Goal: Information Seeking & Learning: Learn about a topic

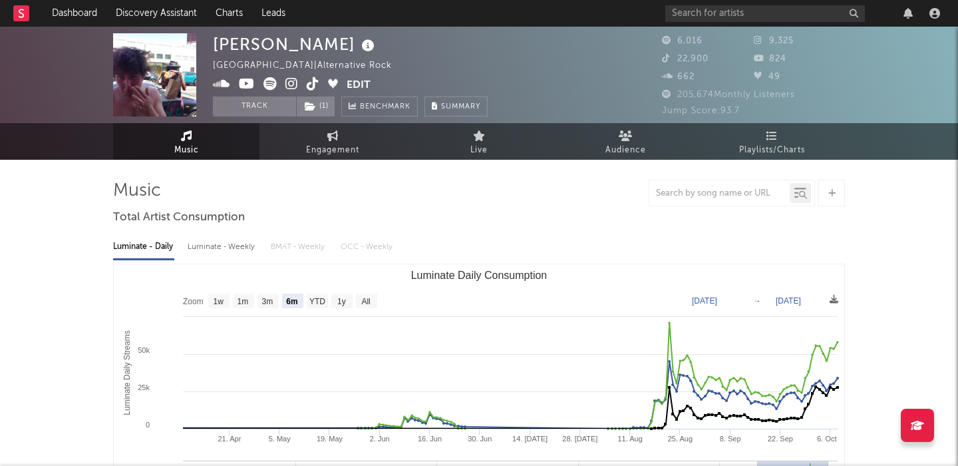
select select "6m"
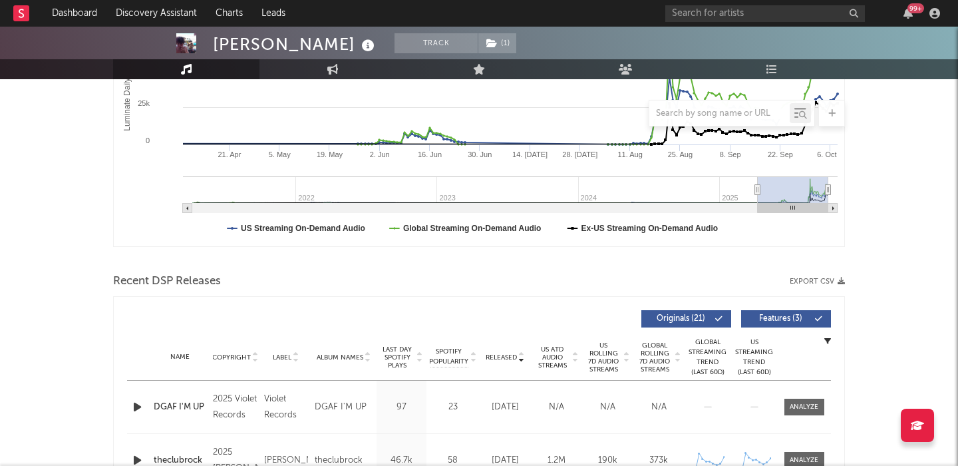
scroll to position [462, 0]
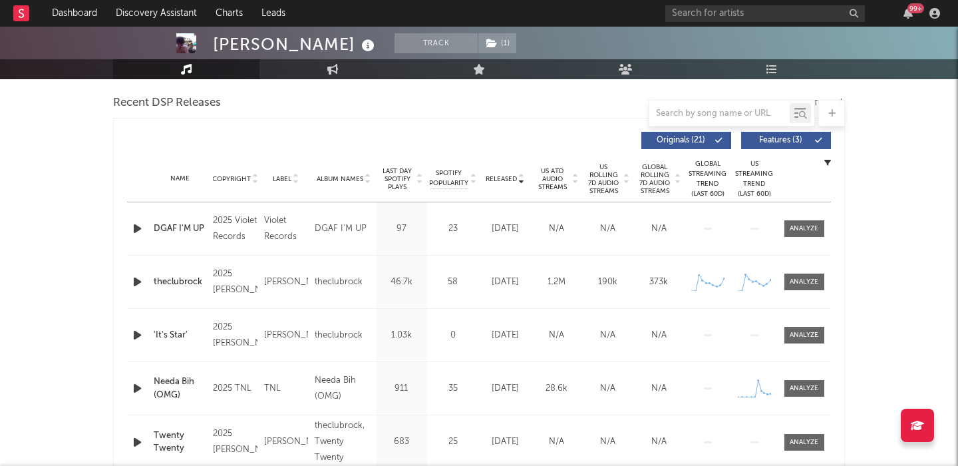
click at [603, 184] on span "US Rolling 7D Audio Streams" at bounding box center [603, 179] width 37 height 32
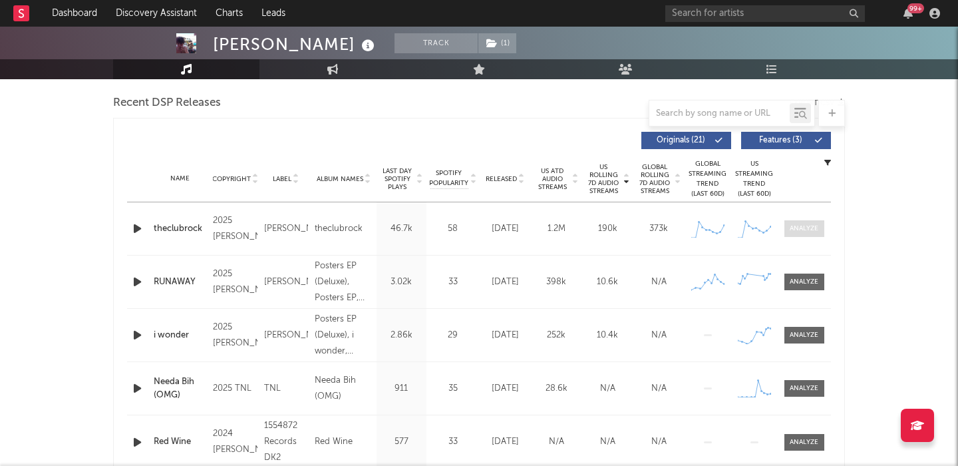
click at [817, 228] on div at bounding box center [804, 229] width 29 height 10
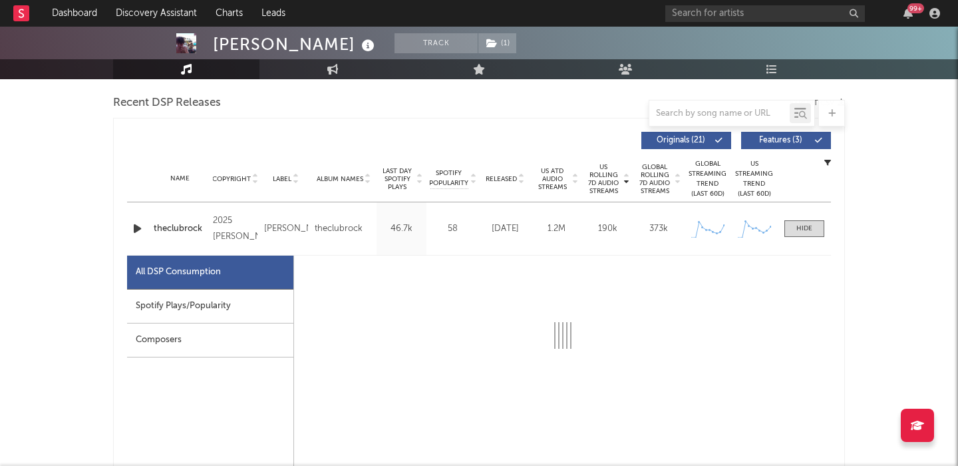
select select "1w"
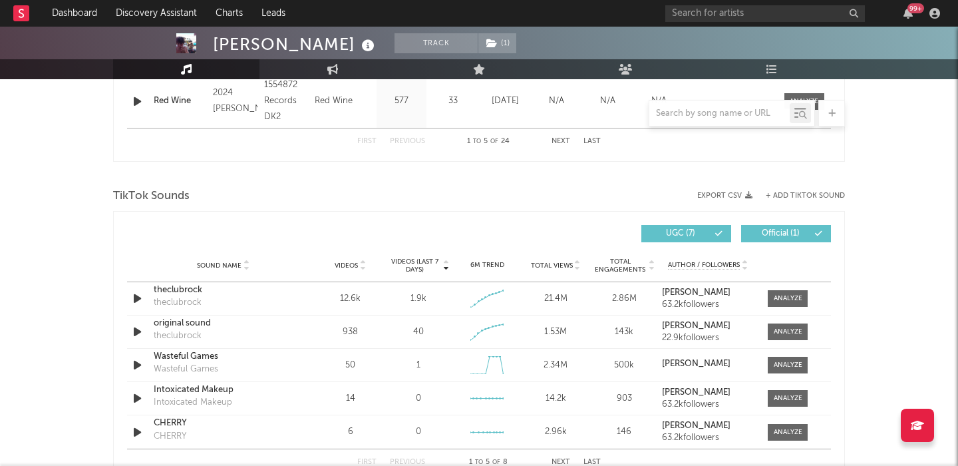
scroll to position [1443, 0]
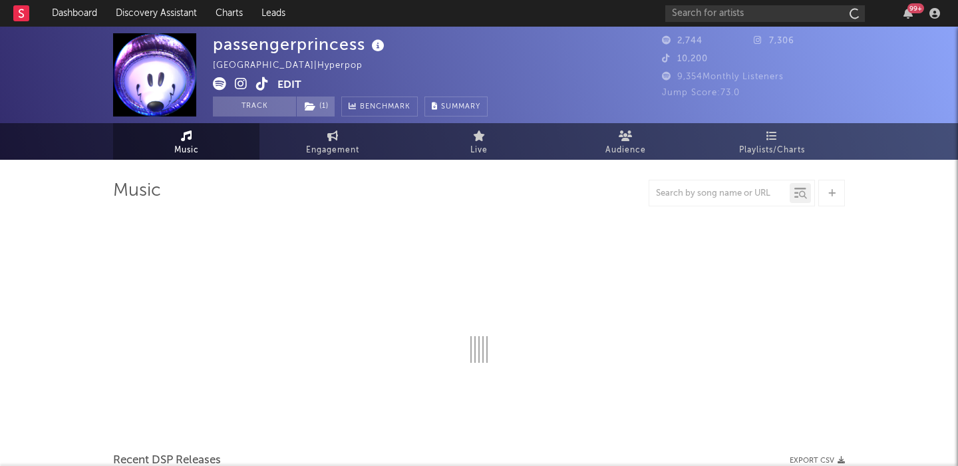
select select "1w"
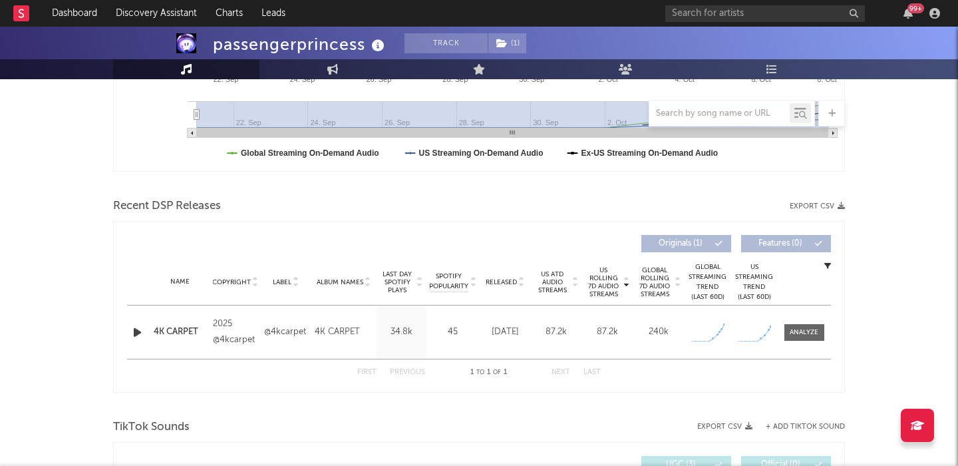
scroll to position [464, 0]
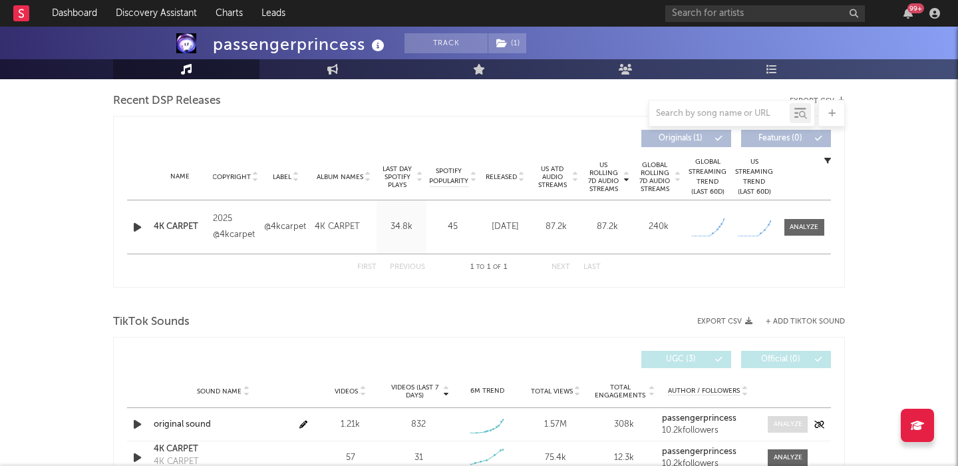
click at [787, 420] on div at bounding box center [788, 424] width 29 height 10
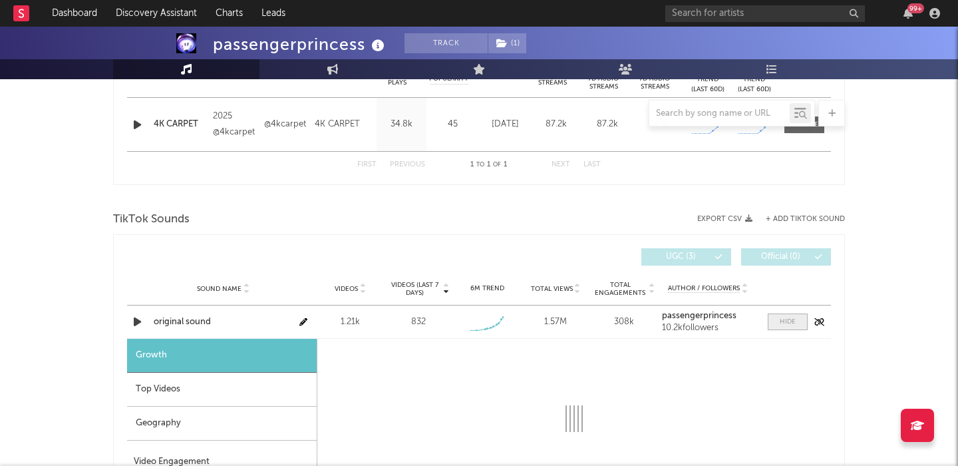
scroll to position [807, 0]
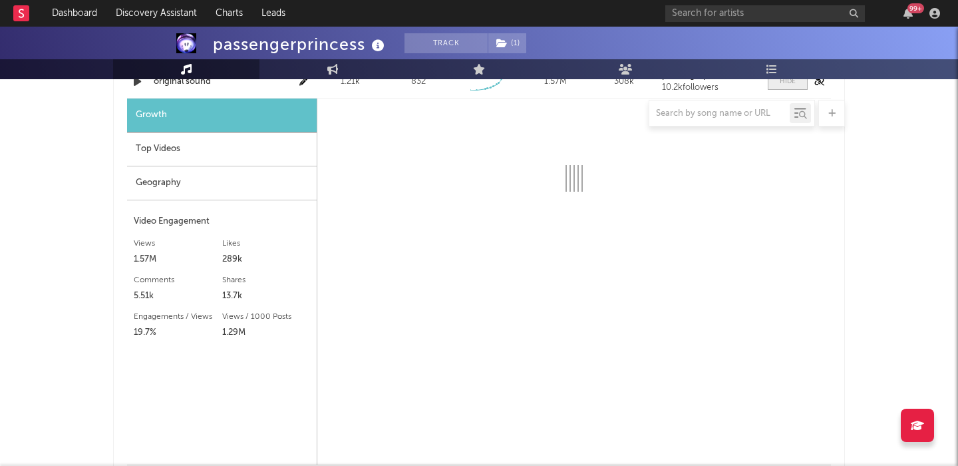
select select "1w"
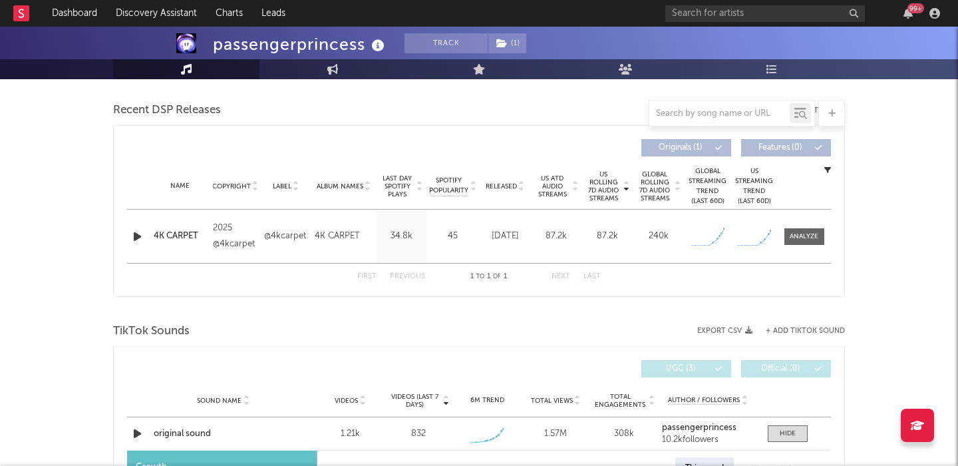
scroll to position [414, 0]
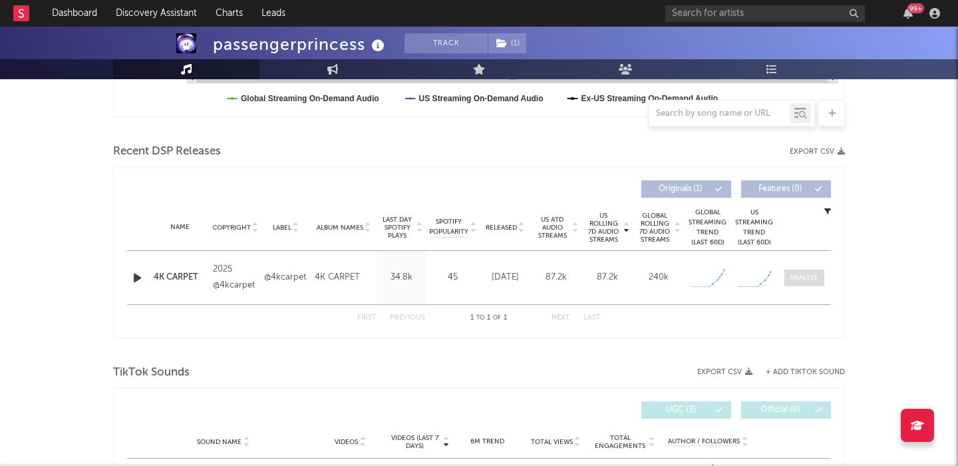
click at [811, 273] on div at bounding box center [804, 278] width 29 height 10
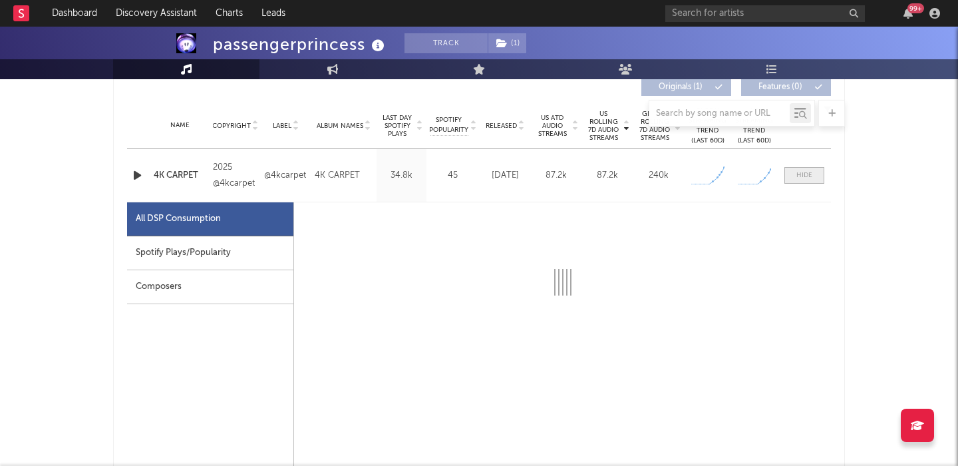
select select "1w"
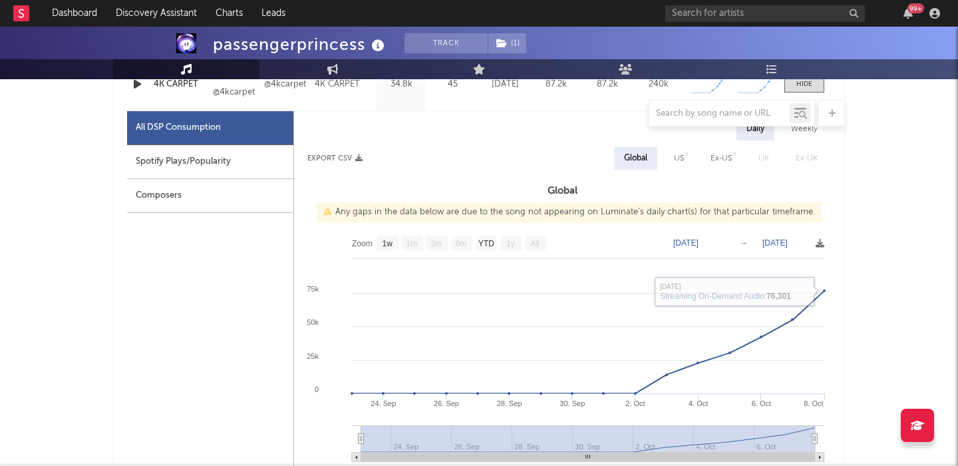
scroll to position [601, 0]
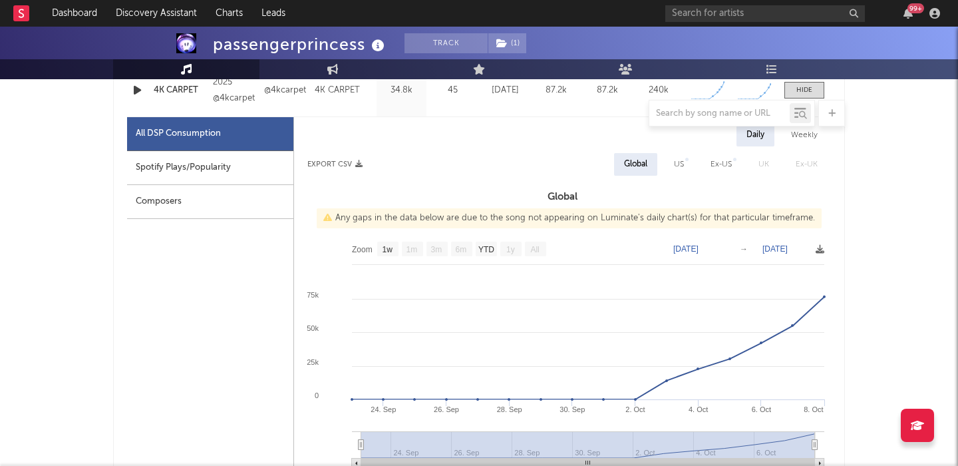
click at [671, 167] on div "US" at bounding box center [679, 164] width 30 height 23
select select "1w"
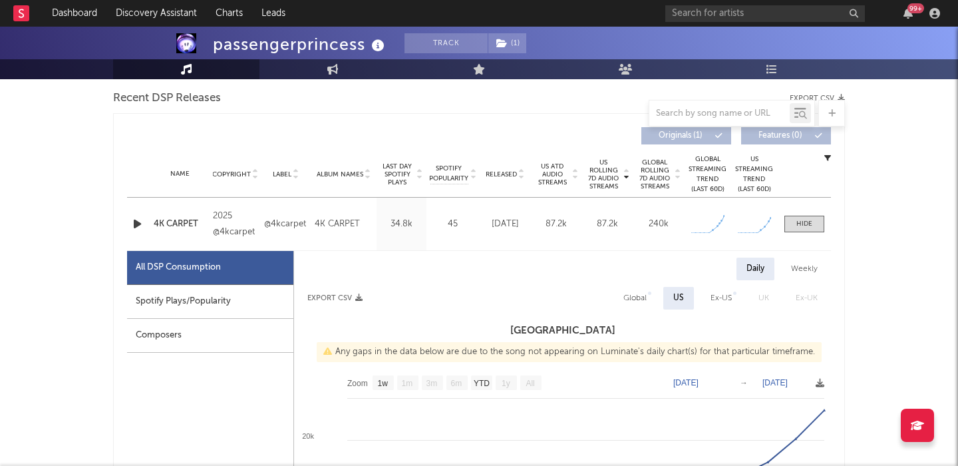
scroll to position [450, 0]
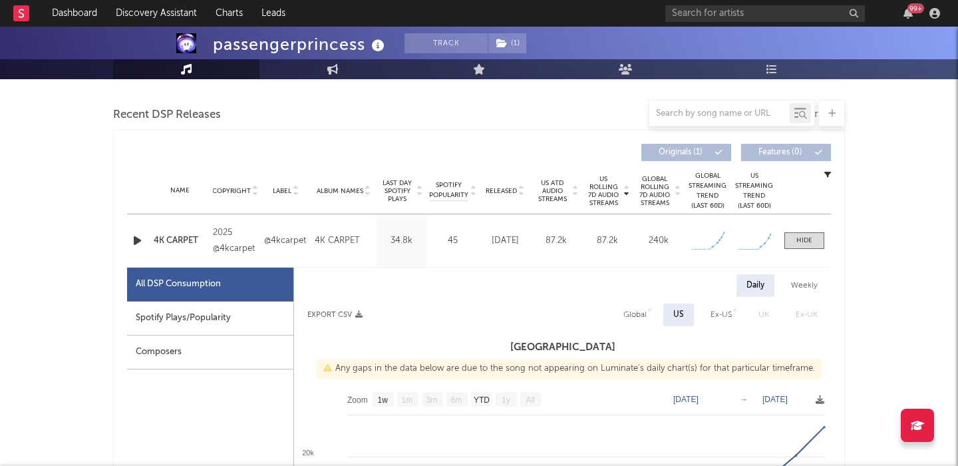
click at [176, 232] on div "Name 4K CARPET Copyright 2025 @4kcarpet Label @4kcarpet Album Names 4K CARPET C…" at bounding box center [479, 240] width 704 height 53
click at [179, 241] on div "4K CARPET" at bounding box center [180, 240] width 53 height 13
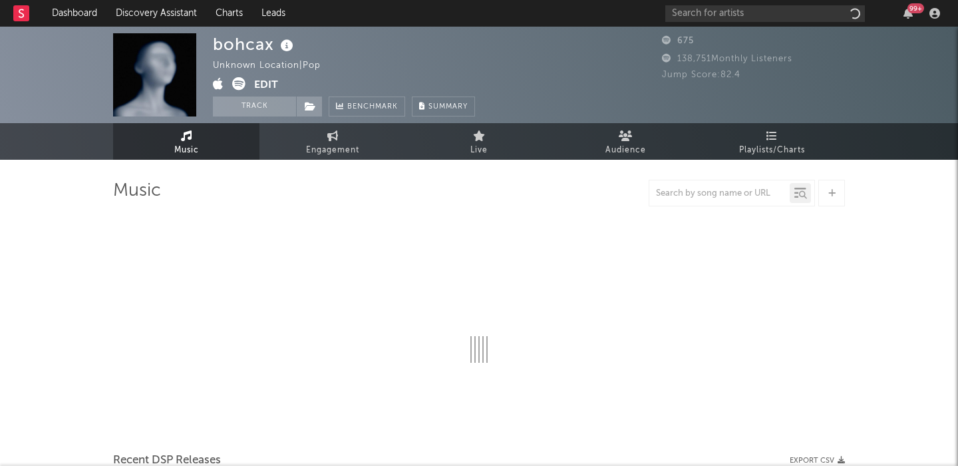
select select "1w"
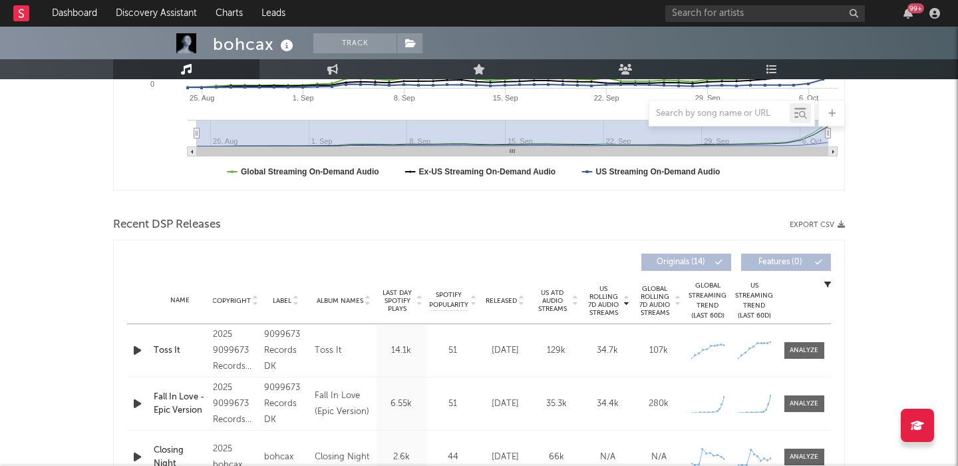
scroll to position [486, 0]
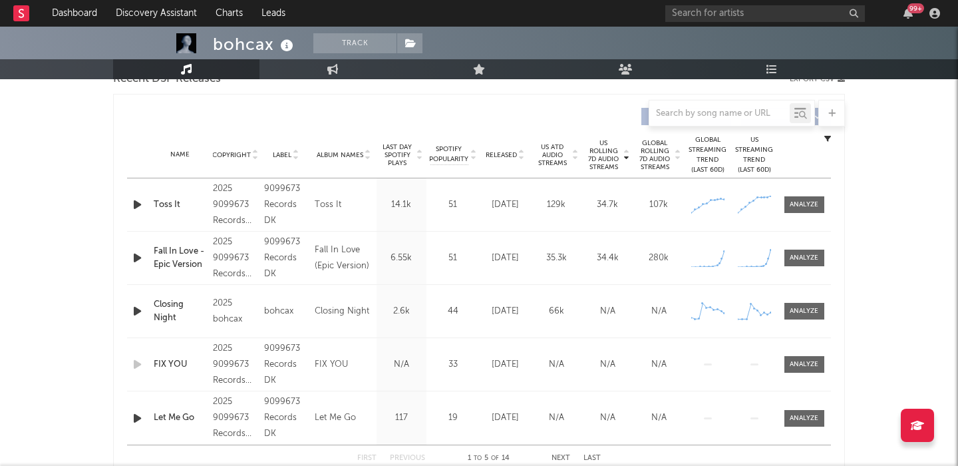
click at [136, 259] on icon "button" at bounding box center [137, 257] width 14 height 17
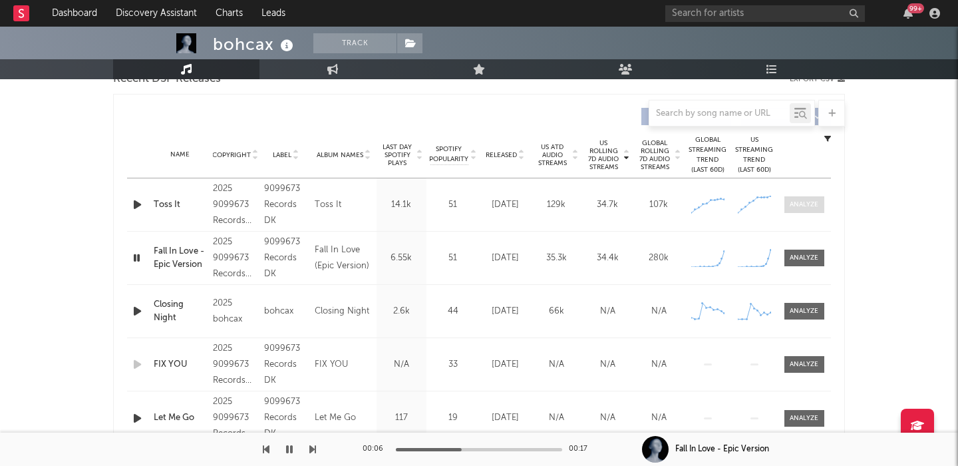
click at [804, 202] on div at bounding box center [804, 205] width 29 height 10
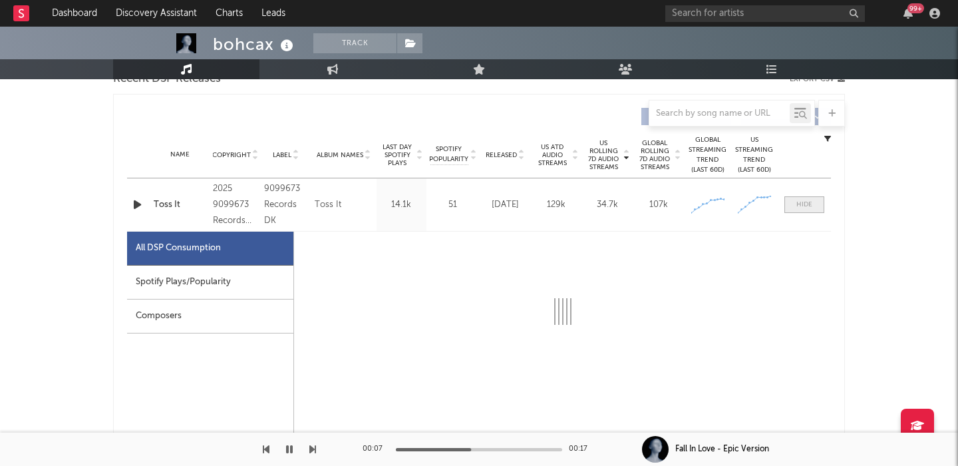
select select "1w"
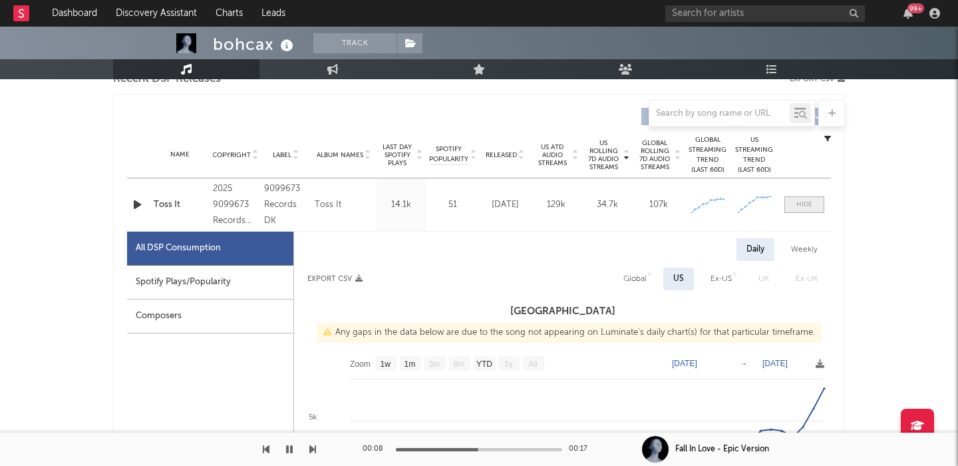
click at [803, 204] on div at bounding box center [804, 205] width 16 height 10
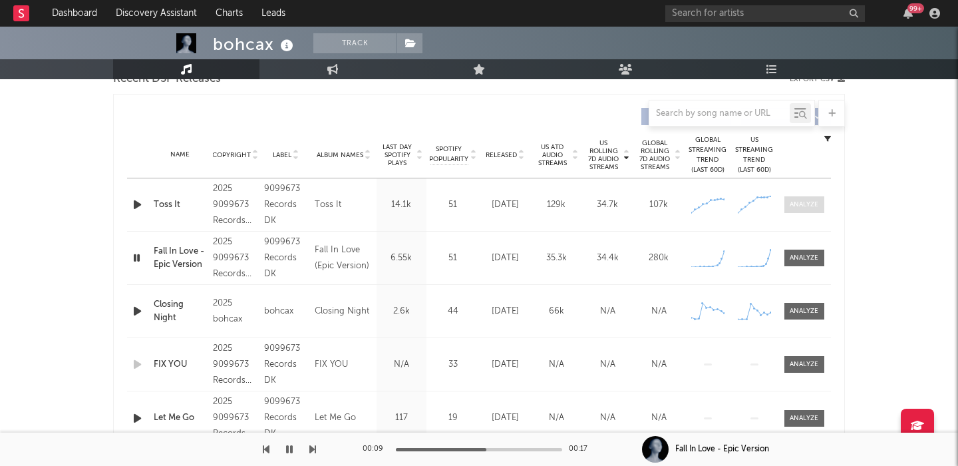
click at [804, 208] on div at bounding box center [804, 205] width 29 height 10
select select "1w"
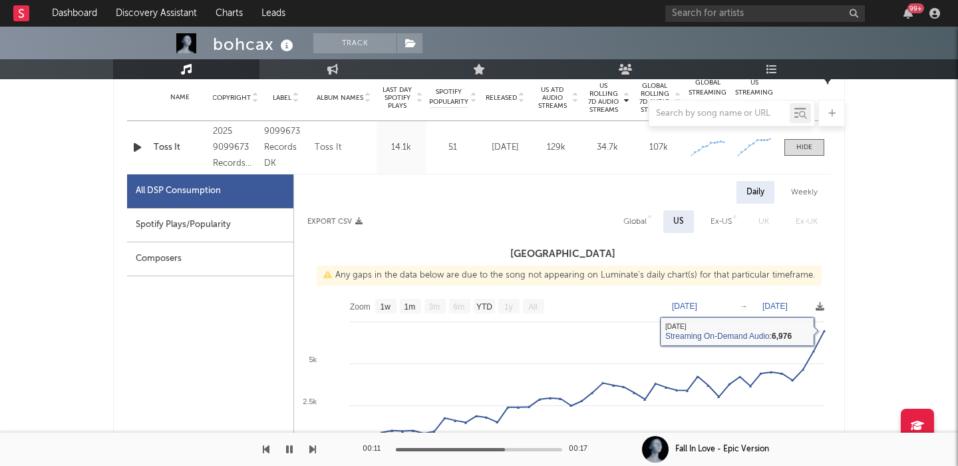
scroll to position [538, 0]
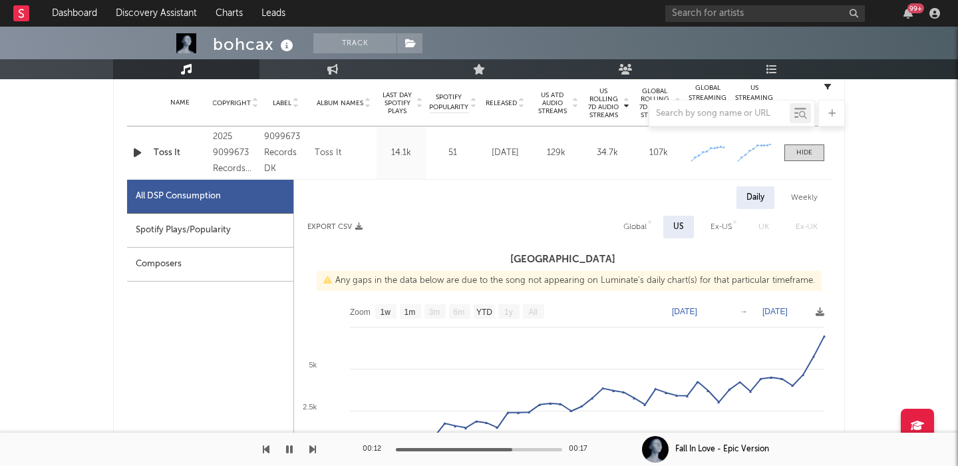
click at [136, 154] on icon "button" at bounding box center [137, 152] width 14 height 17
click at [808, 158] on span at bounding box center [804, 152] width 40 height 17
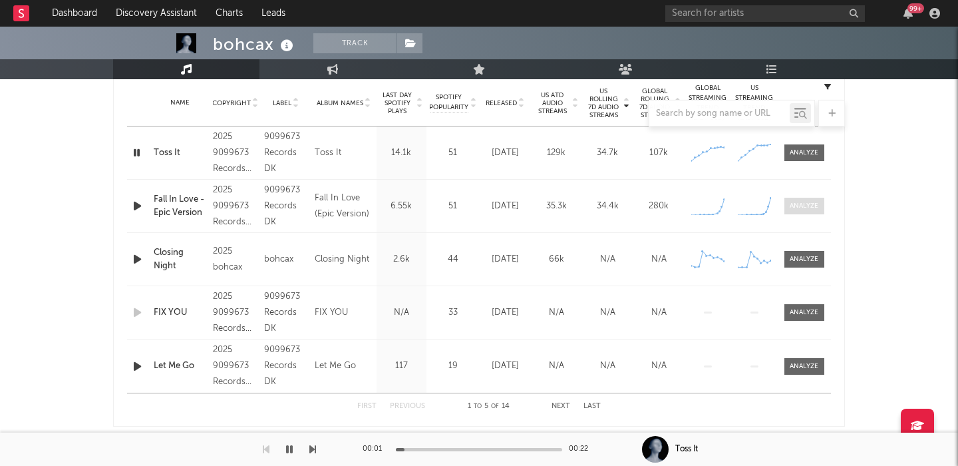
click at [808, 212] on span at bounding box center [804, 206] width 40 height 17
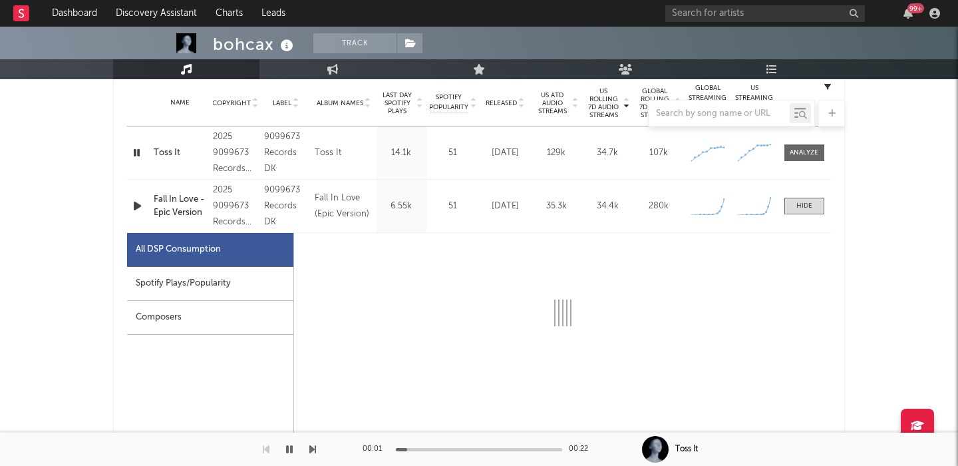
select select "1w"
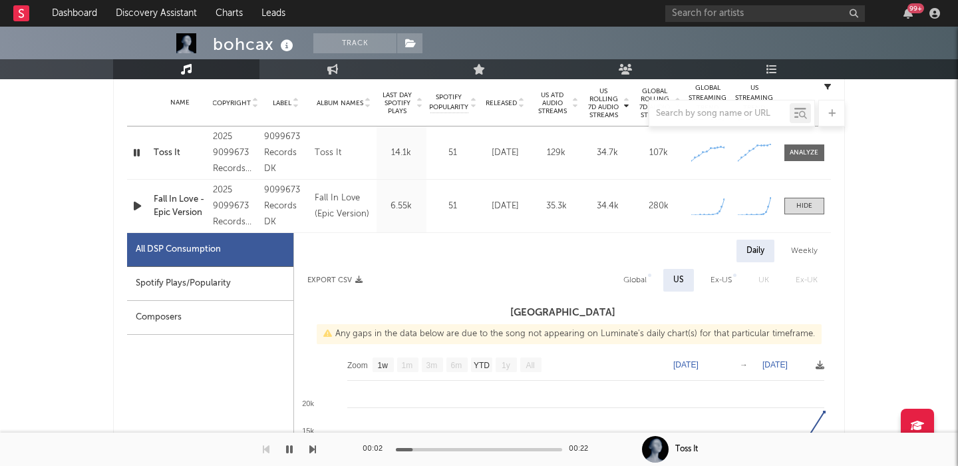
click at [134, 205] on icon "button" at bounding box center [137, 206] width 14 height 17
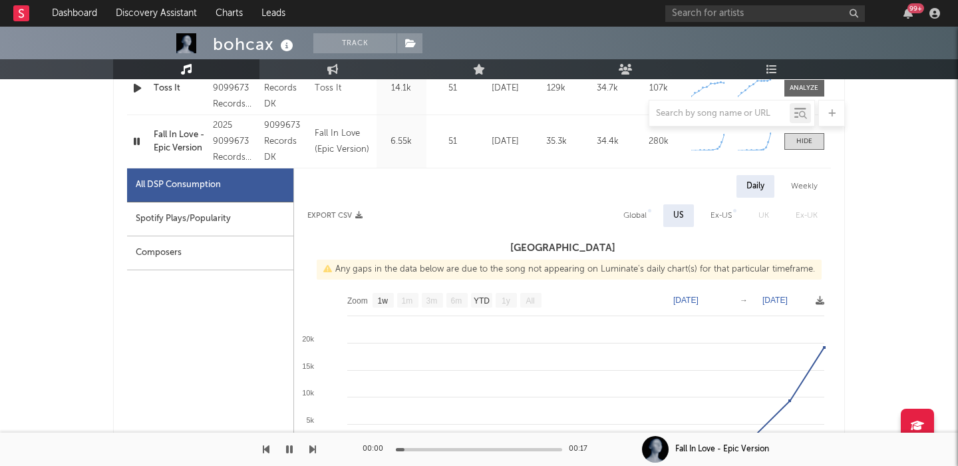
scroll to position [585, 0]
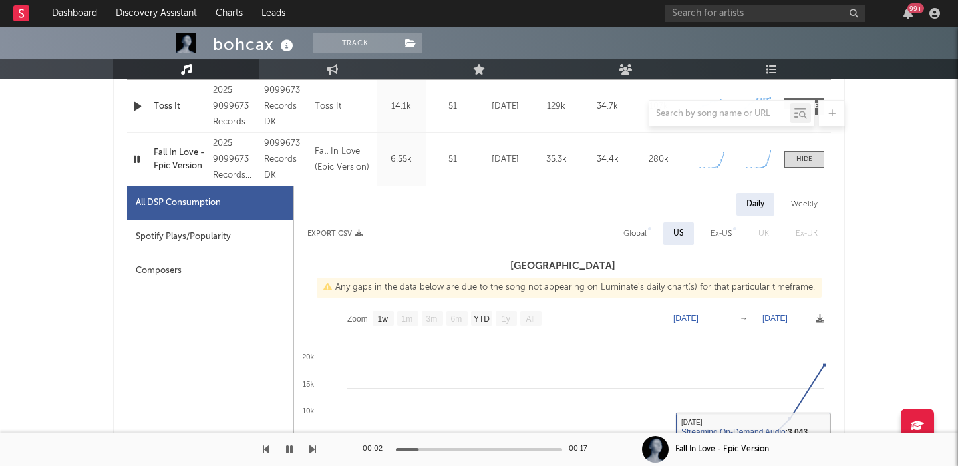
click at [642, 230] on div "Global" at bounding box center [634, 234] width 23 height 16
select select "1w"
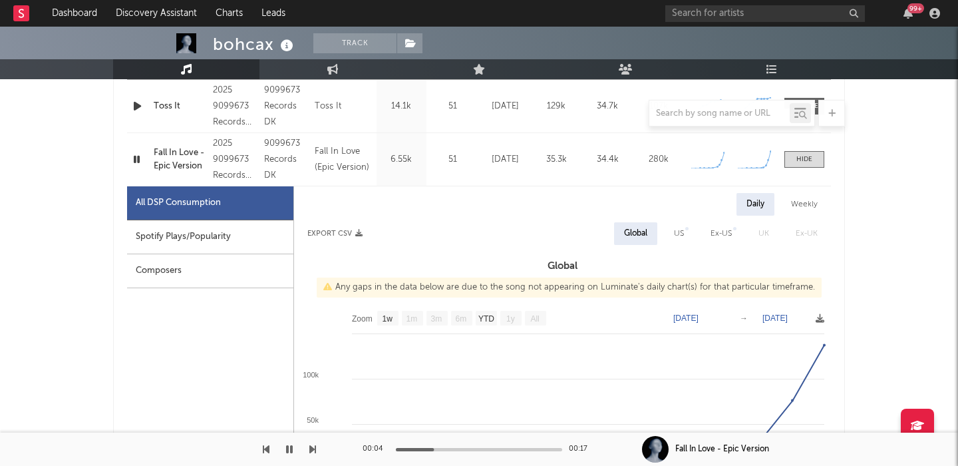
click at [178, 149] on div "Fall In Love - Epic Version" at bounding box center [180, 159] width 53 height 26
click at [211, 244] on div "Spotify Plays/Popularity" at bounding box center [210, 237] width 166 height 34
select select "1w"
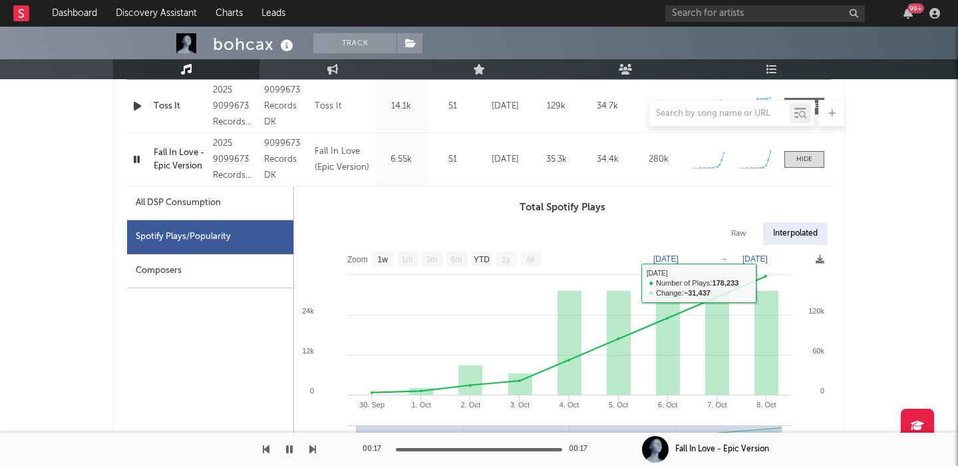
click at [738, 227] on div "Raw" at bounding box center [738, 233] width 35 height 23
select select "1w"
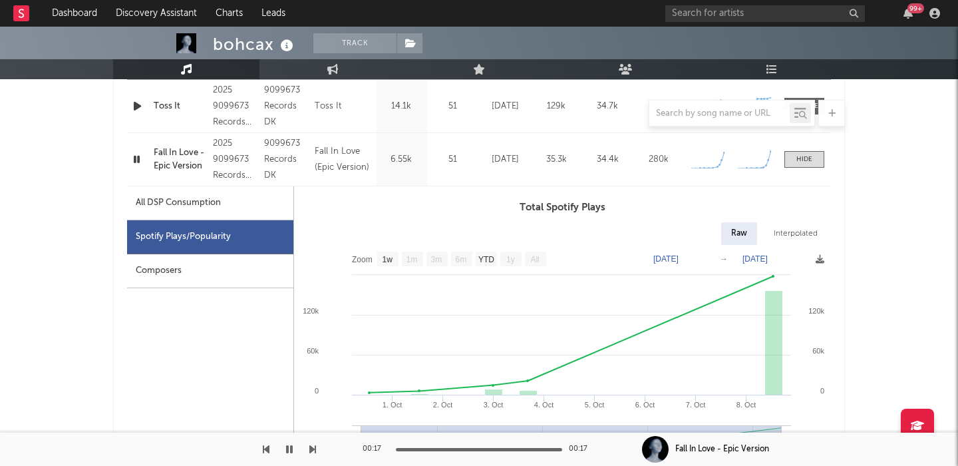
click at [176, 154] on div "Fall In Love - Epic Version" at bounding box center [180, 159] width 53 height 26
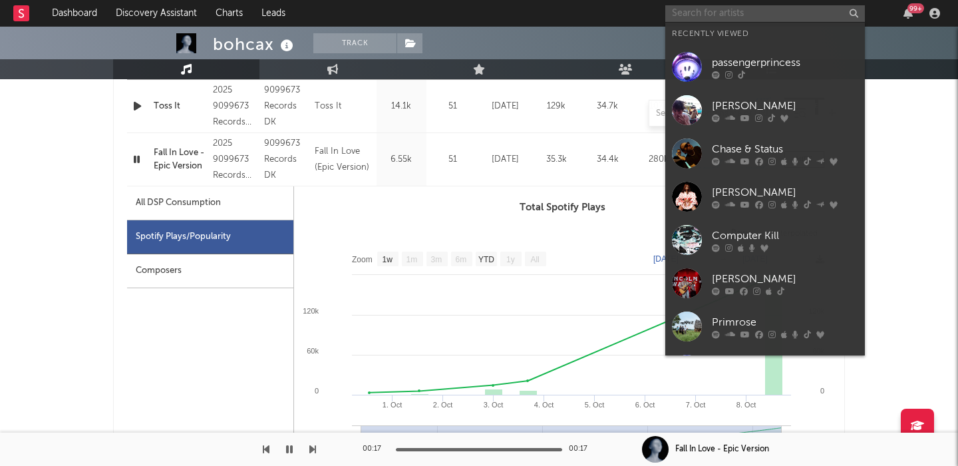
click at [686, 13] on input "text" at bounding box center [765, 13] width 200 height 17
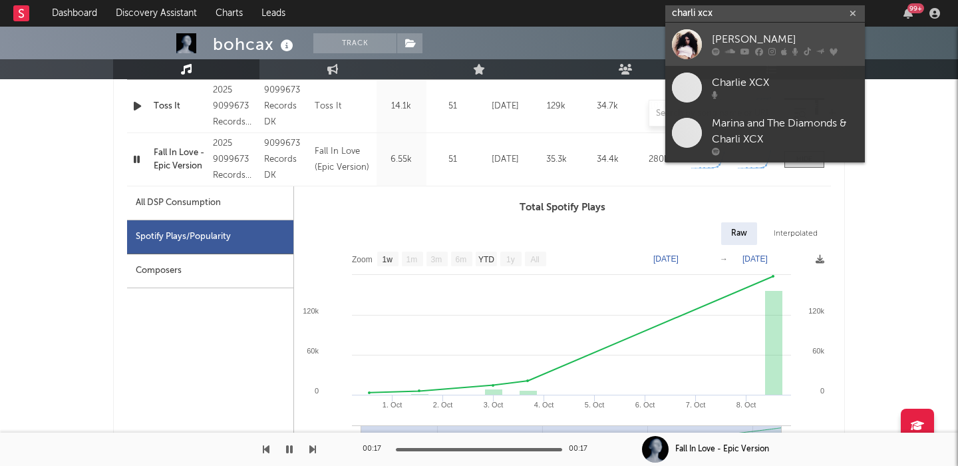
type input "charli xcx"
click at [736, 34] on div "Charli xcx" at bounding box center [785, 40] width 146 height 16
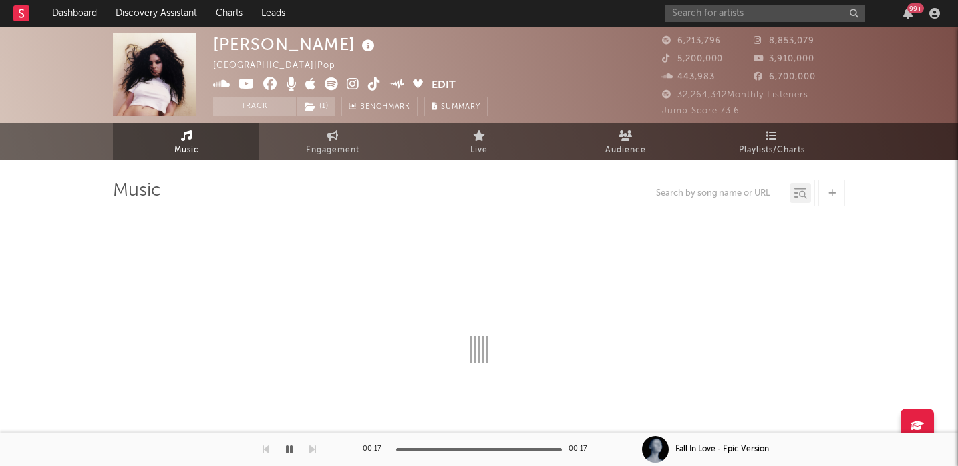
select select "6m"
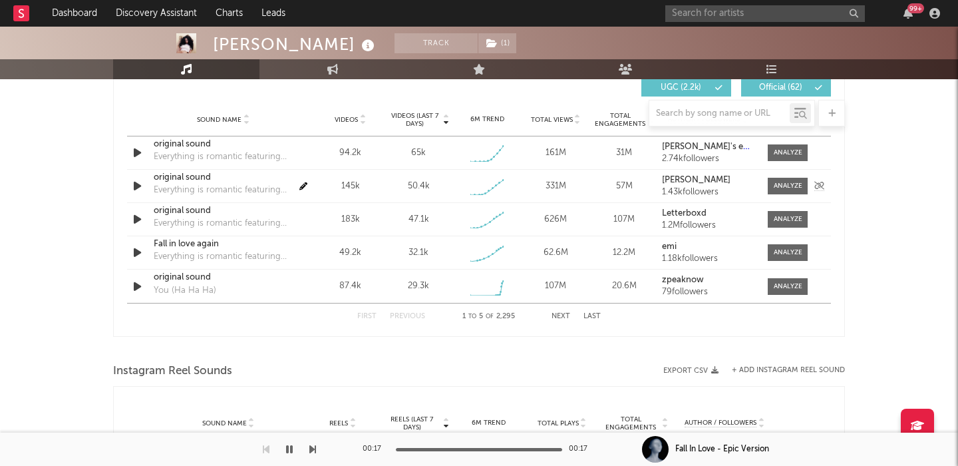
scroll to position [918, 0]
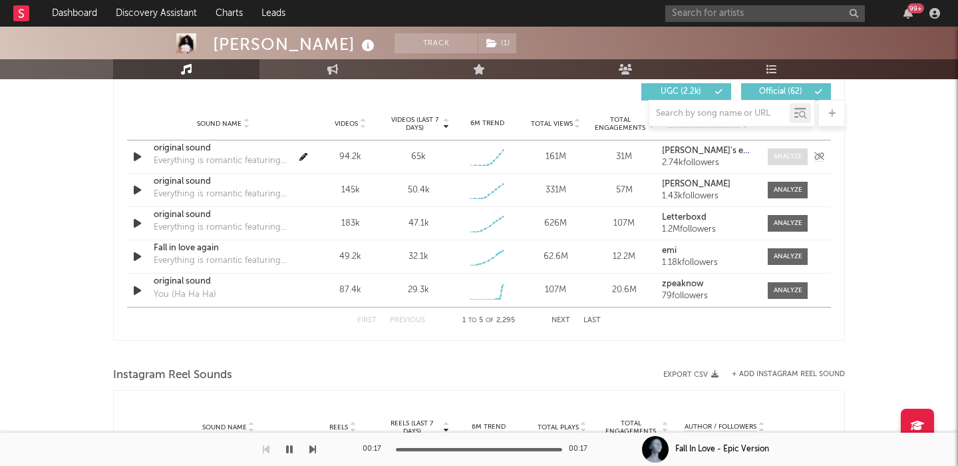
click at [788, 156] on div at bounding box center [788, 157] width 29 height 10
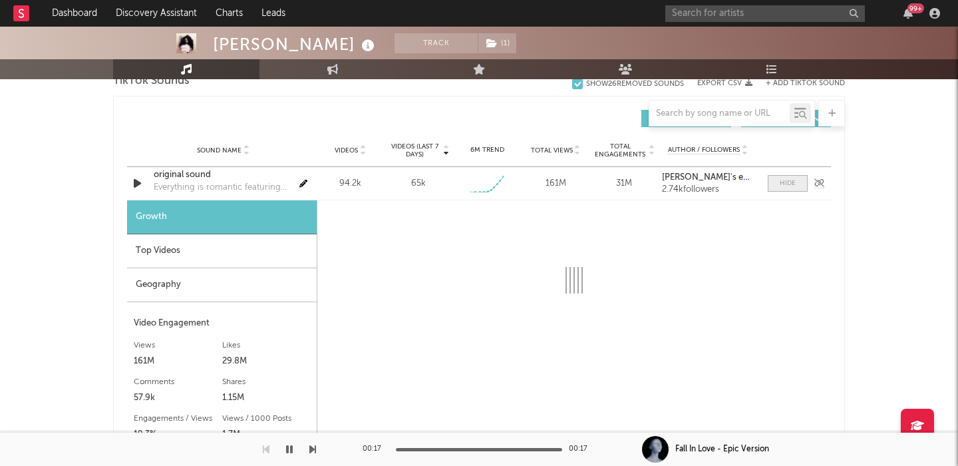
select select "1w"
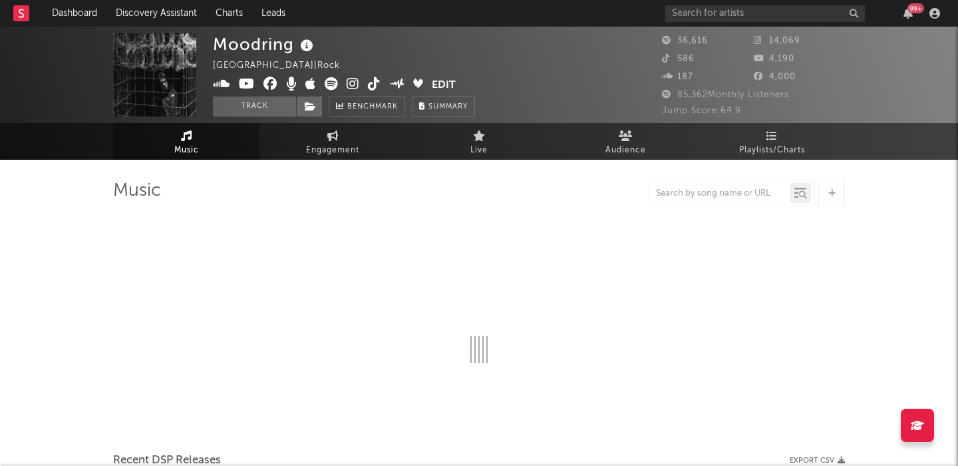
select select "6m"
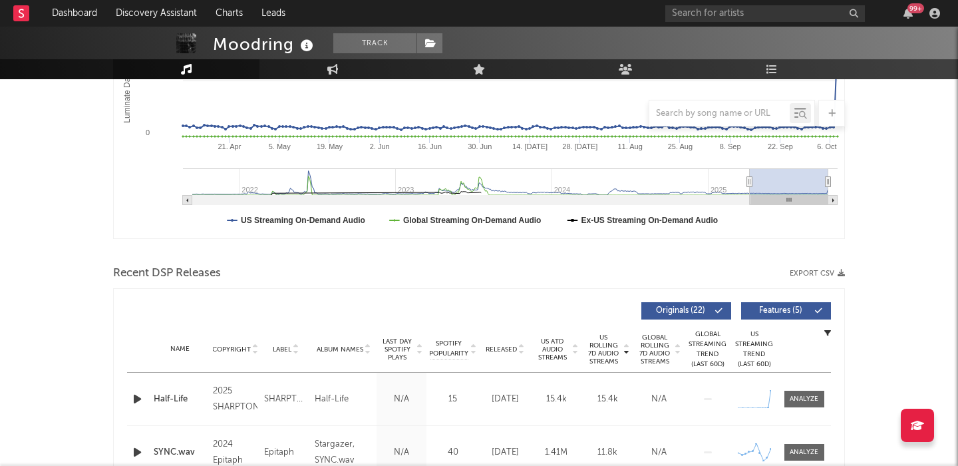
scroll to position [430, 0]
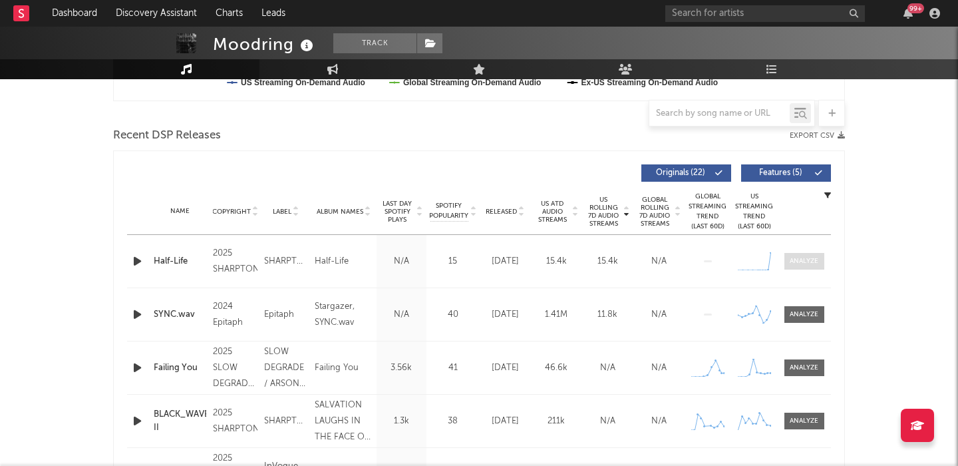
click at [787, 259] on span at bounding box center [804, 261] width 40 height 17
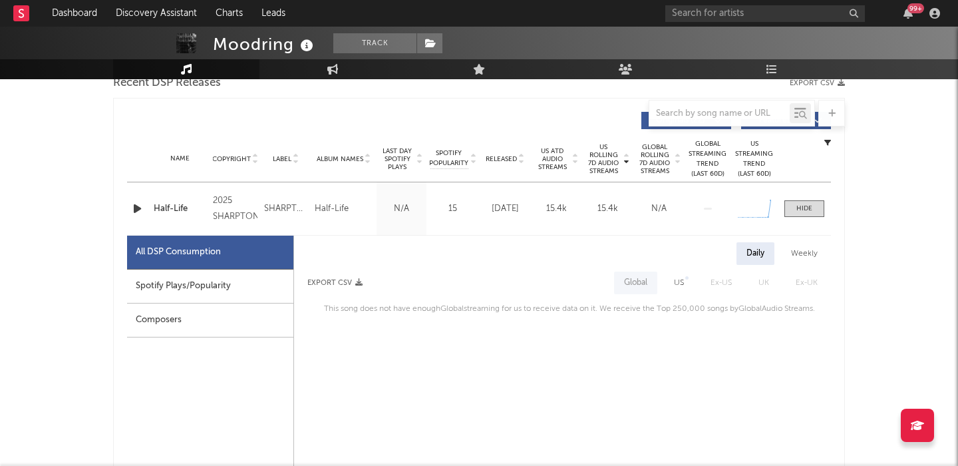
scroll to position [492, 0]
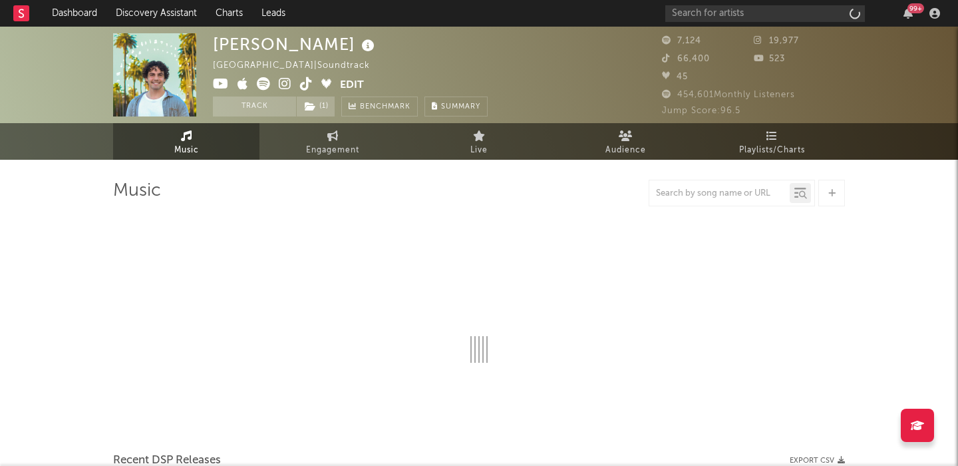
select select "1w"
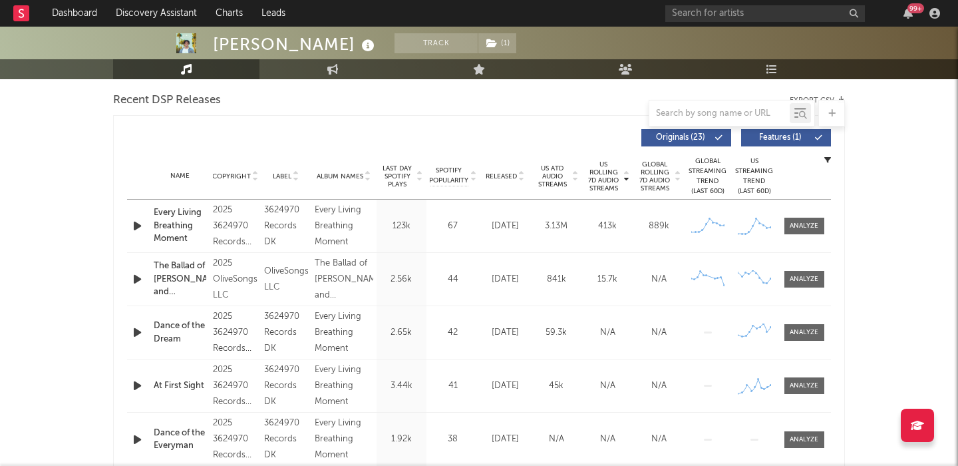
scroll to position [470, 0]
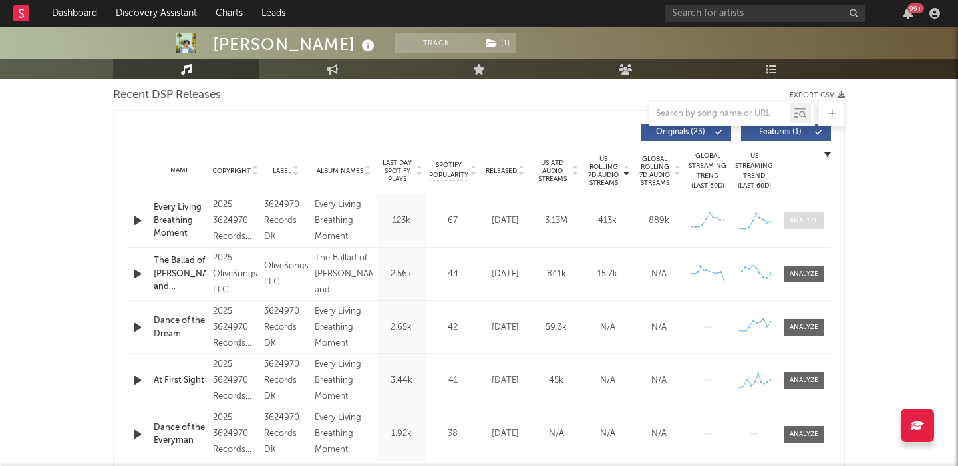
click at [790, 220] on div at bounding box center [804, 221] width 29 height 10
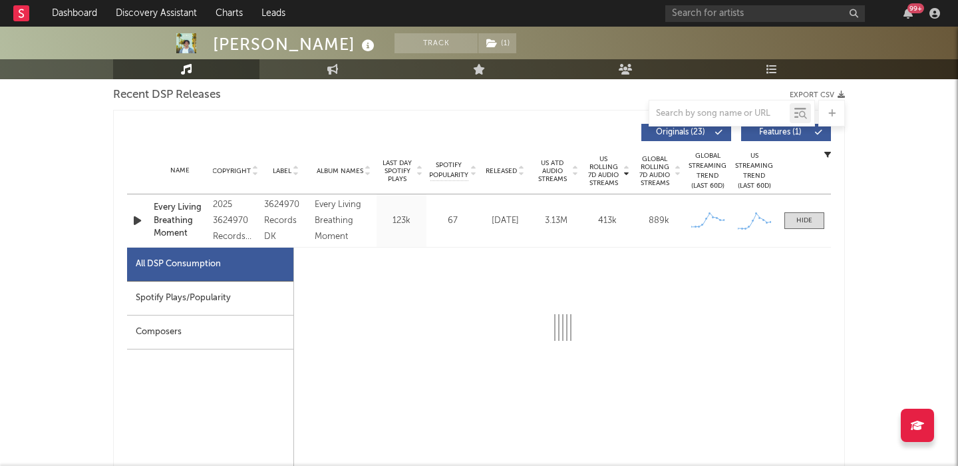
select select "1w"
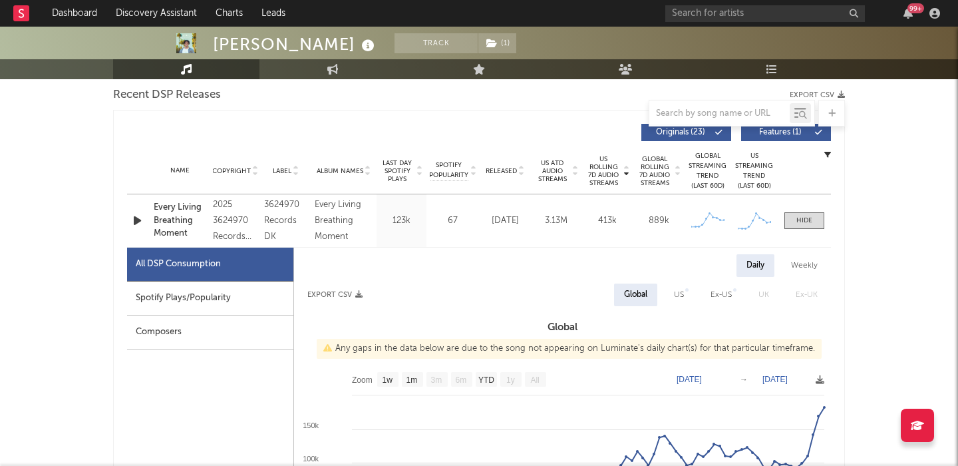
scroll to position [597, 0]
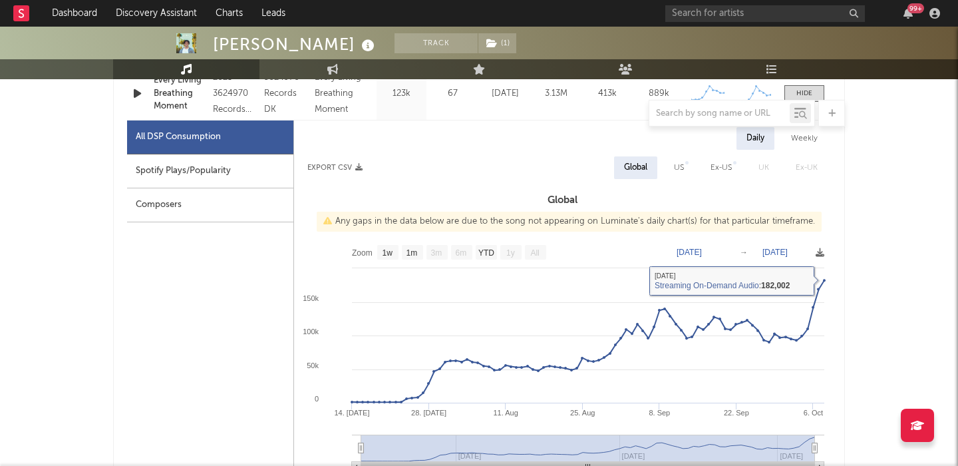
click at [678, 170] on div "US" at bounding box center [679, 168] width 10 height 16
select select "1w"
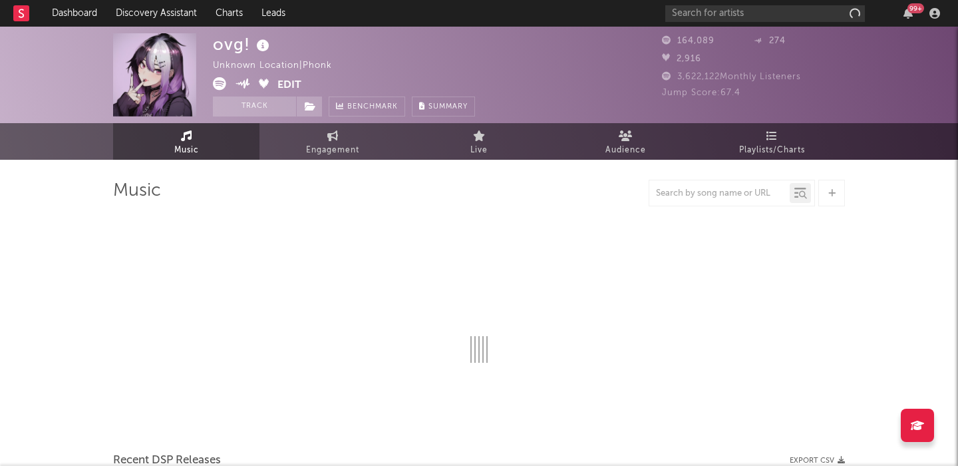
select select "6m"
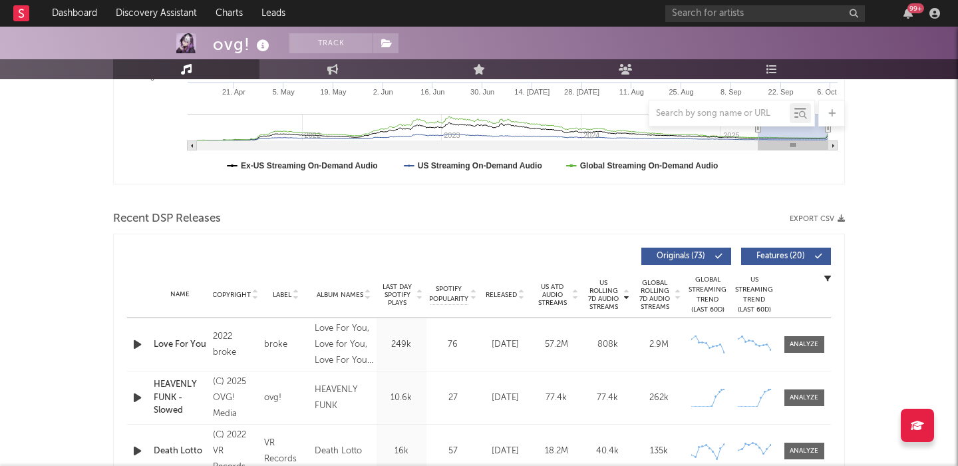
scroll to position [404, 0]
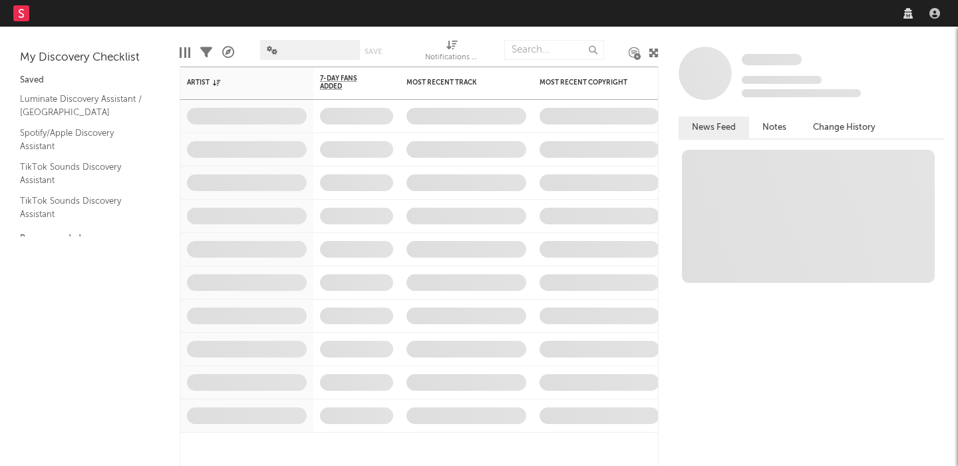
click at [715, 1] on nav "Dashboard Discovery Assistant Charts Leads" at bounding box center [479, 13] width 958 height 27
click at [717, 12] on nav "Dashboard Discovery Assistant Charts Leads" at bounding box center [479, 13] width 958 height 27
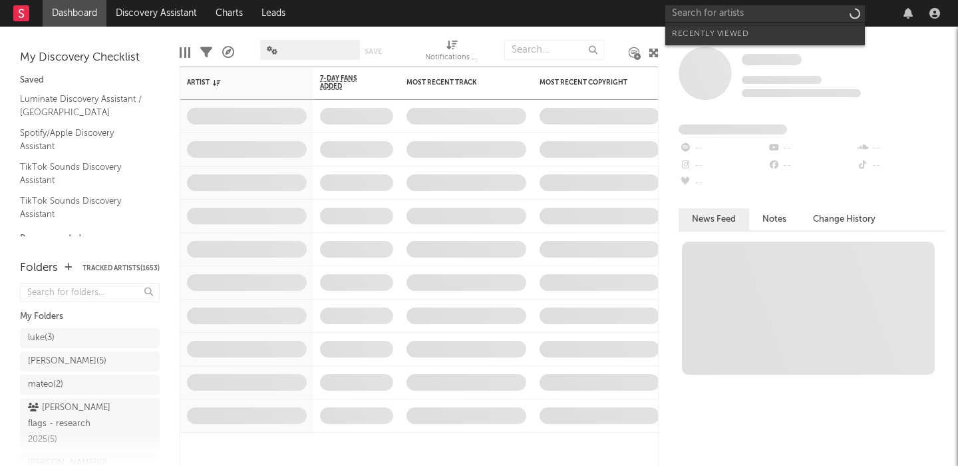
click at [717, 12] on input "text" at bounding box center [765, 13] width 200 height 17
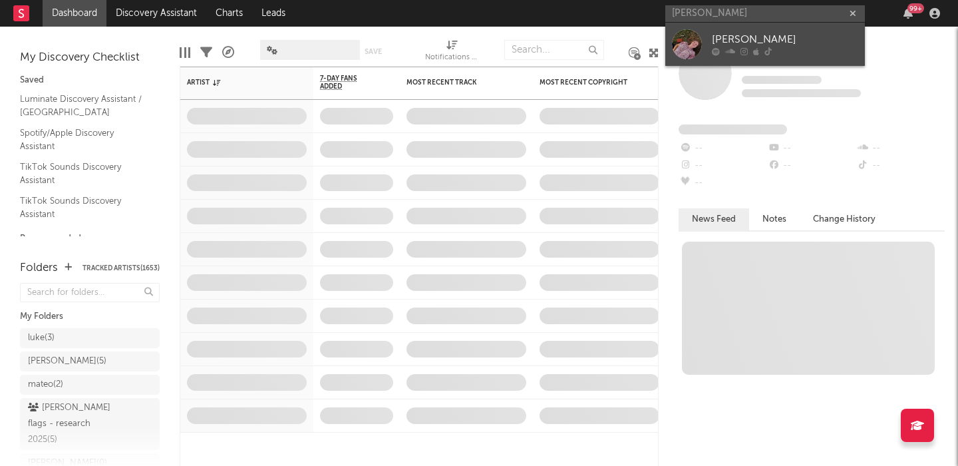
type input "[PERSON_NAME]"
click at [730, 33] on div "[PERSON_NAME]" at bounding box center [785, 40] width 146 height 16
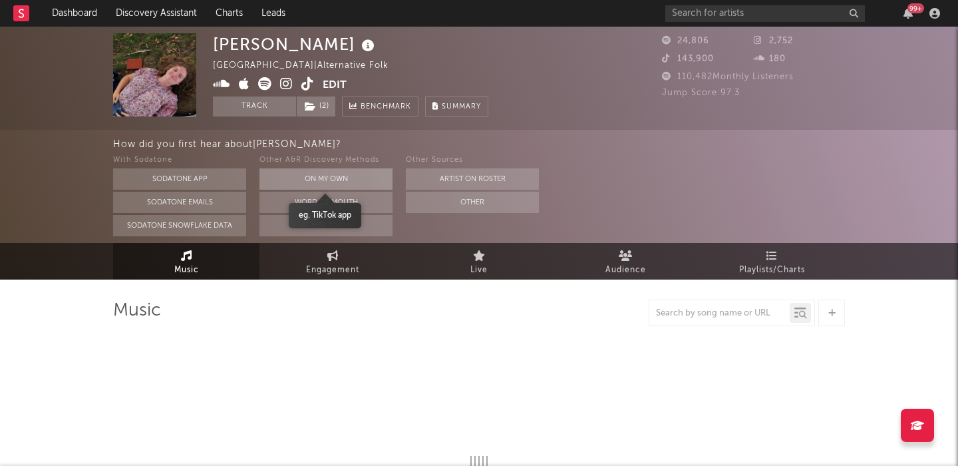
click at [338, 180] on button "On My Own" at bounding box center [325, 178] width 133 height 21
select select "1w"
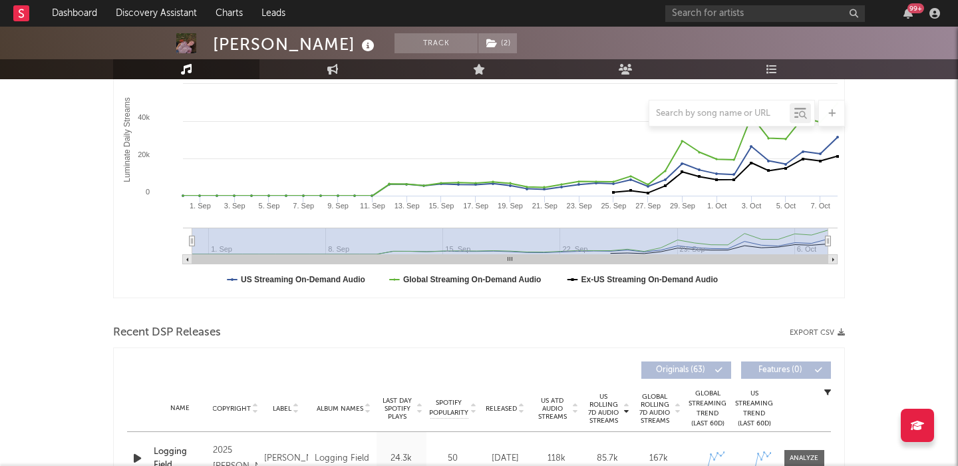
scroll to position [392, 0]
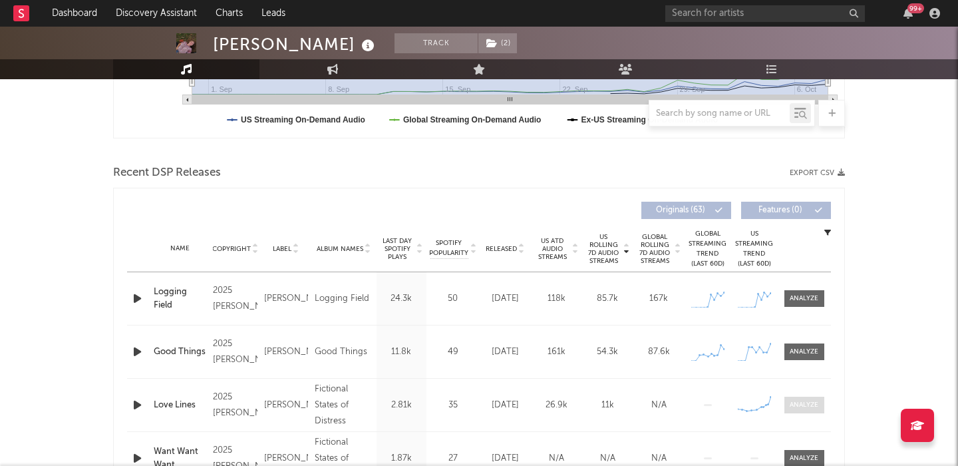
click at [802, 406] on div at bounding box center [804, 405] width 29 height 10
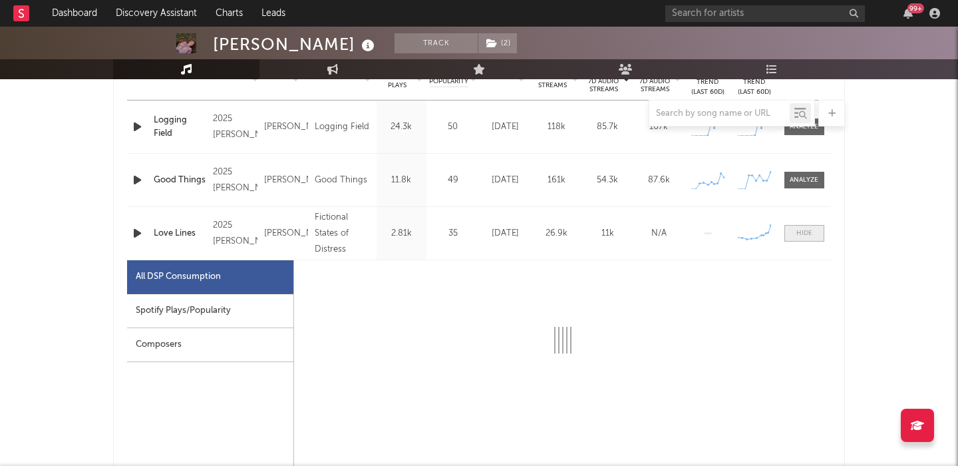
select select "1w"
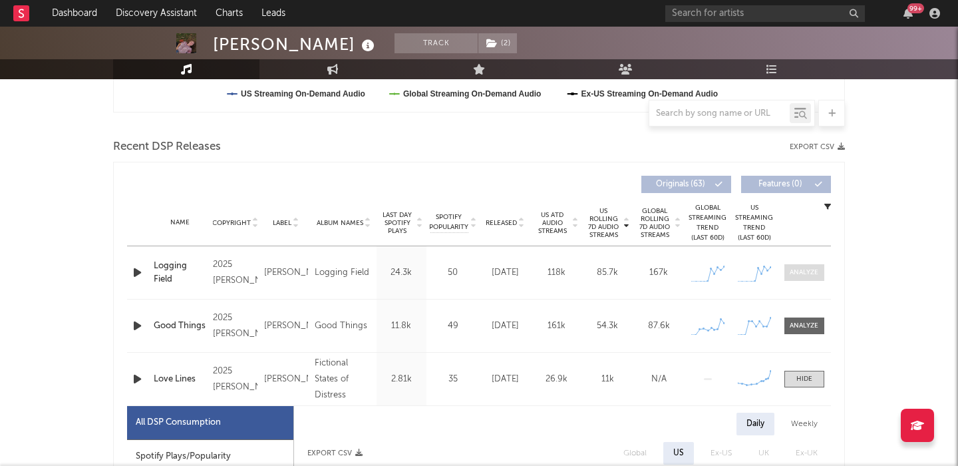
click at [806, 268] on div at bounding box center [804, 272] width 29 height 10
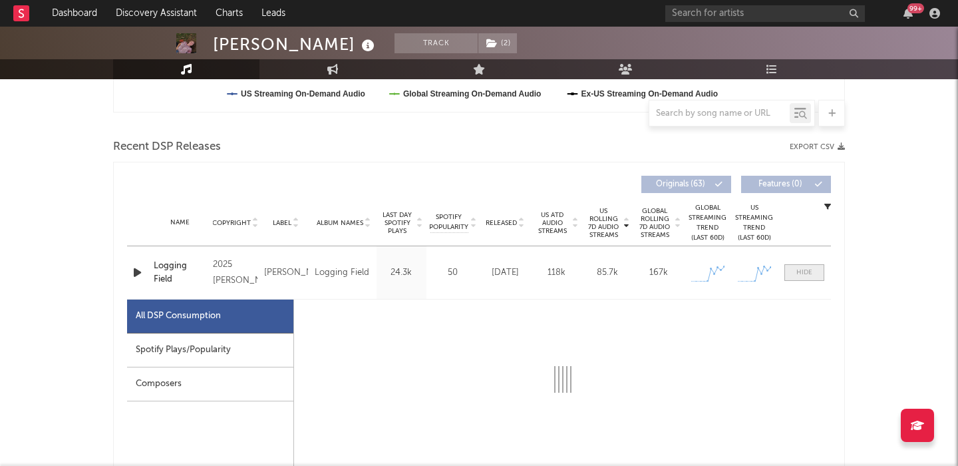
scroll to position [554, 0]
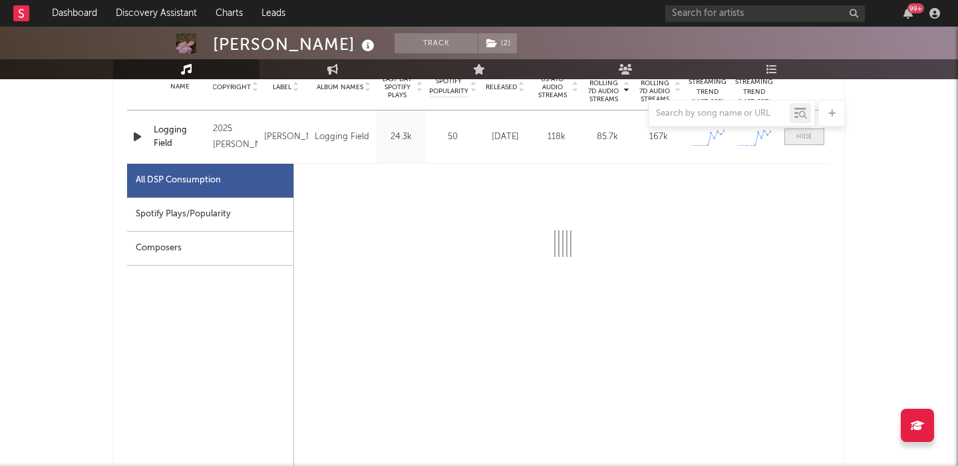
select select "1w"
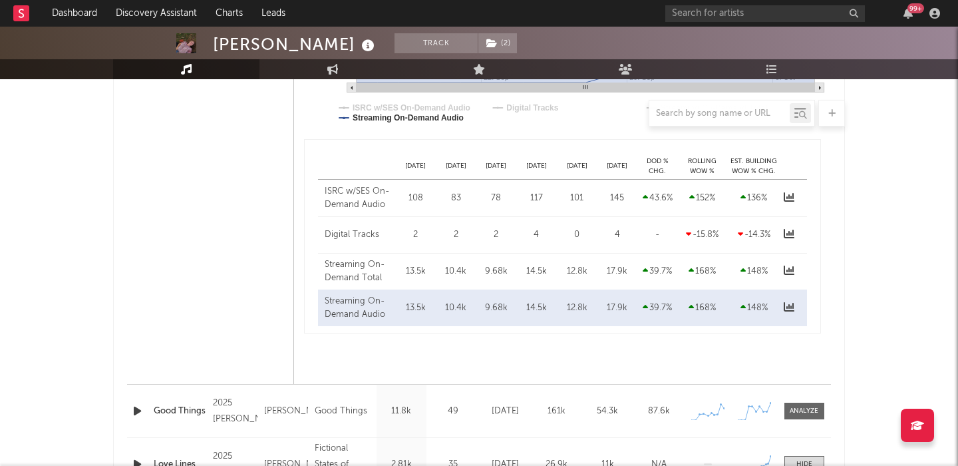
scroll to position [1102, 0]
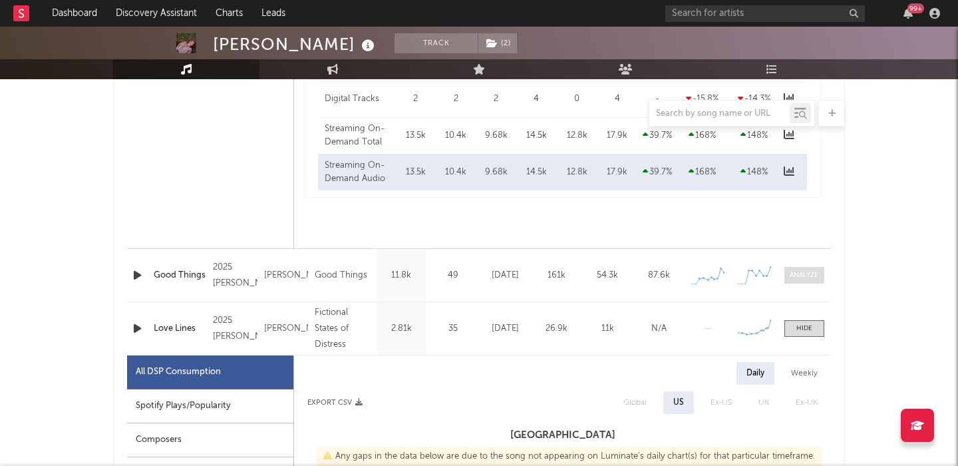
click at [804, 271] on div at bounding box center [804, 275] width 29 height 10
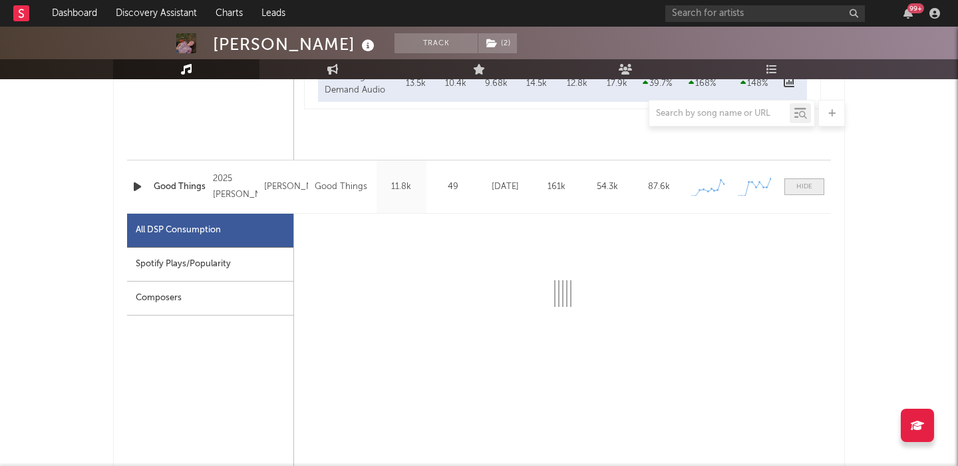
scroll to position [1213, 0]
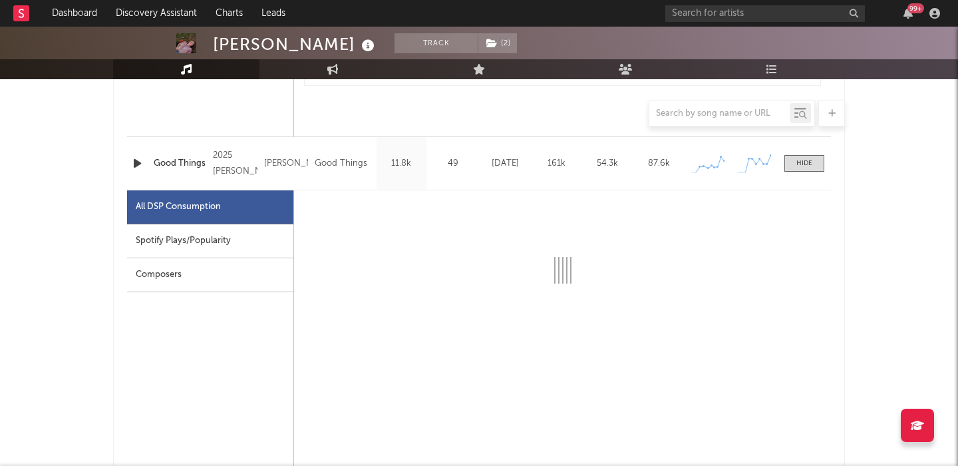
select select "1w"
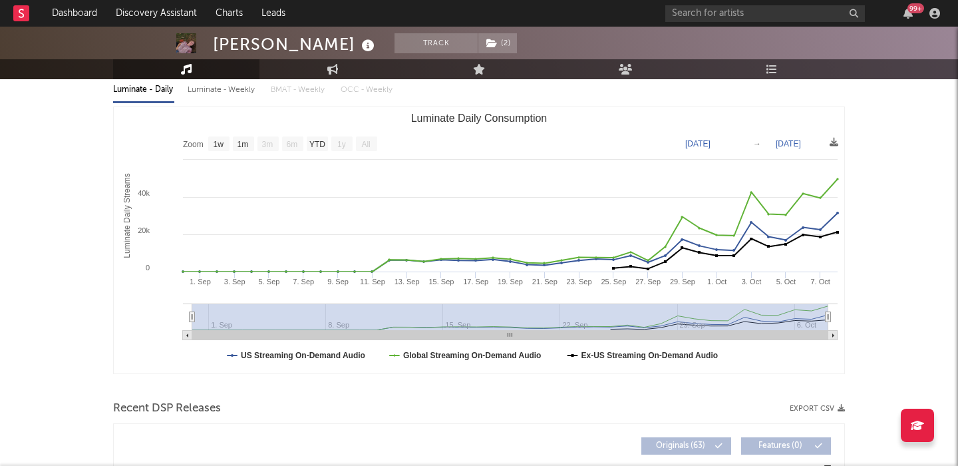
scroll to position [0, 0]
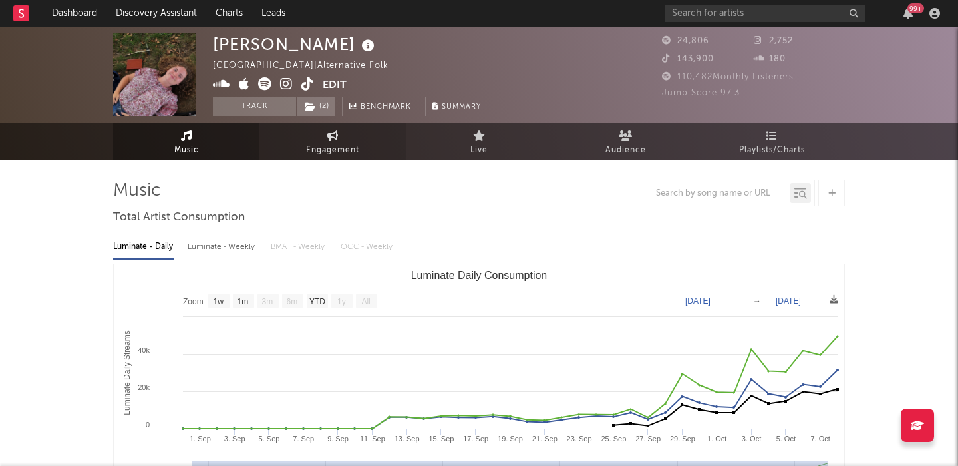
click at [365, 153] on link "Engagement" at bounding box center [332, 141] width 146 height 37
select select "1w"
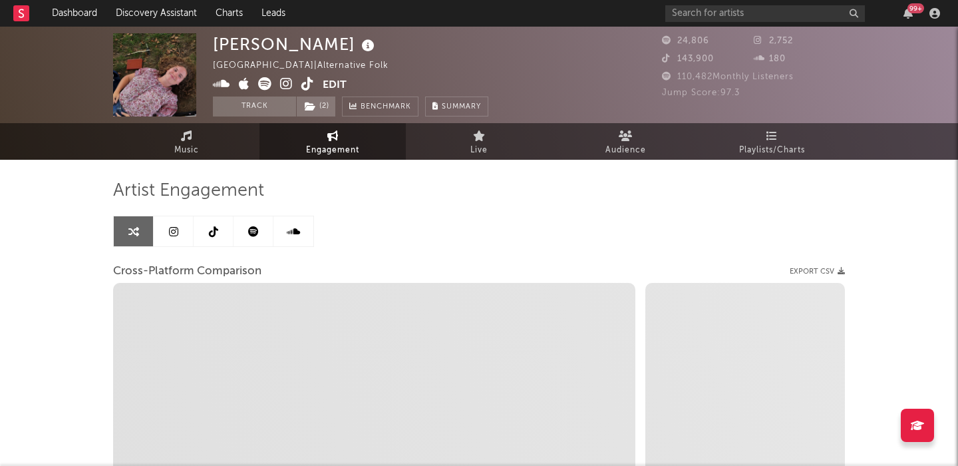
select select "1m"
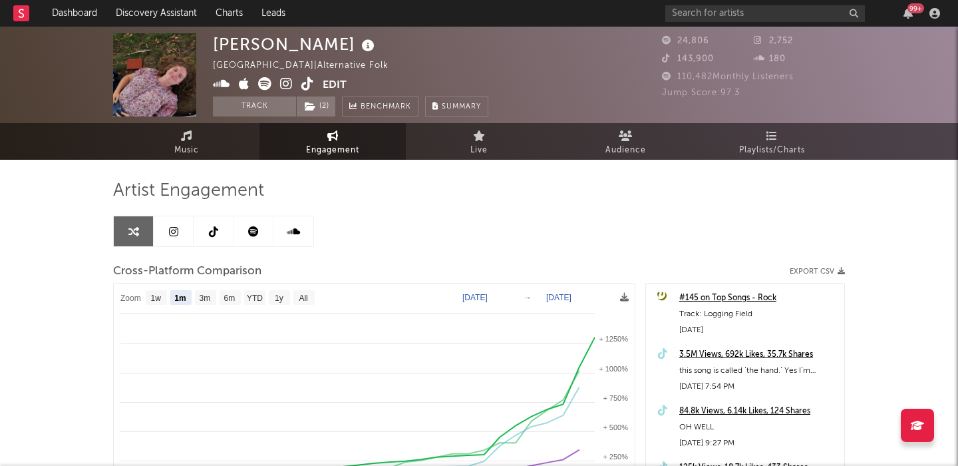
click at [182, 226] on link at bounding box center [174, 231] width 40 height 30
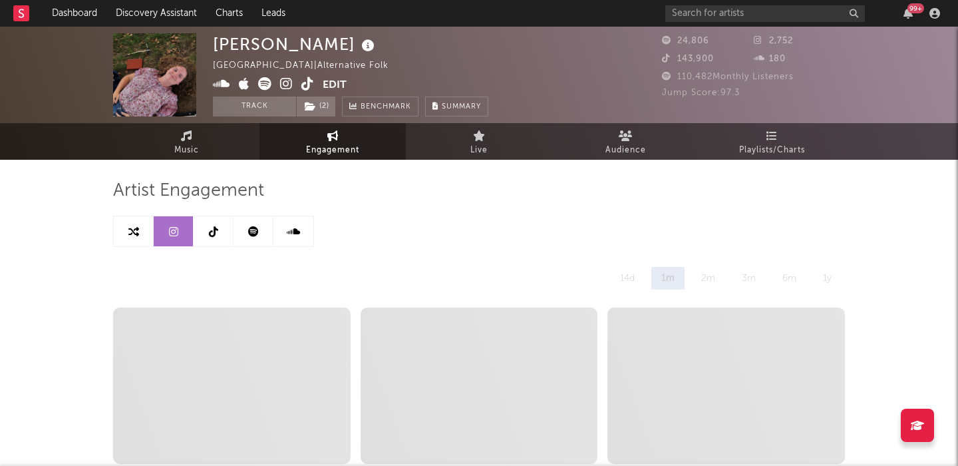
select select "1w"
click at [127, 226] on link at bounding box center [134, 231] width 40 height 30
select select "1m"
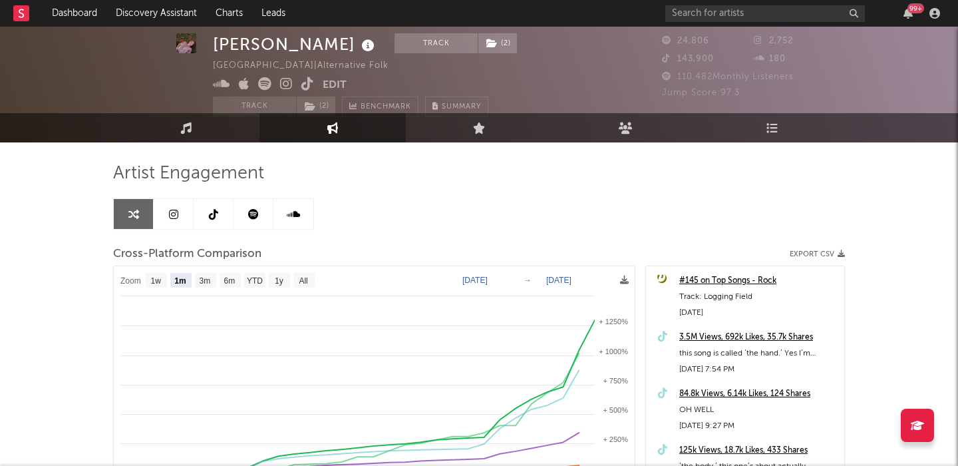
click at [178, 216] on link at bounding box center [174, 214] width 40 height 30
select select "1w"
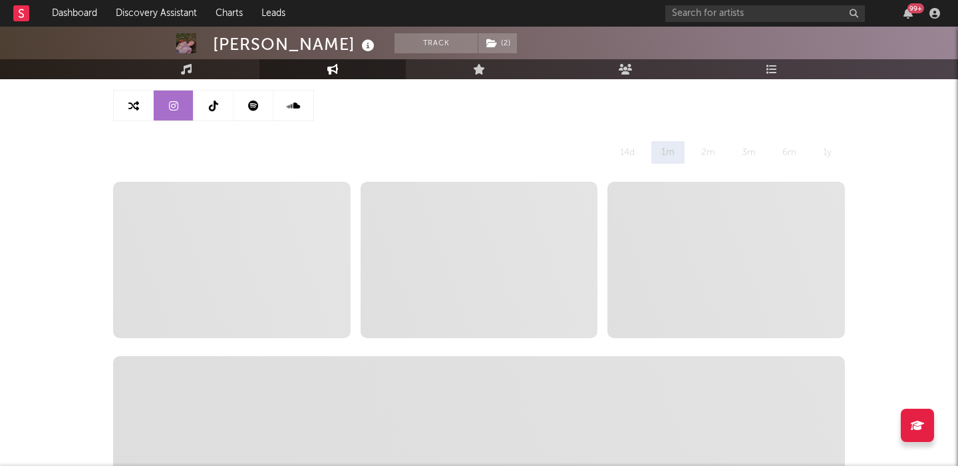
scroll to position [126, 0]
click at [253, 108] on icon at bounding box center [253, 105] width 11 height 11
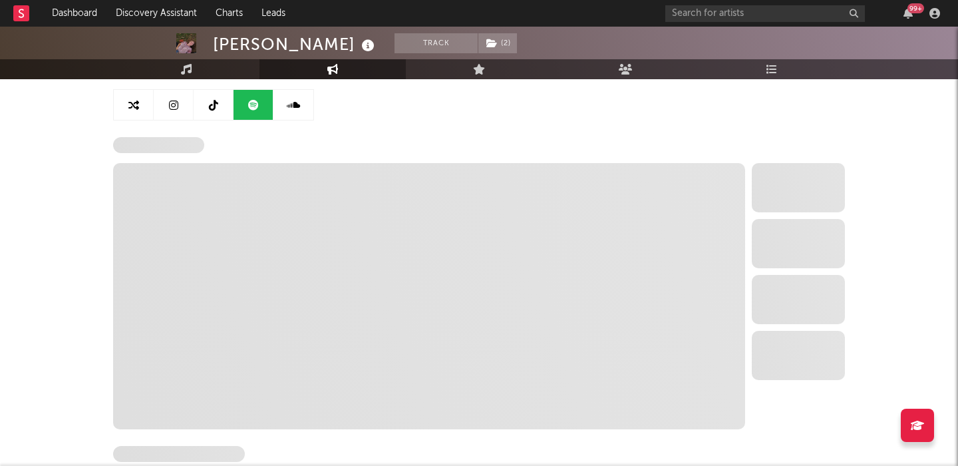
select select "6m"
select select "1w"
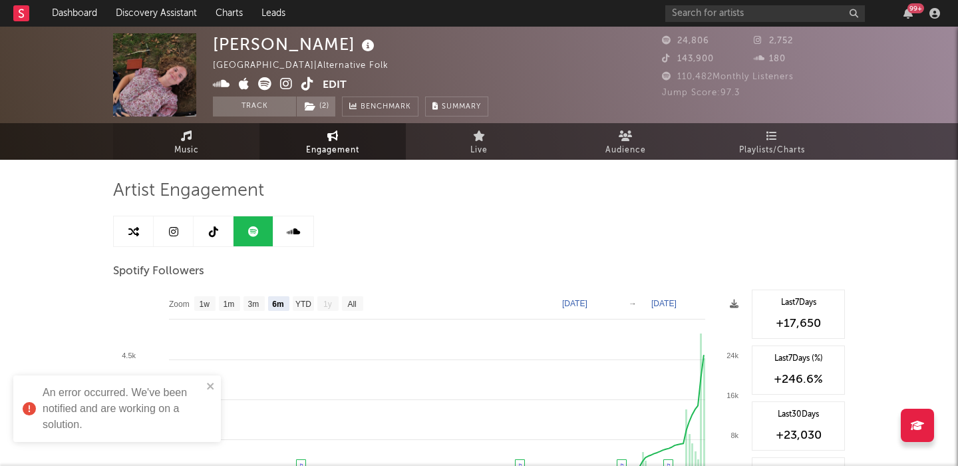
click at [172, 142] on link "Music" at bounding box center [186, 141] width 146 height 37
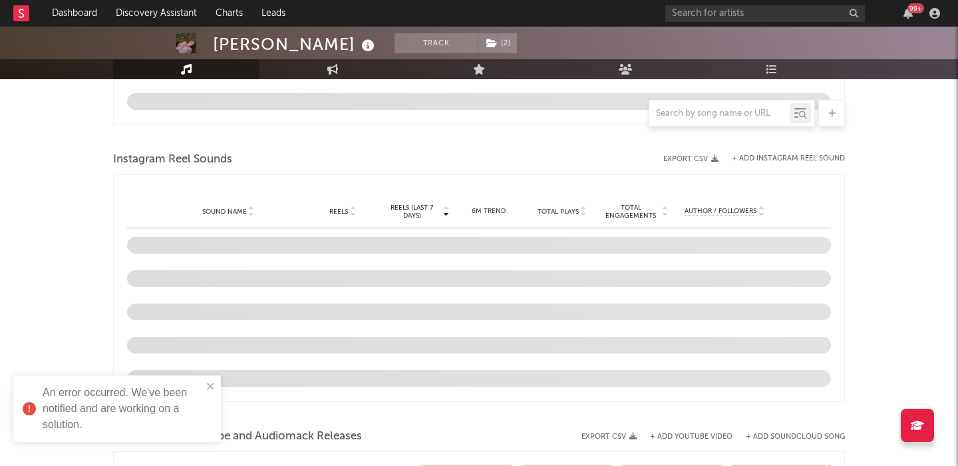
scroll to position [1198, 0]
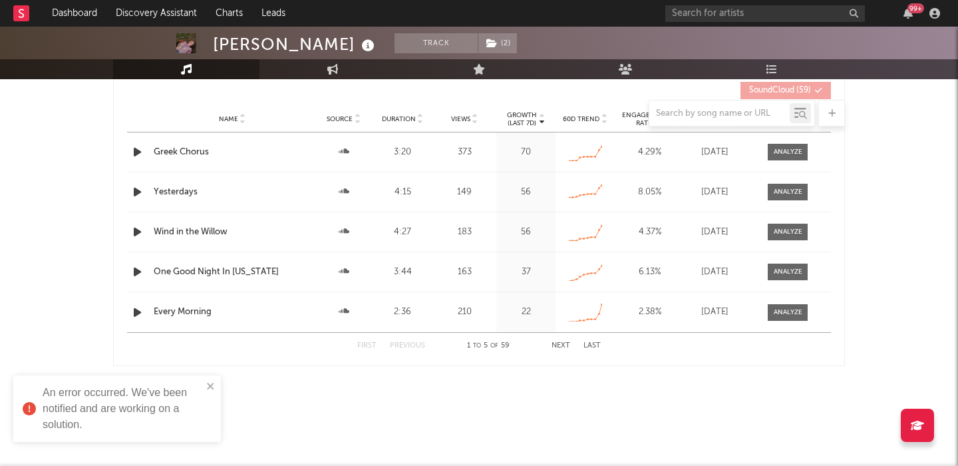
select select "1w"
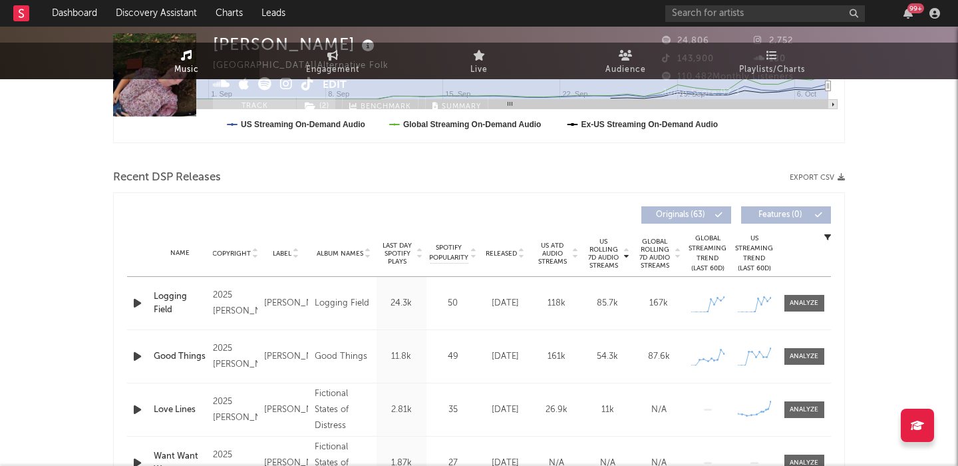
scroll to position [0, 0]
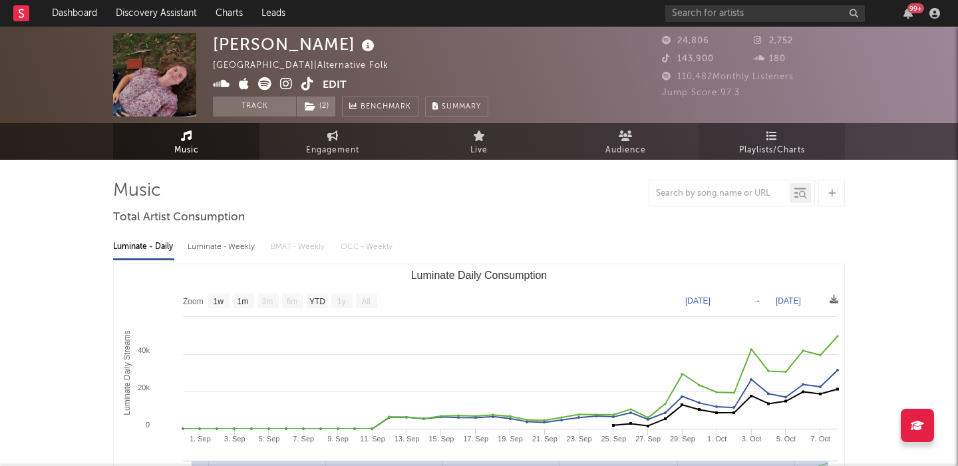
click at [748, 144] on span "Playlists/Charts" at bounding box center [772, 150] width 66 height 16
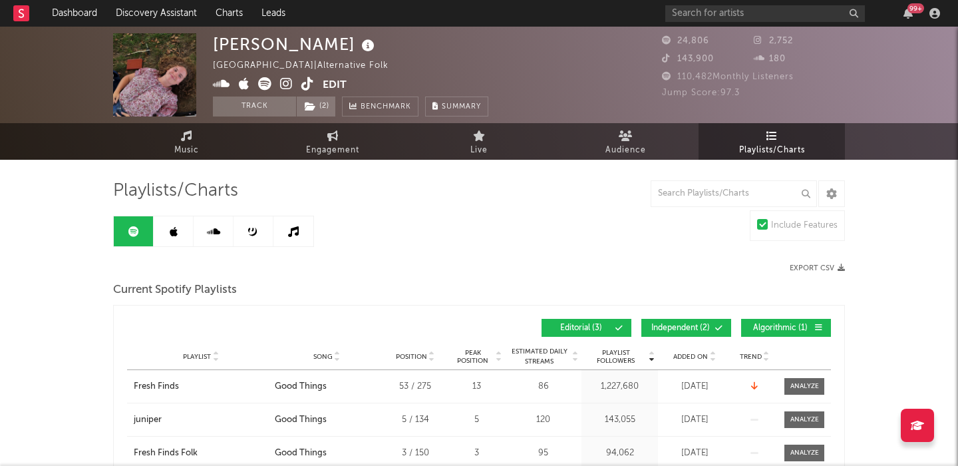
click at [291, 88] on icon at bounding box center [286, 83] width 13 height 13
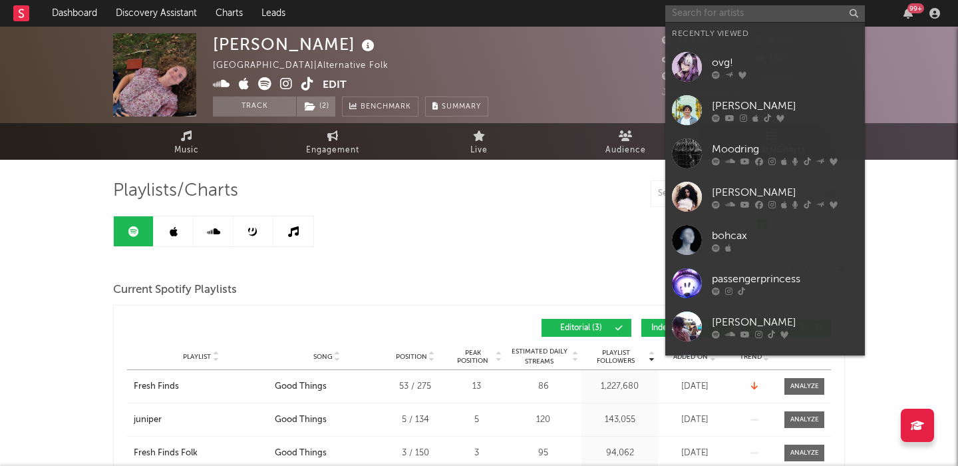
click at [708, 21] on input "text" at bounding box center [765, 13] width 200 height 17
paste input "Geese"
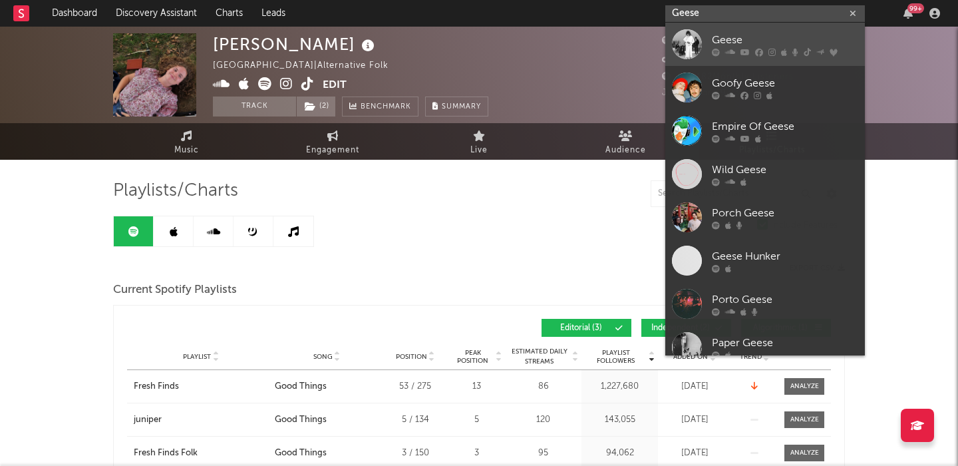
type input "Geese"
click at [802, 39] on div "Geese" at bounding box center [785, 40] width 146 height 16
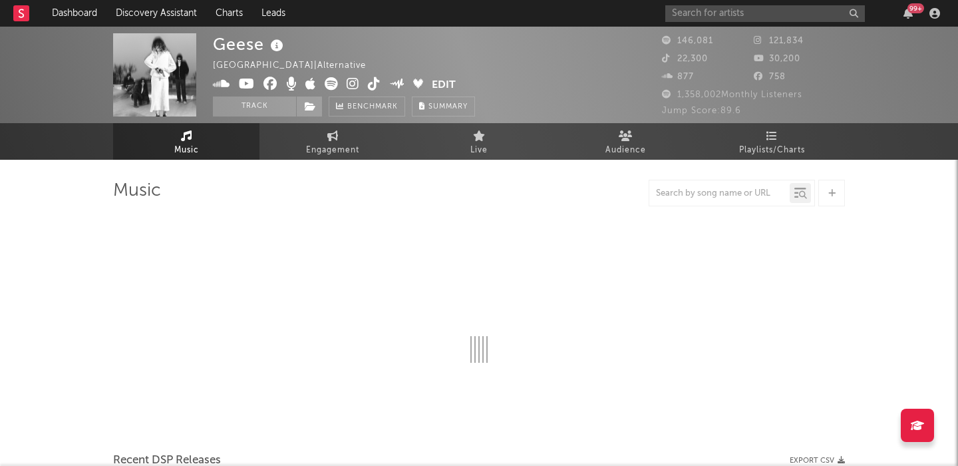
select select "6m"
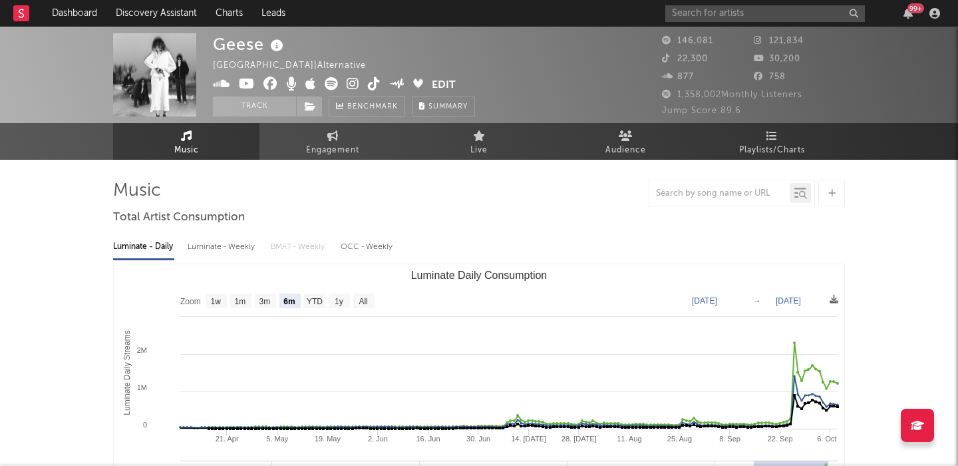
click at [241, 242] on div "Luminate - Weekly" at bounding box center [223, 246] width 70 height 23
select select "6m"
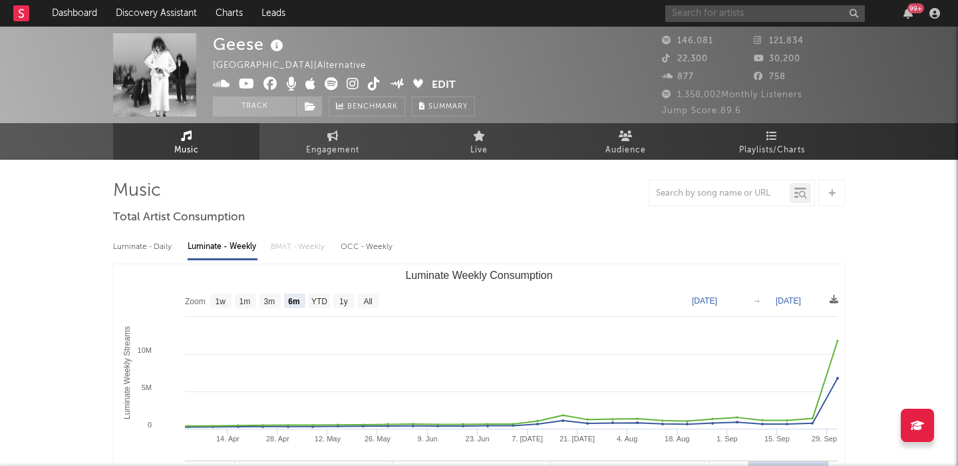
click at [718, 17] on input "text" at bounding box center [765, 13] width 200 height 17
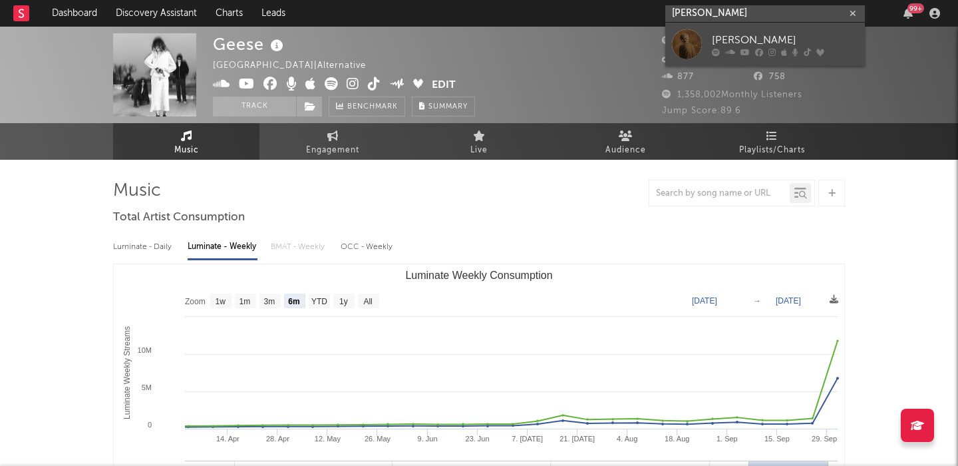
type input "ethel cain"
click at [766, 36] on div "Ethel Cain" at bounding box center [785, 40] width 146 height 16
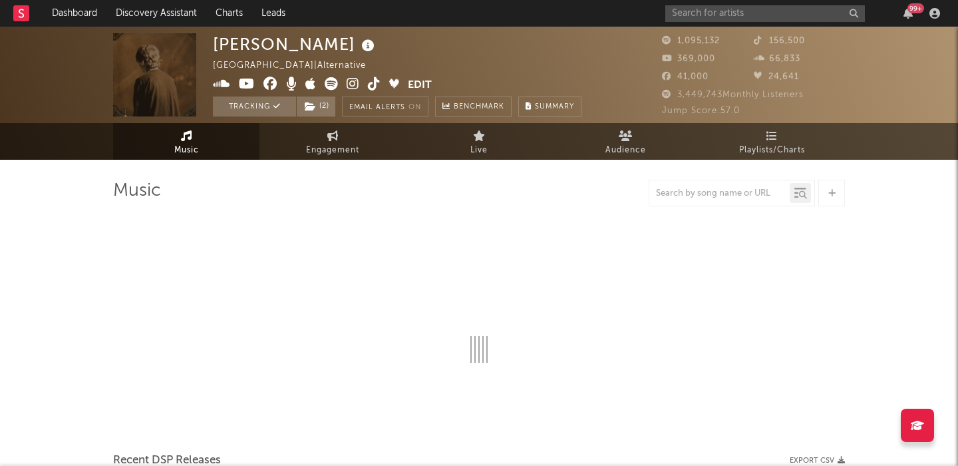
select select "6m"
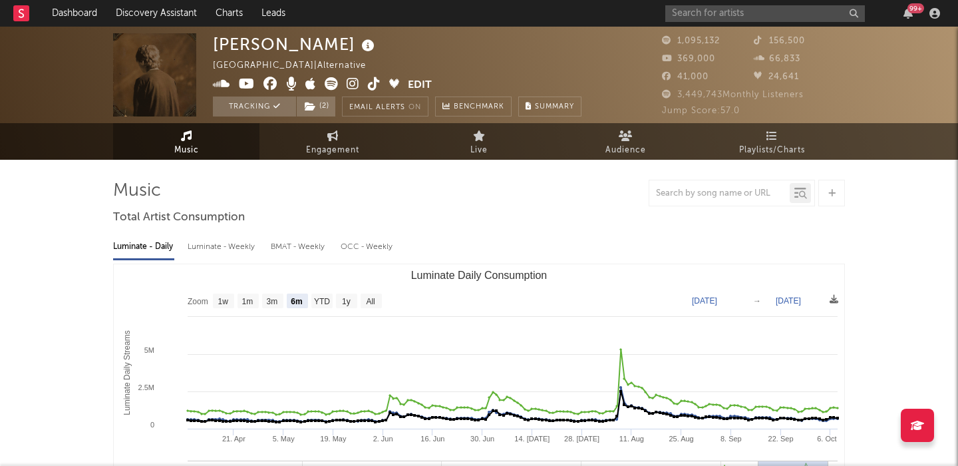
click at [207, 251] on div "Luminate - Weekly" at bounding box center [223, 246] width 70 height 23
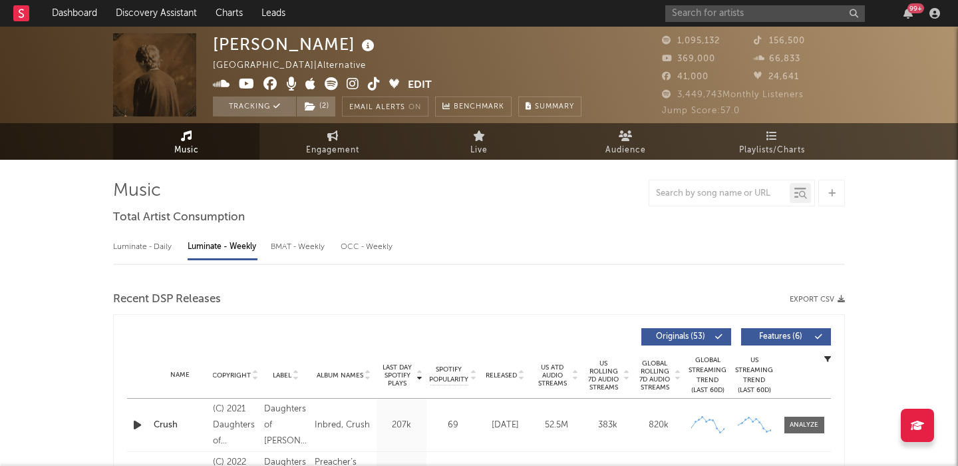
select select "6m"
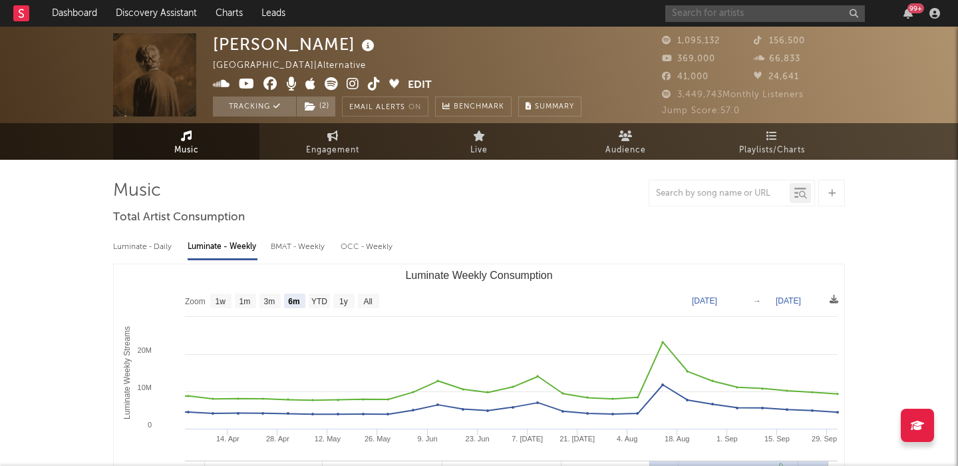
click at [762, 15] on input "text" at bounding box center [765, 13] width 200 height 17
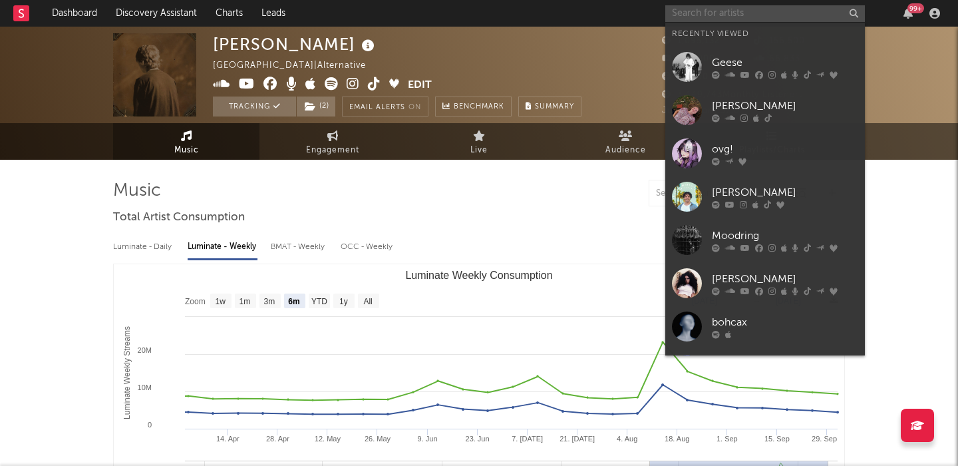
paste input "The Beaches"
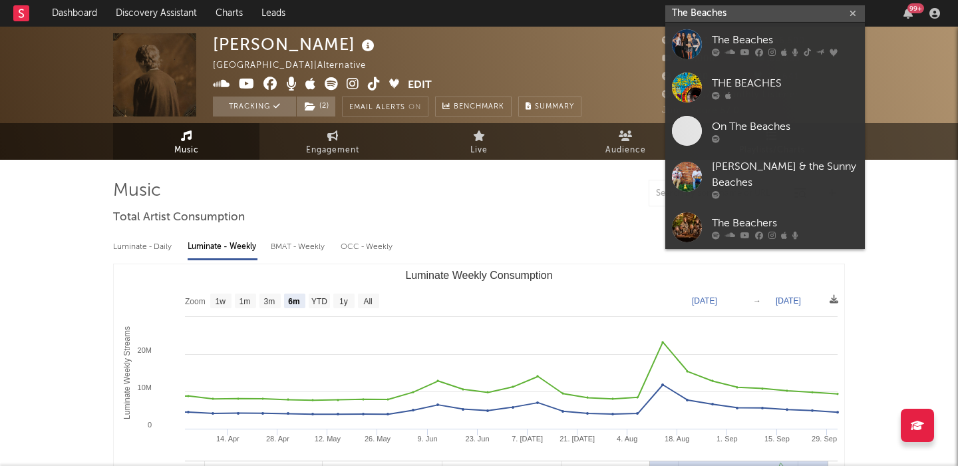
type input "The Beaches"
click at [797, 31] on link "The Beaches" at bounding box center [765, 44] width 200 height 43
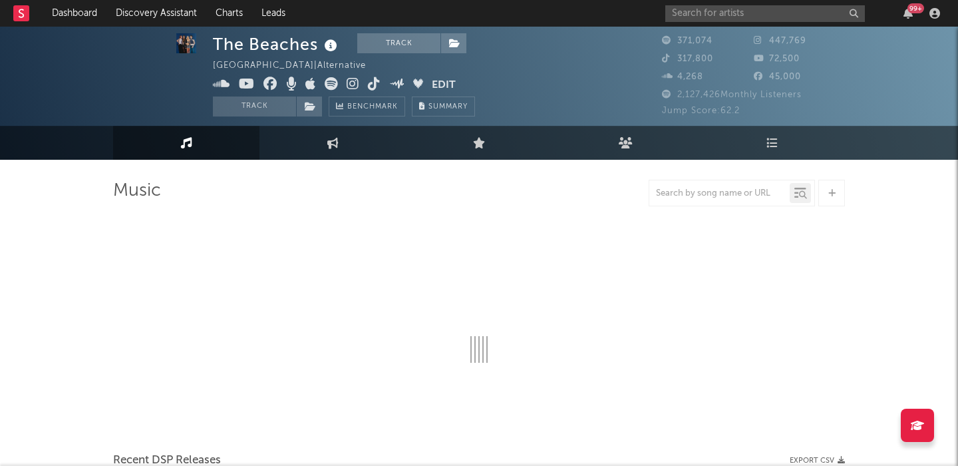
select select "6m"
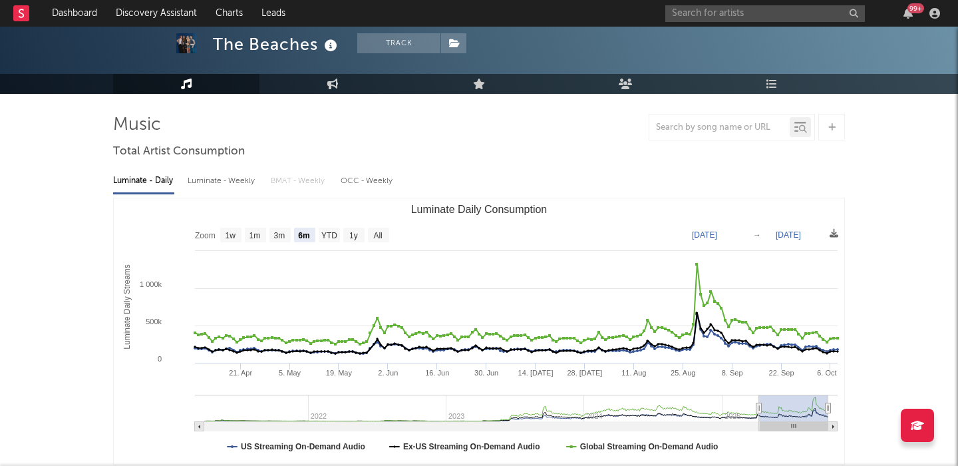
scroll to position [42, 0]
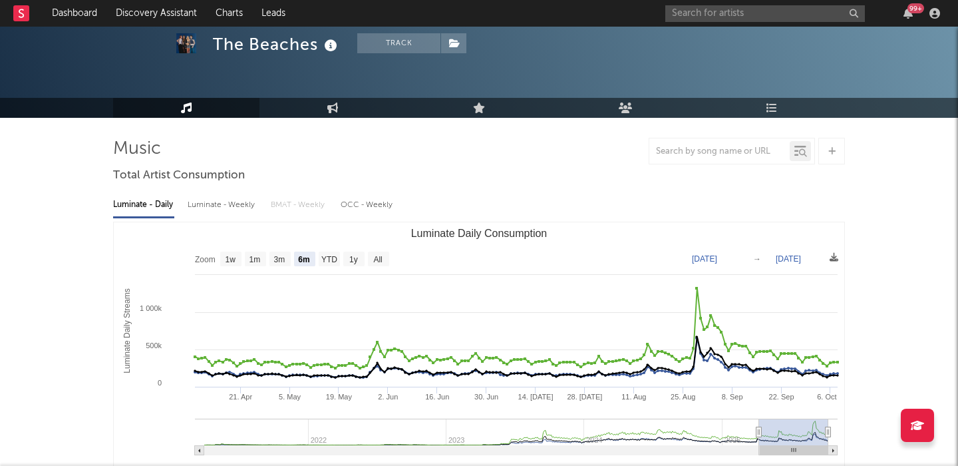
click at [211, 200] on div "Luminate - Weekly" at bounding box center [223, 205] width 70 height 23
select select "6m"
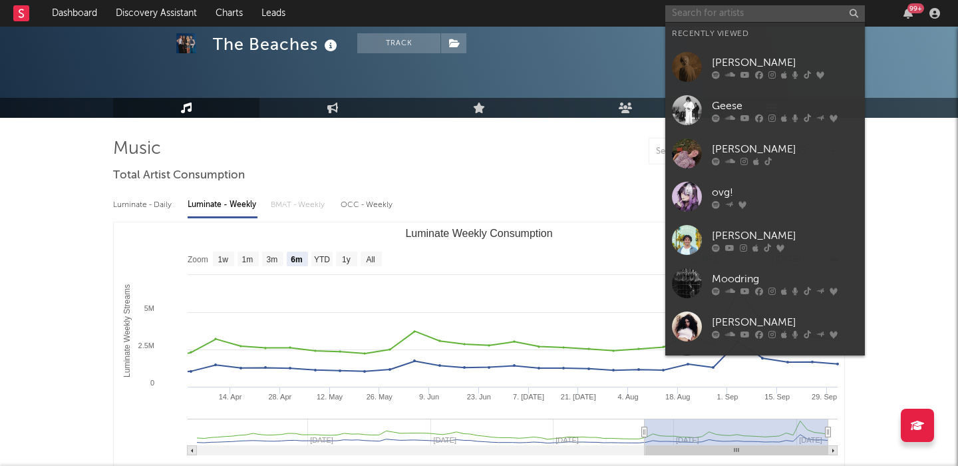
click at [686, 12] on input "text" at bounding box center [765, 13] width 200 height 17
paste input "CMAT"
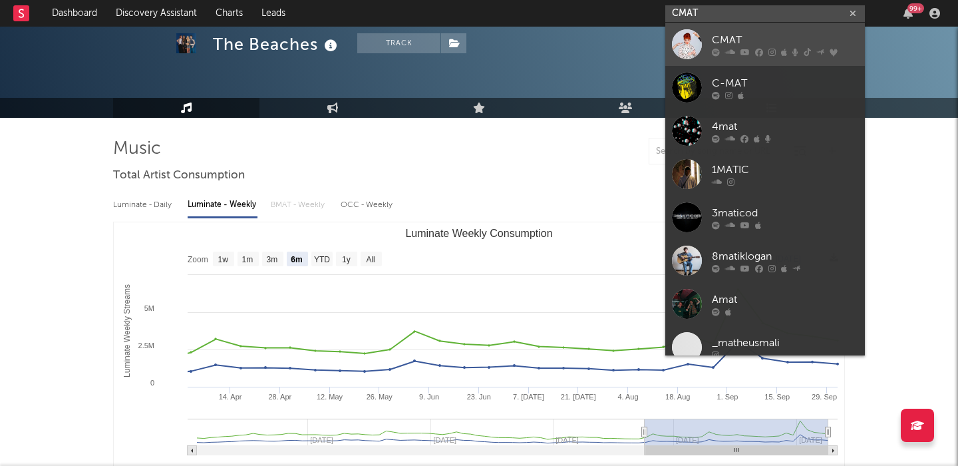
type input "CMAT"
click at [827, 39] on div "CMAT" at bounding box center [785, 40] width 146 height 16
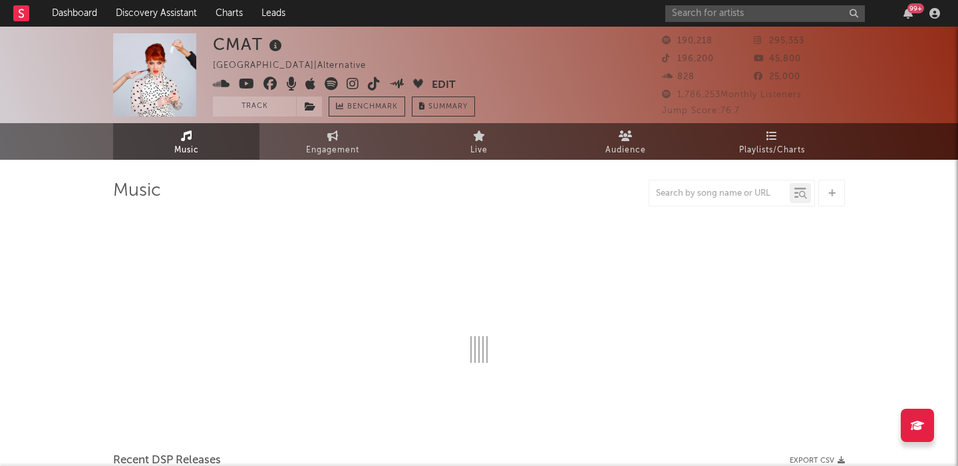
select select "6m"
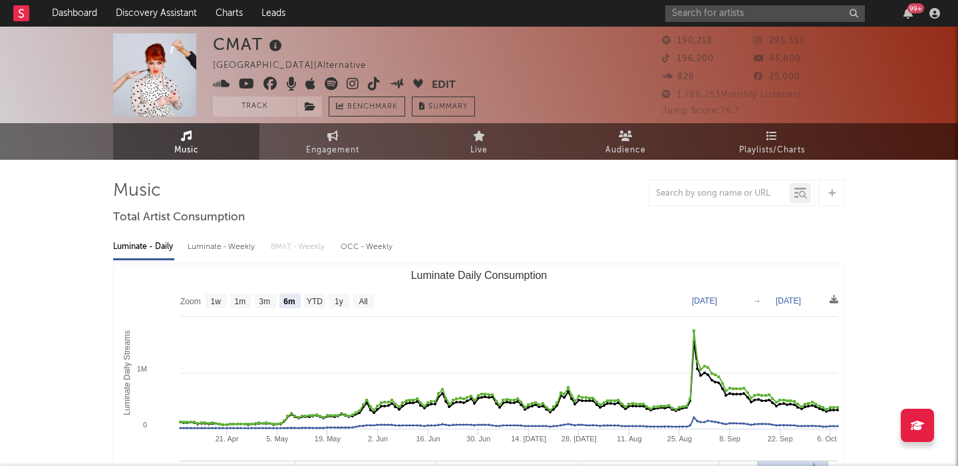
click at [216, 249] on div "Luminate - Weekly" at bounding box center [223, 246] width 70 height 23
select select "6m"
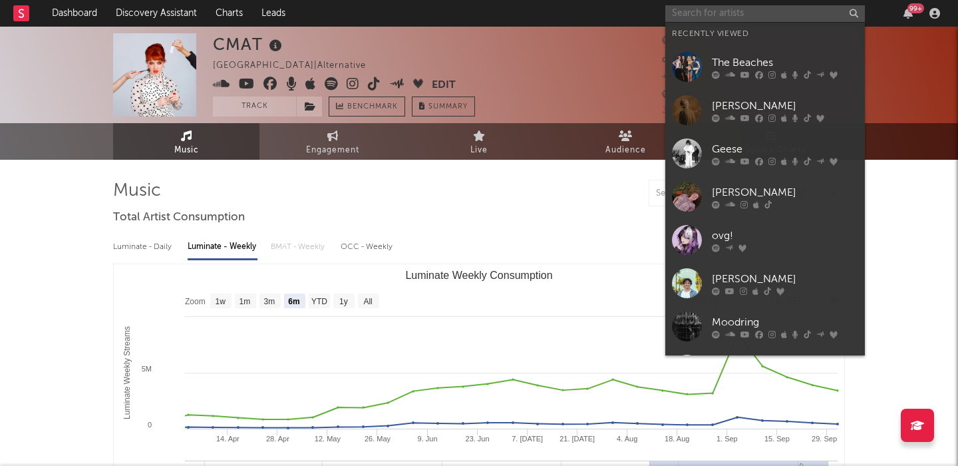
click at [724, 10] on input "text" at bounding box center [765, 13] width 200 height 17
paste input "Clara La San"
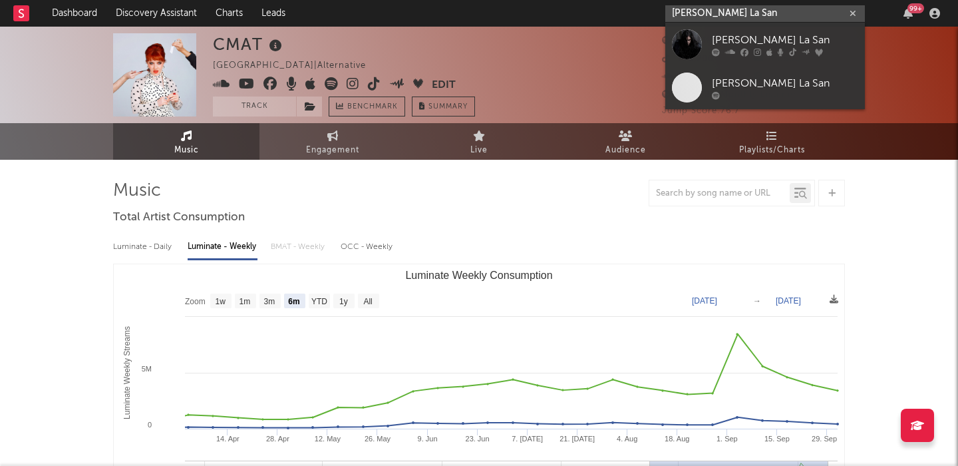
type input "Clara La San"
click at [771, 42] on div "Clara La San" at bounding box center [785, 40] width 146 height 16
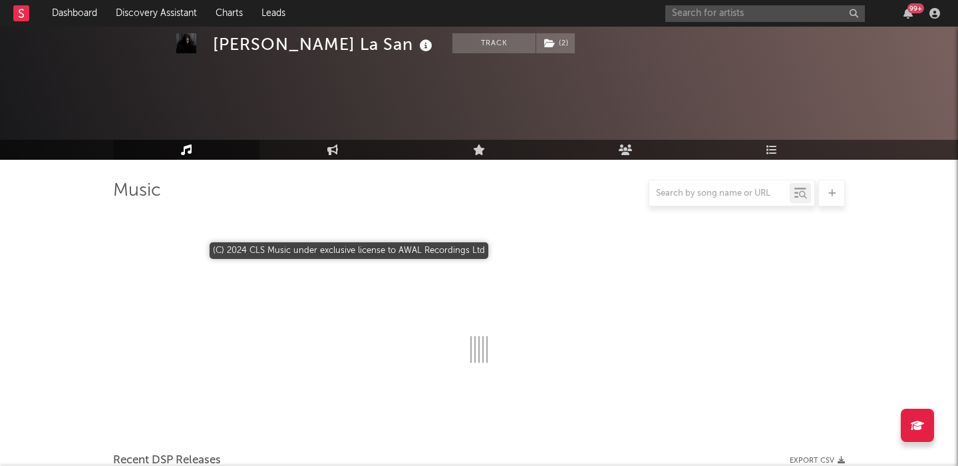
scroll to position [317, 0]
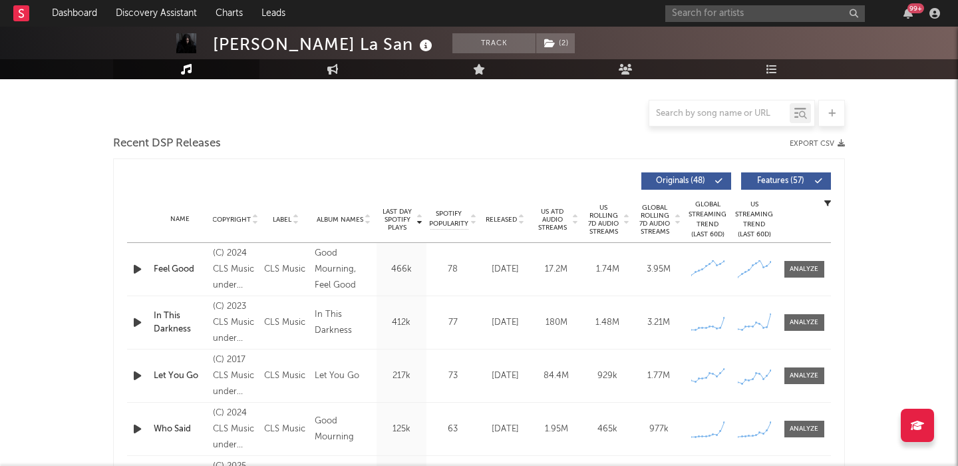
click at [500, 222] on span "Released" at bounding box center [501, 220] width 31 height 8
click at [812, 270] on div at bounding box center [804, 269] width 29 height 10
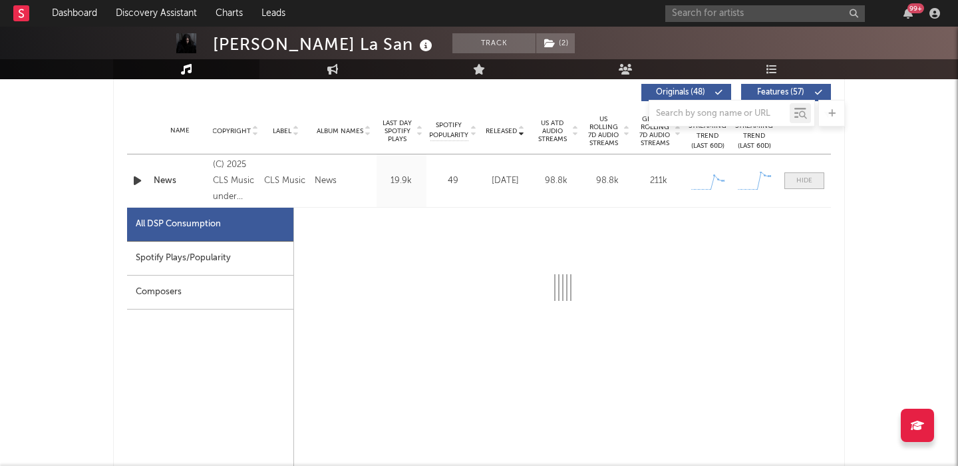
scroll to position [432, 0]
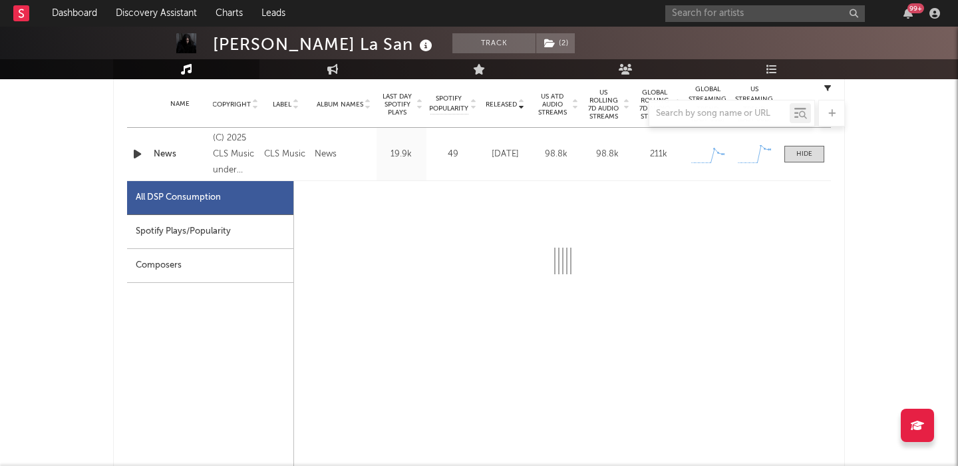
select select "1w"
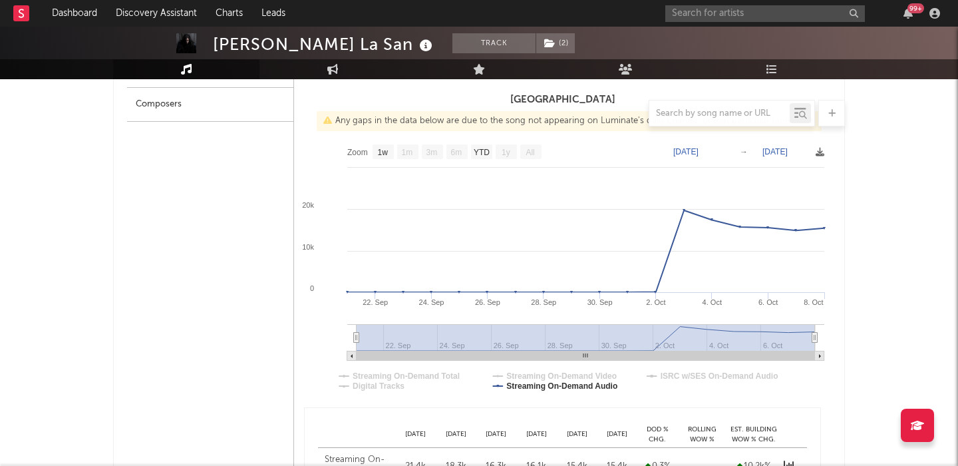
select select "6m"
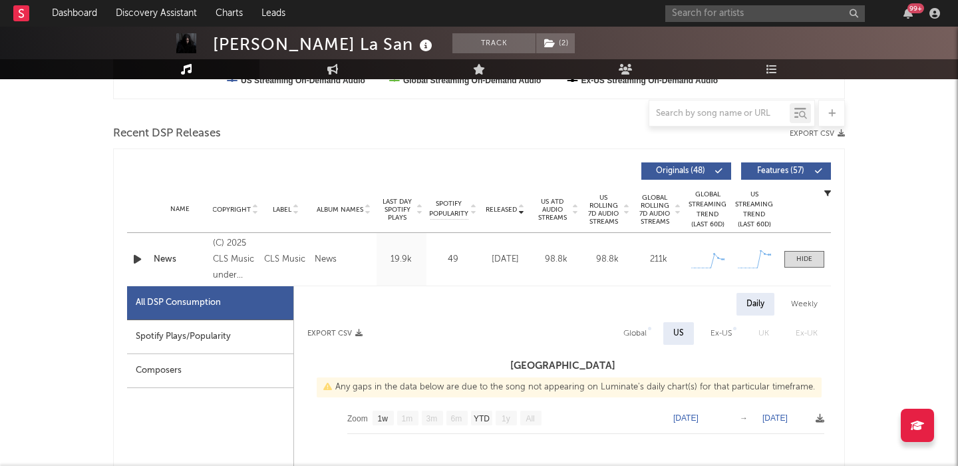
scroll to position [588, 0]
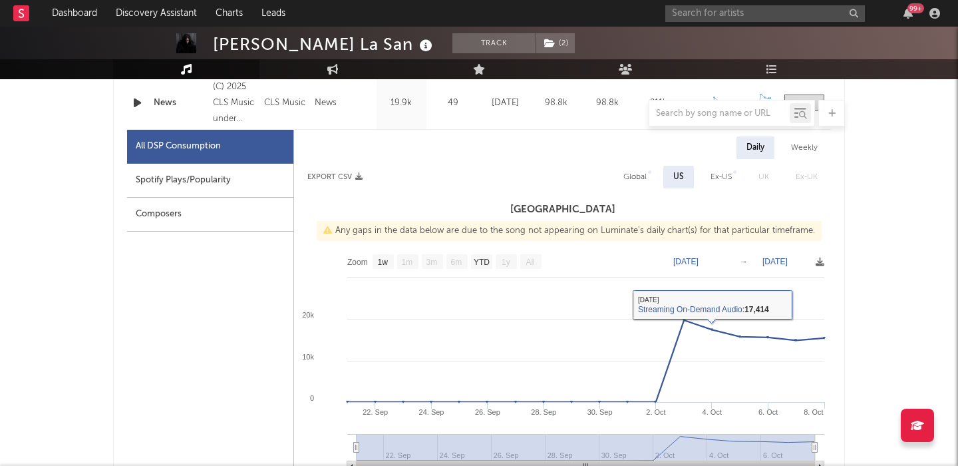
click at [631, 182] on div "Global" at bounding box center [634, 177] width 23 height 16
select select "1w"
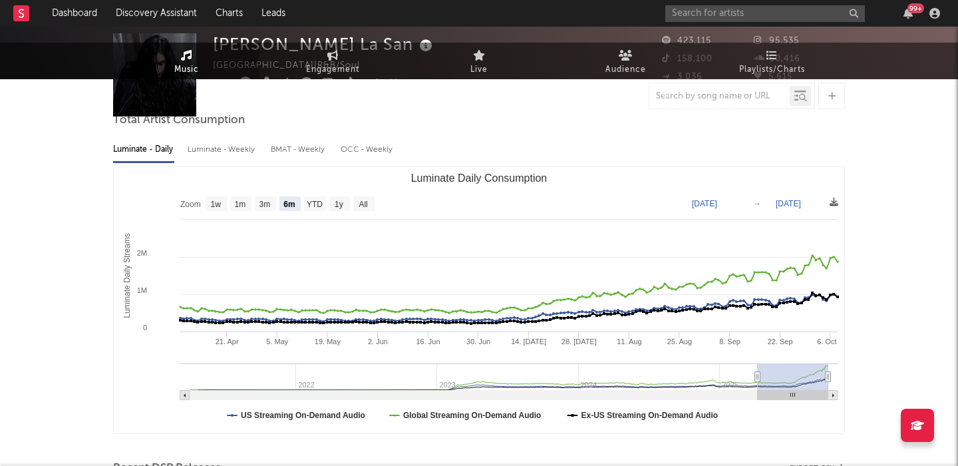
scroll to position [0, 0]
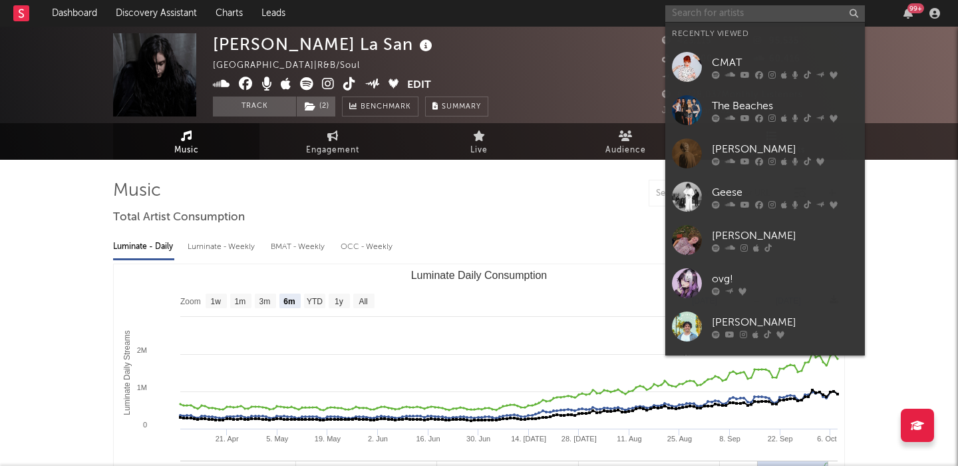
click at [699, 15] on input "text" at bounding box center [765, 13] width 200 height 17
paste input "cloudyfield"
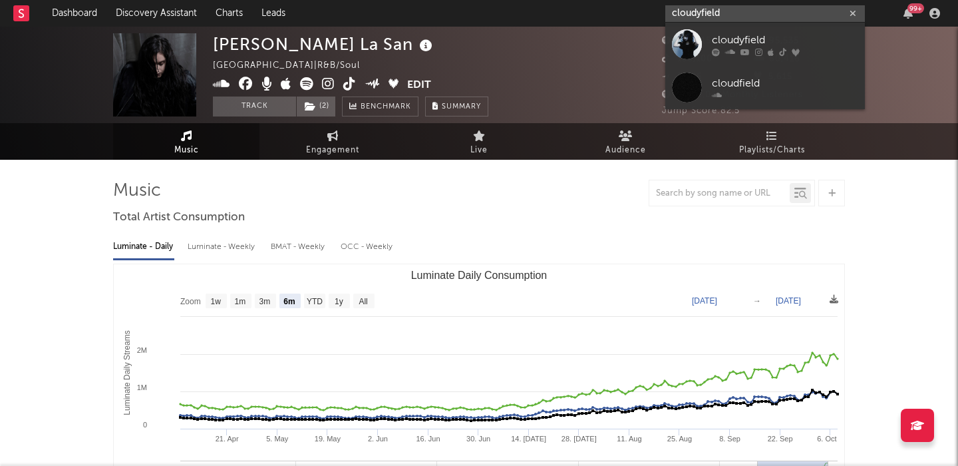
type input "cloudyfield"
click at [786, 47] on div "cloudyfield" at bounding box center [785, 40] width 146 height 16
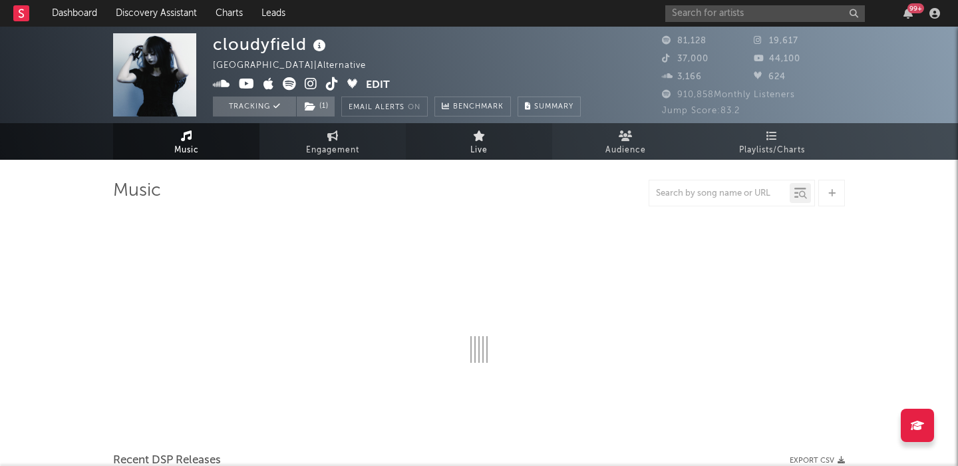
select select "6m"
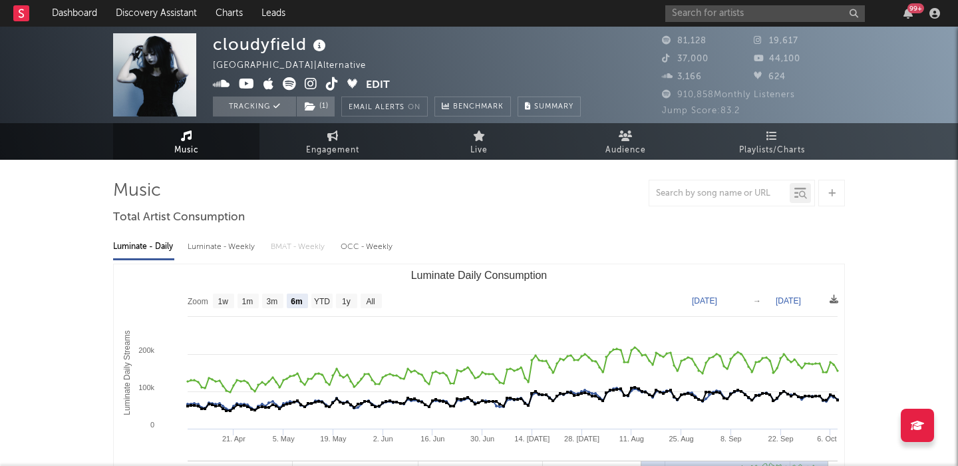
click at [725, 22] on div "99 +" at bounding box center [804, 13] width 279 height 27
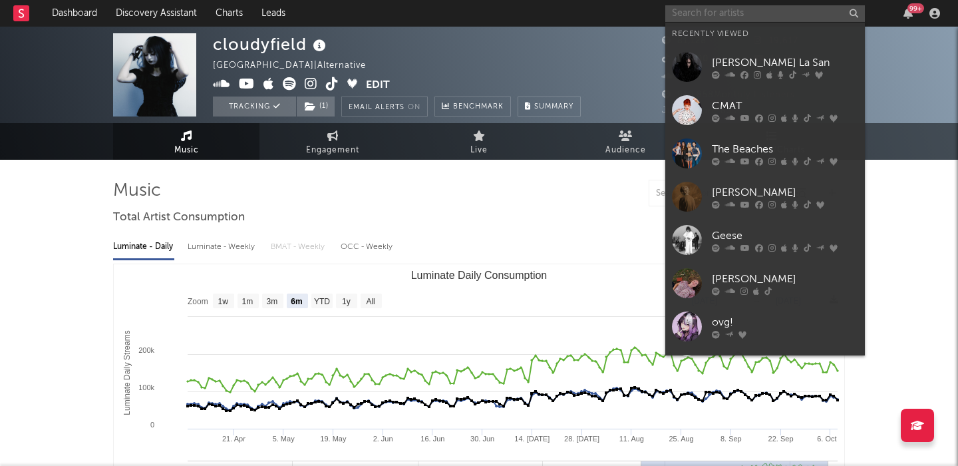
click at [723, 14] on input "text" at bounding box center [765, 13] width 200 height 17
paste input "FLVCKKA"
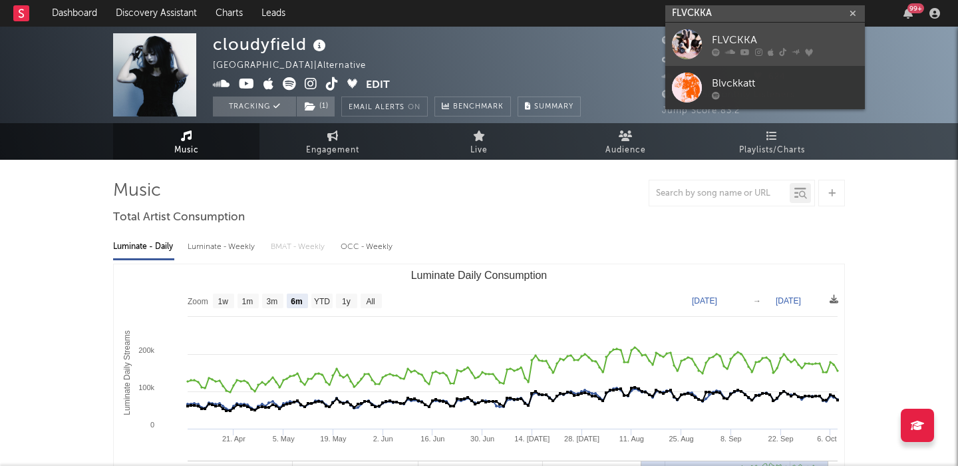
type input "FLVCKKA"
click at [732, 25] on link "FLVCKKA" at bounding box center [765, 44] width 200 height 43
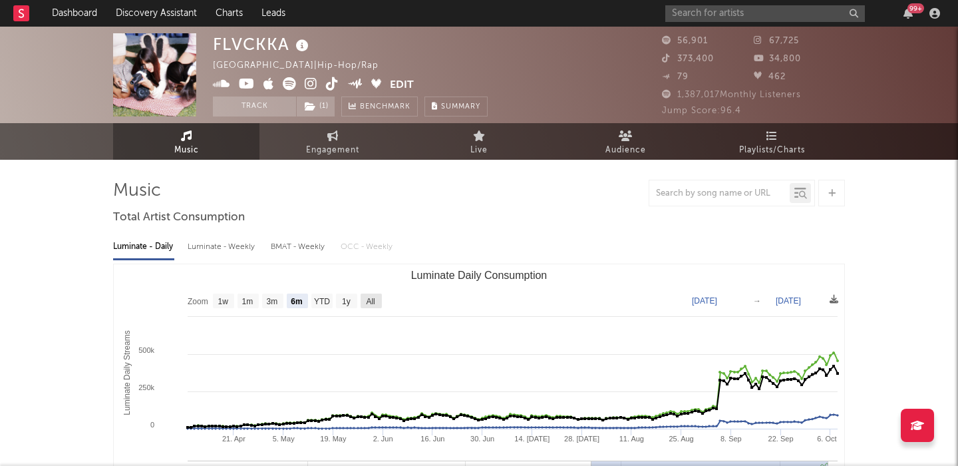
click at [369, 306] on rect "Luminate Daily Consumption" at bounding box center [371, 300] width 21 height 15
select select "All"
type input "2024-06-07"
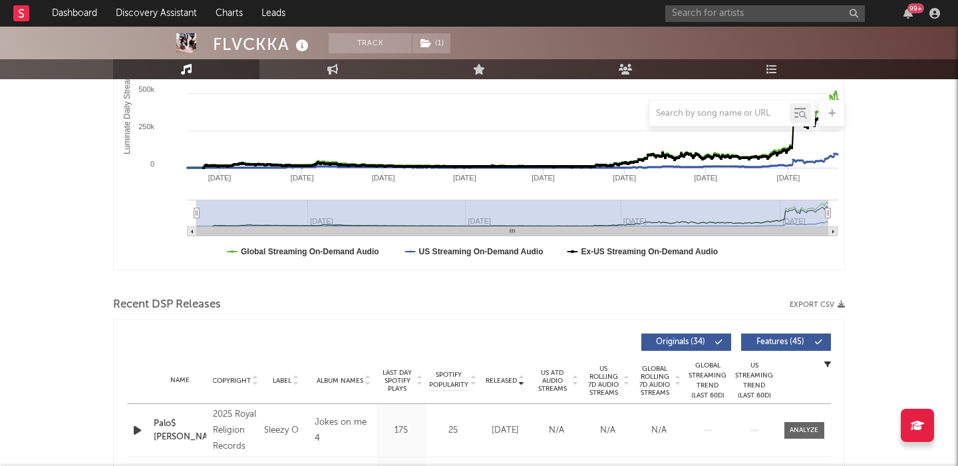
scroll to position [372, 0]
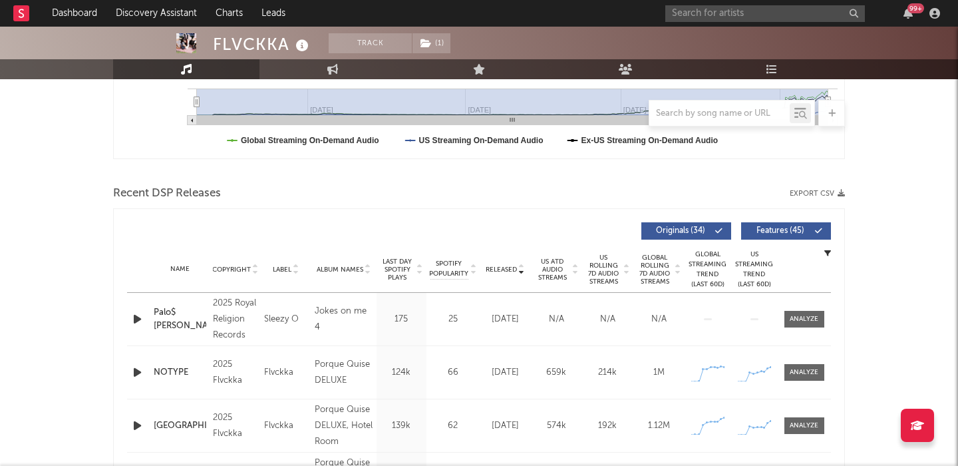
click at [788, 230] on span at bounding box center [789, 231] width 2 height 8
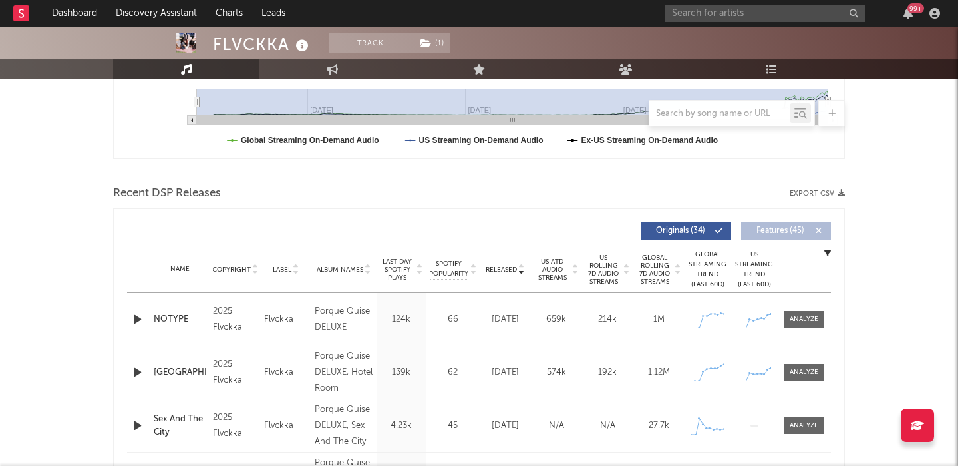
click at [611, 271] on span "US Rolling 7D Audio Streams" at bounding box center [603, 269] width 37 height 32
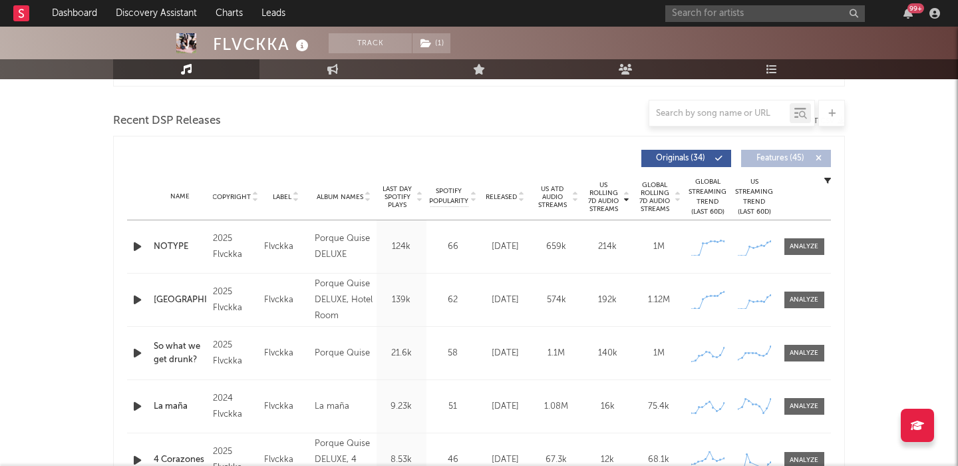
scroll to position [461, 0]
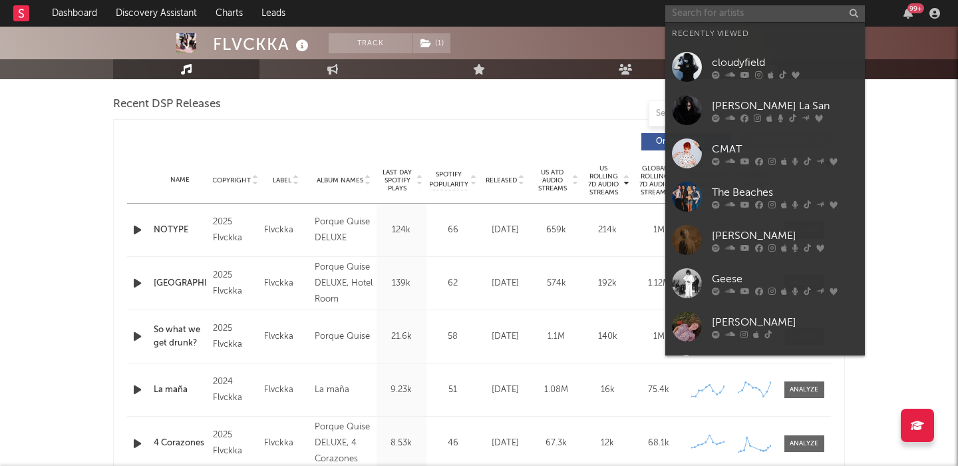
click at [719, 21] on input "text" at bounding box center [765, 13] width 200 height 17
paste input "brux XTN"
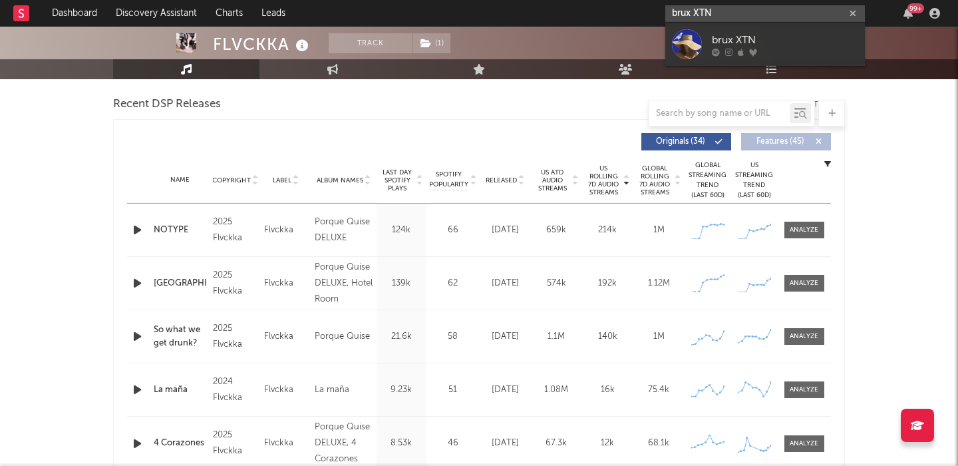
type input "brux XTN"
click at [748, 39] on div "brux XTN" at bounding box center [785, 40] width 146 height 16
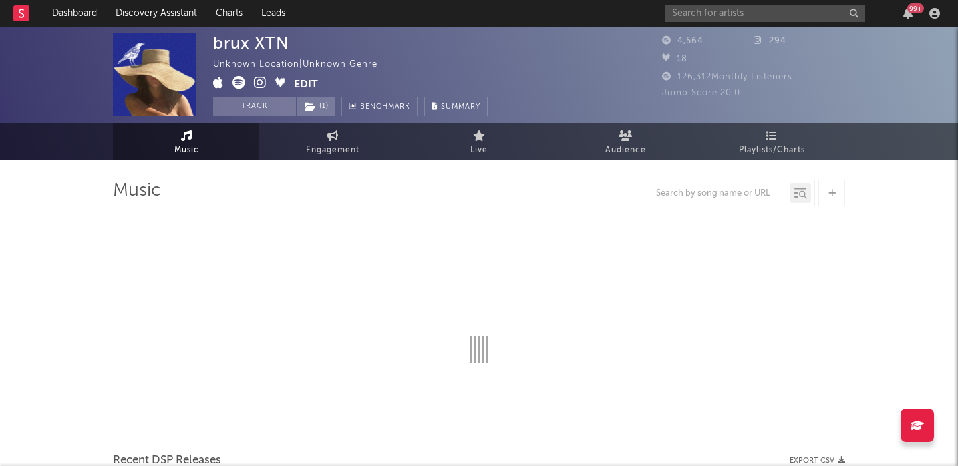
select select "1w"
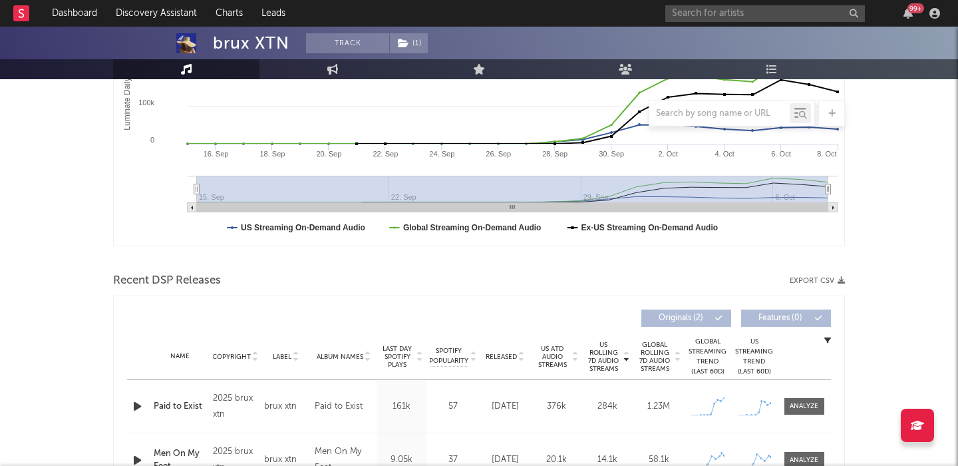
scroll to position [455, 0]
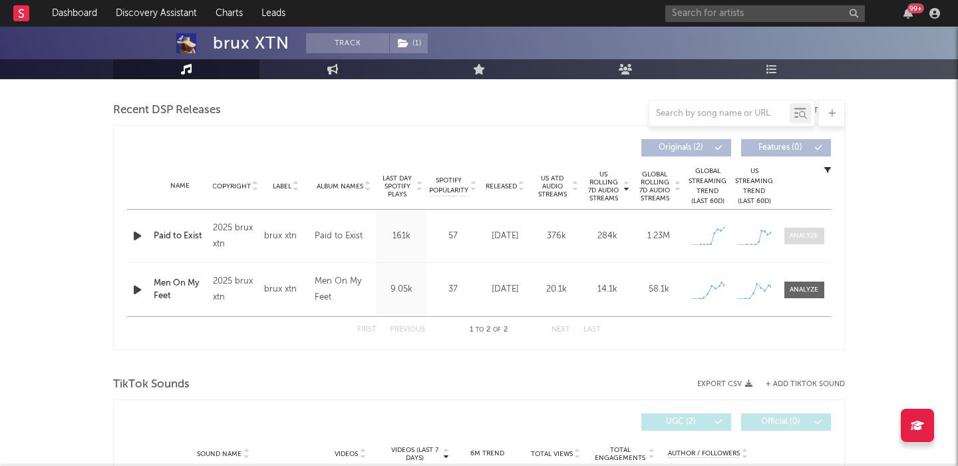
click at [811, 238] on div at bounding box center [804, 236] width 29 height 10
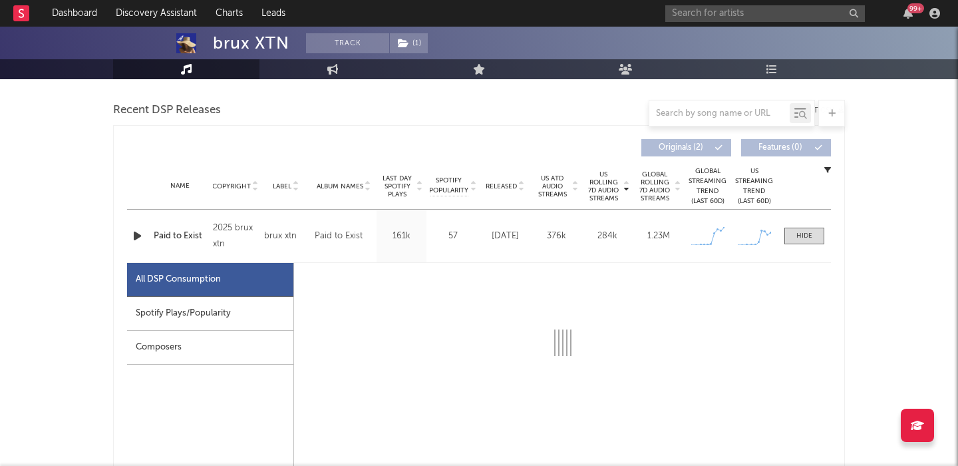
select select "1w"
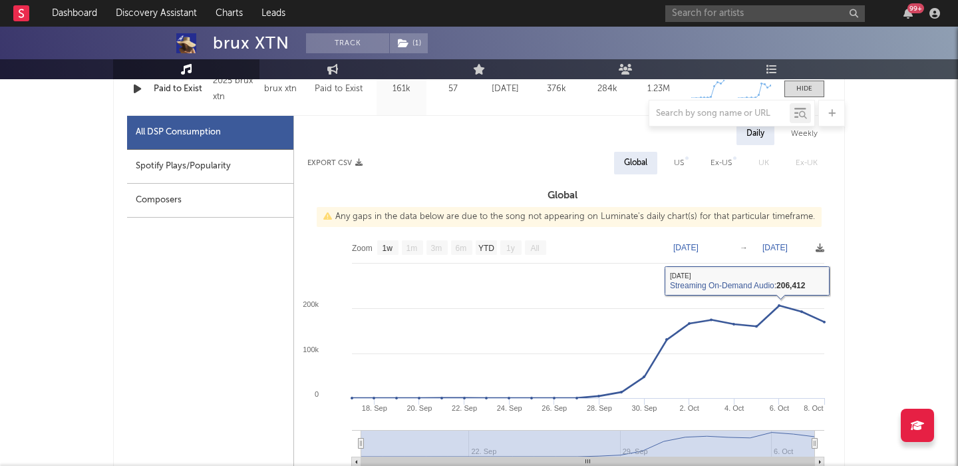
scroll to position [599, 0]
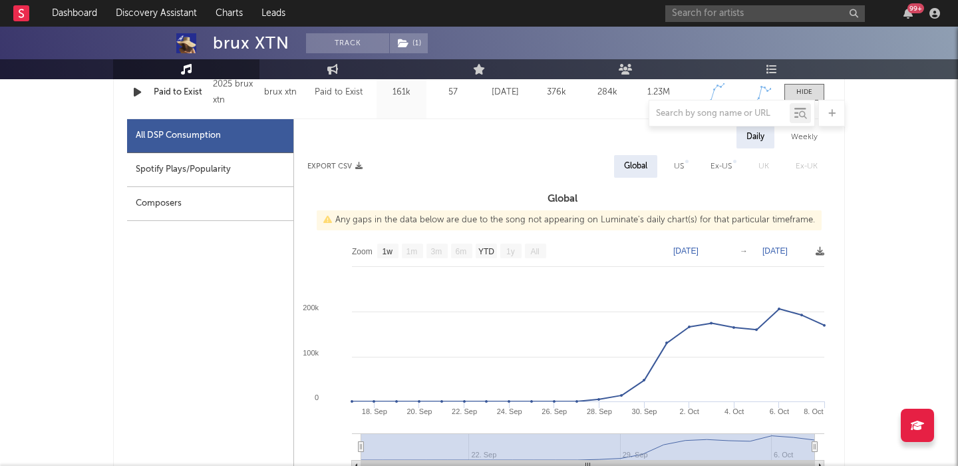
click at [688, 171] on div "US" at bounding box center [679, 166] width 30 height 23
select select "1w"
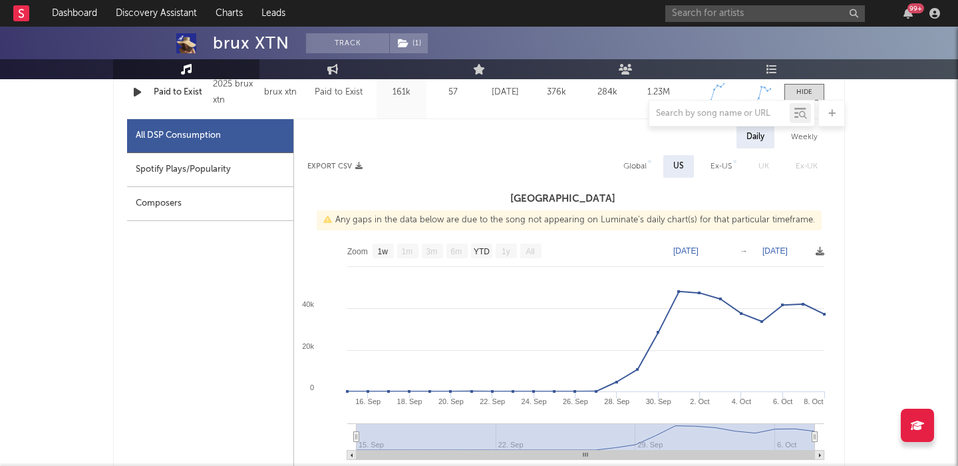
click at [221, 167] on div "Spotify Plays/Popularity" at bounding box center [210, 170] width 166 height 34
select select "1w"
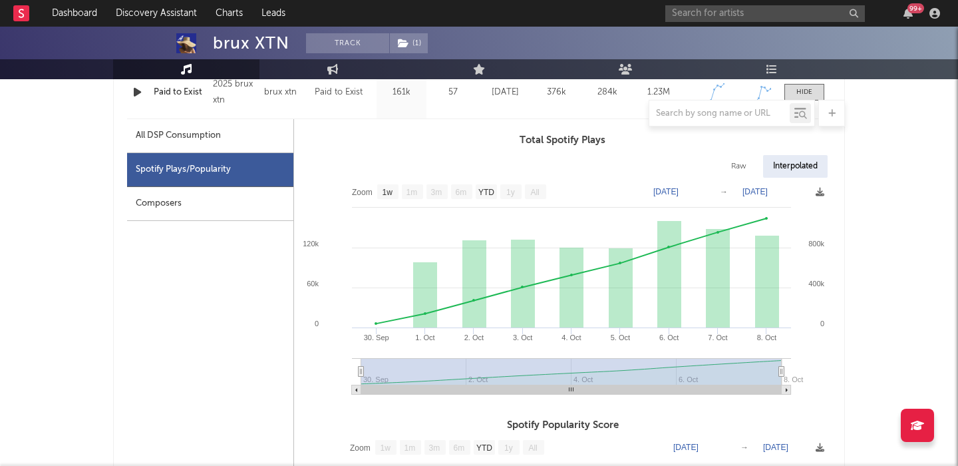
click at [733, 166] on div "Raw" at bounding box center [738, 166] width 35 height 23
select select "1w"
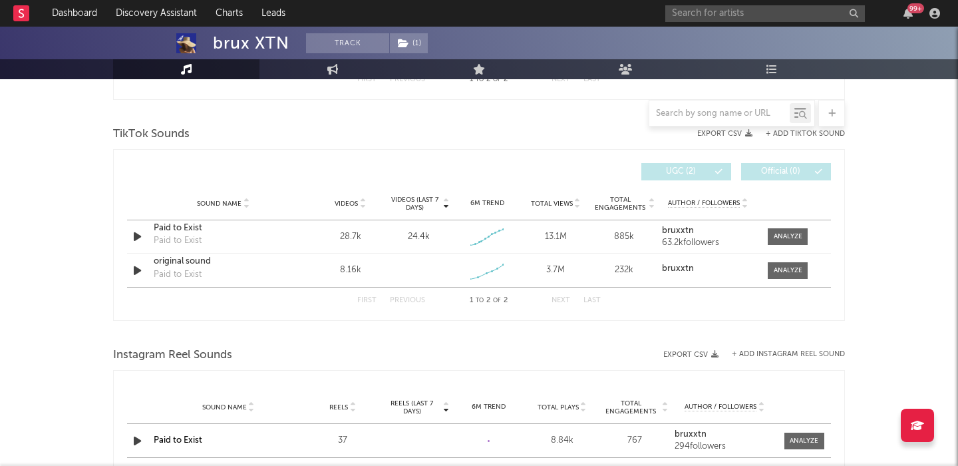
scroll to position [1340, 0]
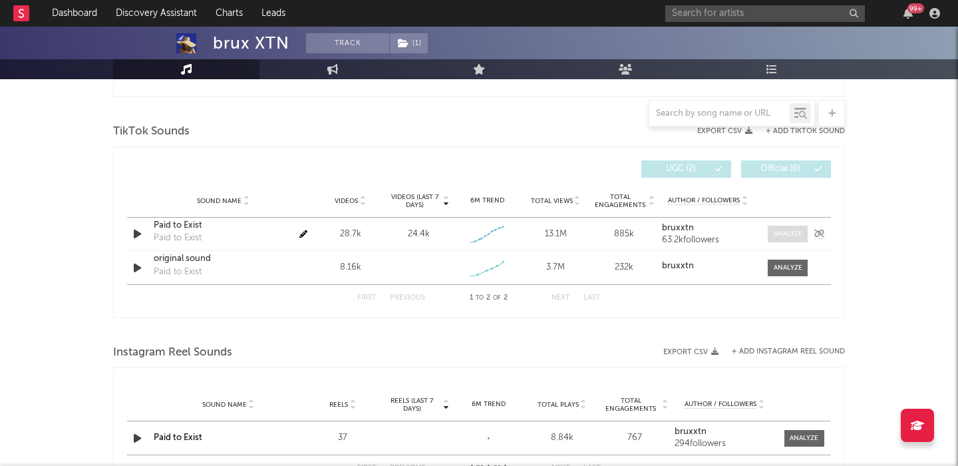
click at [776, 228] on span at bounding box center [788, 234] width 40 height 17
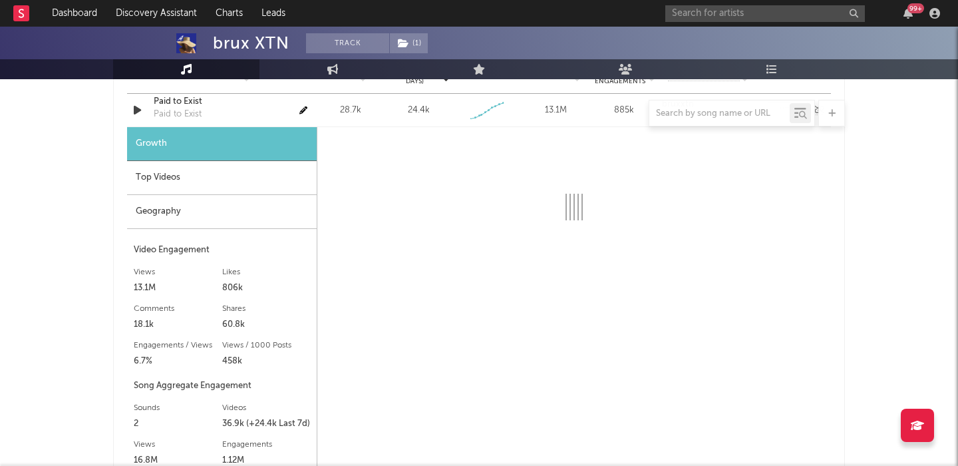
select select "1w"
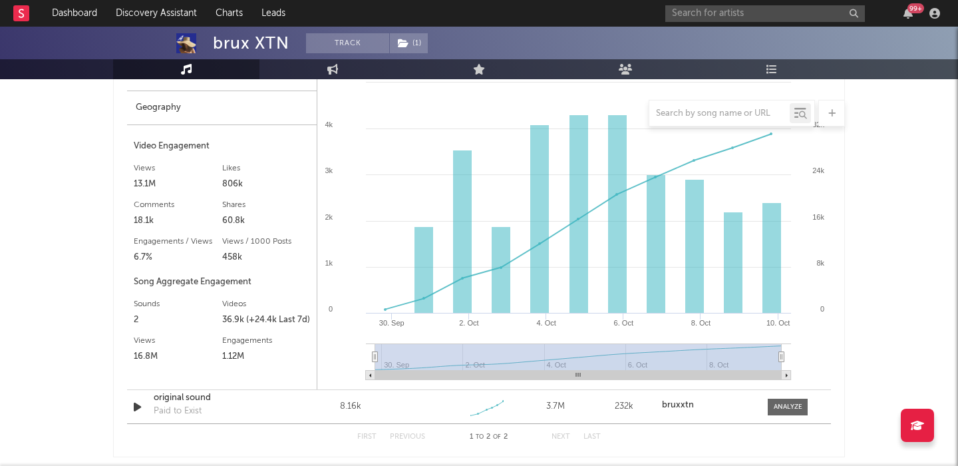
scroll to position [1793, 0]
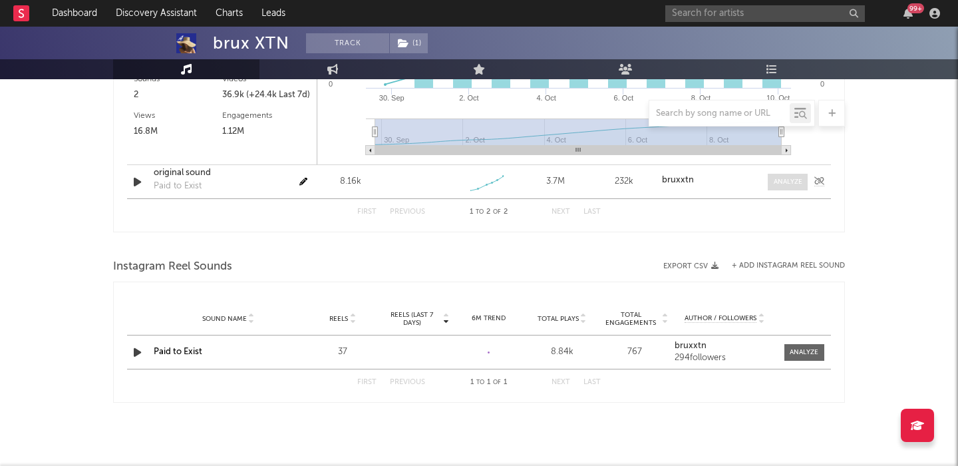
click at [776, 178] on div at bounding box center [788, 182] width 29 height 10
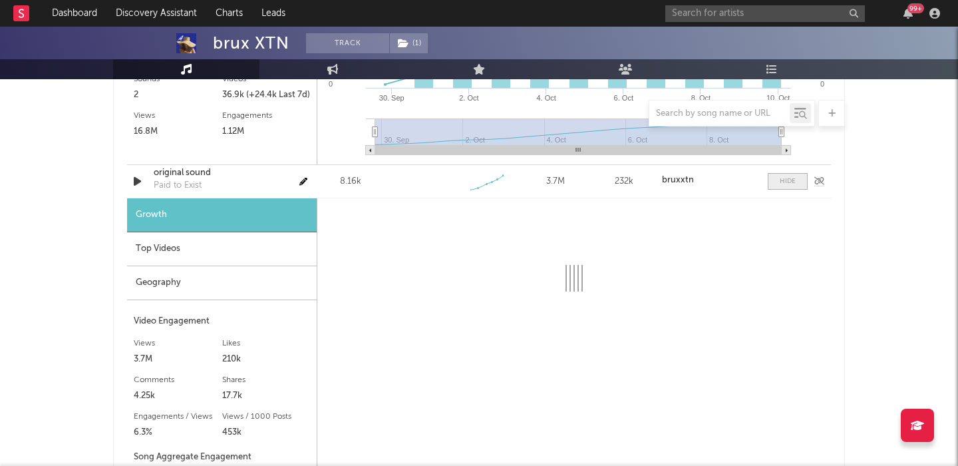
select select "1w"
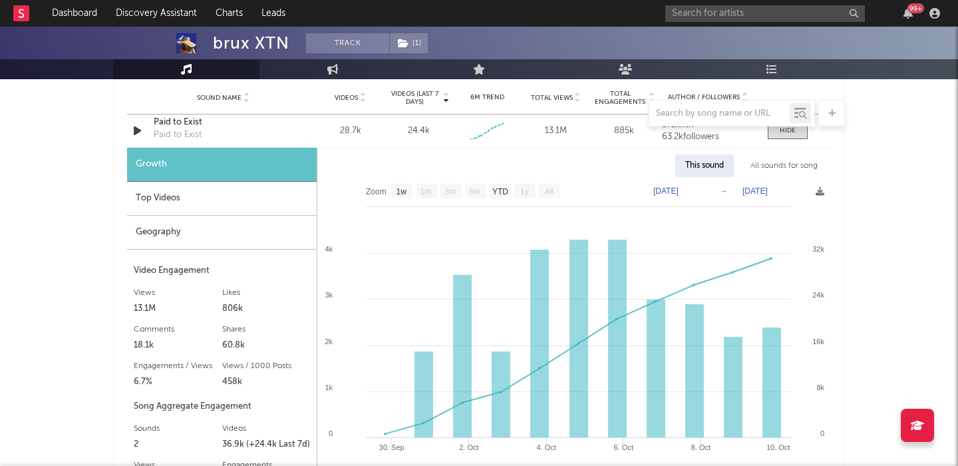
scroll to position [1443, 0]
click at [780, 169] on div "All sounds for song" at bounding box center [783, 166] width 87 height 23
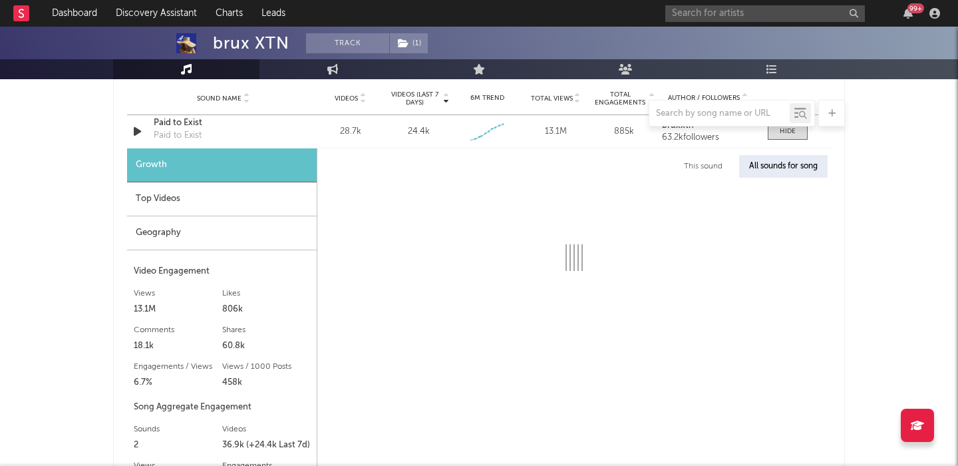
select select "1w"
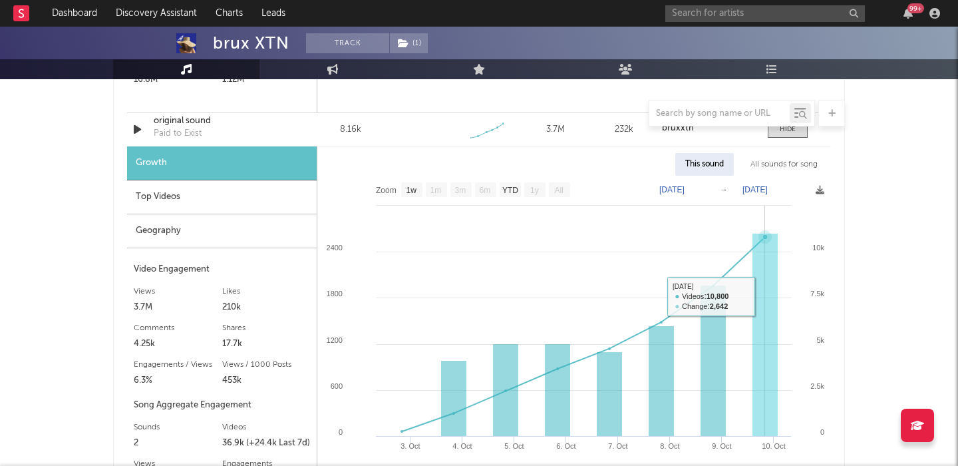
scroll to position [1832, 0]
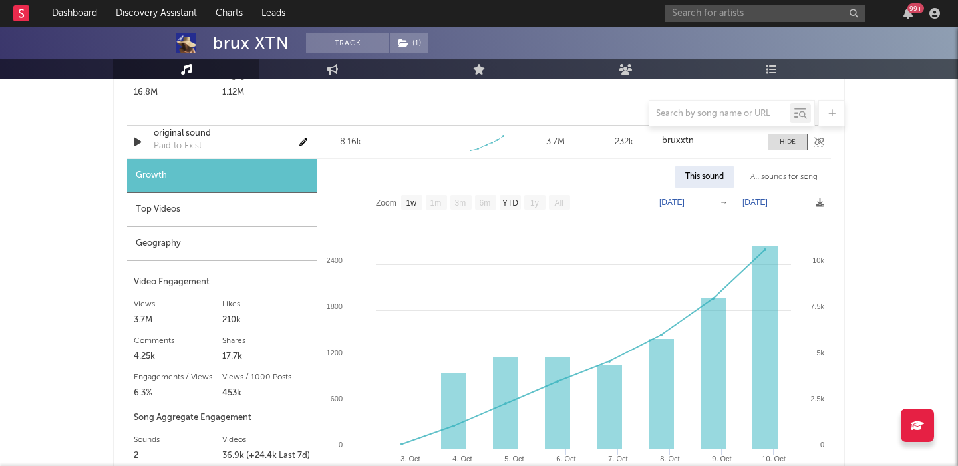
click at [185, 134] on div "original sound" at bounding box center [223, 133] width 139 height 13
click at [682, 11] on input "text" at bounding box center [765, 13] width 200 height 17
paste input "Pixie McCann"
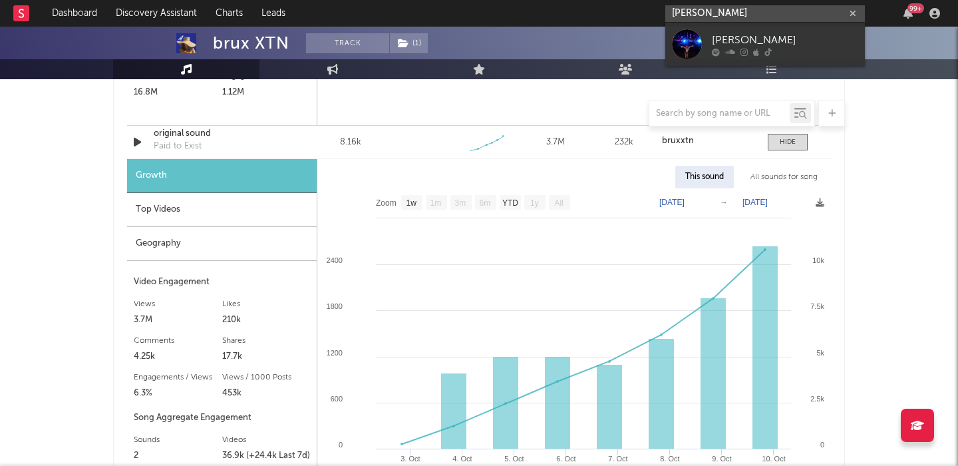
type input "Pixie McCann"
click at [784, 45] on div "Pixie McCann" at bounding box center [785, 40] width 146 height 16
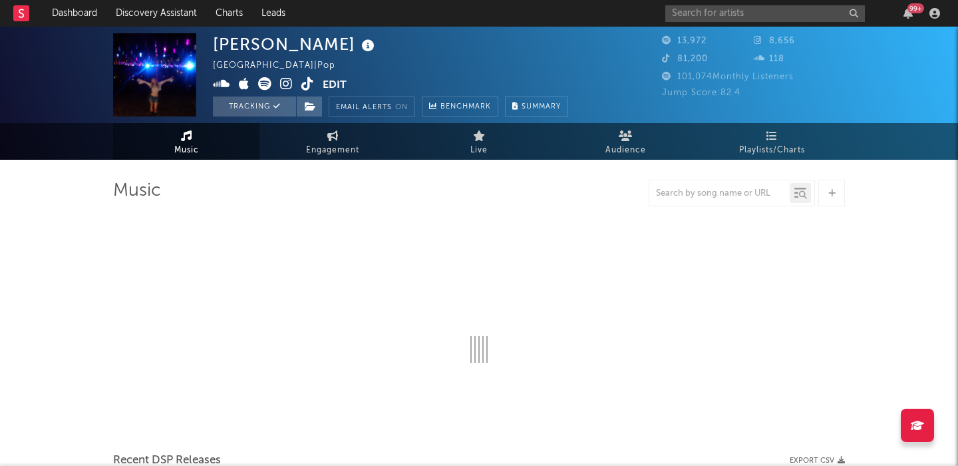
select select "6m"
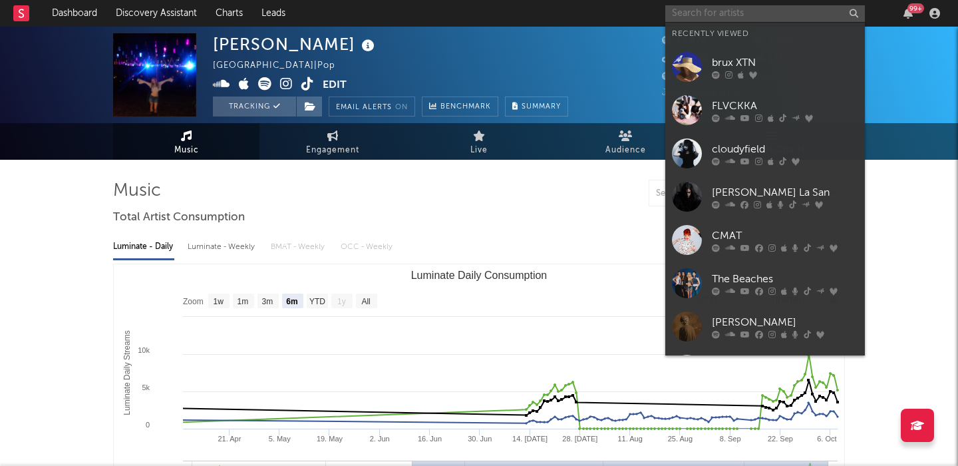
click at [704, 14] on input "text" at bounding box center [765, 13] width 200 height 17
paste input "Gabriella Chord"
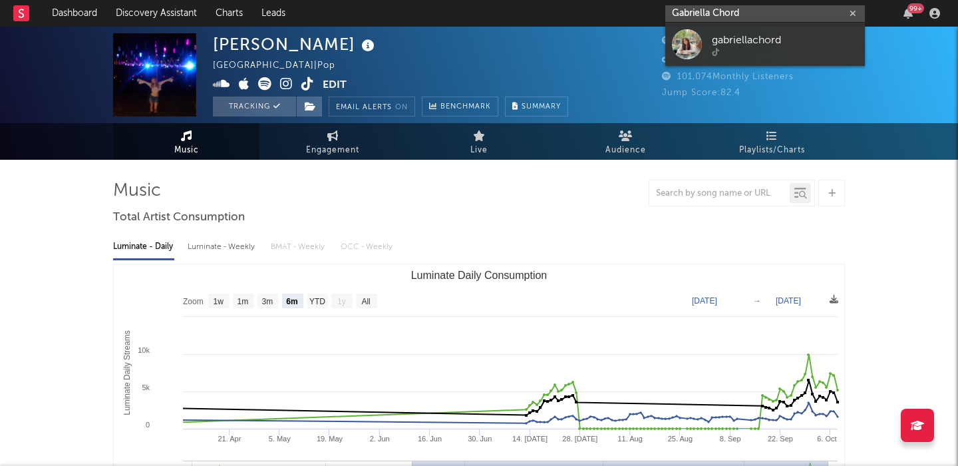
type input "Gabriella Chord"
click at [777, 41] on div "gabriellachord" at bounding box center [785, 40] width 146 height 16
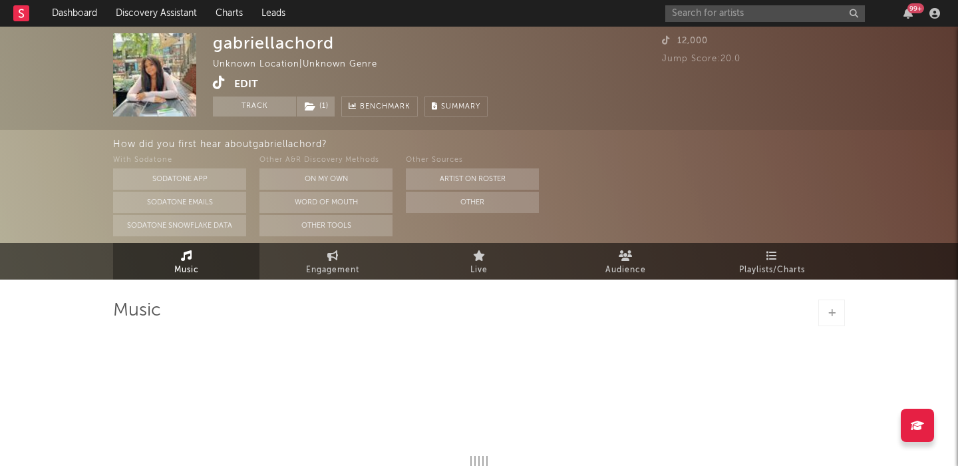
select select "1w"
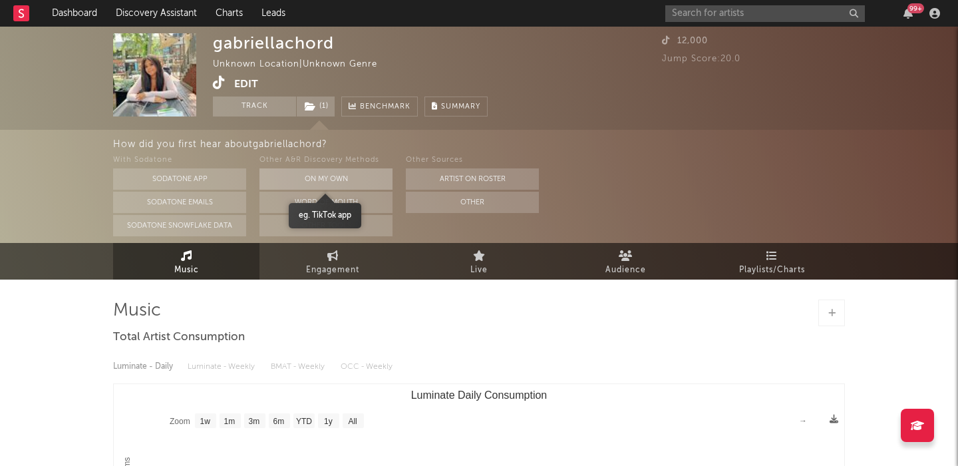
click at [364, 174] on button "On My Own" at bounding box center [325, 178] width 133 height 21
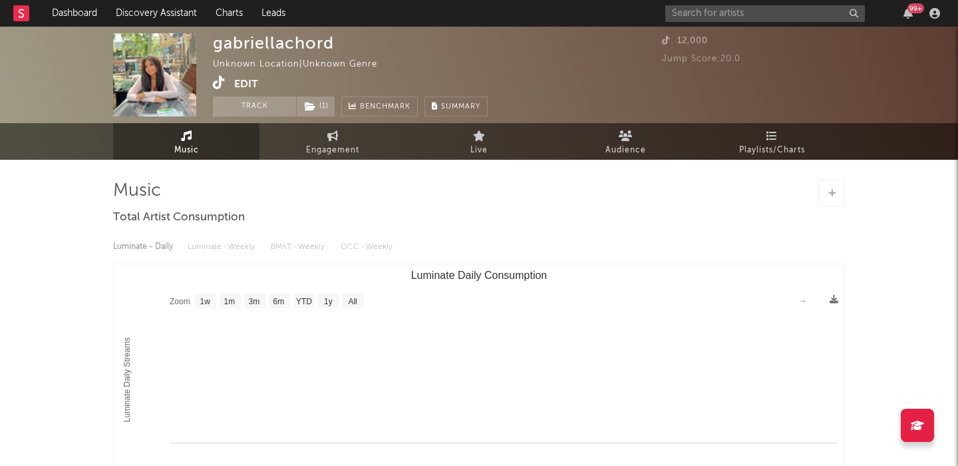
click at [220, 87] on icon at bounding box center [219, 82] width 13 height 13
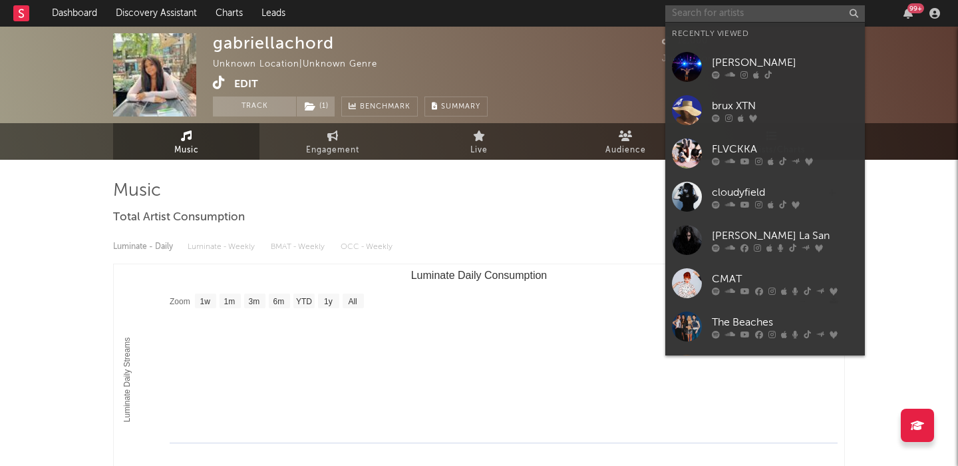
click at [693, 14] on input "text" at bounding box center [765, 13] width 200 height 17
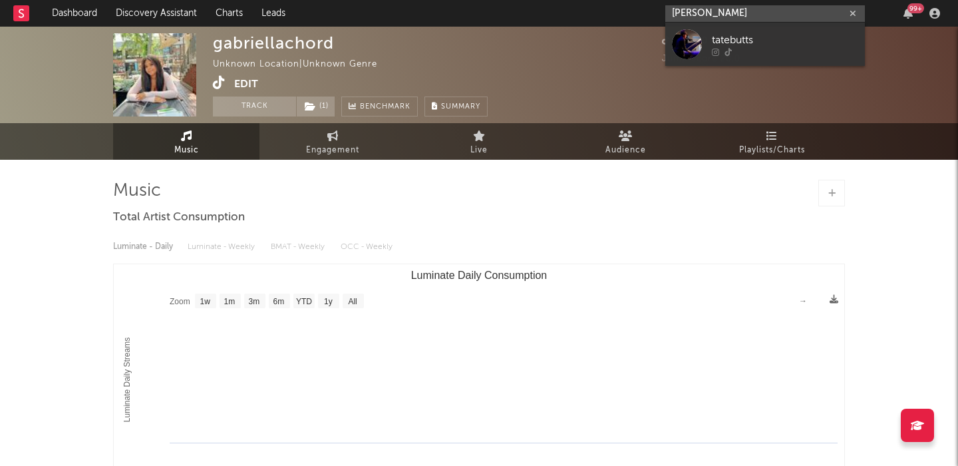
type input "tate butts"
click at [738, 43] on div "tatebutts" at bounding box center [785, 40] width 146 height 16
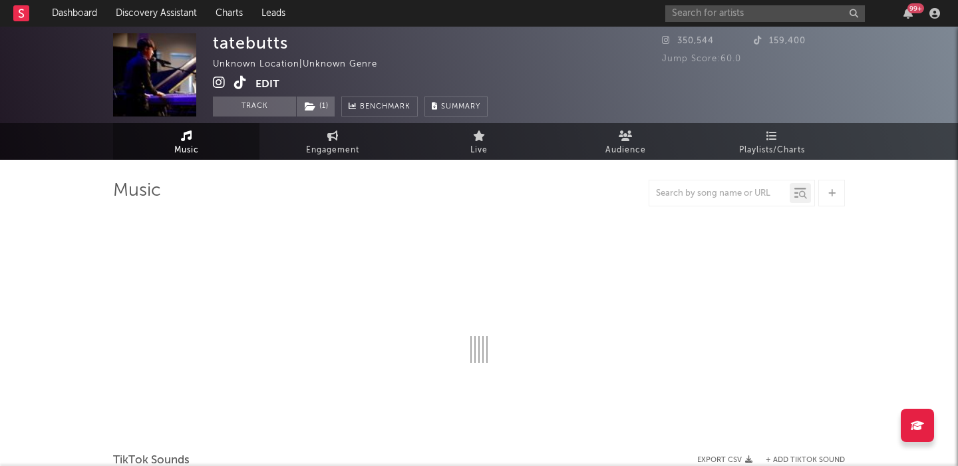
select select "1w"
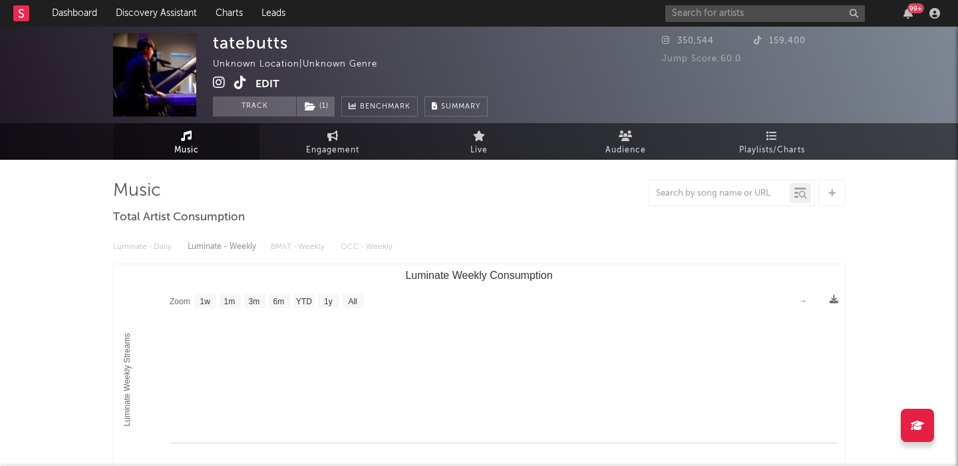
click at [237, 82] on icon at bounding box center [240, 82] width 13 height 13
click at [761, 14] on input "text" at bounding box center [765, 13] width 200 height 17
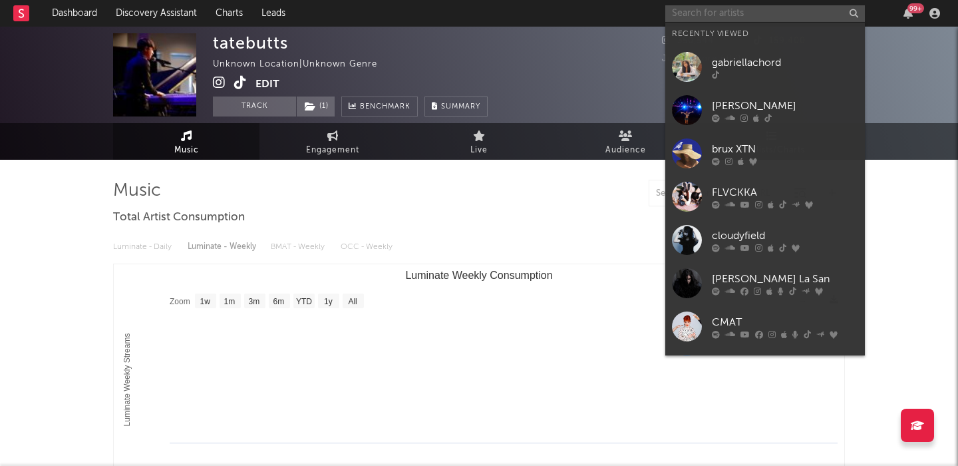
paste input "Tristan Trincado"
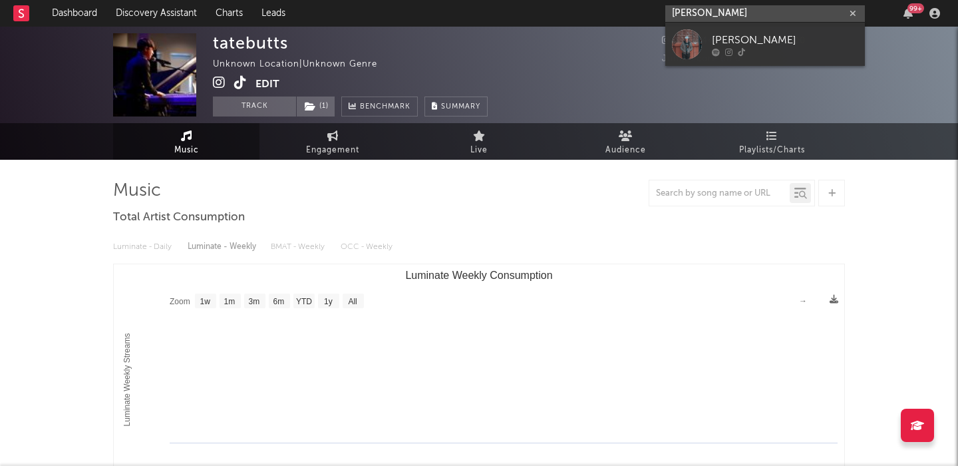
type input "Tristan Trincado"
click at [808, 58] on link "Tristan Trincado" at bounding box center [765, 44] width 200 height 43
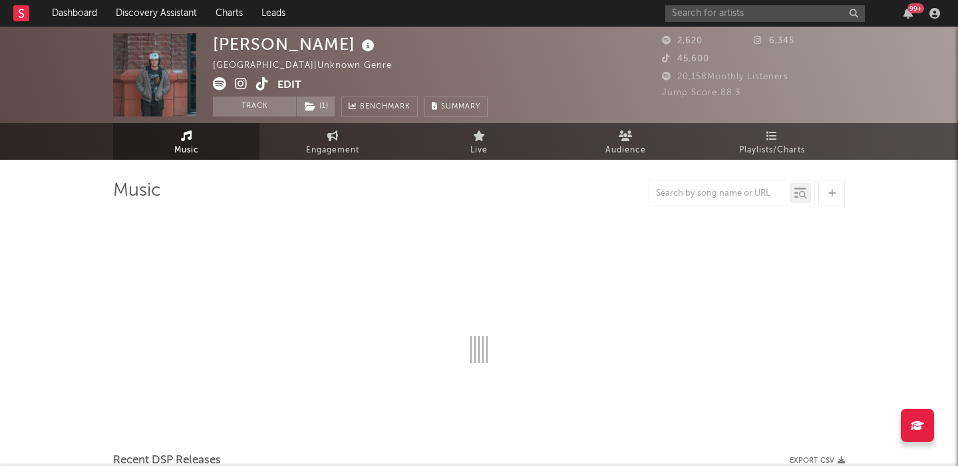
select select "1w"
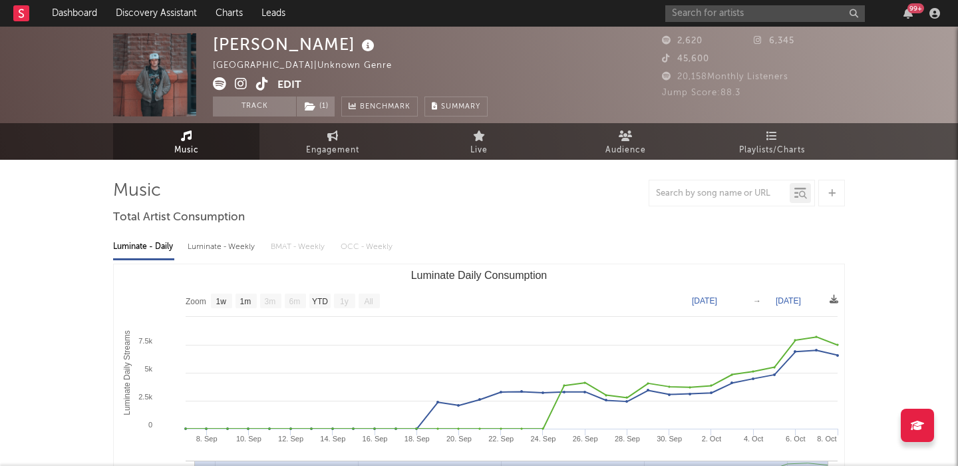
click at [234, 243] on div "Luminate - Weekly" at bounding box center [223, 246] width 70 height 23
select select "1w"
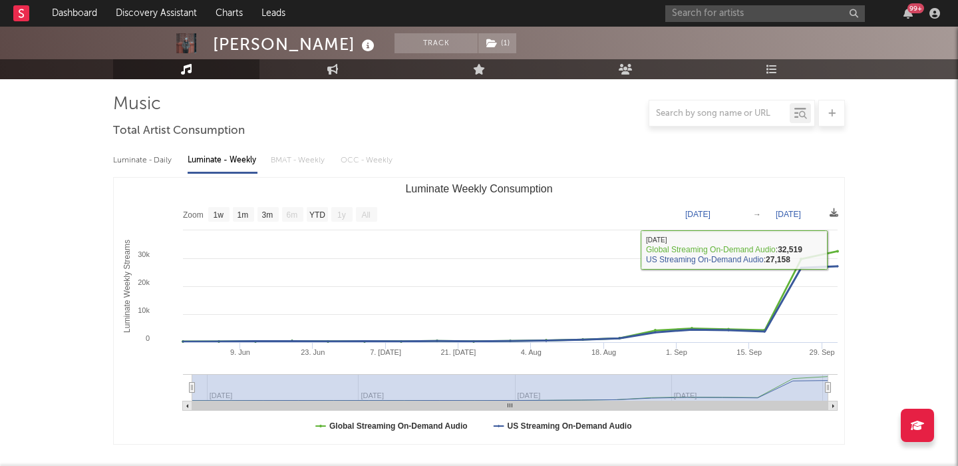
scroll to position [380, 0]
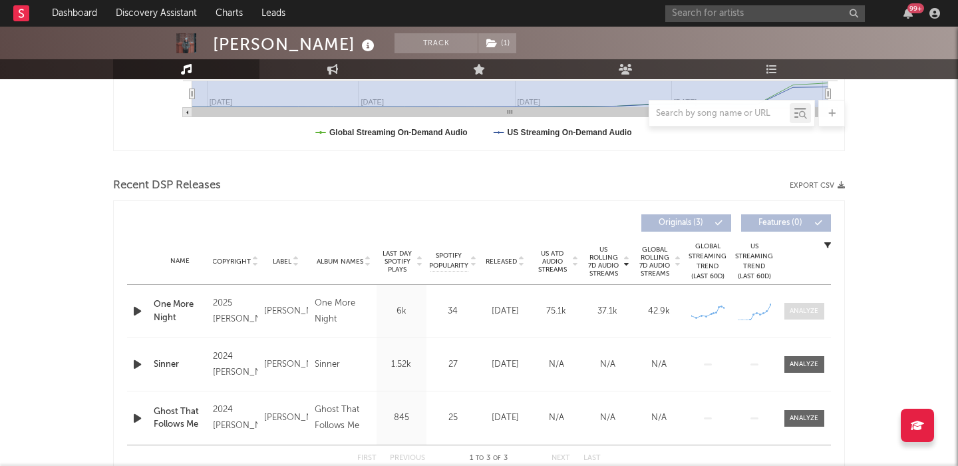
click at [805, 311] on div at bounding box center [804, 311] width 29 height 10
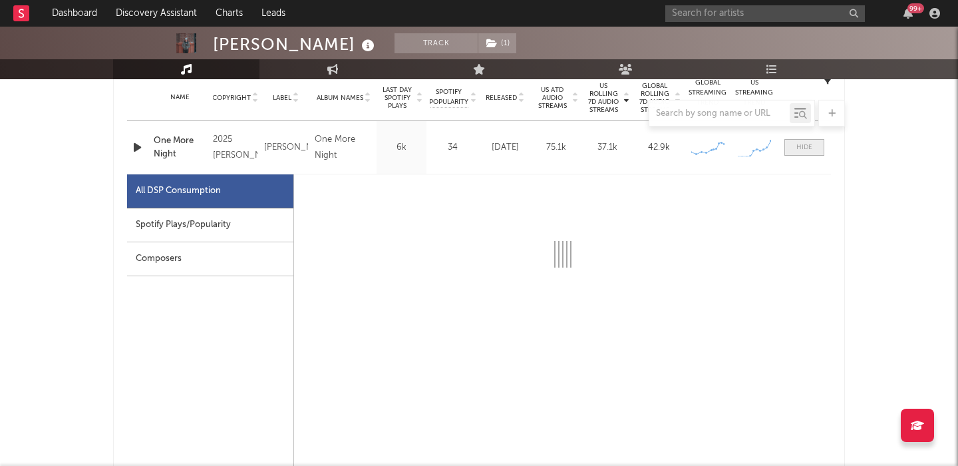
select select "1w"
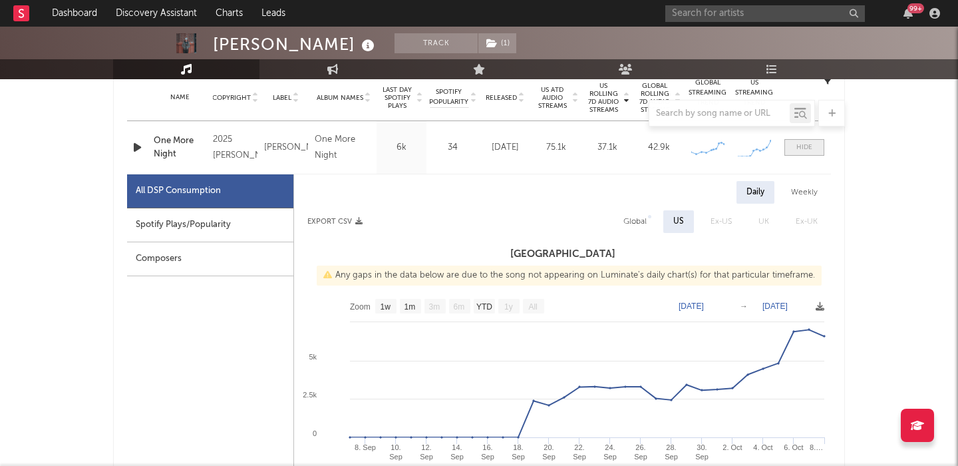
scroll to position [564, 0]
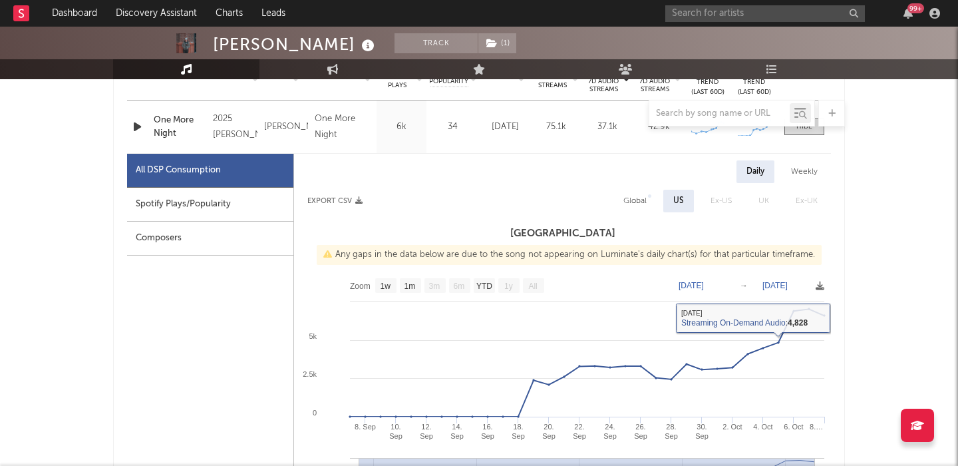
click at [638, 210] on div "Global" at bounding box center [634, 201] width 43 height 23
select select "1w"
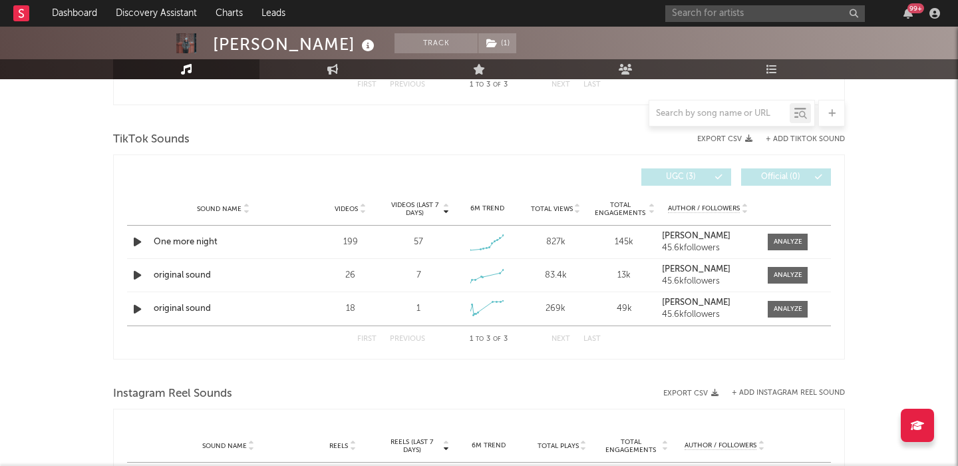
scroll to position [1415, 0]
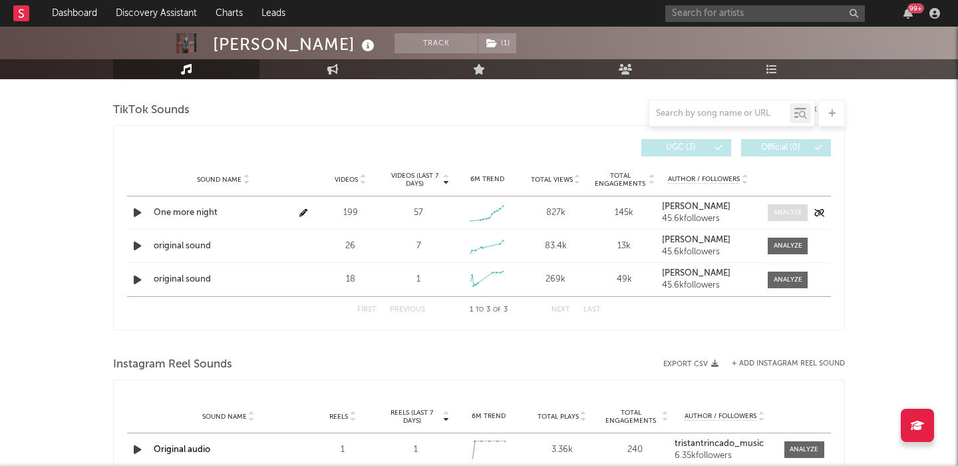
click at [784, 216] on div at bounding box center [788, 213] width 29 height 10
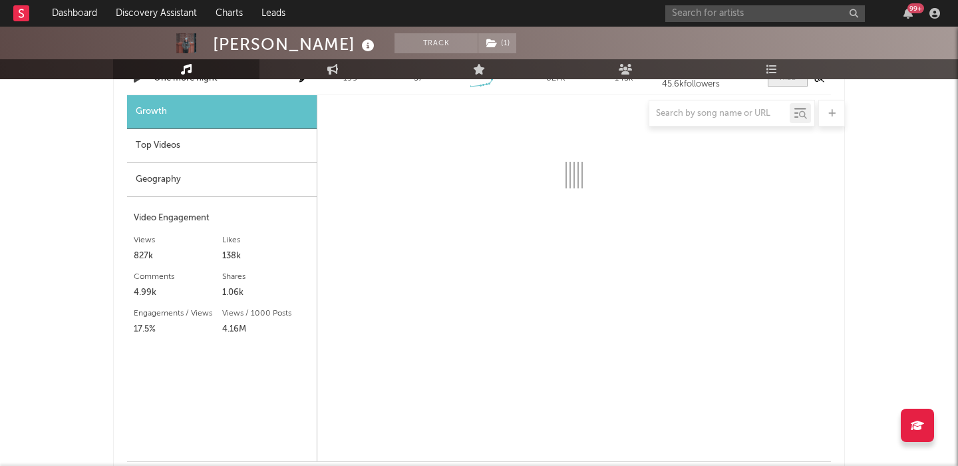
select select "1w"
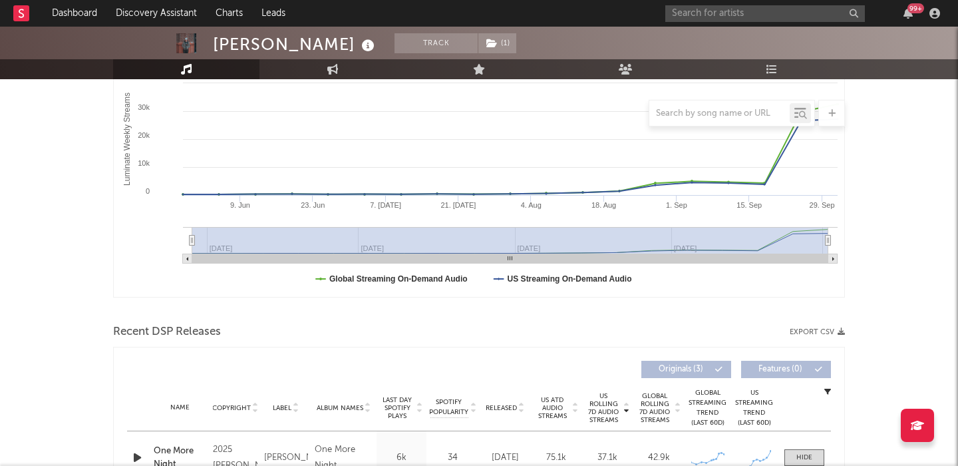
scroll to position [0, 0]
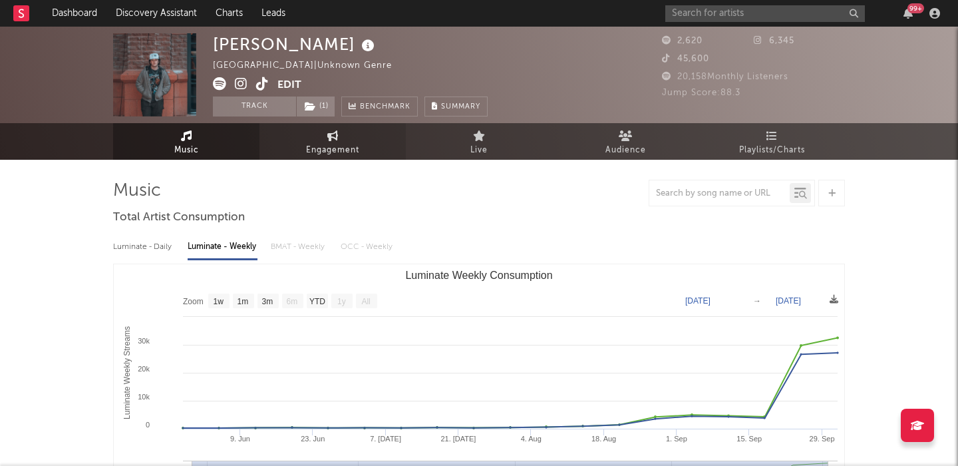
click at [323, 140] on link "Engagement" at bounding box center [332, 141] width 146 height 37
select select "1w"
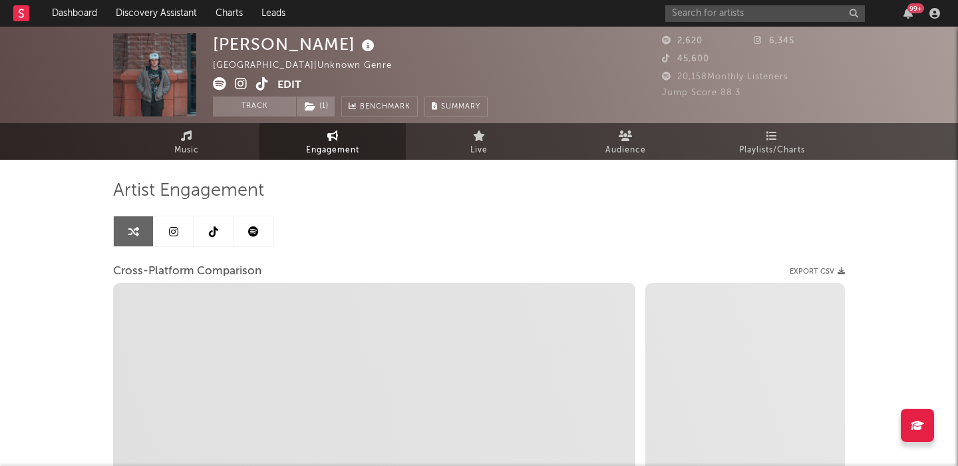
select select "1m"
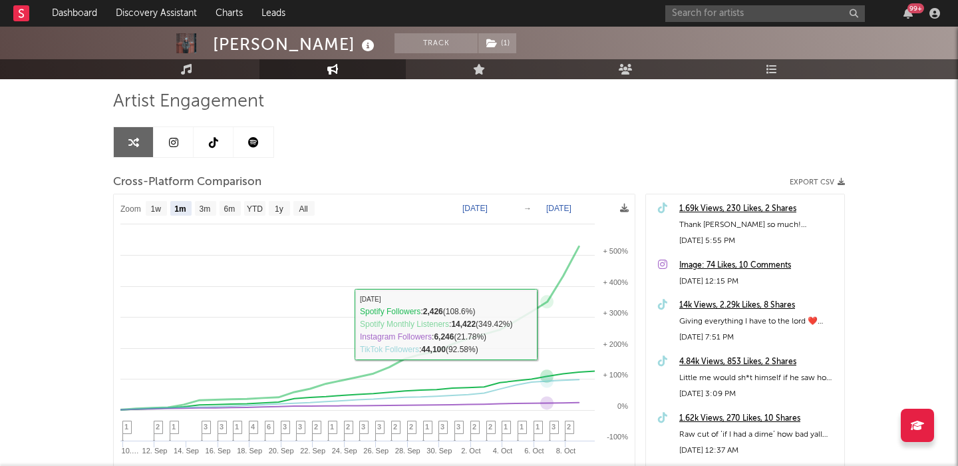
scroll to position [45, 0]
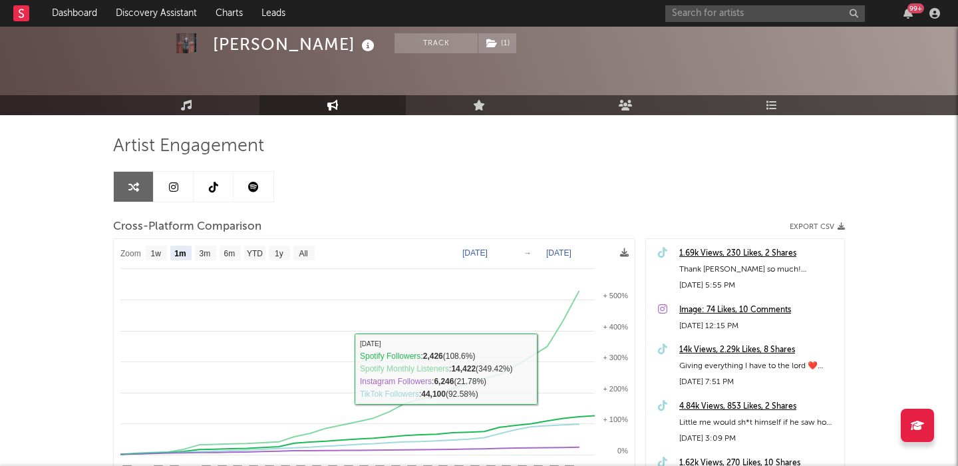
click at [178, 177] on link at bounding box center [174, 187] width 40 height 30
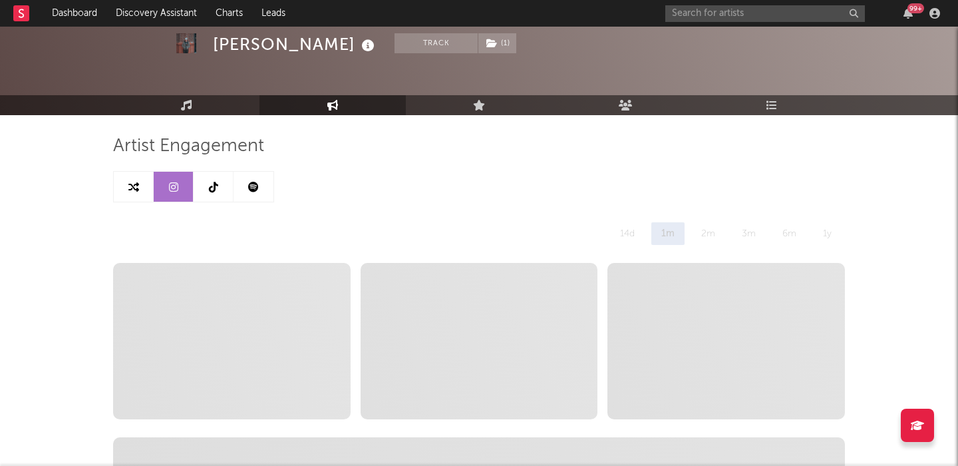
select select "1w"
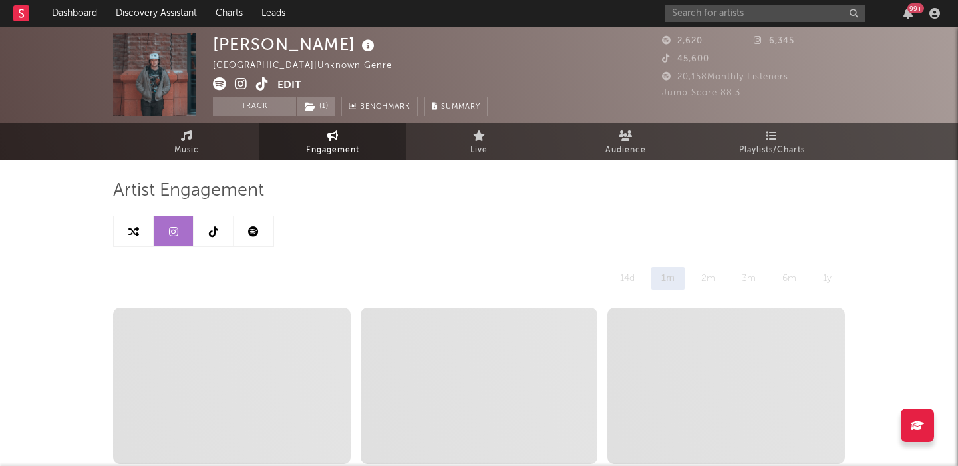
click at [132, 235] on icon at bounding box center [133, 231] width 11 height 11
select select "1m"
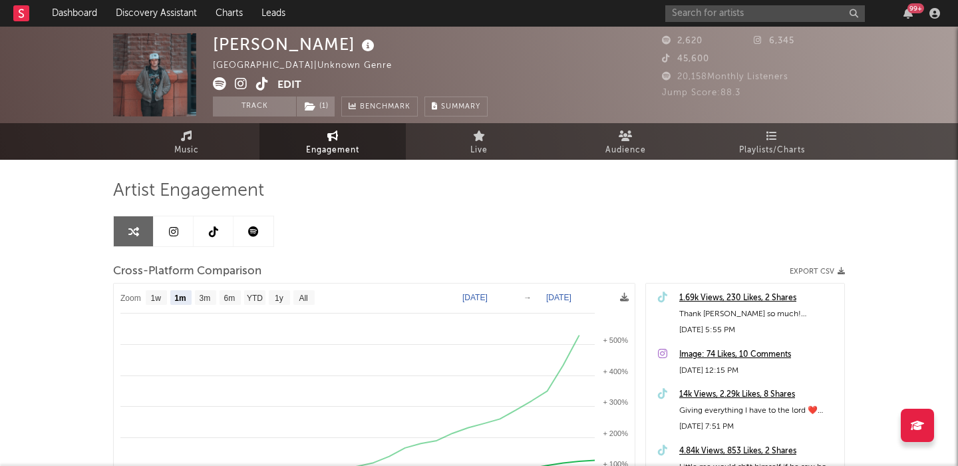
click at [243, 82] on icon at bounding box center [241, 83] width 13 height 13
click at [711, 8] on input "text" at bounding box center [765, 13] width 200 height 17
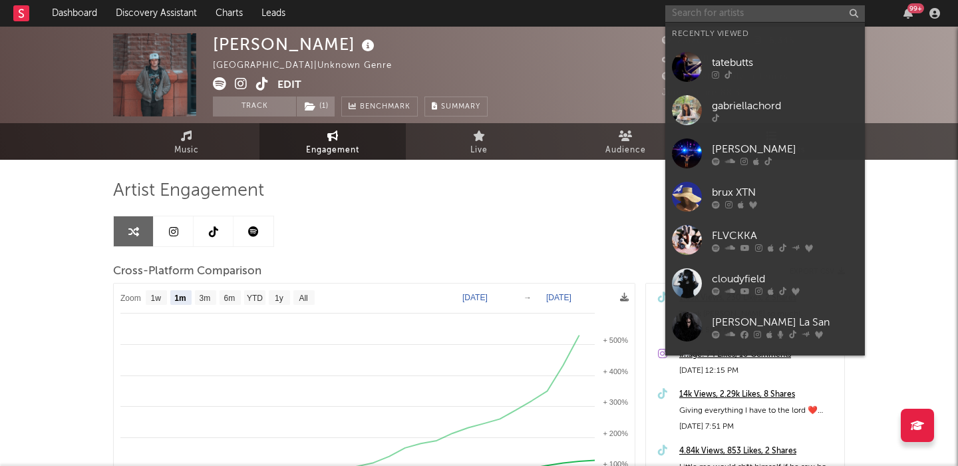
paste input "Devi McCallion"
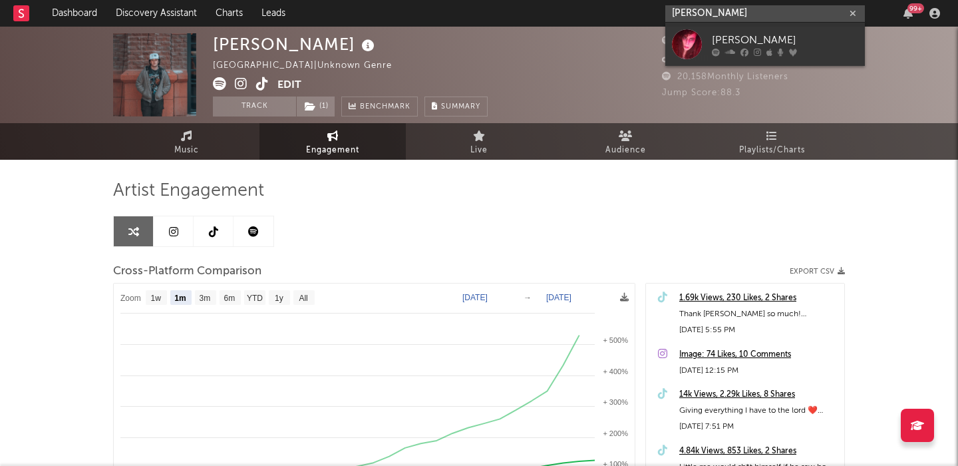
type input "Devi McCallion"
click at [772, 27] on link "Devi McCallion" at bounding box center [765, 44] width 200 height 43
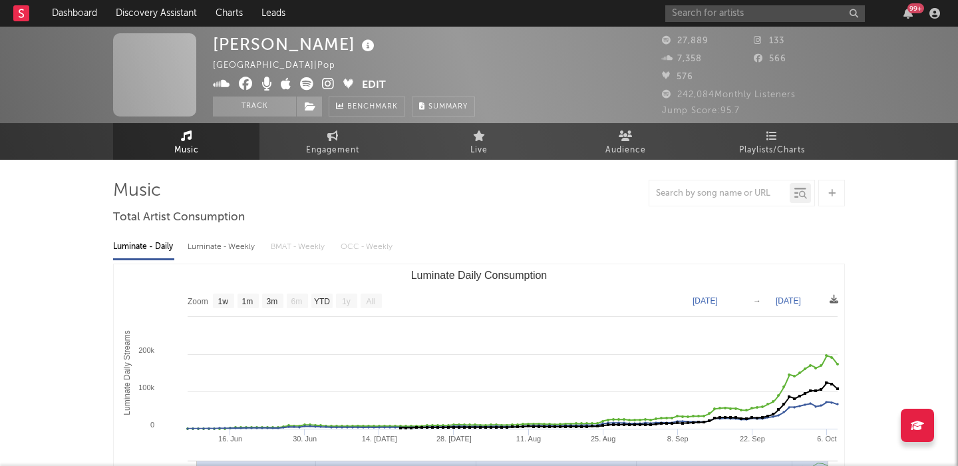
select select "1w"
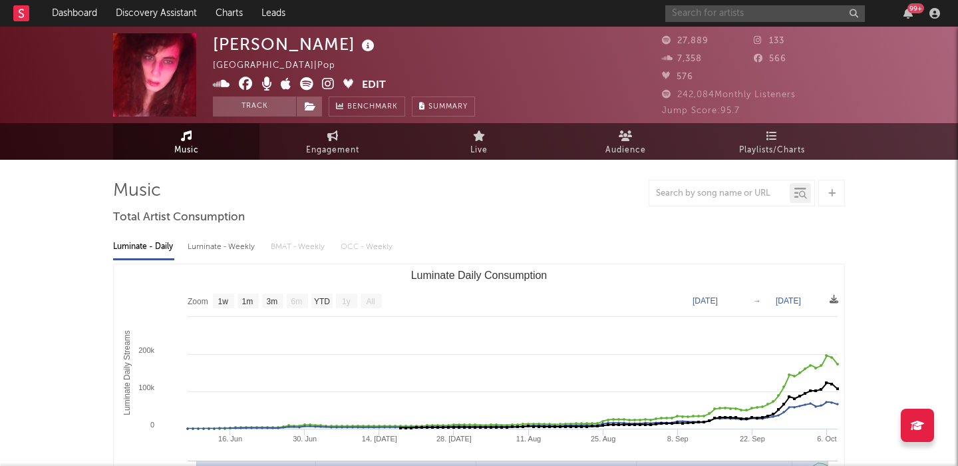
click at [675, 9] on input "text" at bounding box center [765, 13] width 200 height 17
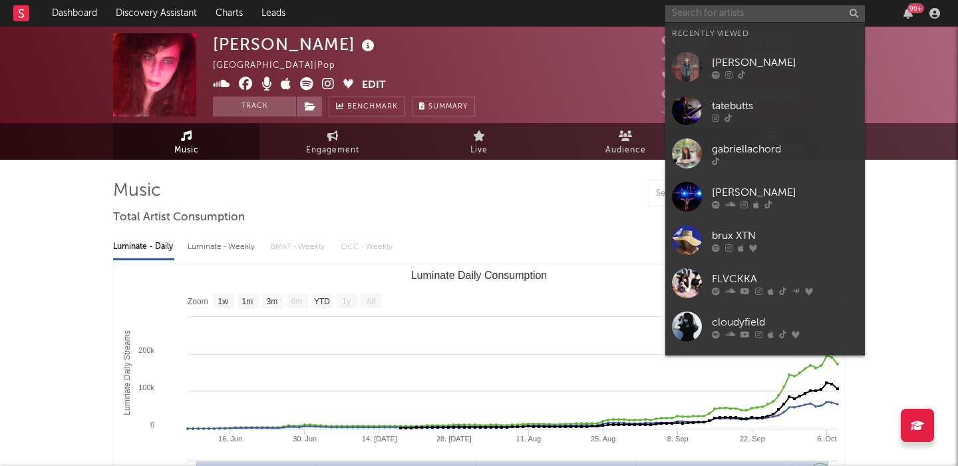
paste input "Cowgirl Clue"
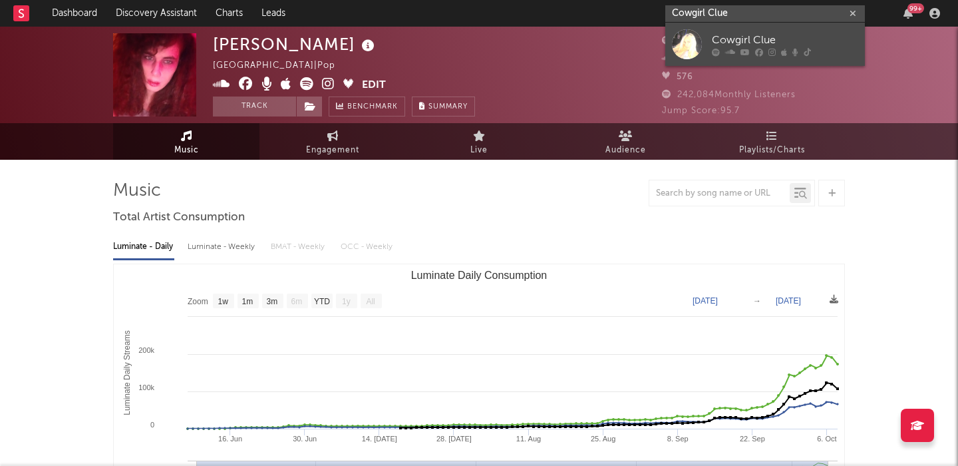
type input "Cowgirl Clue"
click at [708, 33] on link "Cowgirl Clue" at bounding box center [765, 44] width 200 height 43
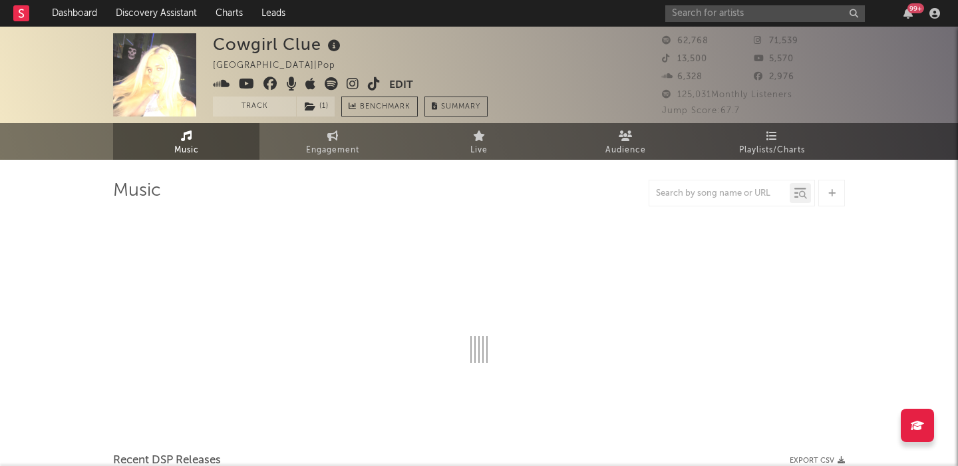
select select "6m"
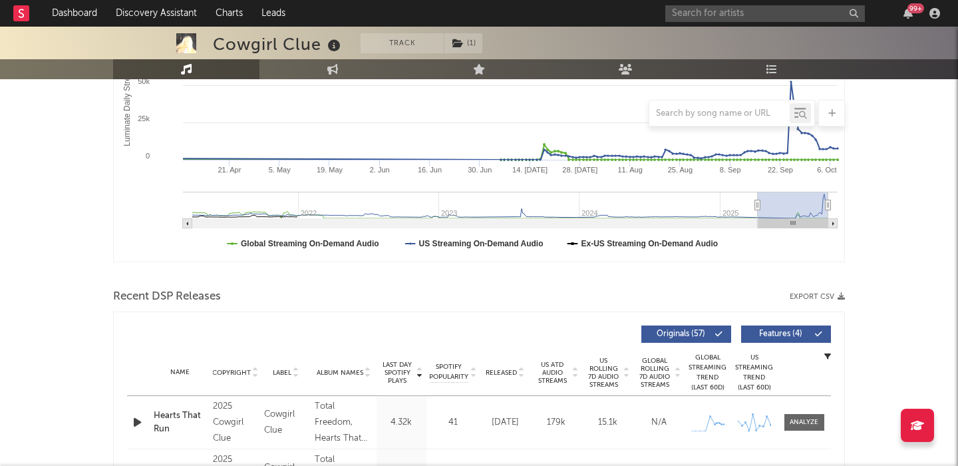
scroll to position [370, 0]
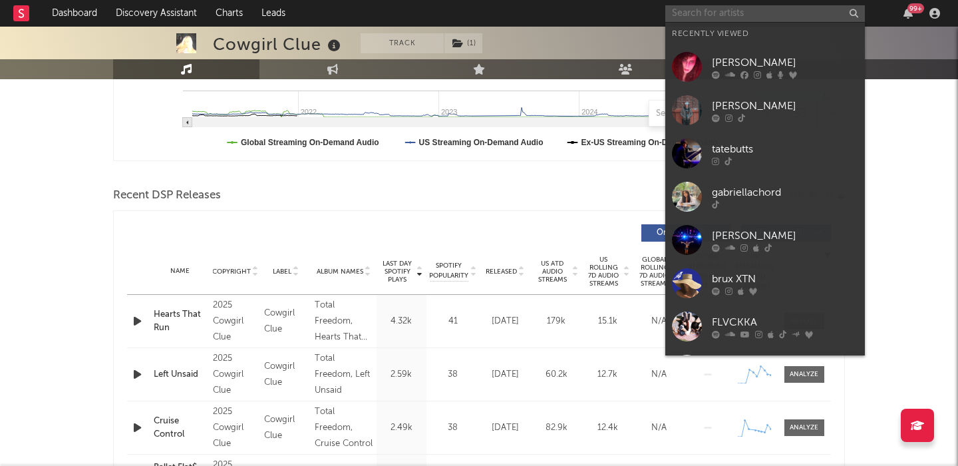
click at [745, 17] on input "text" at bounding box center [765, 13] width 200 height 17
paste input "Tallulah"
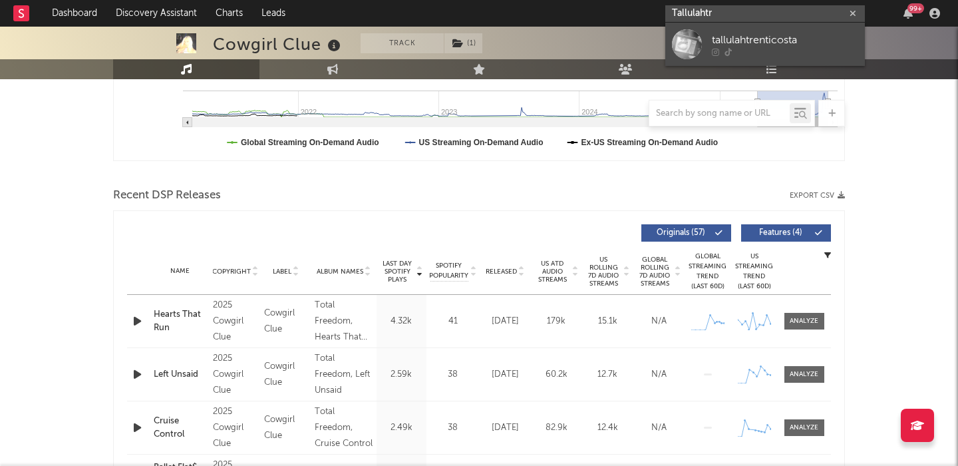
type input "Tallulahtr"
click at [766, 45] on div "tallulahtrenticosta" at bounding box center [785, 40] width 146 height 16
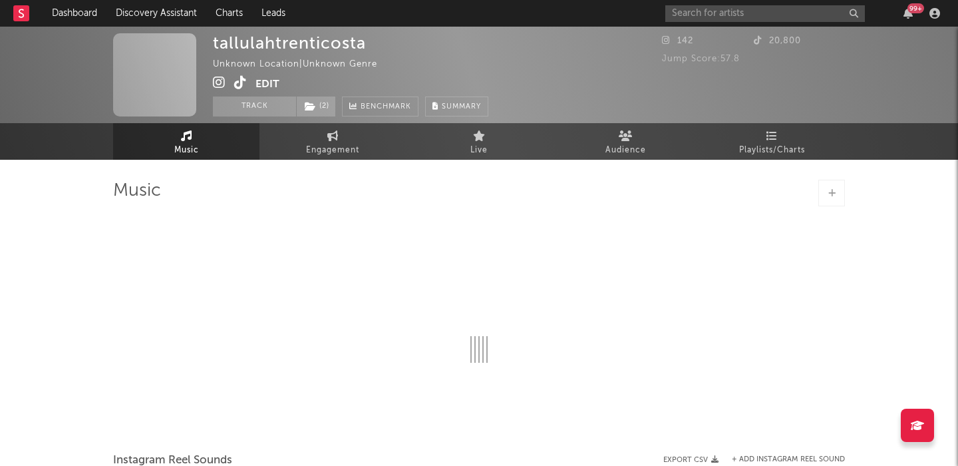
select select "1w"
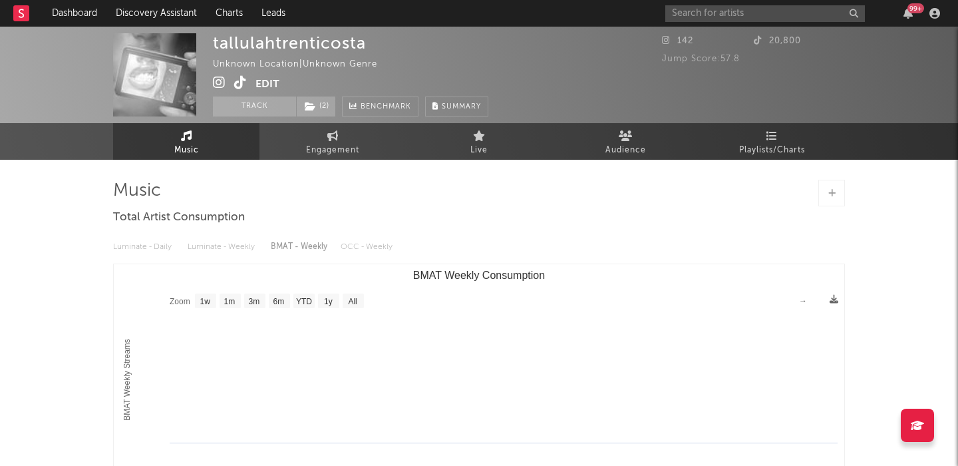
click at [239, 82] on icon at bounding box center [240, 82] width 13 height 13
click at [235, 85] on icon at bounding box center [240, 82] width 13 height 13
click at [220, 82] on icon at bounding box center [219, 82] width 13 height 13
click at [320, 155] on span "Engagement" at bounding box center [332, 150] width 53 height 16
select select "1w"
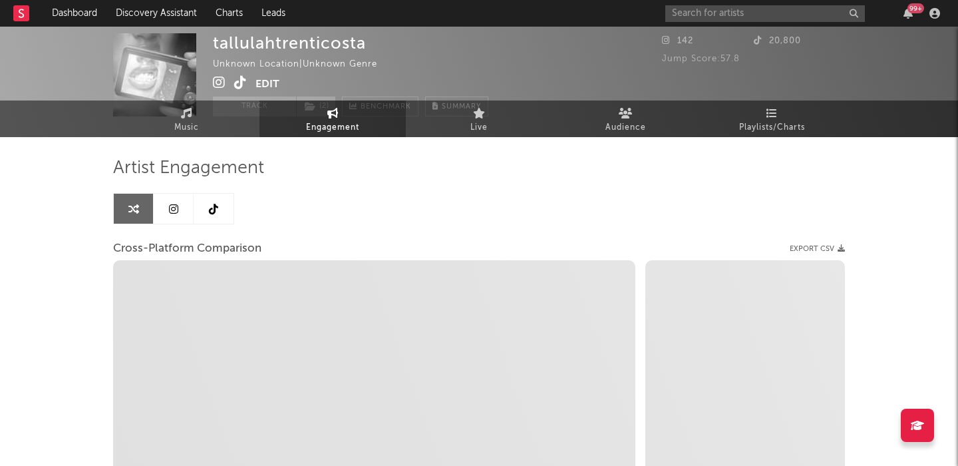
scroll to position [193, 0]
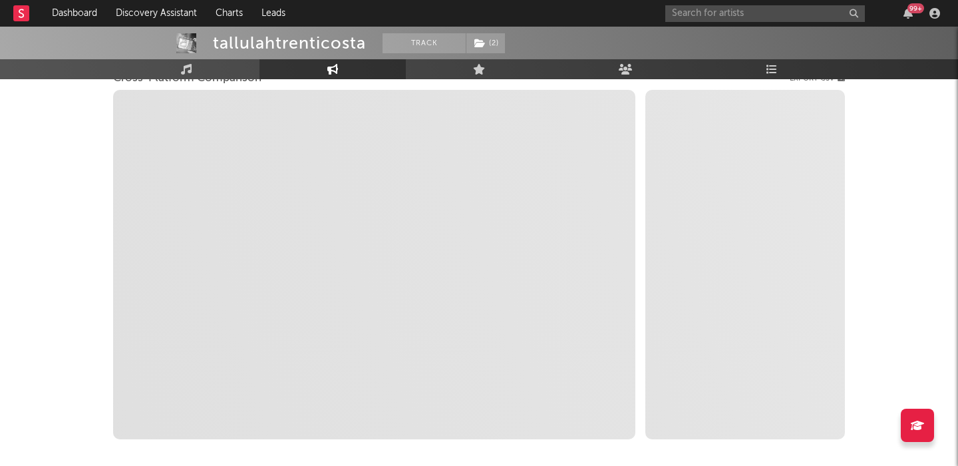
select select "1m"
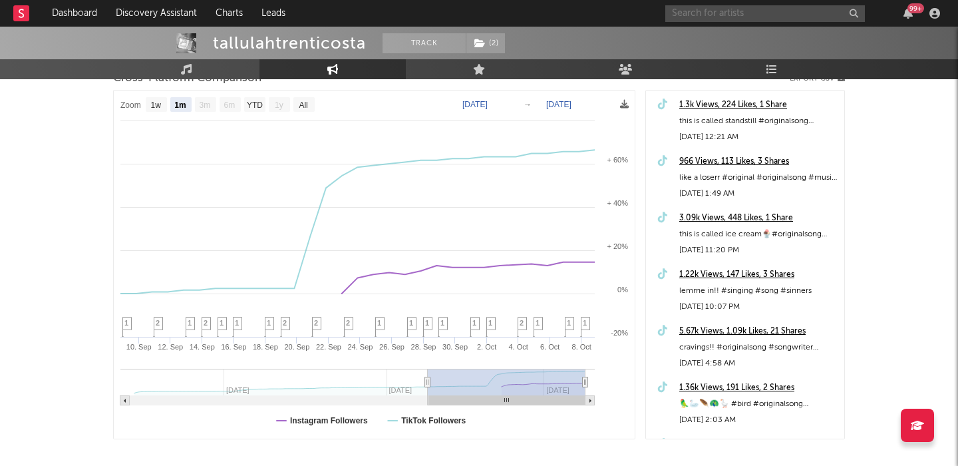
click at [708, 18] on input "text" at bounding box center [765, 13] width 200 height 17
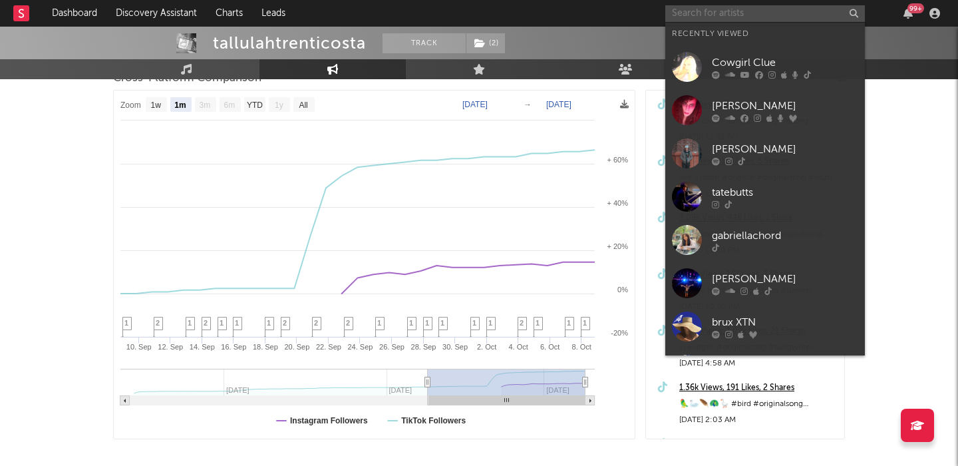
paste input "Tate Butts"
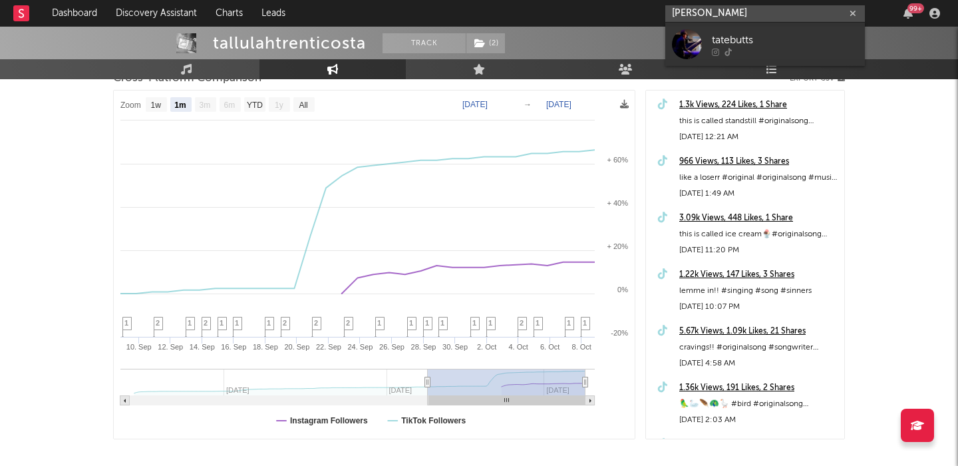
type input "Tate Butts"
click at [730, 33] on div "tatebutts" at bounding box center [785, 40] width 146 height 16
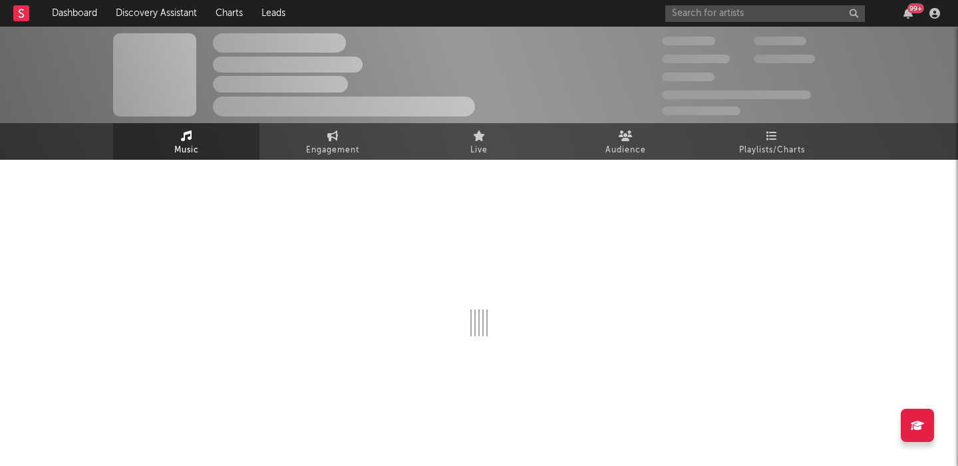
select select "1w"
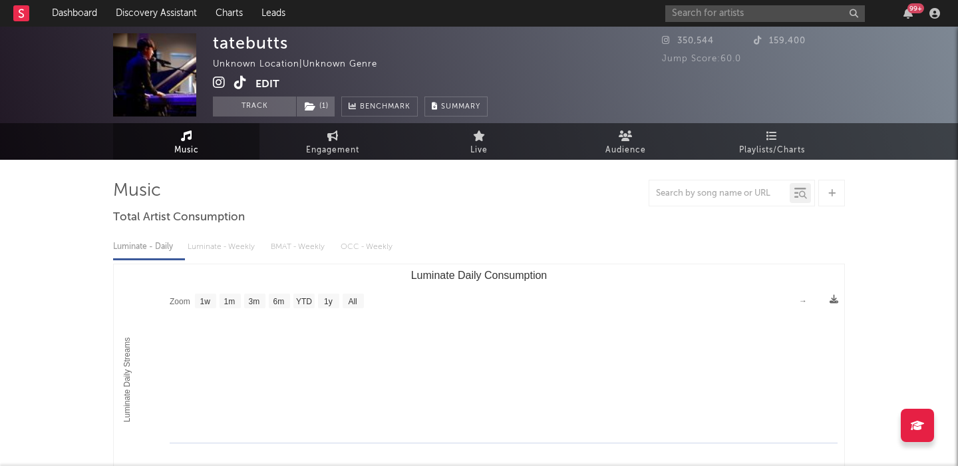
click at [240, 81] on icon at bounding box center [240, 82] width 13 height 13
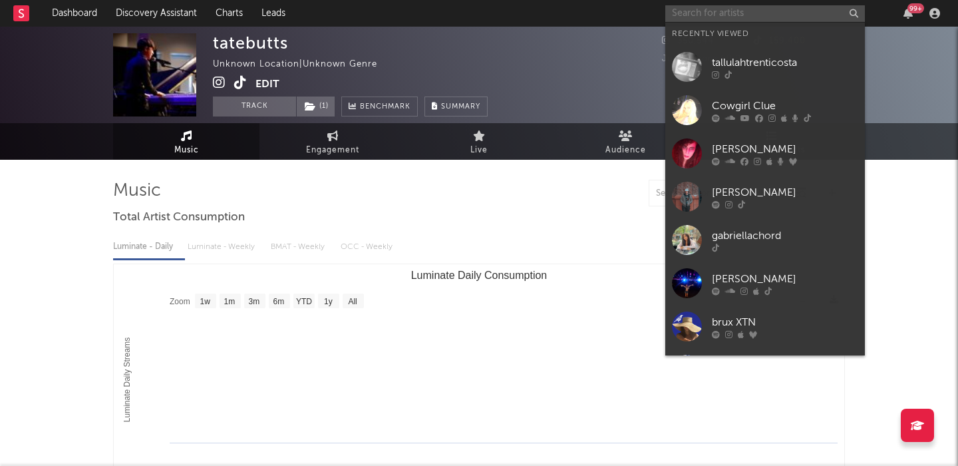
click at [681, 14] on input "text" at bounding box center [765, 13] width 200 height 17
paste input "Jay Statham"
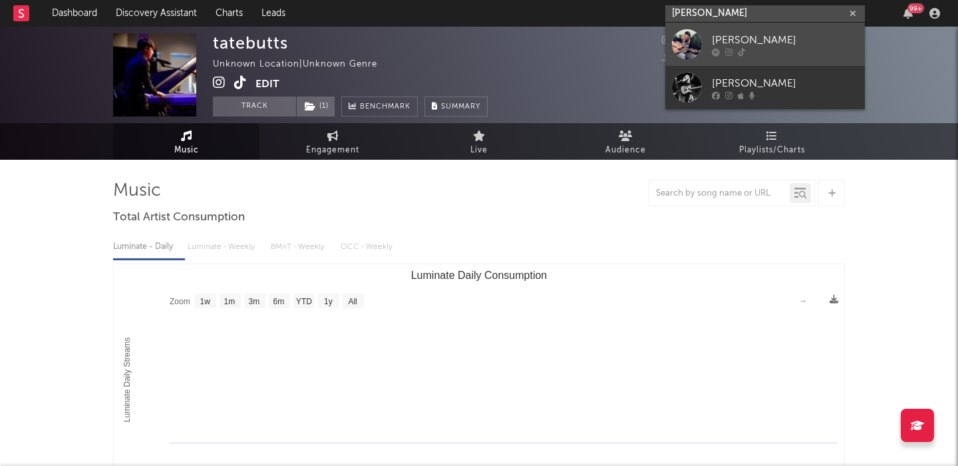
type input "Jay Statham"
click at [742, 37] on div "Jay Statham" at bounding box center [785, 40] width 146 height 16
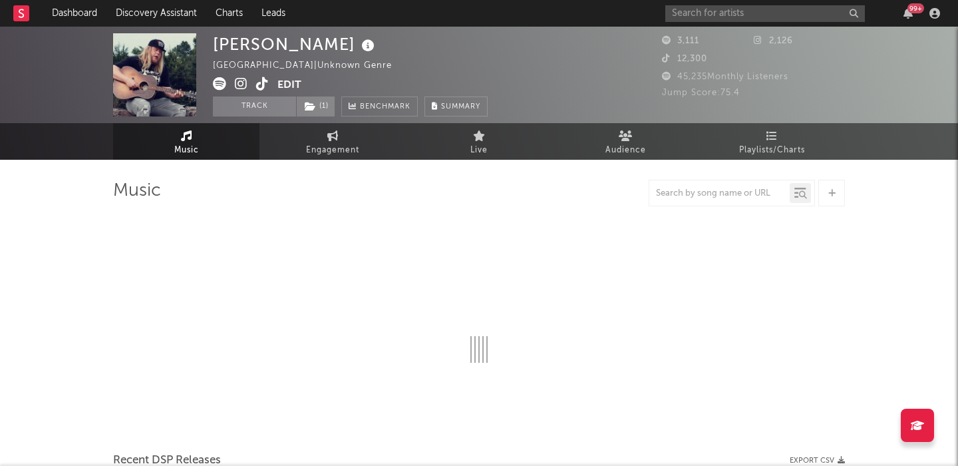
select select "6m"
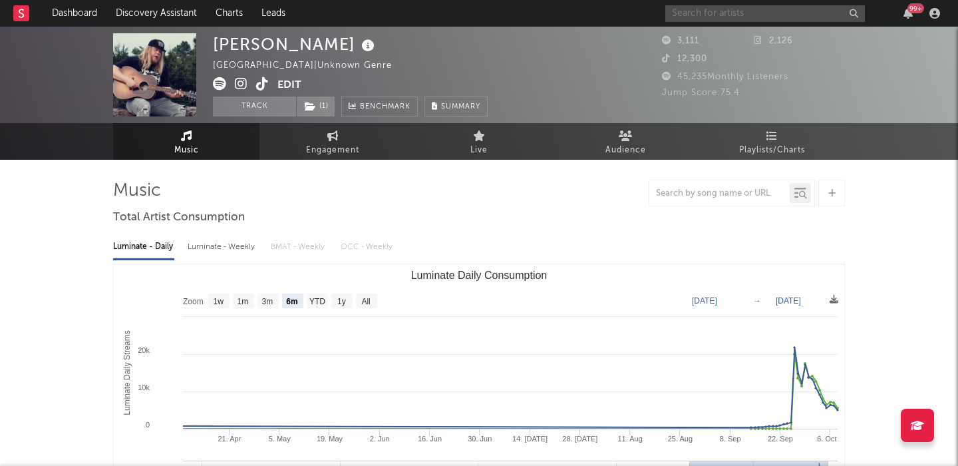
click at [716, 19] on input "text" at bounding box center [765, 13] width 200 height 17
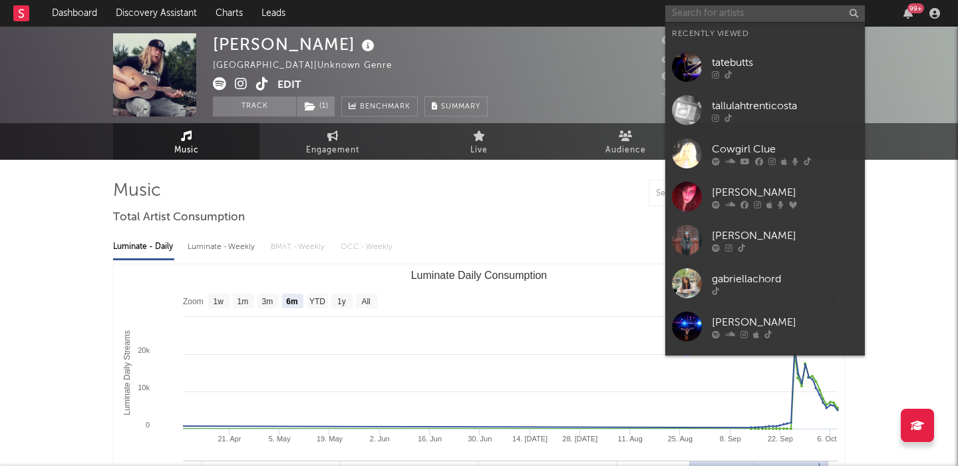
paste input "The Band Jaren"
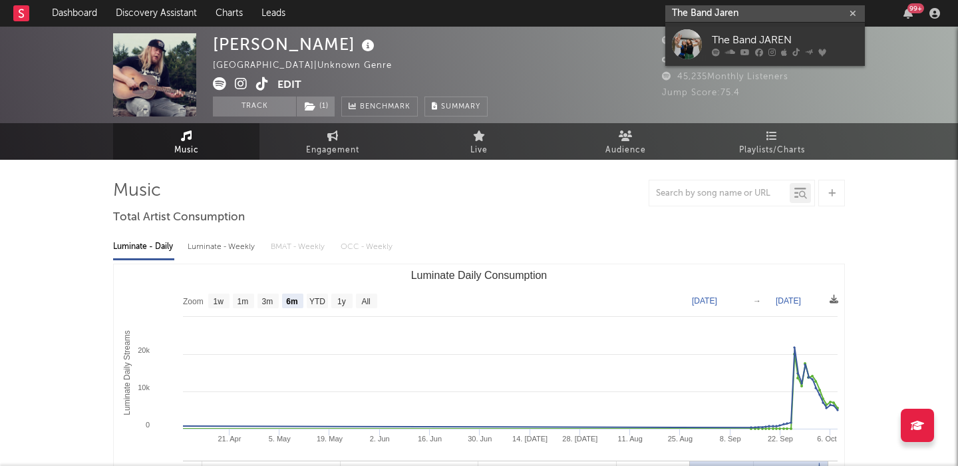
type input "The Band Jaren"
click at [782, 33] on div "The Band JAREN" at bounding box center [785, 40] width 146 height 16
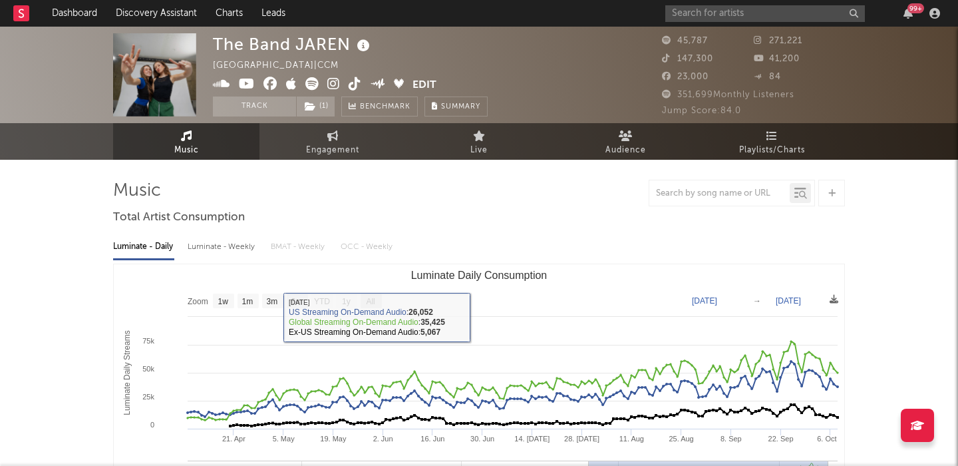
click at [369, 301] on text "All" at bounding box center [370, 301] width 9 height 9
select select "All"
type input "2024-06-13"
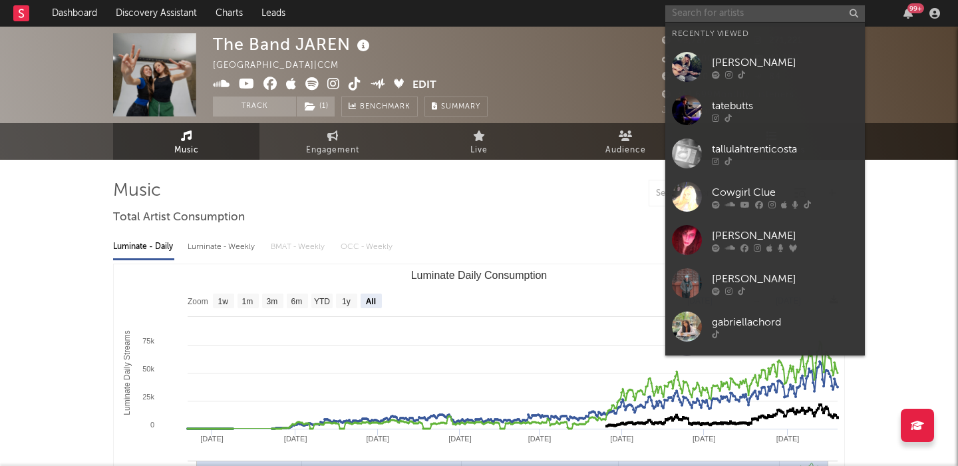
click at [702, 13] on input "text" at bounding box center [765, 13] width 200 height 17
paste input "Lydia the Bard"
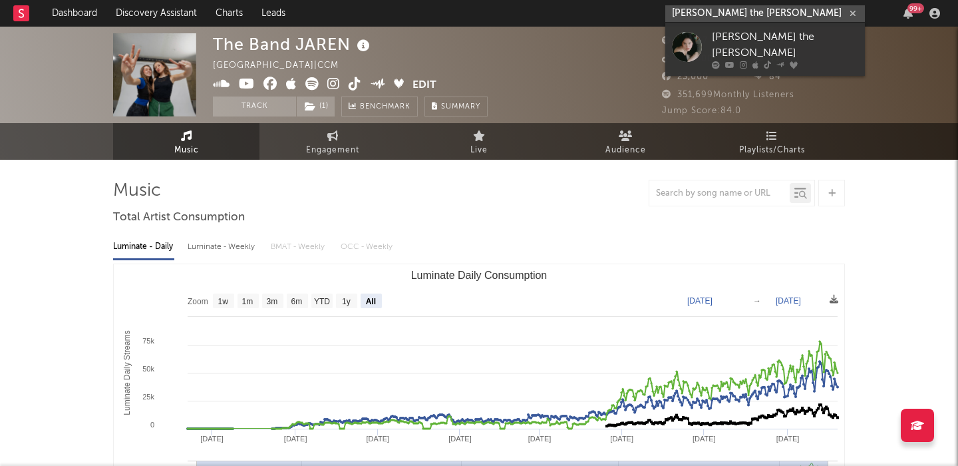
type input "Lydia the Bard"
click at [799, 61] on div at bounding box center [785, 65] width 146 height 8
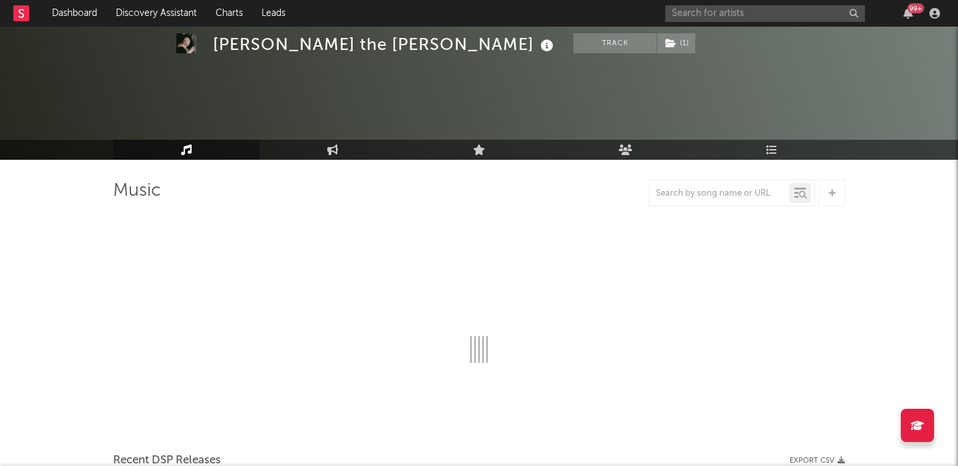
select select "6m"
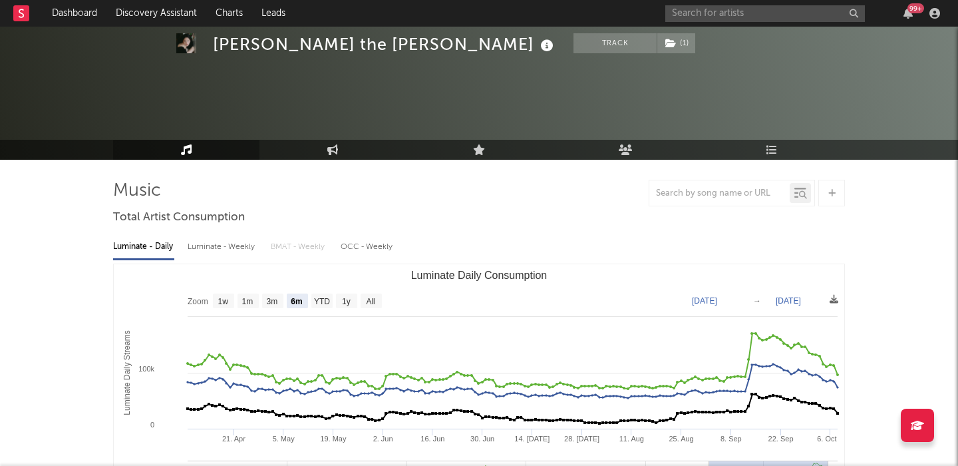
scroll to position [63, 0]
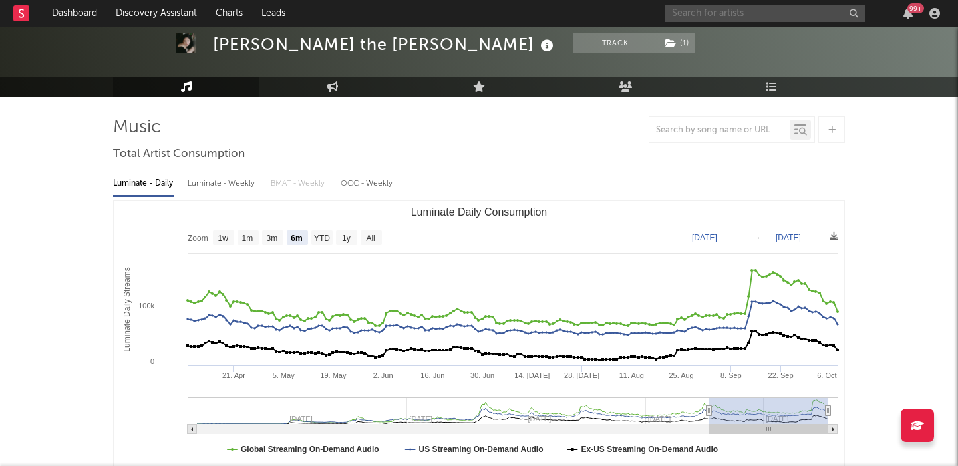
click at [693, 8] on input "text" at bounding box center [765, 13] width 200 height 17
paste input "J. Johnson"
type input "J. Johnson"
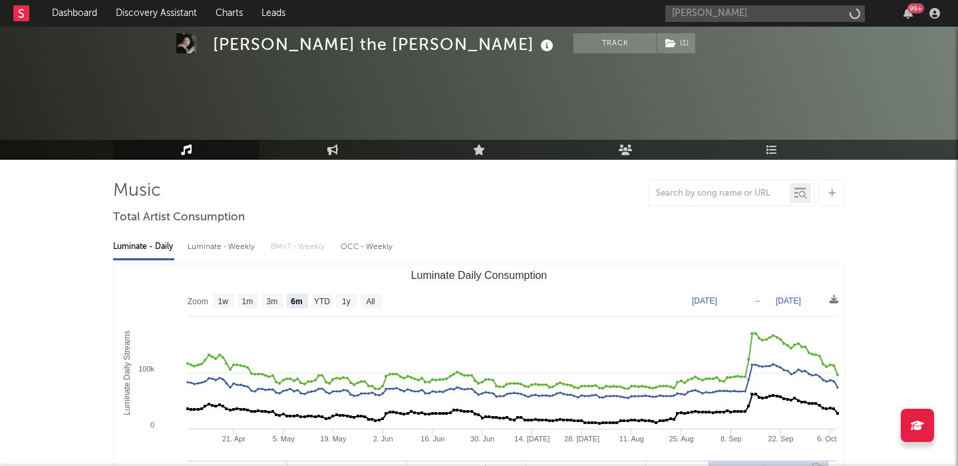
select select "6m"
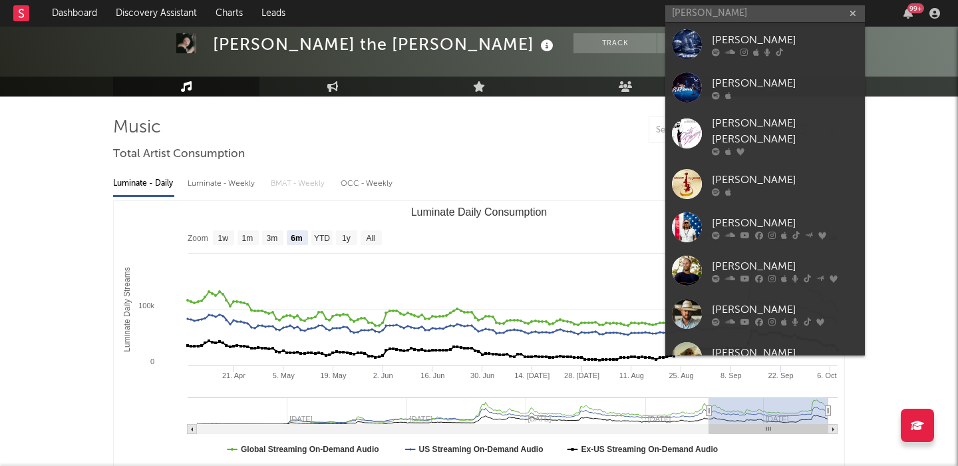
type input "J. Johnson"
click at [792, 53] on div at bounding box center [785, 52] width 146 height 8
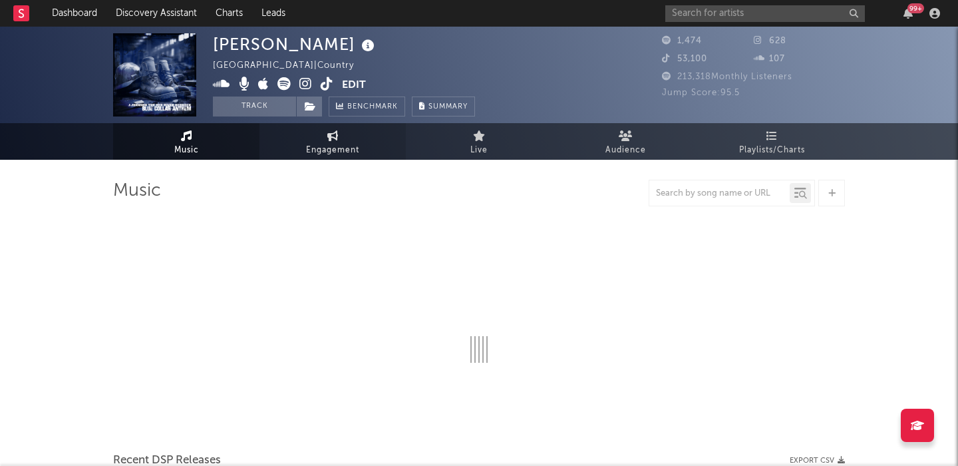
select select "6m"
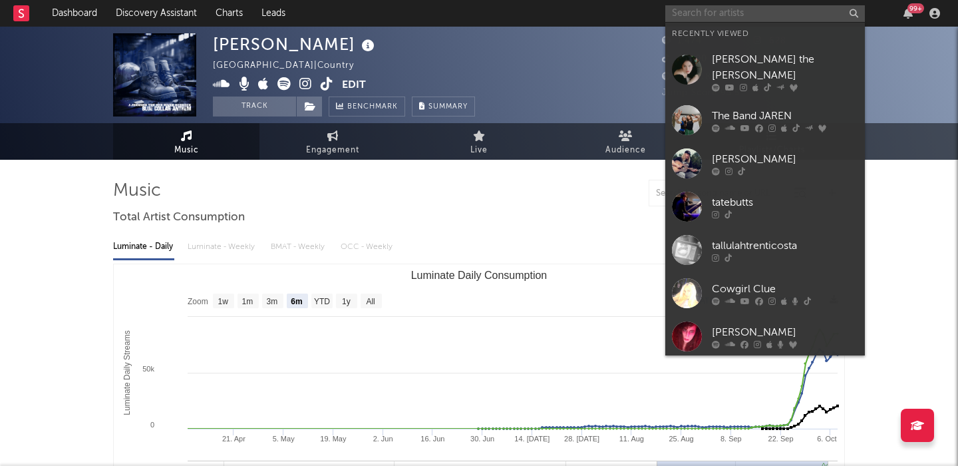
click at [706, 19] on input "text" at bounding box center [765, 13] width 200 height 17
paste input "Sex Mex"
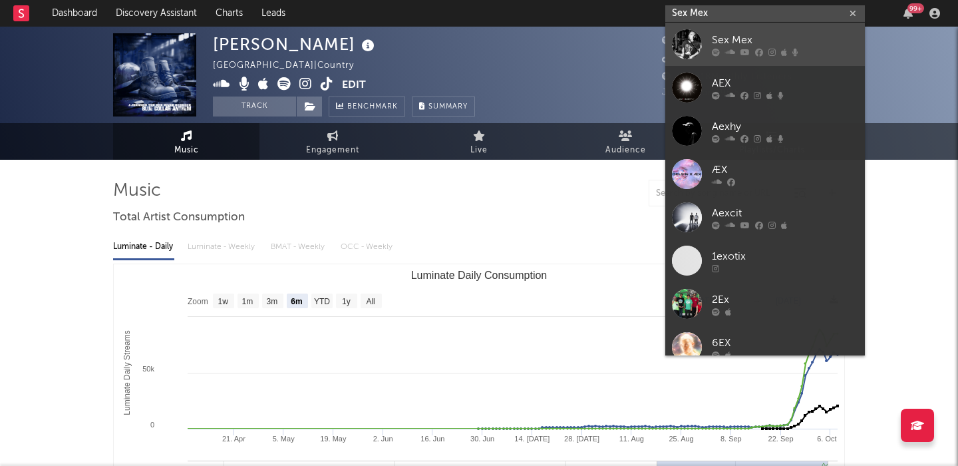
type input "Sex Mex"
click at [758, 37] on div "Sex Mex" at bounding box center [785, 40] width 146 height 16
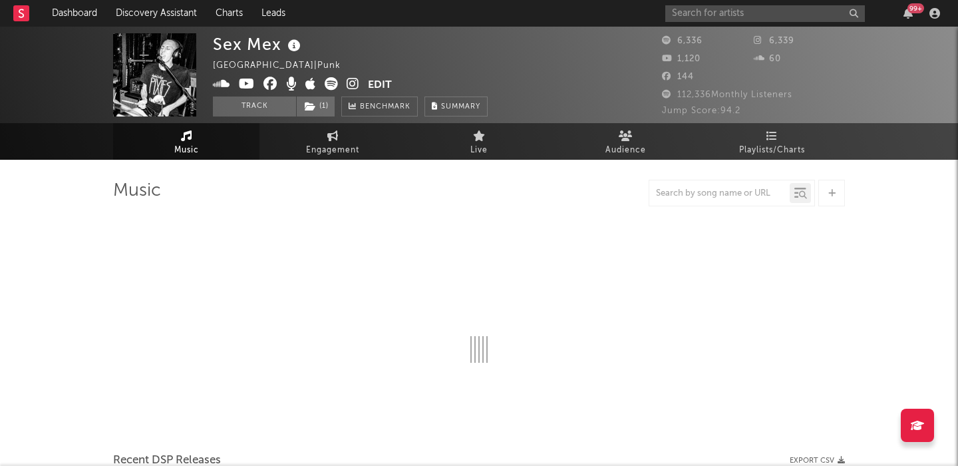
select select "1w"
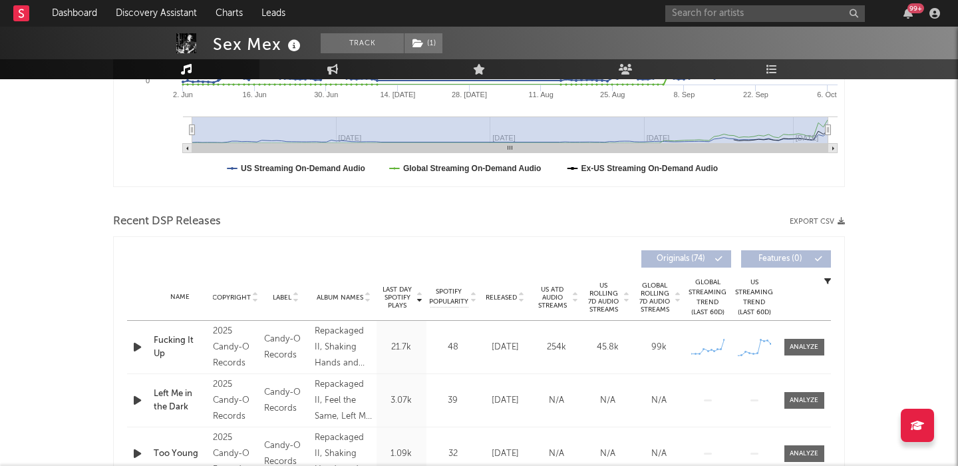
scroll to position [456, 0]
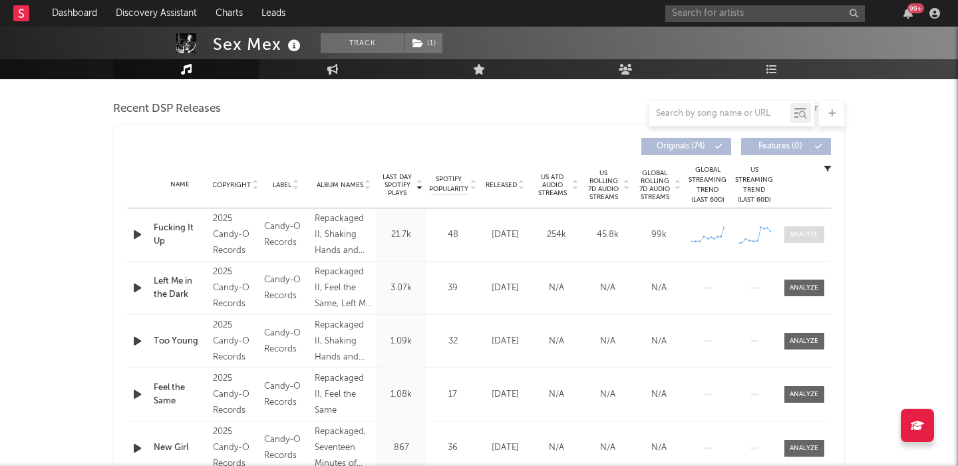
click at [811, 241] on span at bounding box center [804, 234] width 40 height 17
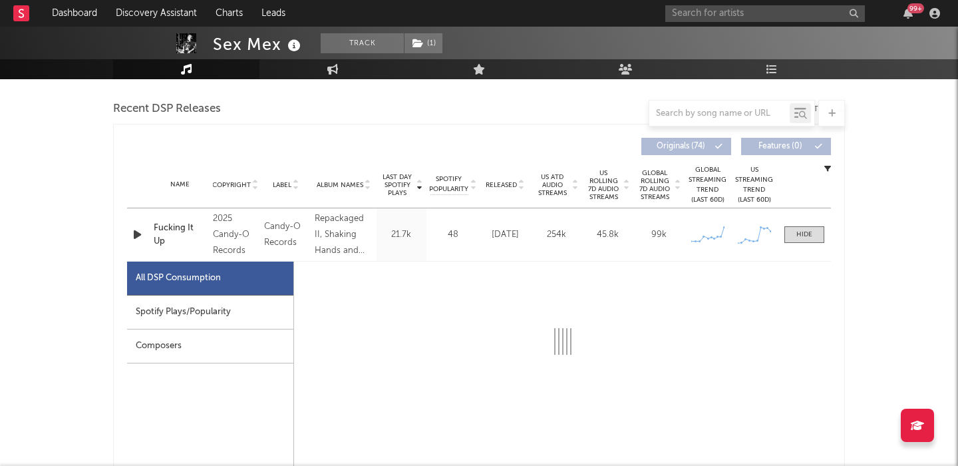
select select "1w"
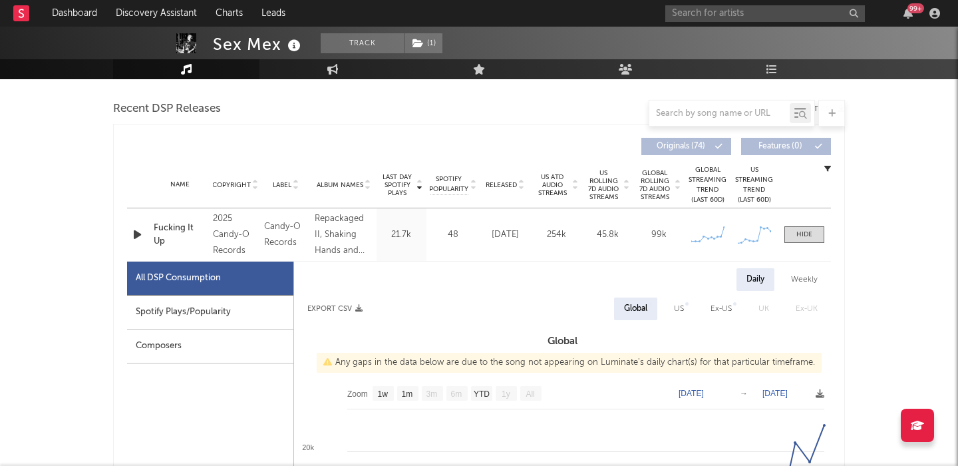
scroll to position [569, 0]
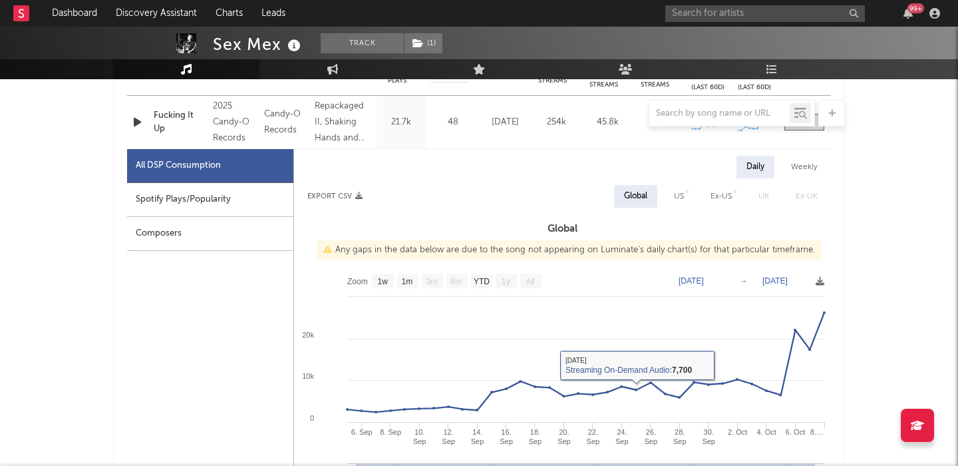
click at [675, 193] on div "US" at bounding box center [679, 196] width 10 height 16
select select "1w"
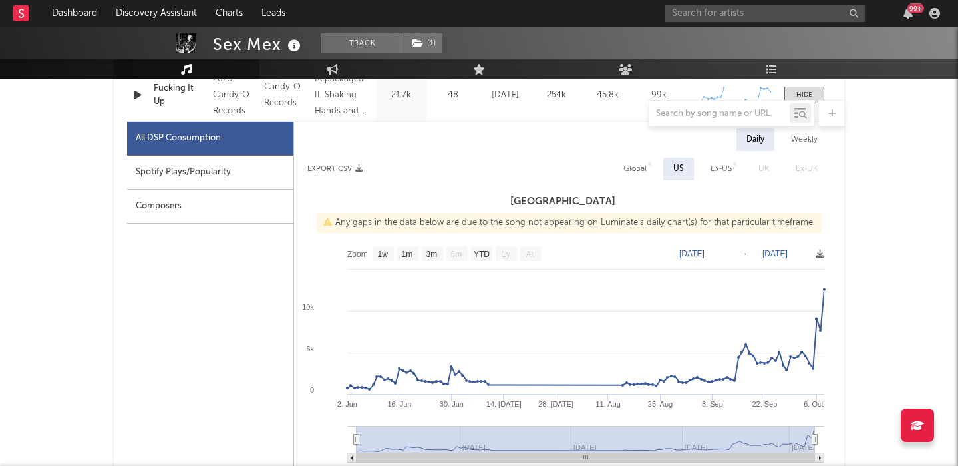
scroll to position [591, 0]
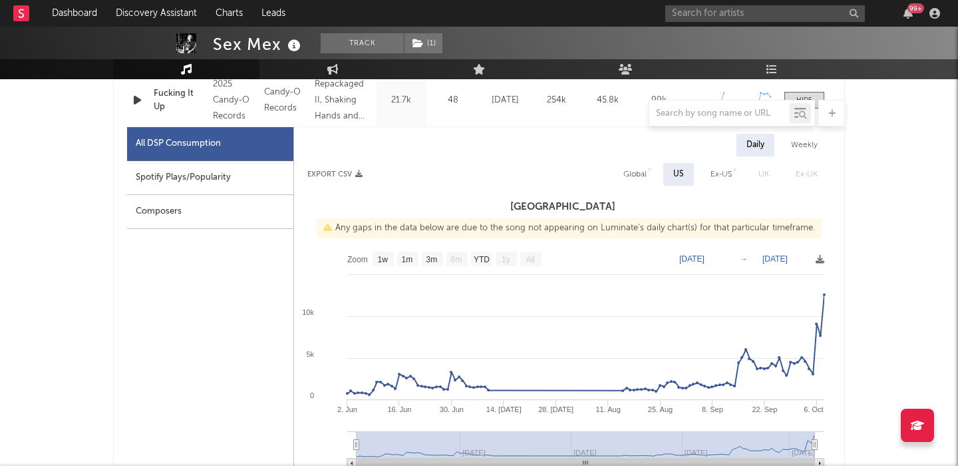
click at [247, 182] on div "Spotify Plays/Popularity" at bounding box center [210, 178] width 166 height 34
select select "1w"
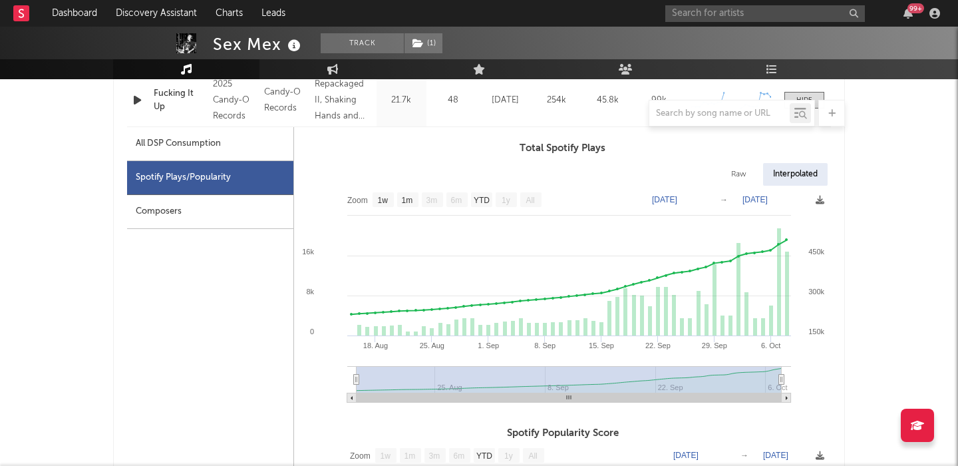
click at [738, 173] on div "Raw" at bounding box center [738, 174] width 35 height 23
select select "1w"
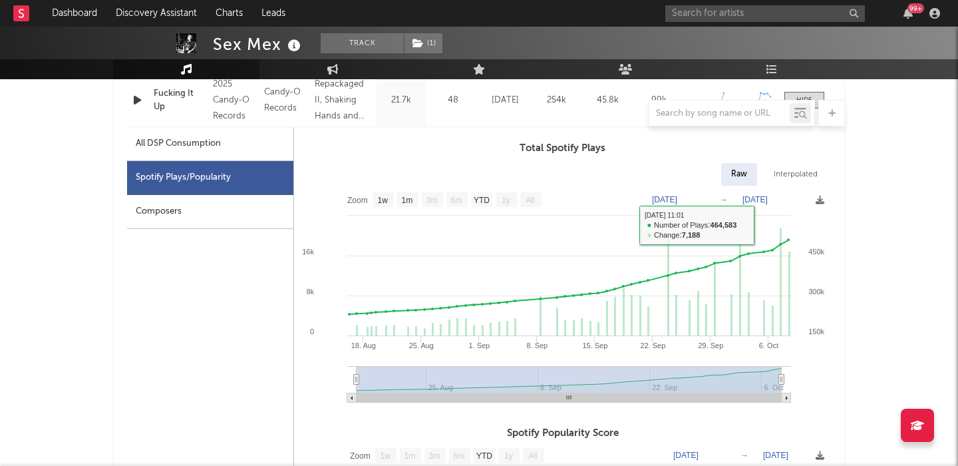
click at [243, 146] on div "All DSP Consumption" at bounding box center [210, 144] width 166 height 34
select select "1w"
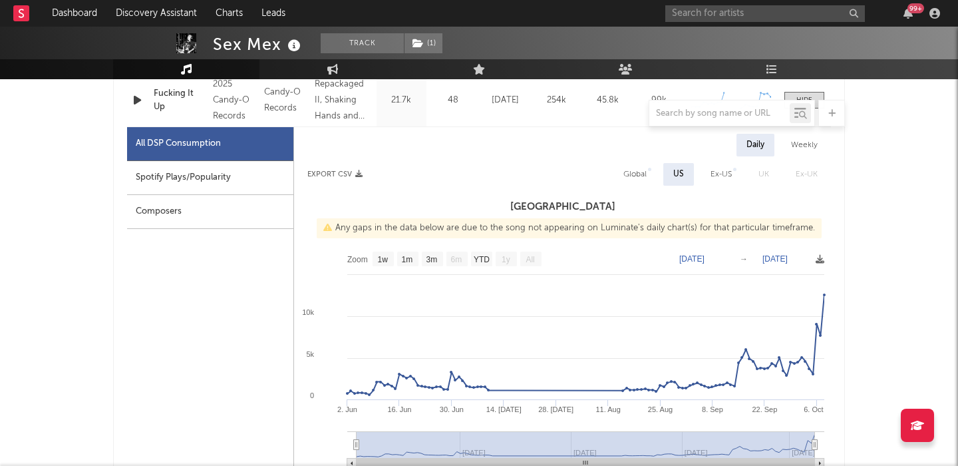
click at [620, 168] on div "Global" at bounding box center [634, 174] width 43 height 23
select select "1w"
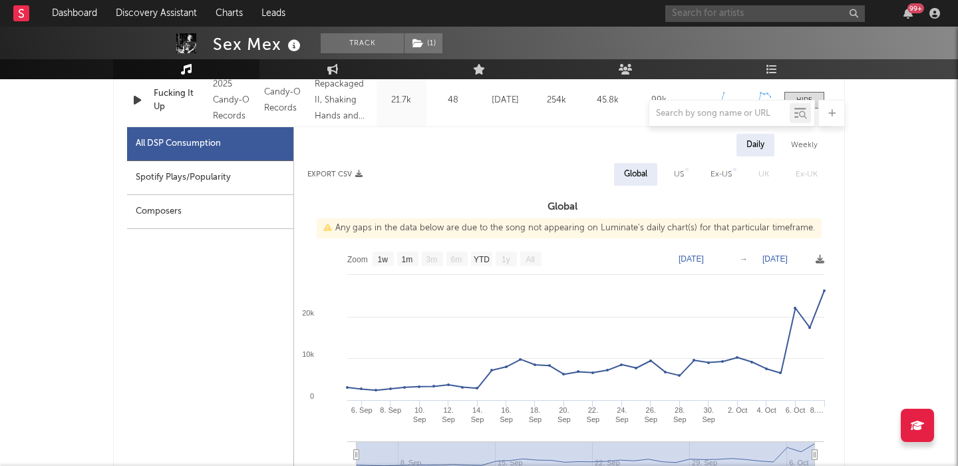
click at [695, 9] on input "text" at bounding box center [765, 13] width 200 height 17
paste input "Baileyrp"
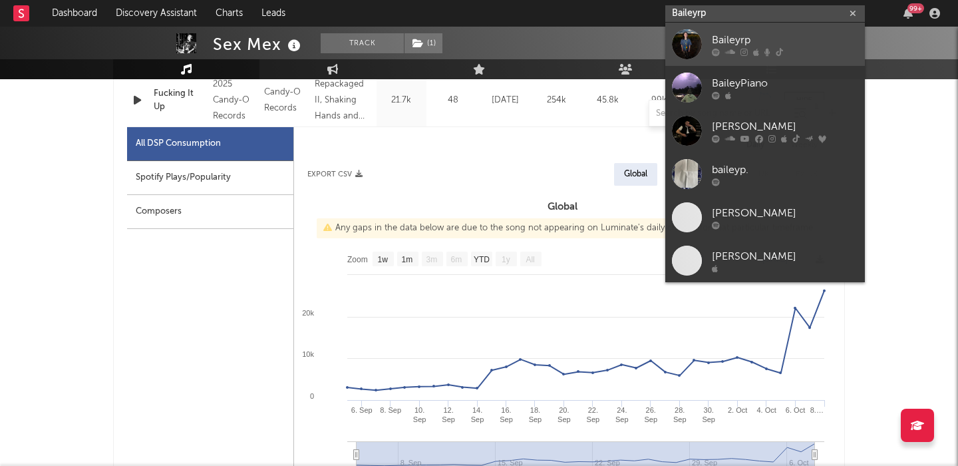
type input "Baileyrp"
click at [768, 33] on div "Baileyrp" at bounding box center [785, 40] width 146 height 16
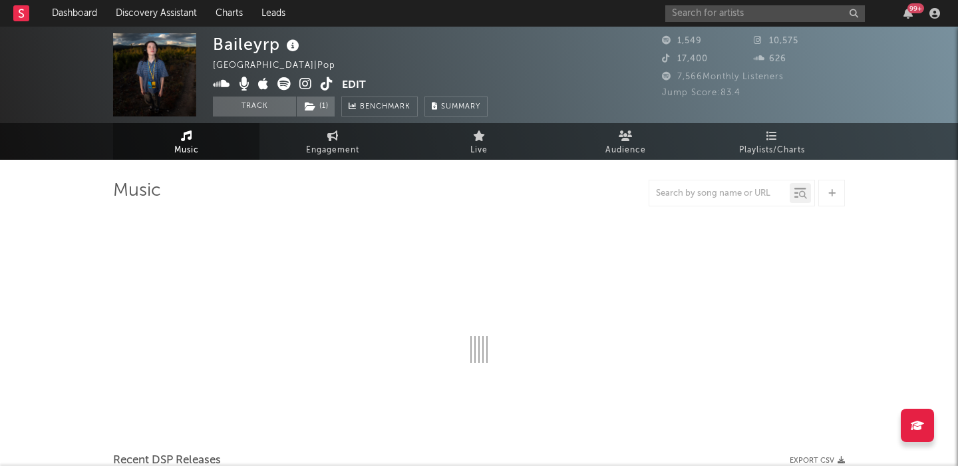
select select "1w"
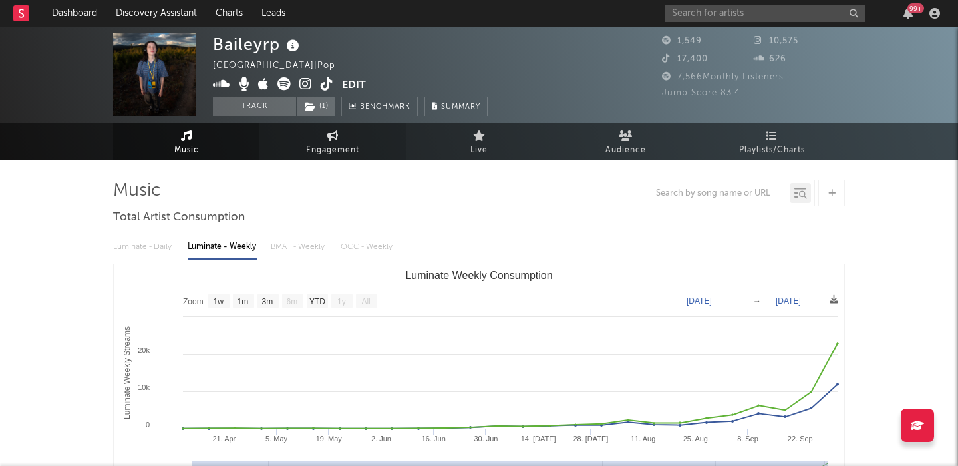
click at [315, 142] on span "Engagement" at bounding box center [332, 150] width 53 height 16
select select "1w"
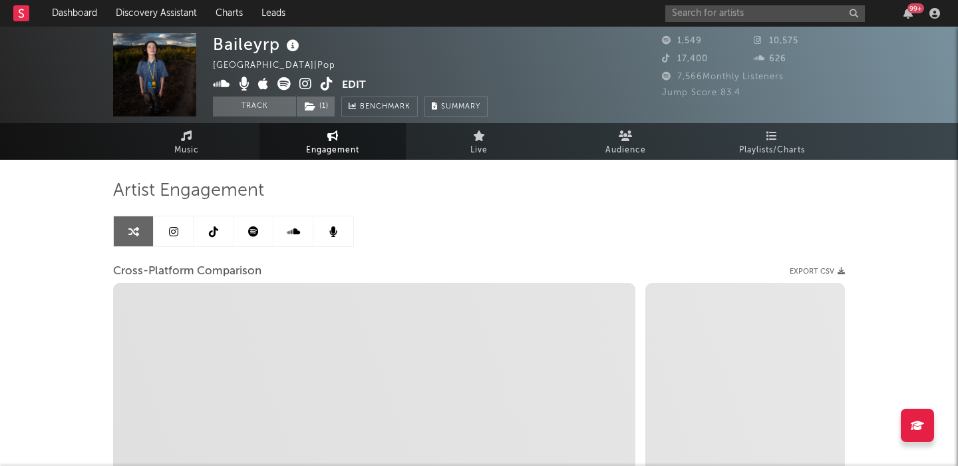
select select "1m"
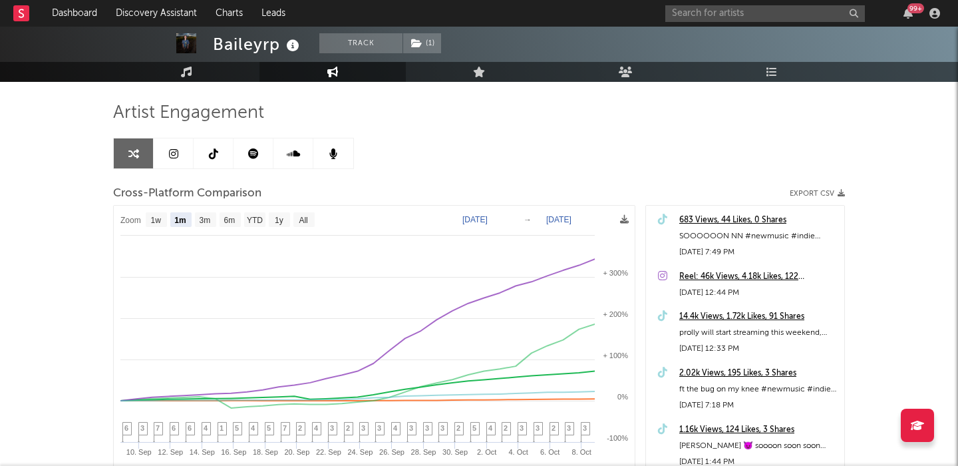
scroll to position [86, 0]
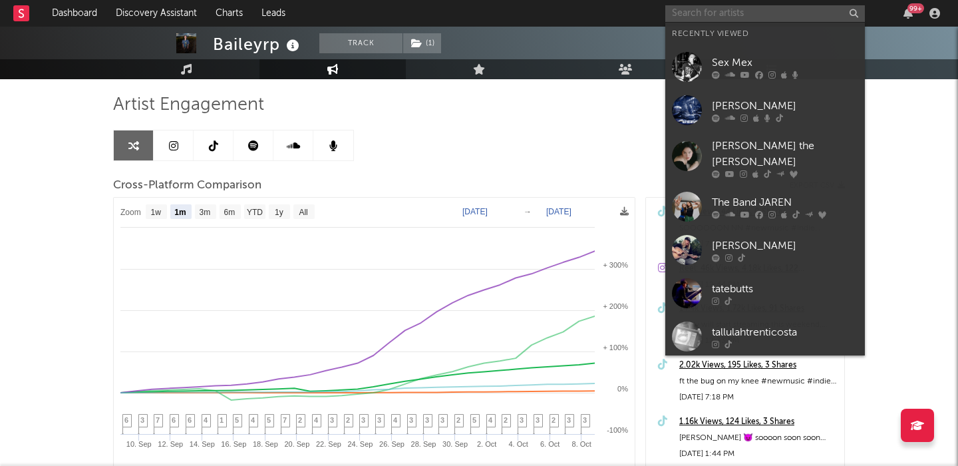
click at [733, 11] on input "text" at bounding box center [765, 13] width 200 height 17
paste input "beig"
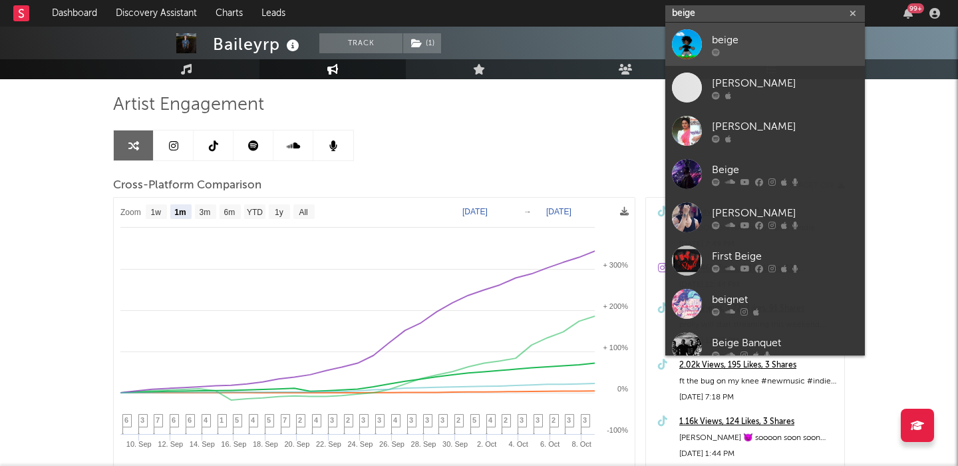
type input "beige"
click at [766, 34] on div "beige" at bounding box center [785, 40] width 146 height 16
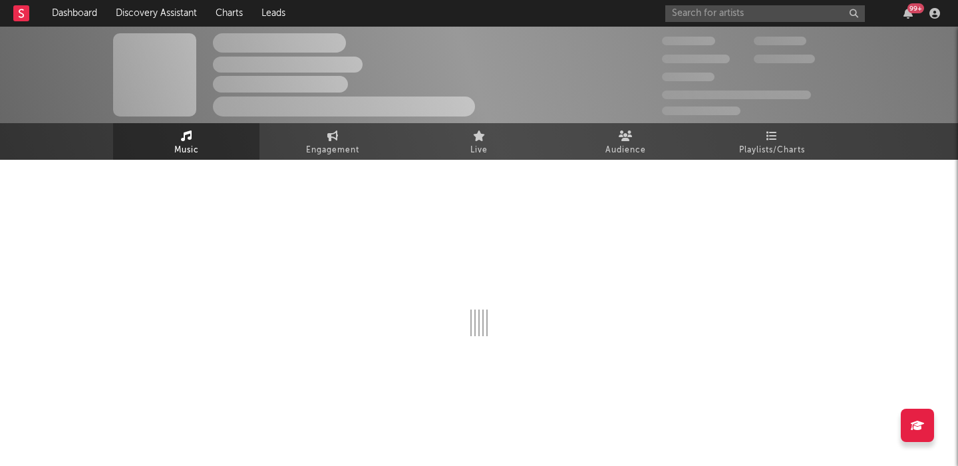
select select "1w"
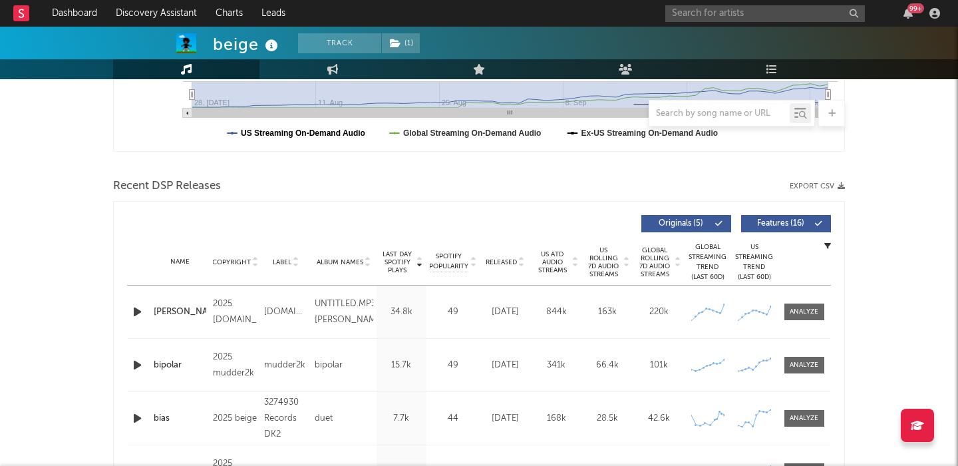
scroll to position [424, 0]
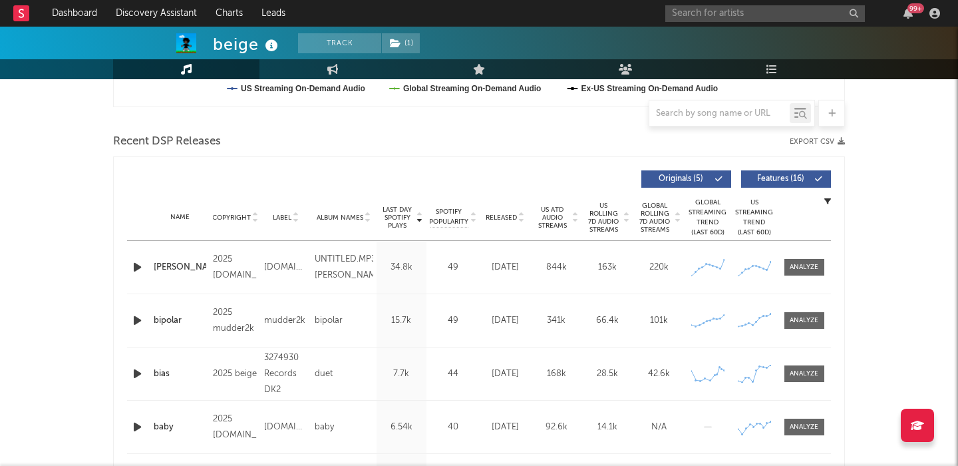
click at [613, 210] on span "US Rolling 7D Audio Streams" at bounding box center [603, 218] width 37 height 32
click at [816, 273] on span at bounding box center [804, 267] width 40 height 17
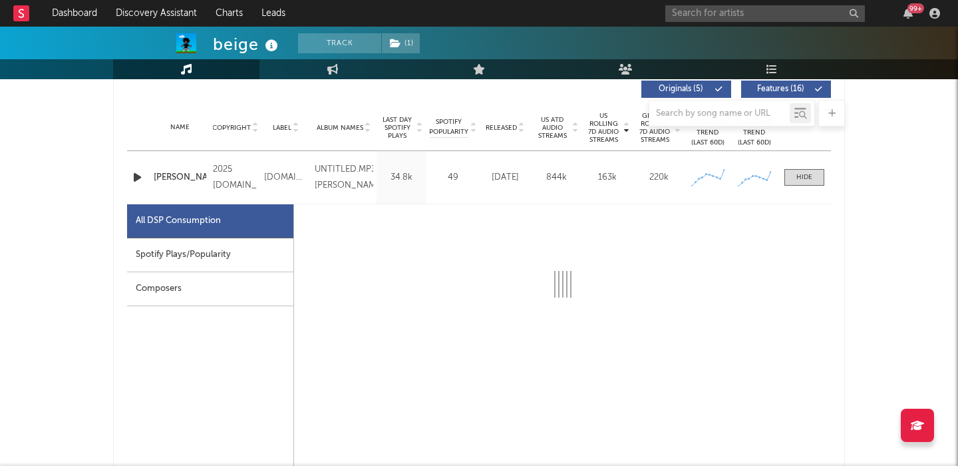
scroll to position [557, 0]
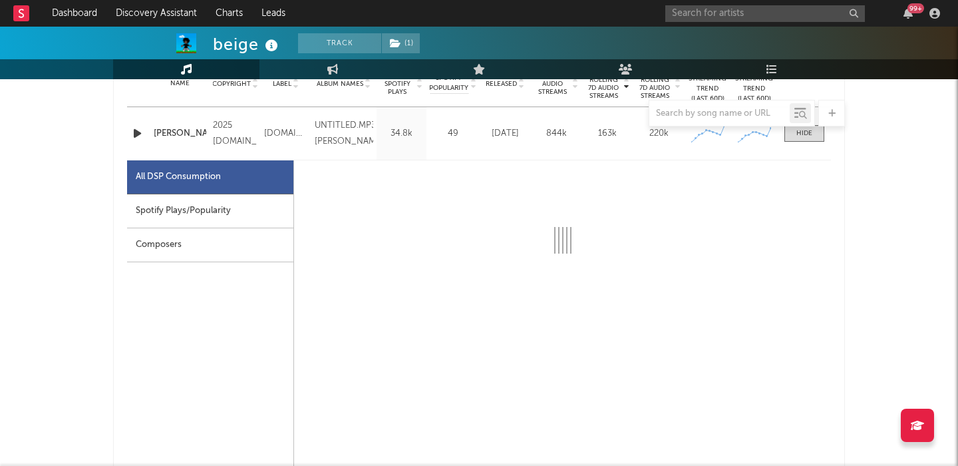
select select "1w"
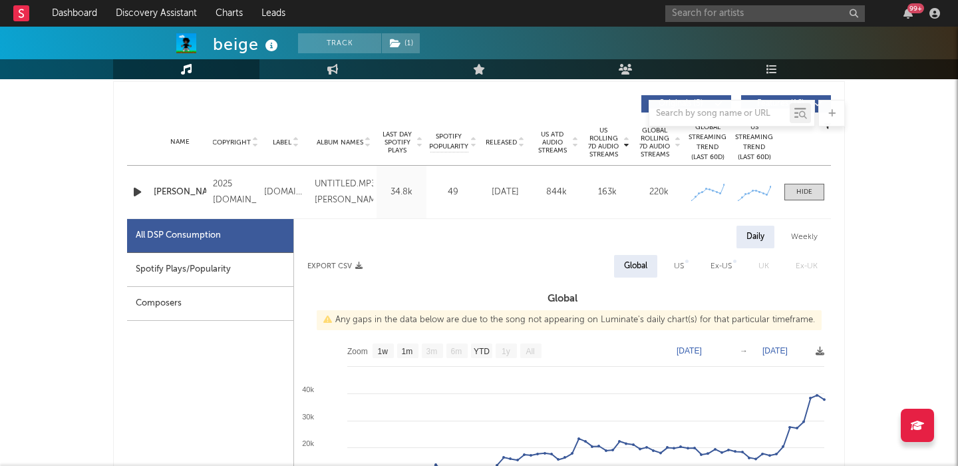
scroll to position [486, 0]
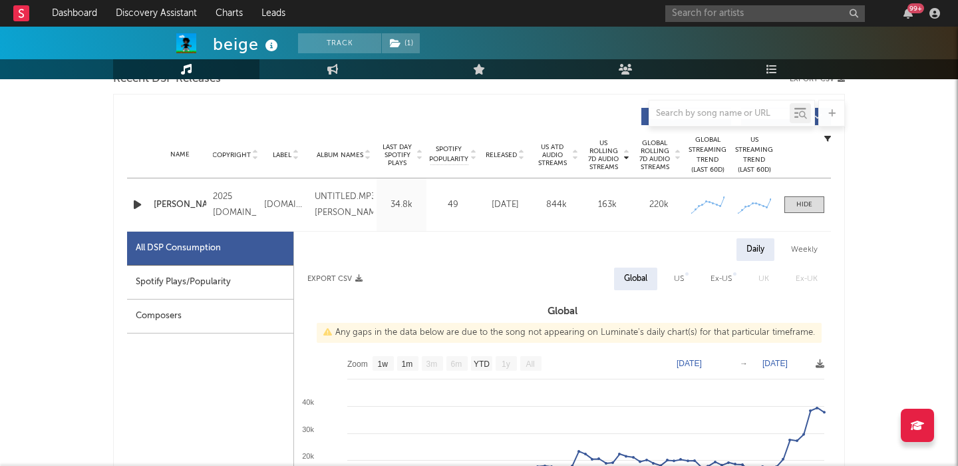
click at [804, 184] on div "Name jane doe Copyright 2025 rrtozi.com Label rrtozi.com Album Names UNTITLED.M…" at bounding box center [479, 204] width 704 height 53
click at [803, 194] on div "Name jane doe Copyright 2025 rrtozi.com Label rrtozi.com Album Names UNTITLED.M…" at bounding box center [479, 204] width 704 height 53
click at [803, 206] on div at bounding box center [804, 205] width 16 height 10
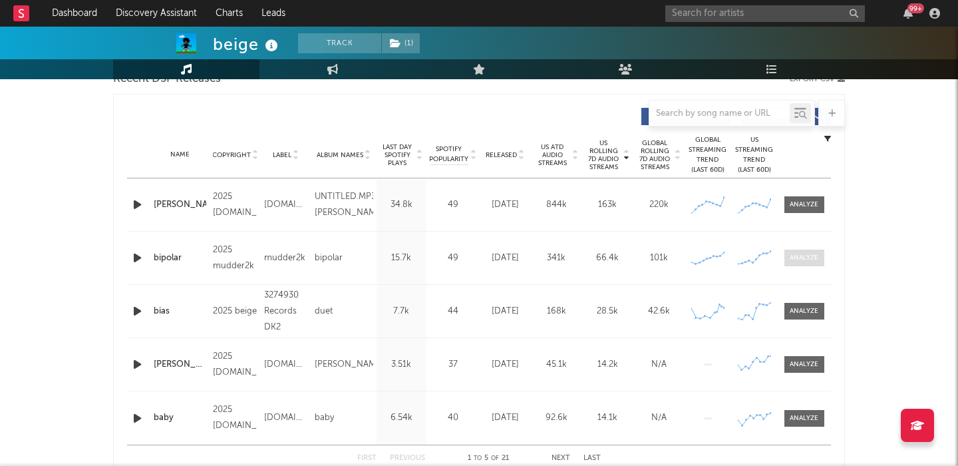
click at [805, 249] on span at bounding box center [804, 257] width 40 height 17
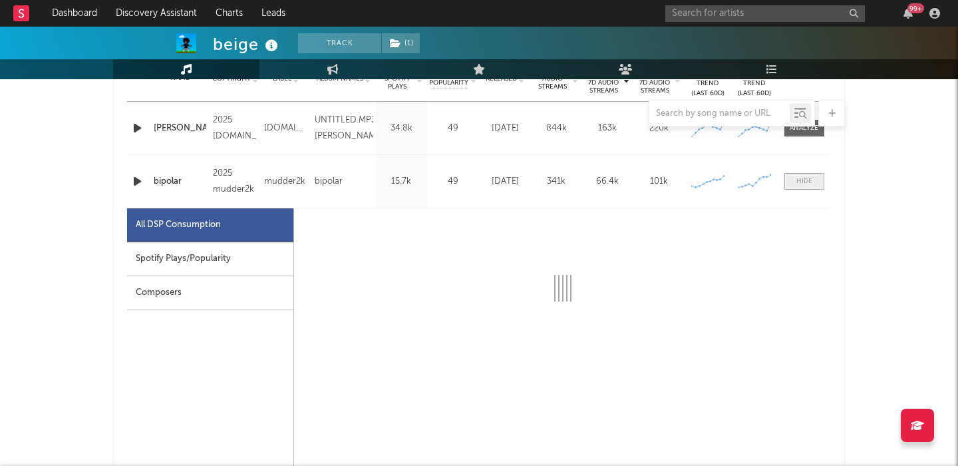
scroll to position [593, 0]
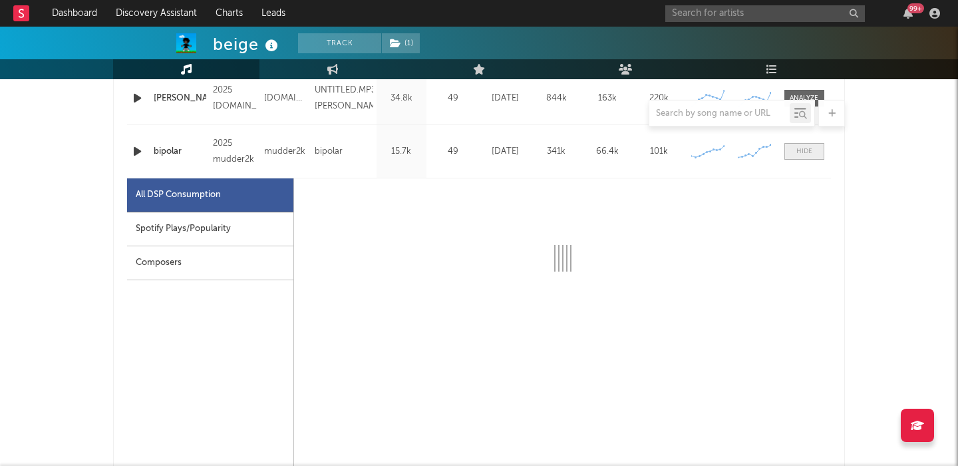
select select "1w"
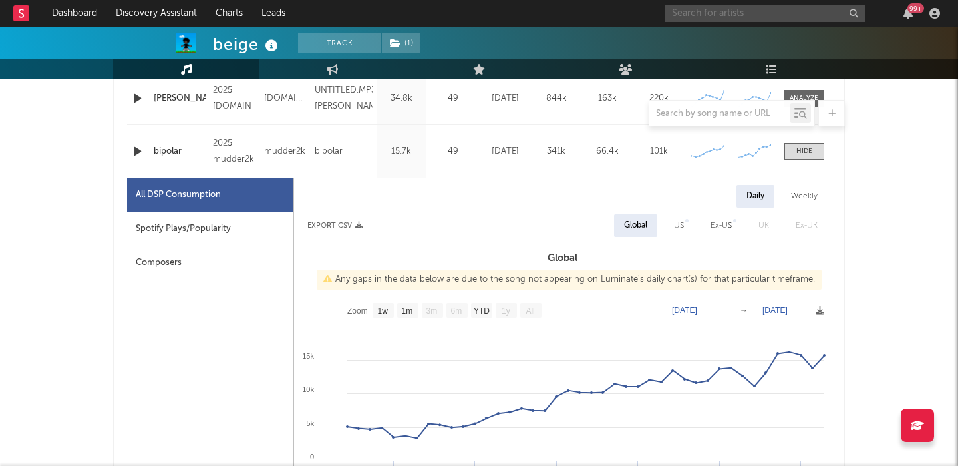
click at [708, 7] on input "text" at bounding box center [765, 13] width 200 height 17
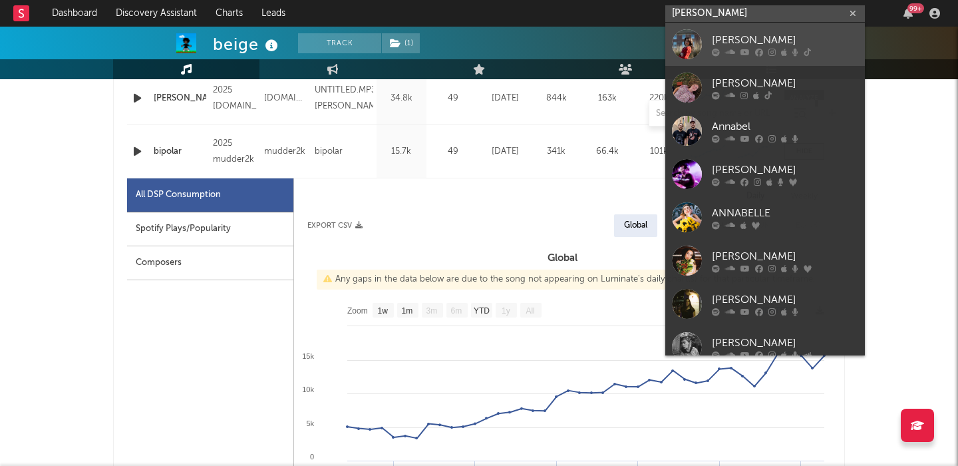
type input "annabelle dind"
click at [773, 46] on div "Annabel Jones" at bounding box center [785, 40] width 146 height 16
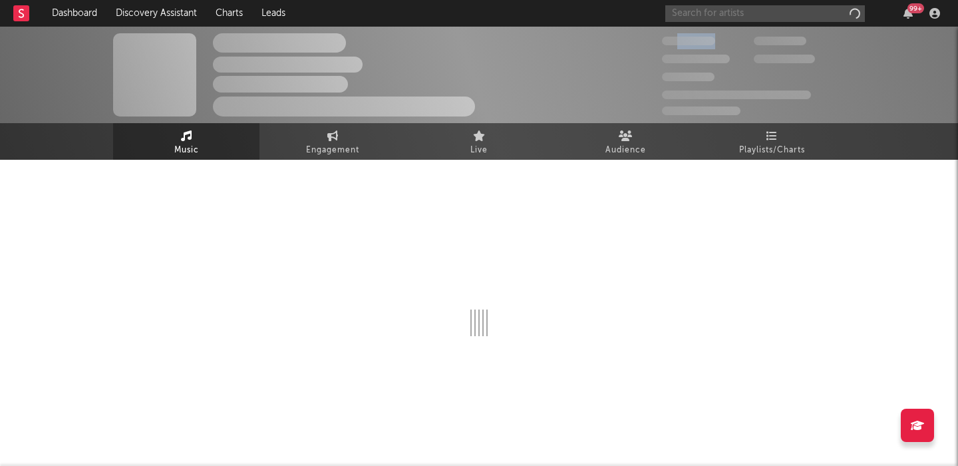
click at [759, 17] on input "text" at bounding box center [765, 13] width 200 height 17
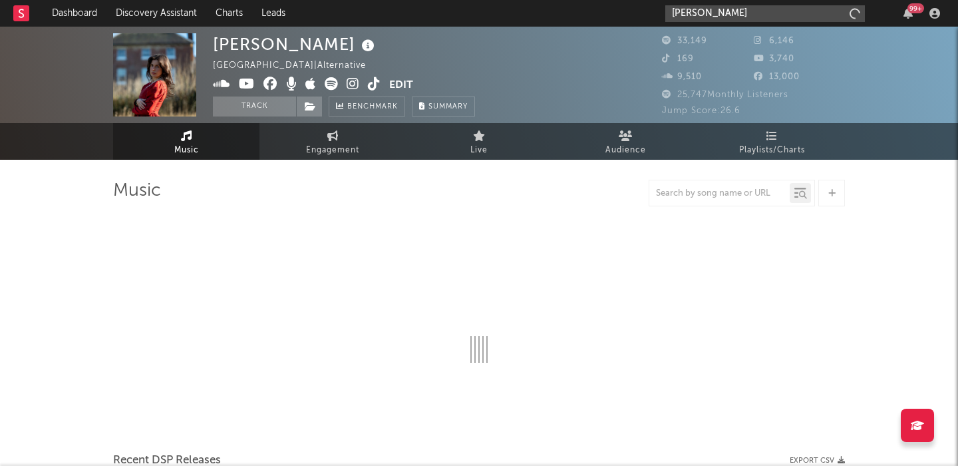
type input "annabelle dinda"
select select "1w"
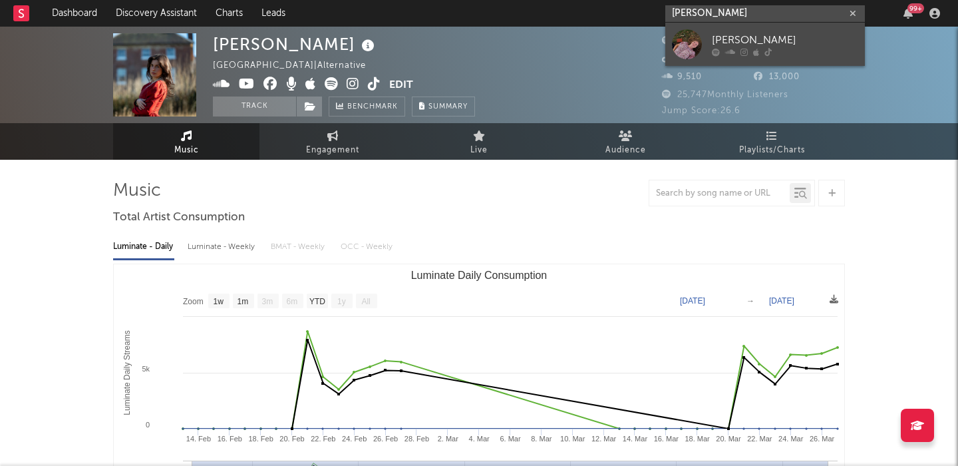
type input "annabelle dinda"
click at [777, 39] on div "Annabelle Dinda" at bounding box center [785, 40] width 146 height 16
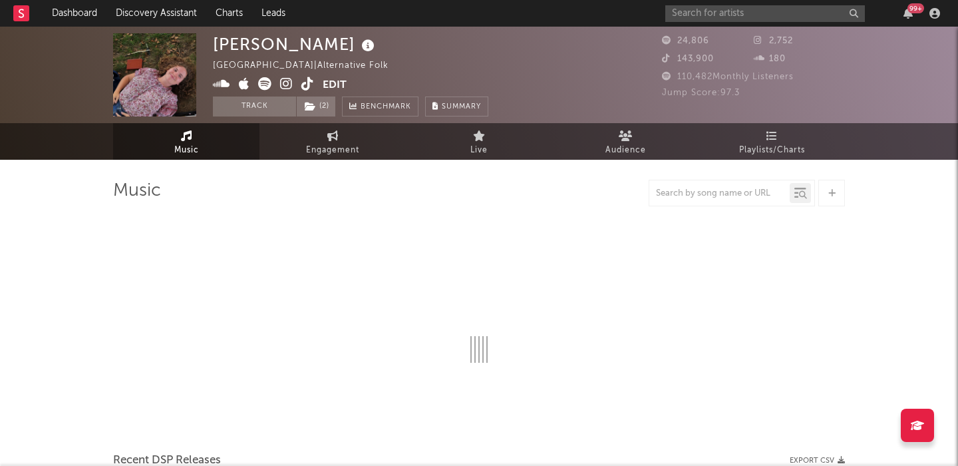
select select "1w"
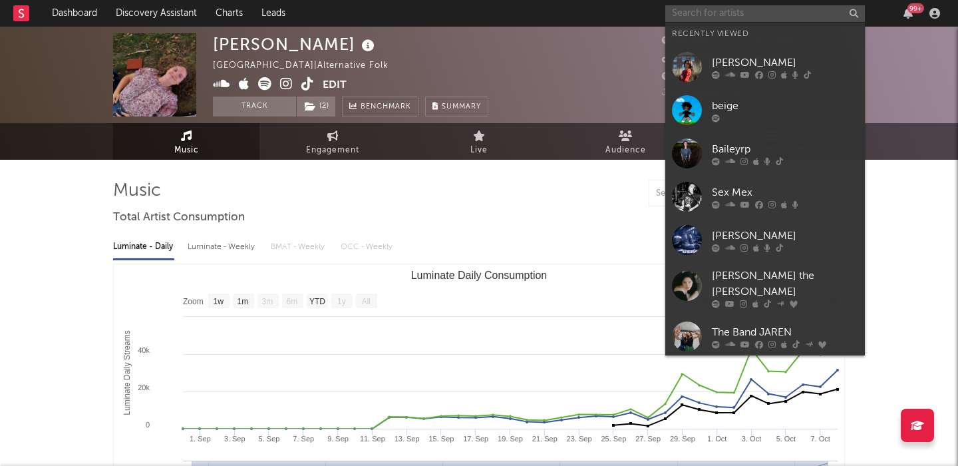
click at [700, 21] on input "text" at bounding box center [765, 13] width 200 height 17
paste input "Ruby Roberts"
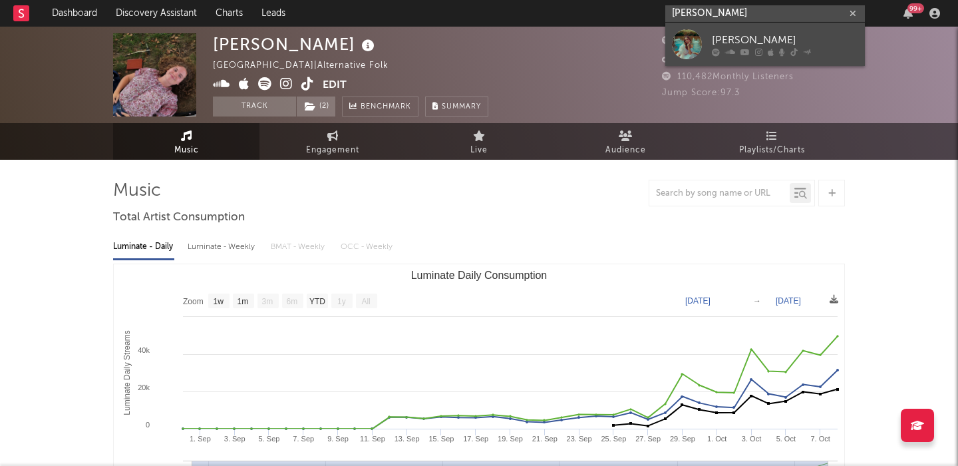
type input "Ruby Roberts"
click at [775, 37] on div "Ruby Roberts" at bounding box center [785, 40] width 146 height 16
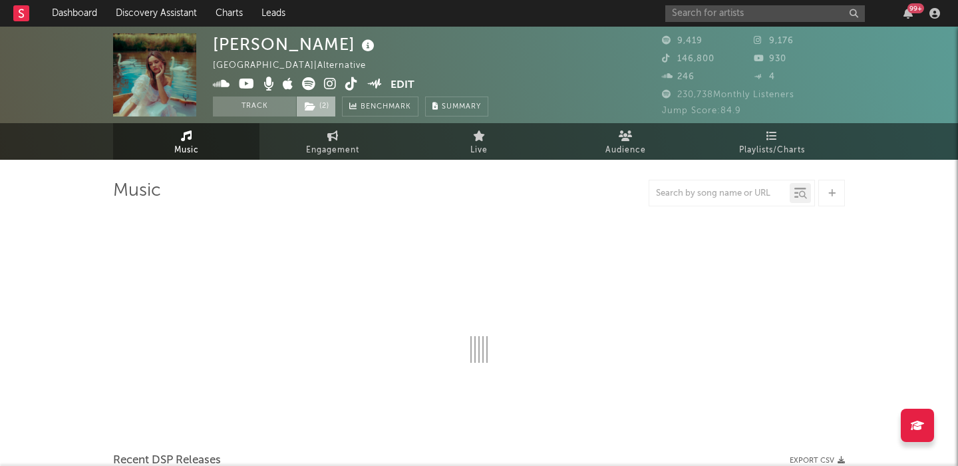
click at [329, 101] on span "( 2 )" at bounding box center [316, 106] width 40 height 20
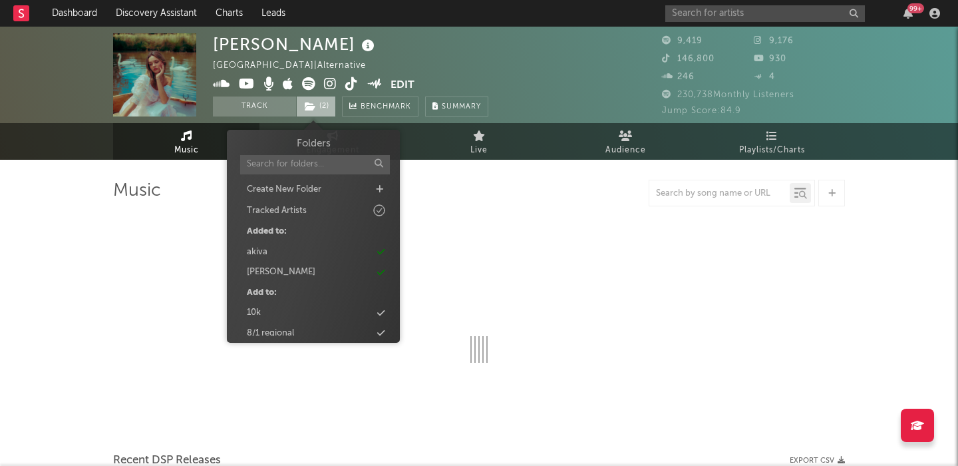
select select "6m"
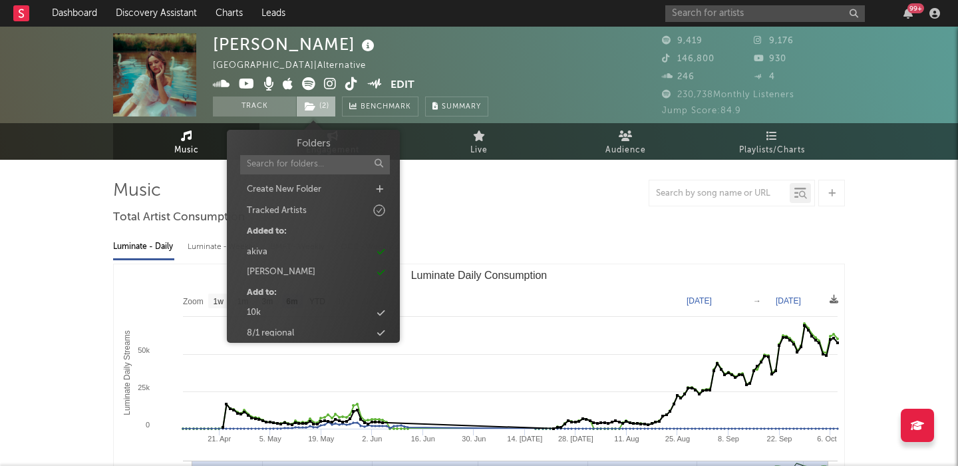
click at [329, 101] on span "( 2 )" at bounding box center [316, 106] width 40 height 20
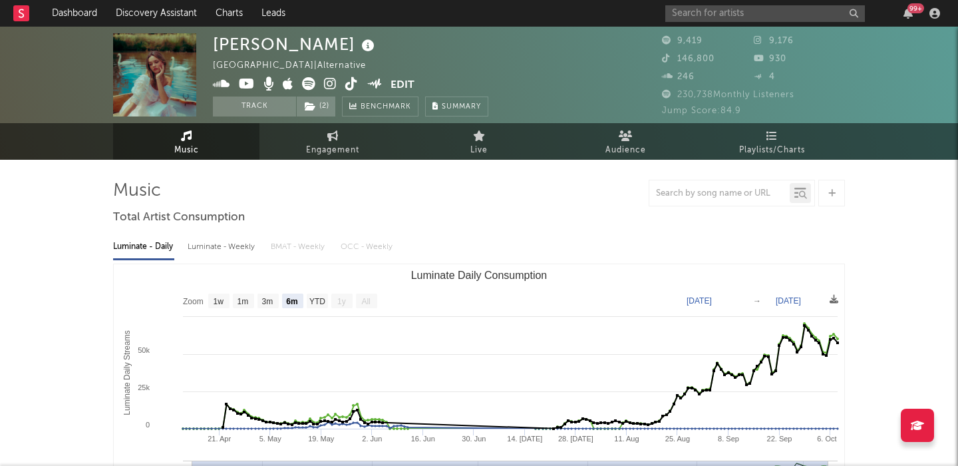
click at [697, 2] on div "99 +" at bounding box center [804, 13] width 279 height 27
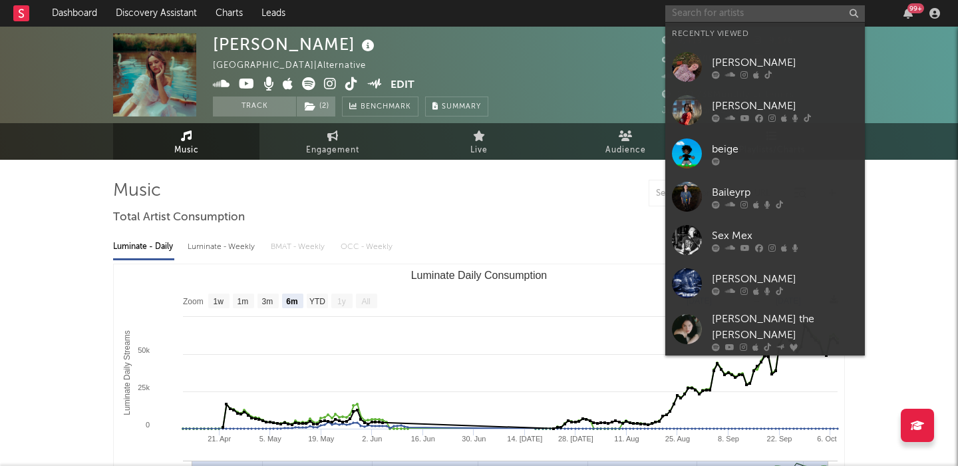
click at [697, 11] on input "text" at bounding box center [765, 13] width 200 height 17
paste input "Ash to Eden"
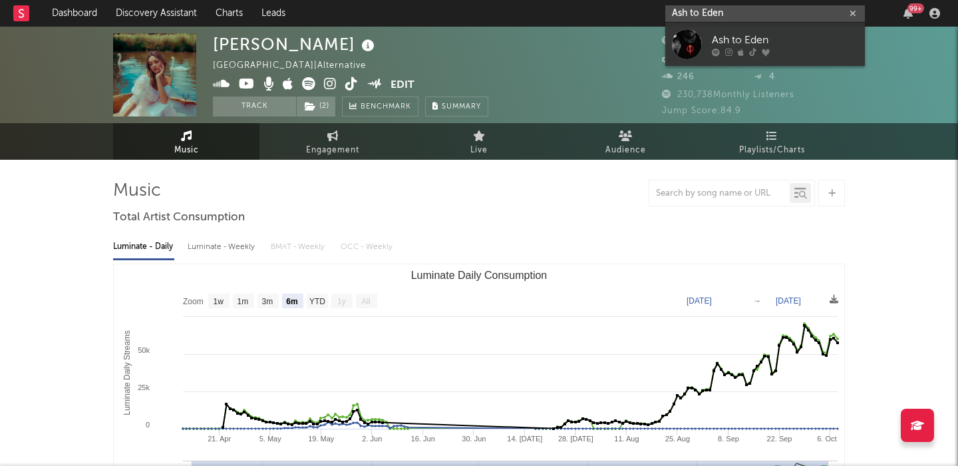
type input "Ash to Eden"
click at [788, 41] on div "Ash to Eden" at bounding box center [785, 40] width 146 height 16
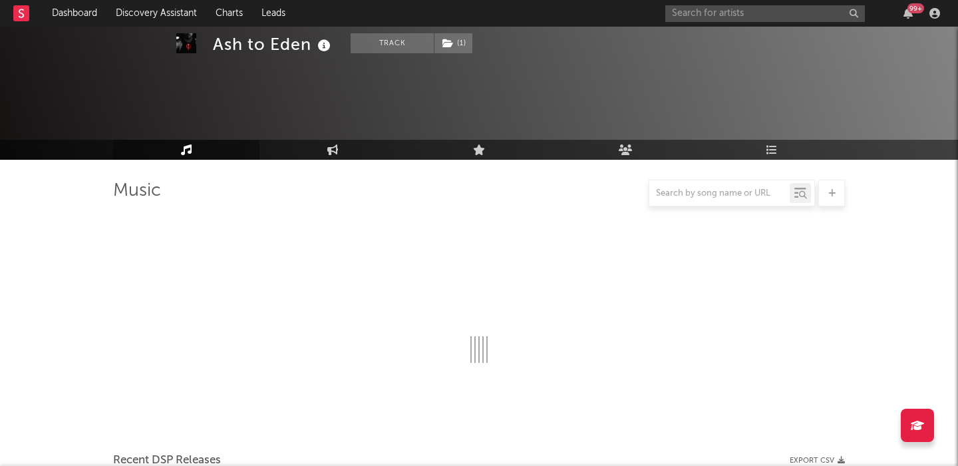
select select "1w"
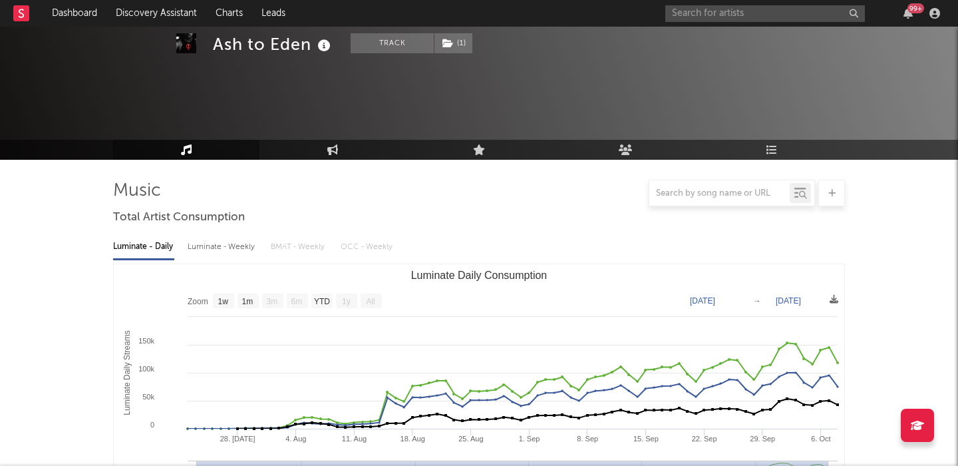
scroll to position [99, 0]
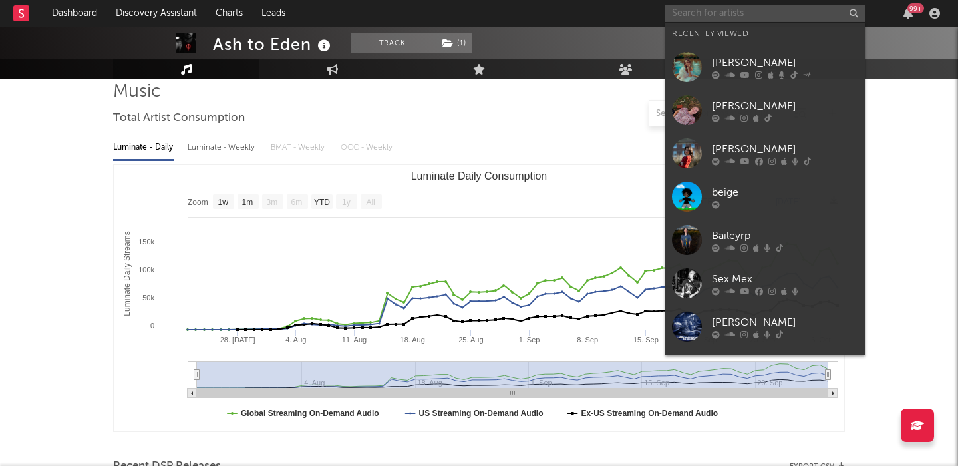
click at [713, 13] on input "text" at bounding box center [765, 13] width 200 height 17
paste input "Joey Cash"
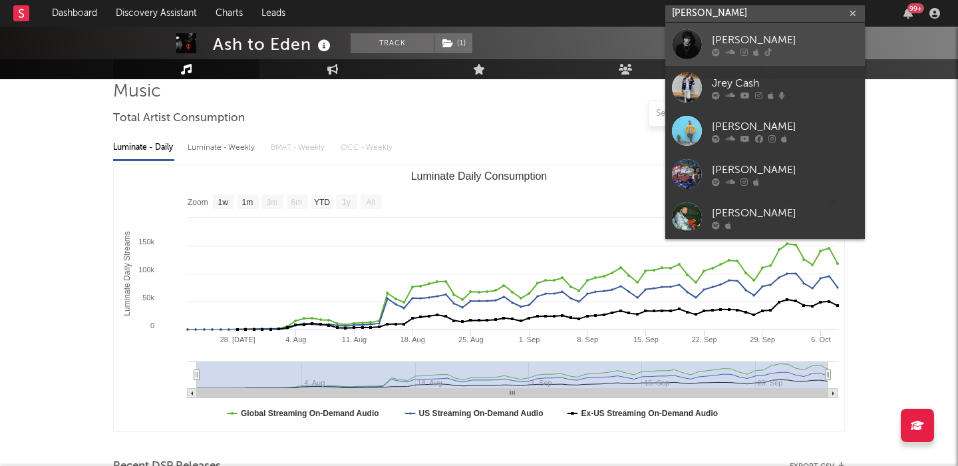
type input "Joey Cash"
click at [765, 35] on div "Joey Cash" at bounding box center [785, 40] width 146 height 16
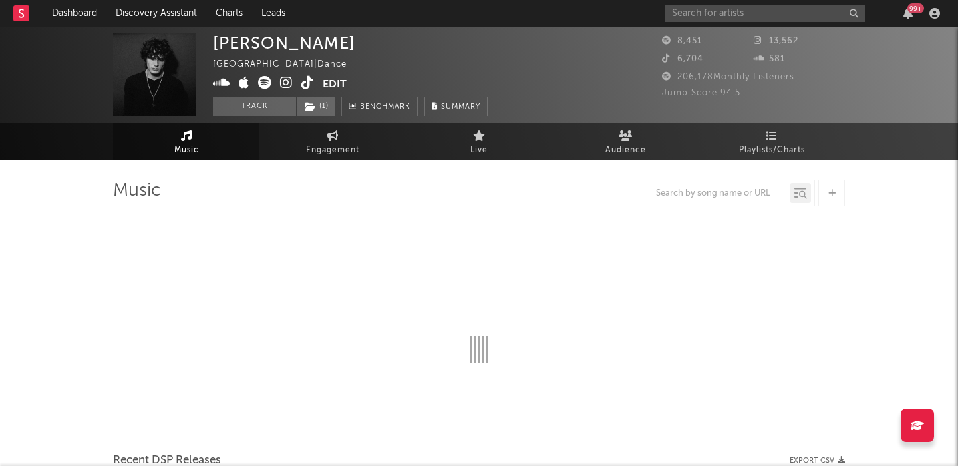
select select "6m"
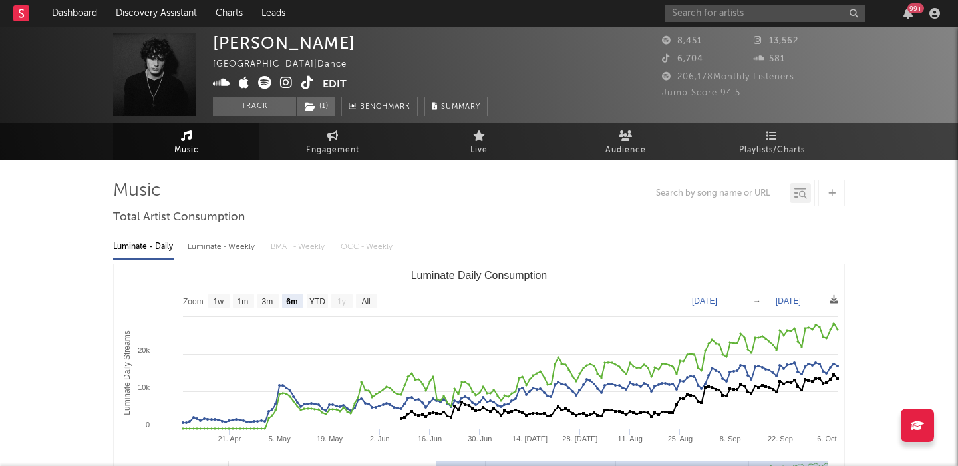
click at [227, 245] on div "Luminate - Weekly" at bounding box center [223, 246] width 70 height 23
select select "6m"
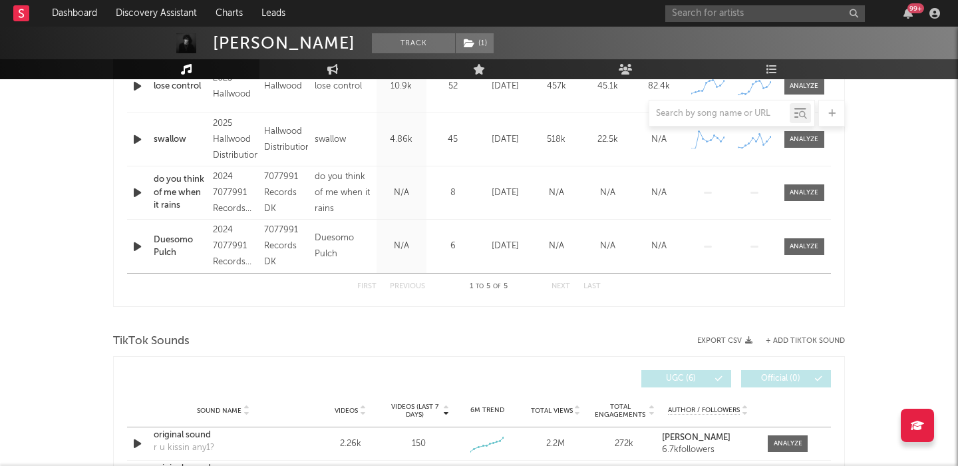
scroll to position [693, 0]
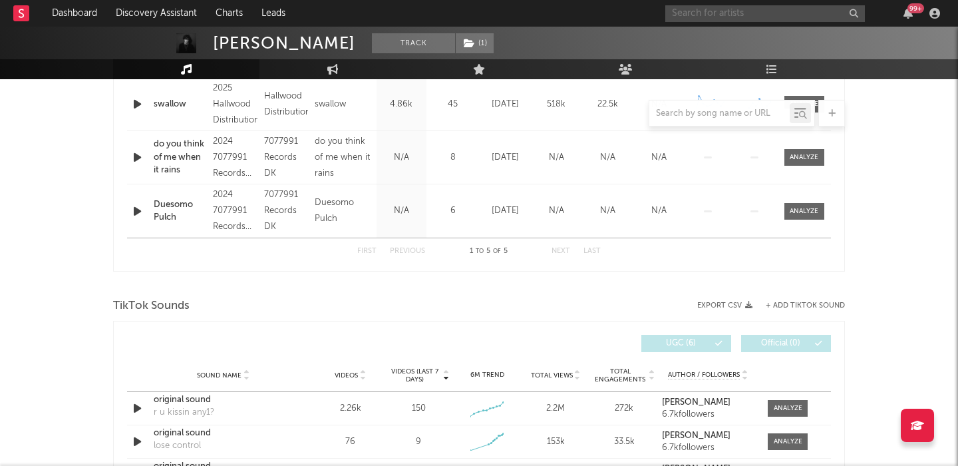
click at [760, 9] on input "text" at bounding box center [765, 13] width 200 height 17
paste input "Lydia Kenny"
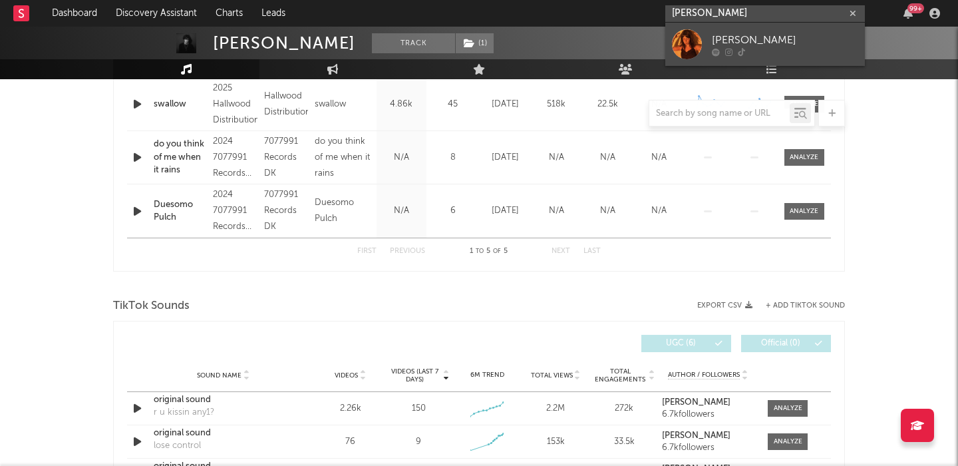
type input "Lydia Kenny"
click at [772, 43] on div "Lydia Kenny" at bounding box center [785, 40] width 146 height 16
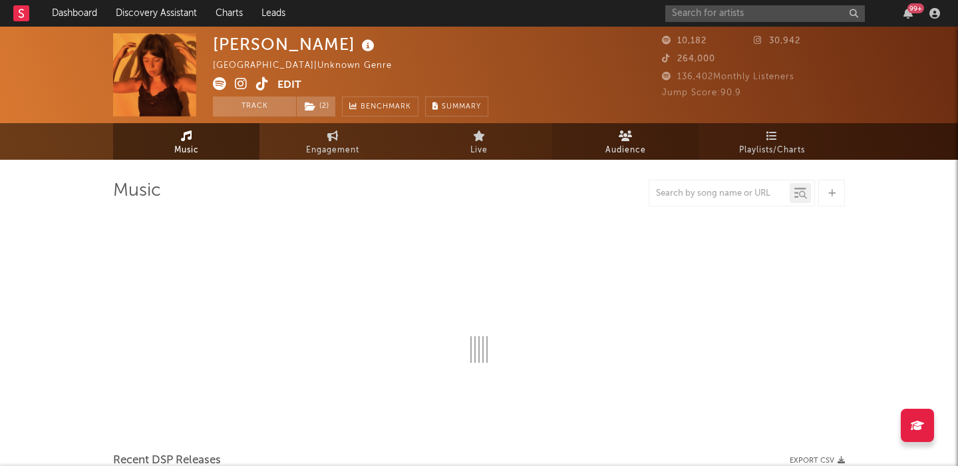
select select "1w"
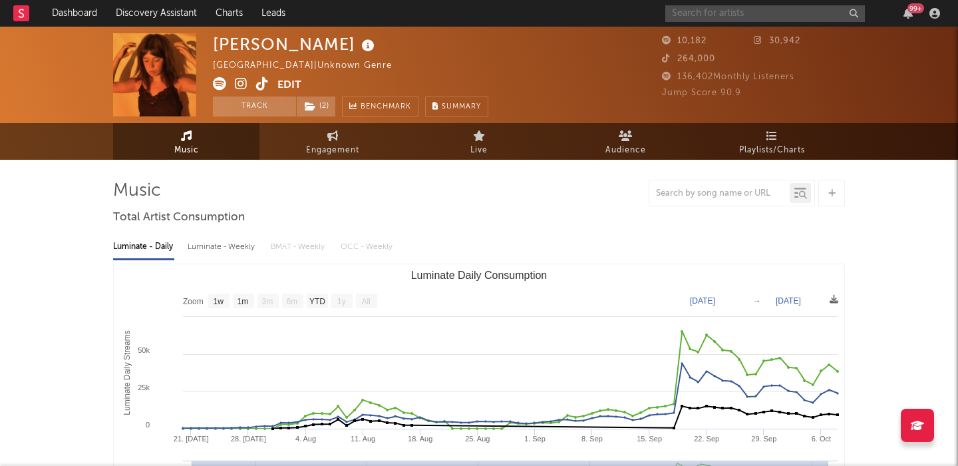
click at [737, 10] on input "text" at bounding box center [765, 13] width 200 height 17
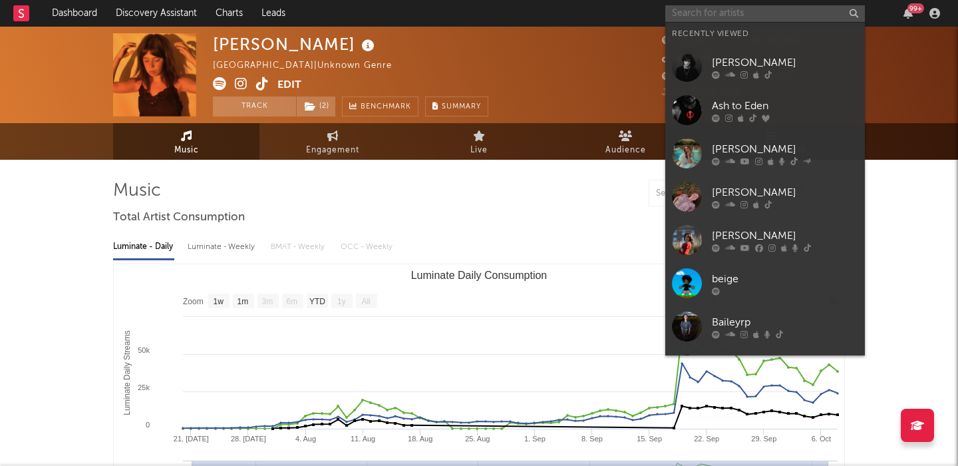
paste input "septemberistheonlytimeidontthinkofyou"
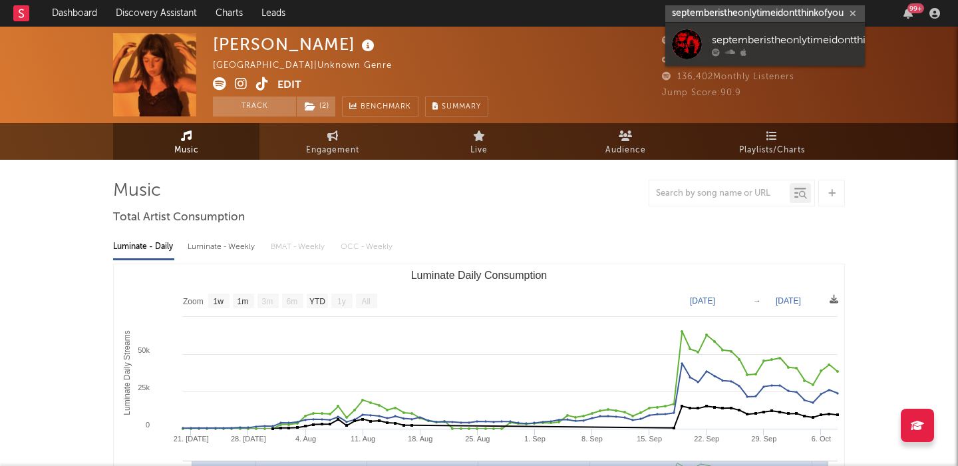
type input "septemberistheonlytimeidontthinkofyou"
click at [758, 46] on div "septemberistheonlytimeidontthinkofyou" at bounding box center [808, 40] width 193 height 16
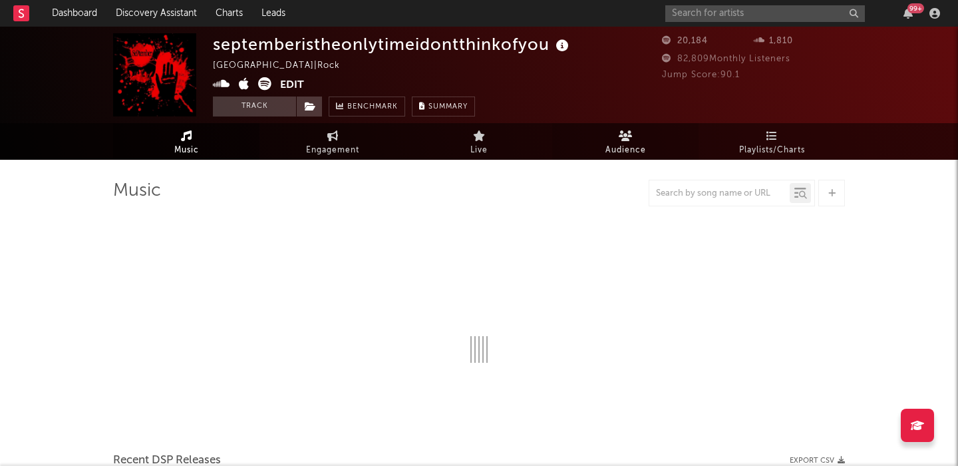
select select "6m"
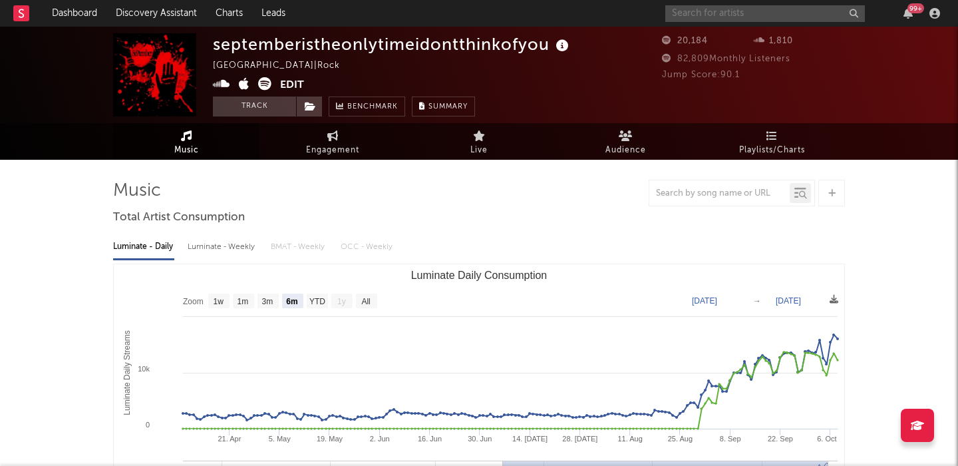
click at [693, 20] on input "text" at bounding box center [765, 13] width 200 height 17
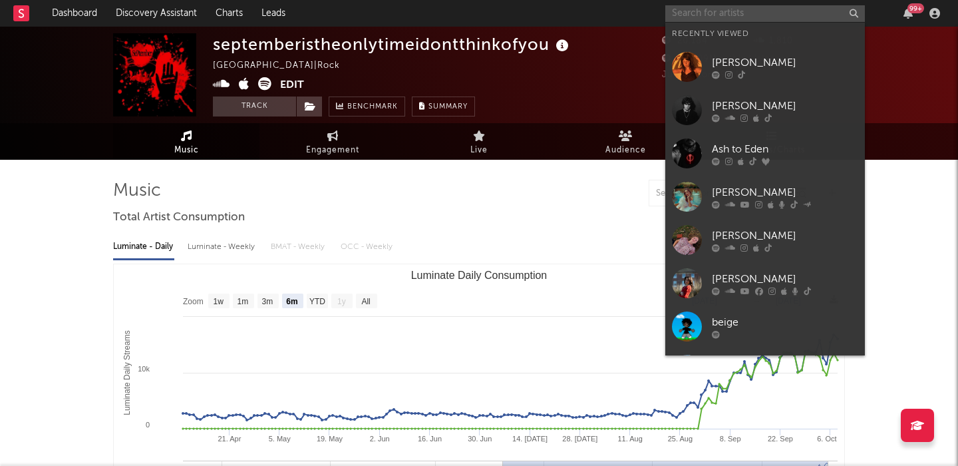
paste input "Sorisa"
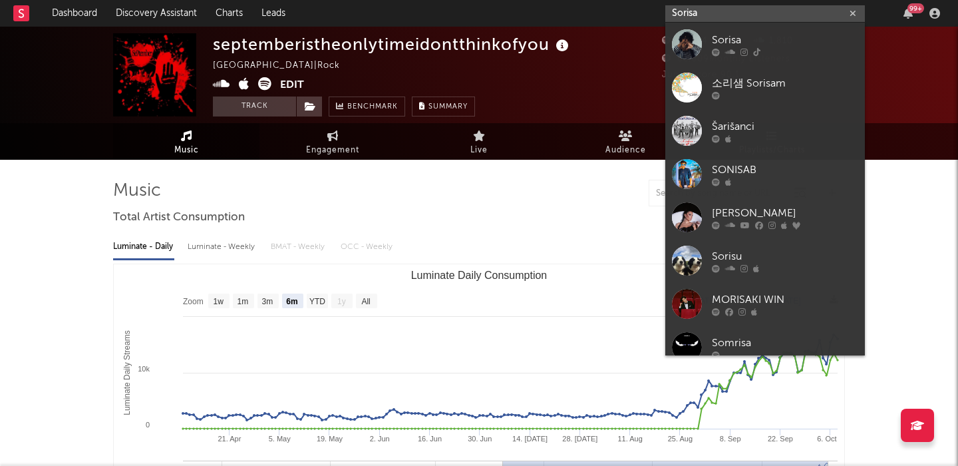
type input "Sorisa"
click at [744, 29] on link "Sorisa" at bounding box center [765, 44] width 200 height 43
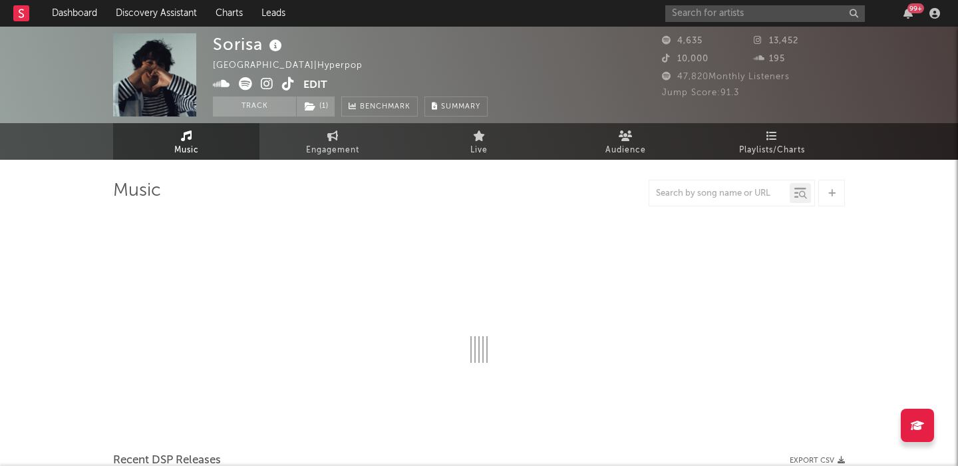
select select "1w"
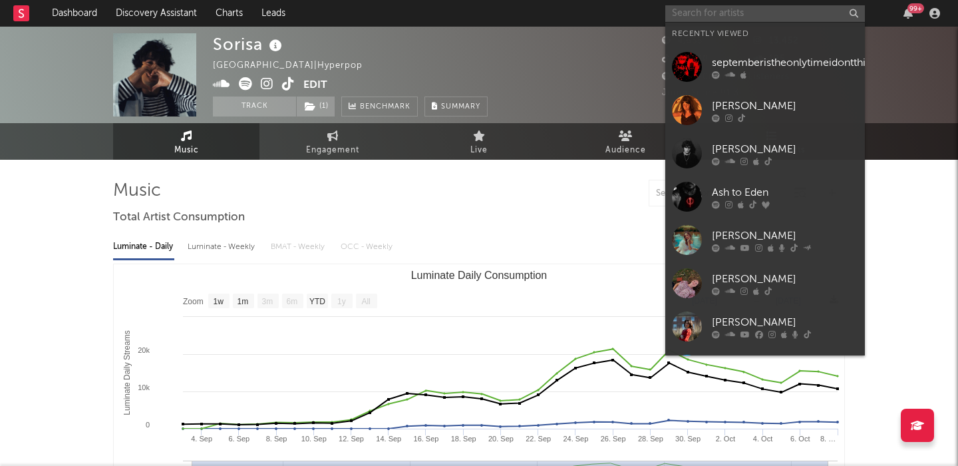
click at [705, 7] on input "text" at bounding box center [765, 13] width 200 height 17
paste input "inuday"
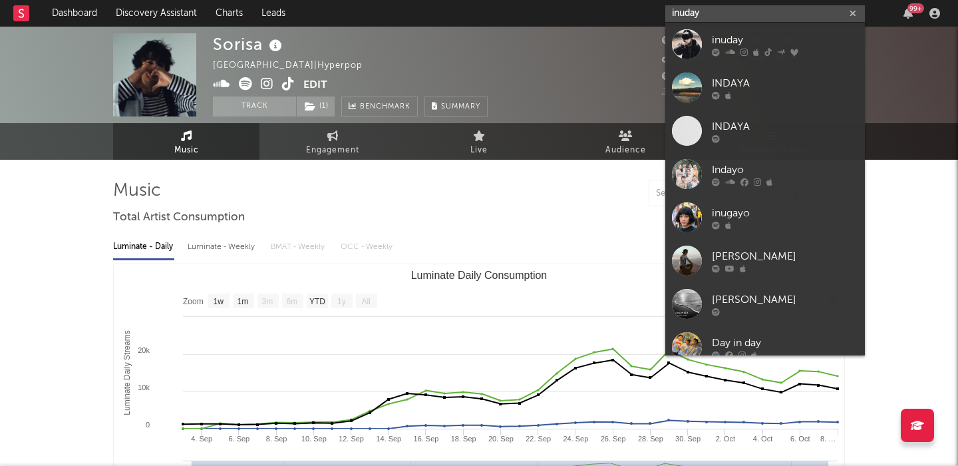
type input "inuday"
click at [762, 33] on div "inuday" at bounding box center [785, 40] width 146 height 16
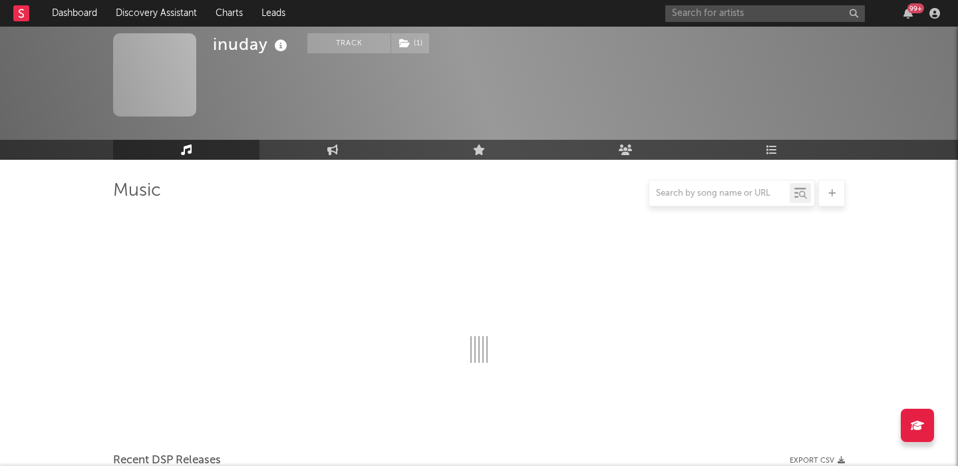
select select "6m"
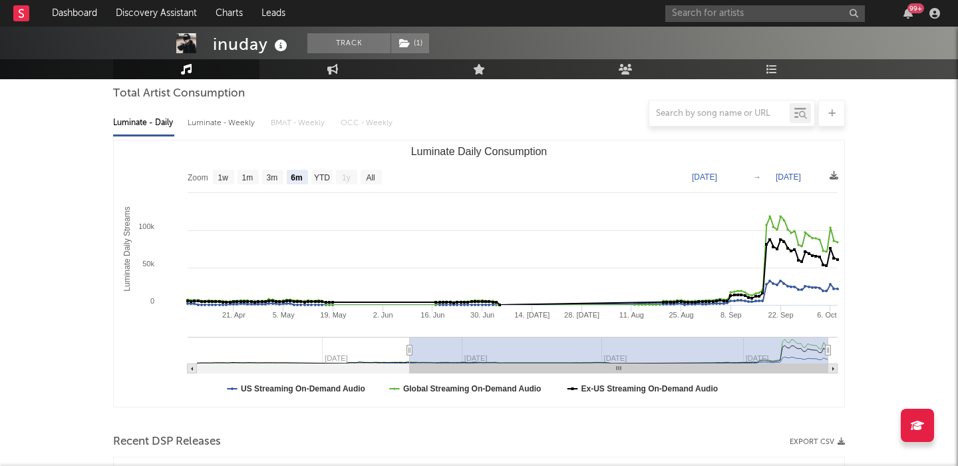
scroll to position [108, 0]
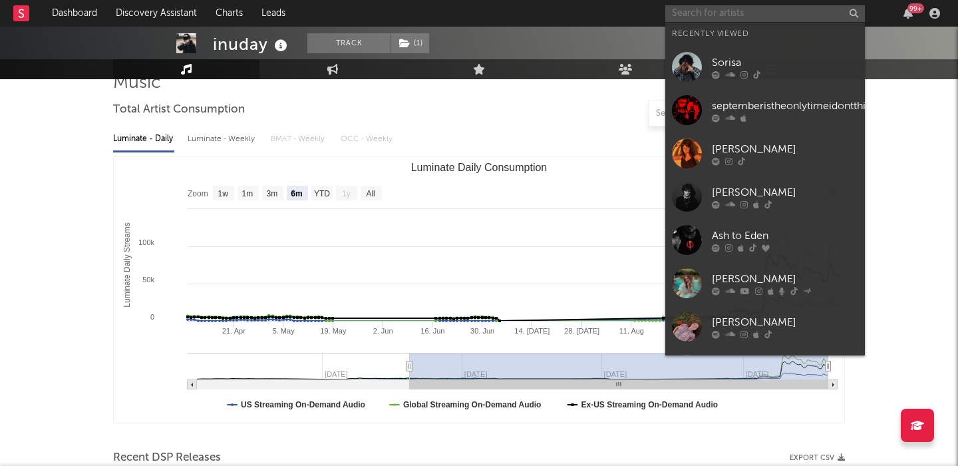
click at [732, 20] on input "text" at bounding box center [765, 13] width 200 height 17
paste input "tkandz"
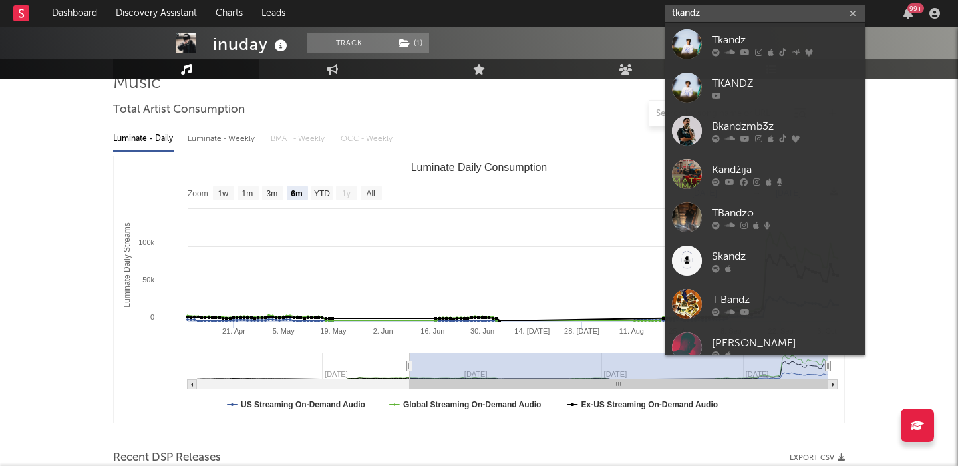
type input "tkandz"
drag, startPoint x: 766, startPoint y: 25, endPoint x: 295, endPoint y: 124, distance: 481.4
click at [766, 25] on link "Tkandz" at bounding box center [765, 44] width 200 height 43
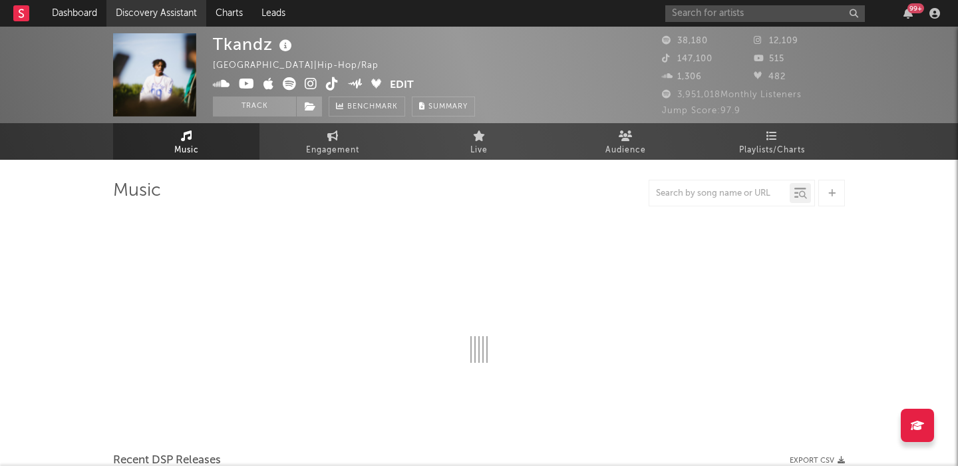
select select "6m"
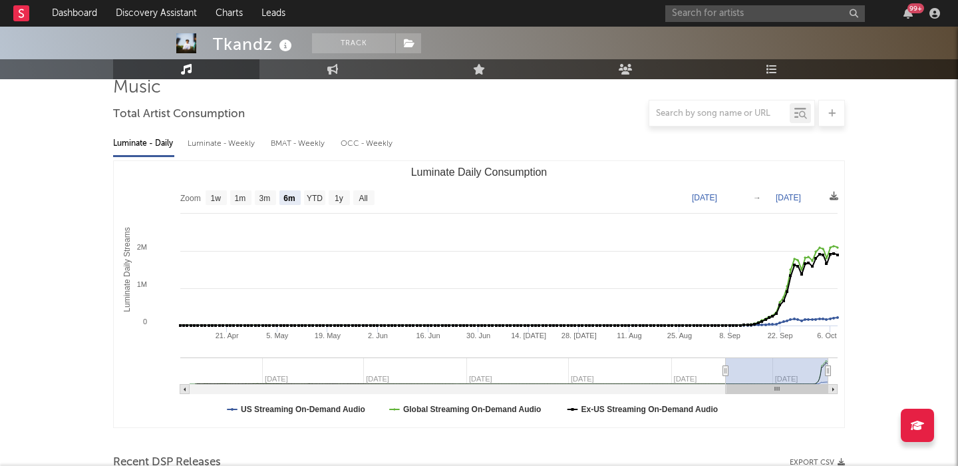
scroll to position [430, 0]
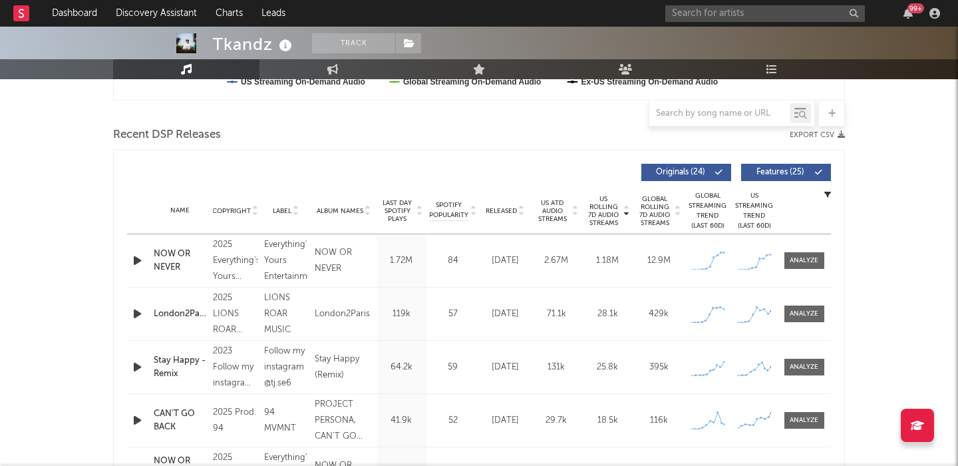
click at [780, 172] on span "Features ( 25 )" at bounding box center [780, 172] width 61 height 8
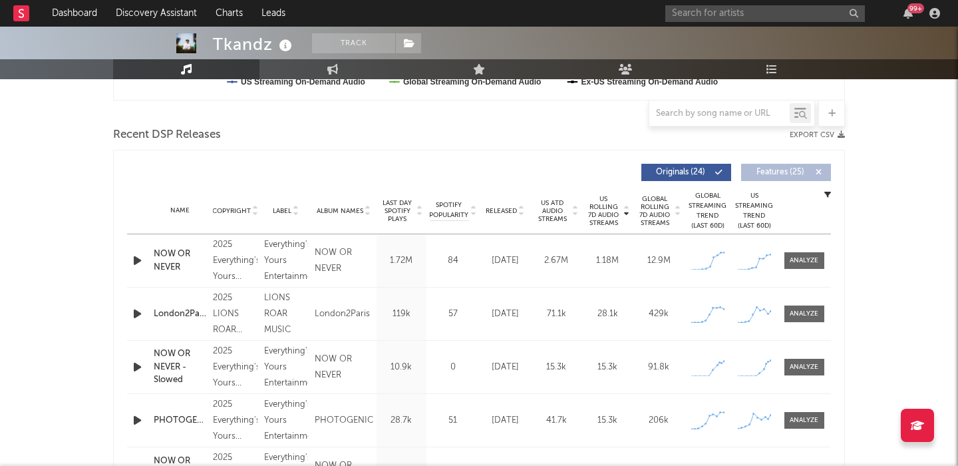
click at [136, 257] on icon "button" at bounding box center [137, 260] width 14 height 17
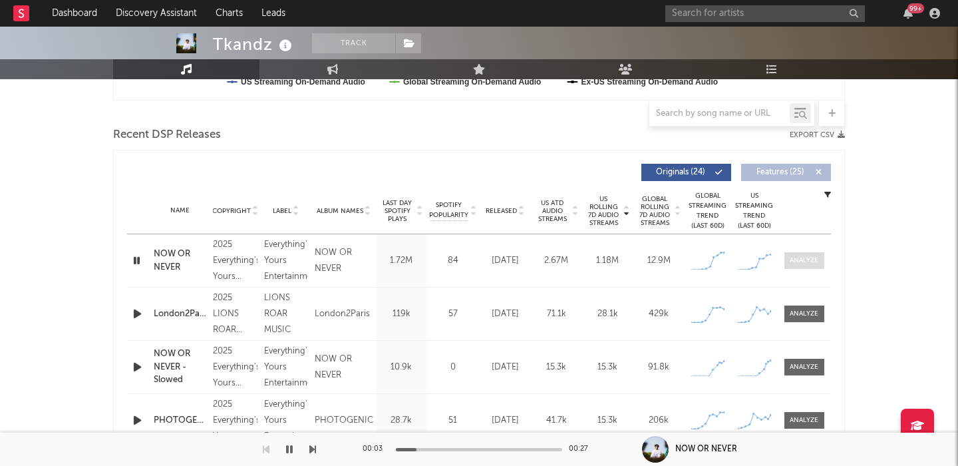
click at [804, 258] on div at bounding box center [804, 260] width 29 height 10
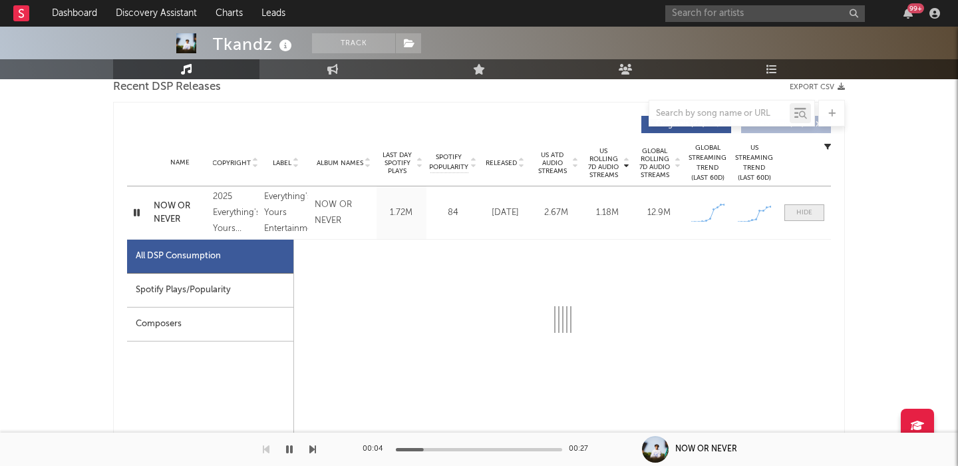
select select "1w"
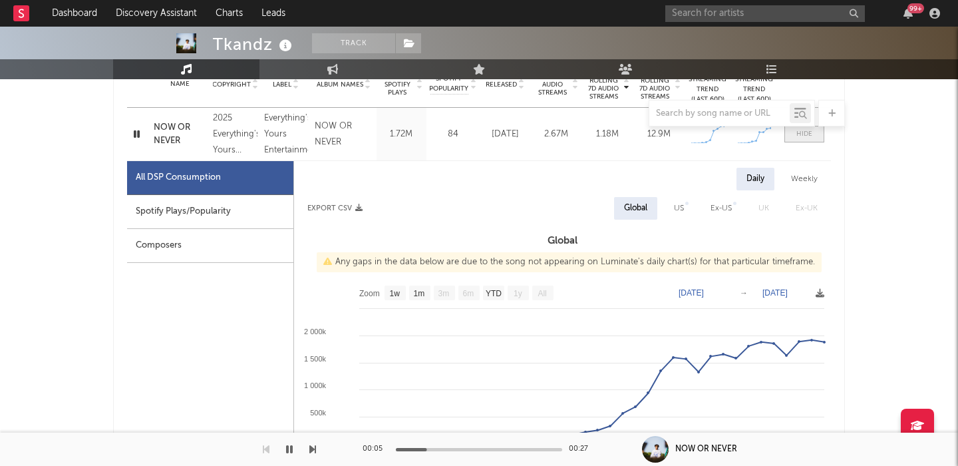
scroll to position [579, 0]
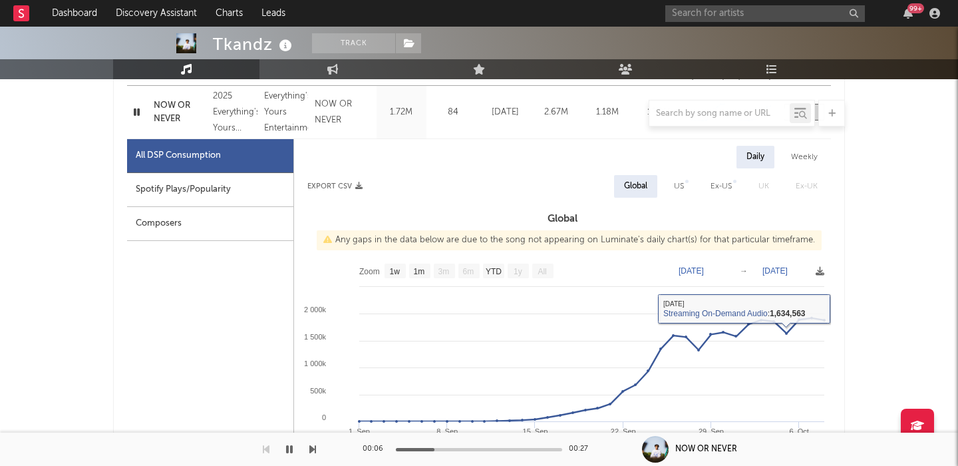
click at [677, 190] on div "US" at bounding box center [679, 186] width 10 height 16
select select "1w"
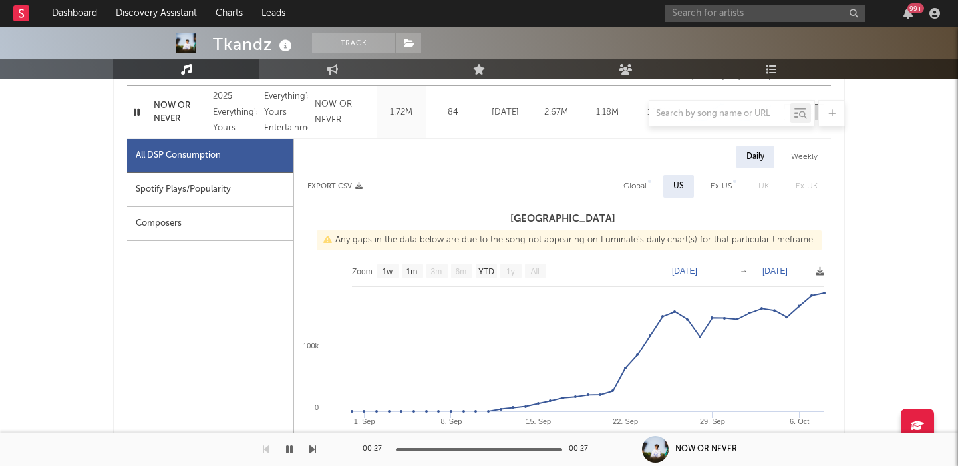
click at [634, 185] on div "Global" at bounding box center [634, 186] width 23 height 16
select select "1w"
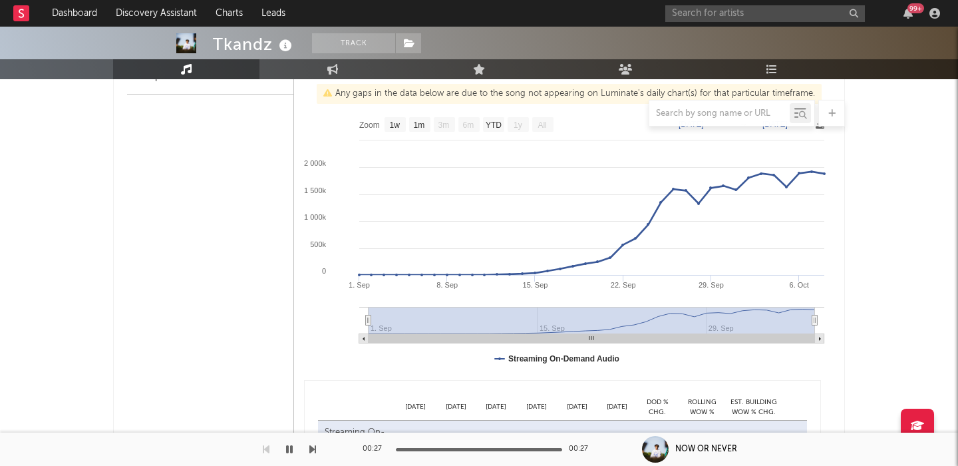
scroll to position [573, 0]
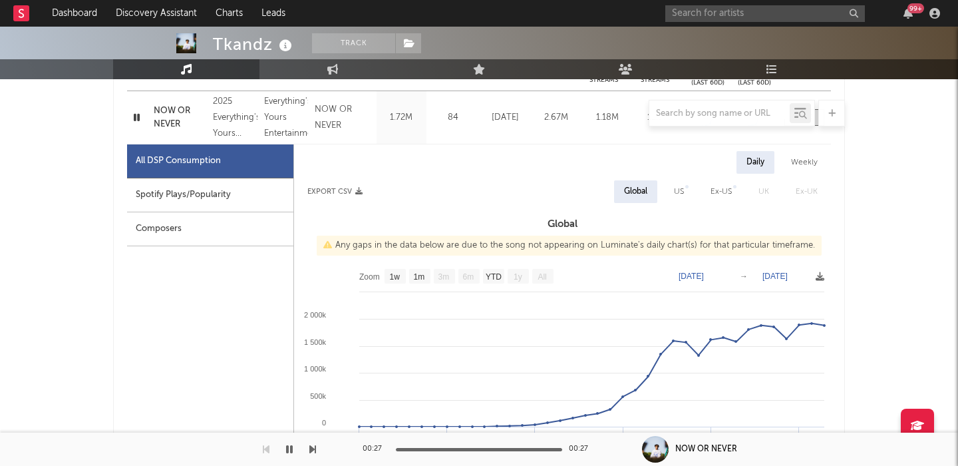
click at [681, 192] on div "US" at bounding box center [679, 192] width 10 height 16
select select "1w"
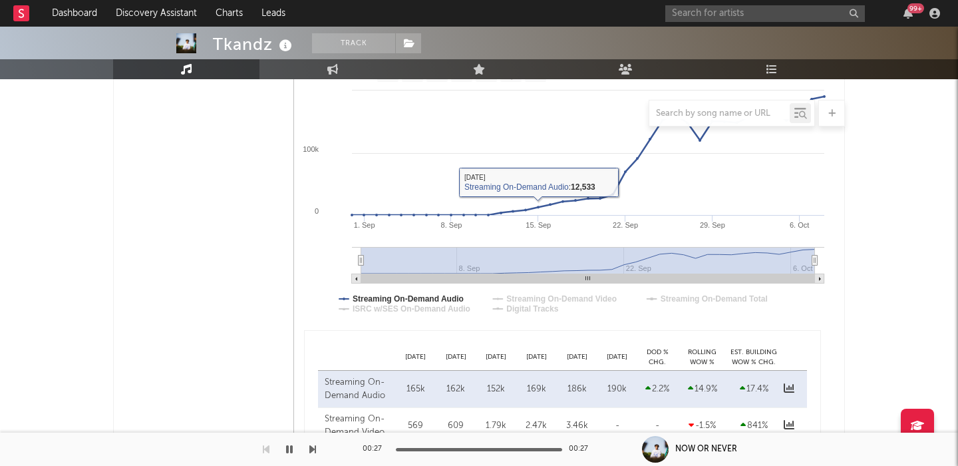
scroll to position [900, 0]
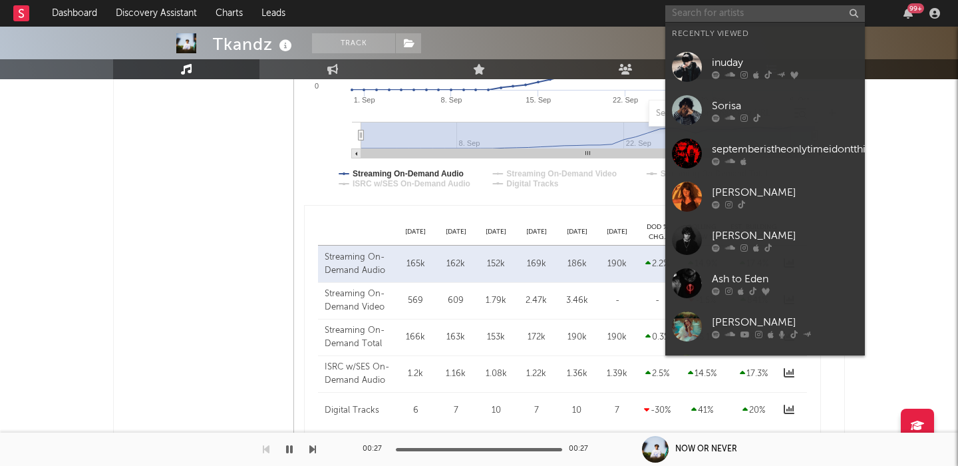
click at [703, 16] on input "text" at bounding box center [765, 13] width 200 height 17
paste input "https://open.spotify.com/track/0a6g6UN0hsES5mNpPkLNLM https://open.spotify.com/…"
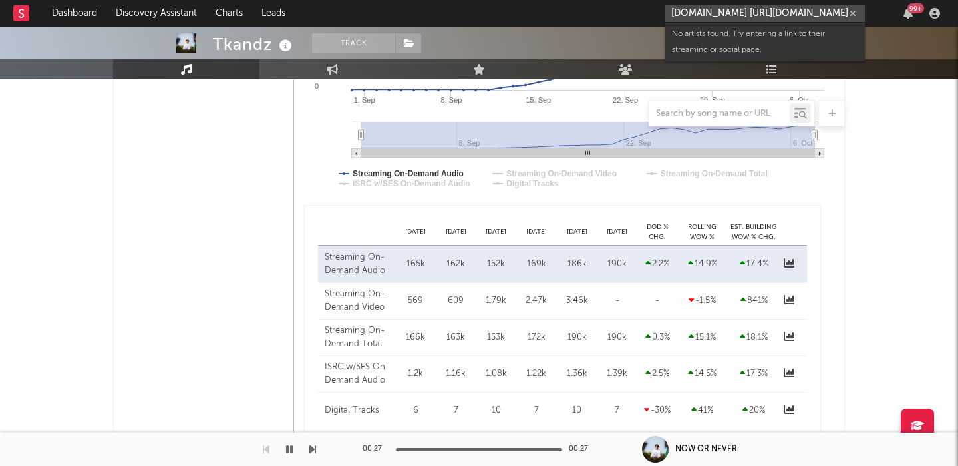
scroll to position [0, 0]
click at [706, 20] on input "https://open.spotify.com/track/0a6g6UN0hsES5mNpPkLNLM https://open.spotify.com/…" at bounding box center [765, 13] width 200 height 17
click at [719, 9] on input "https://open.spotify.com/track/0a6g6UN0hsES5mNpPkLNLM https://open.spotify.com/…" at bounding box center [765, 13] width 200 height 17
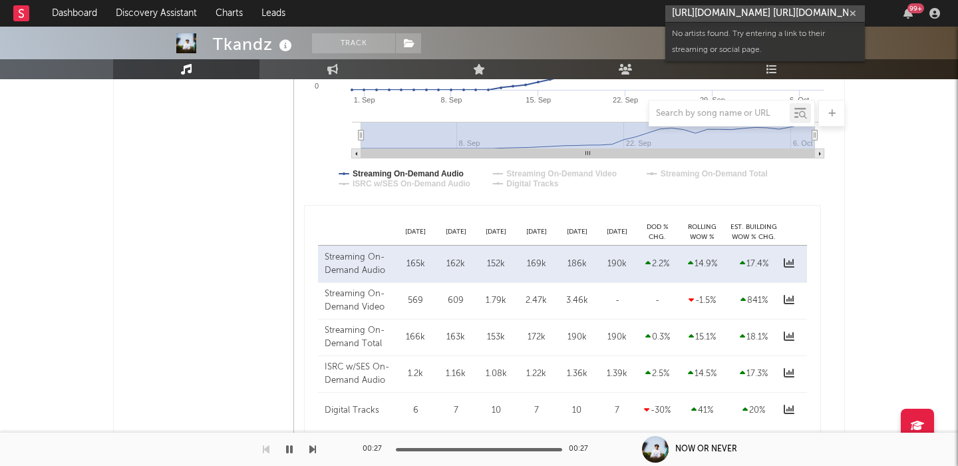
paste input "Sarah Lola"
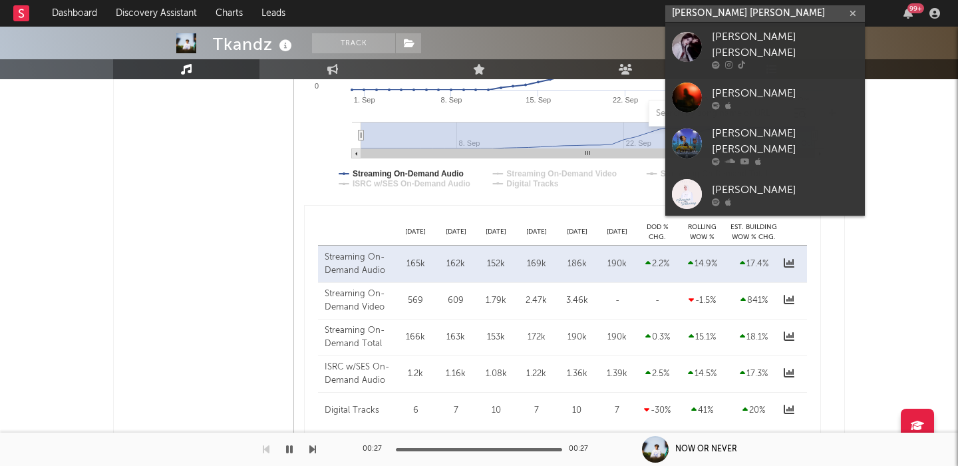
type input "Sarah Lola"
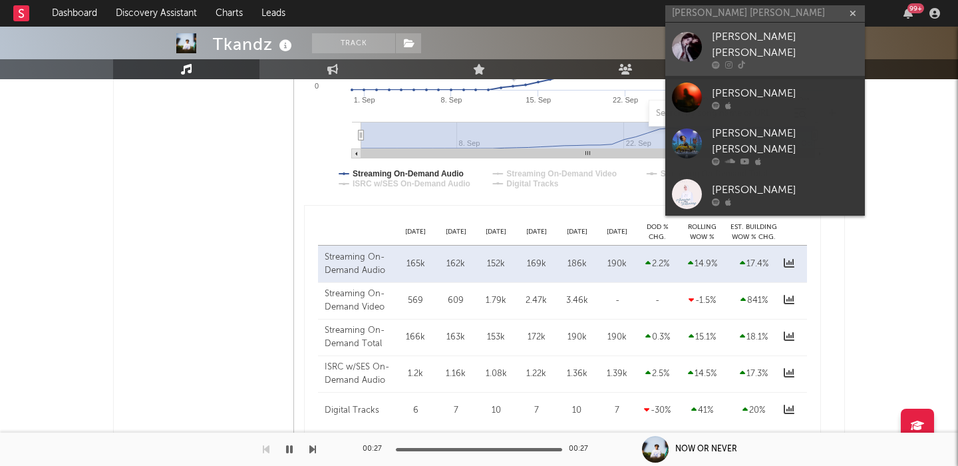
click at [746, 31] on link "Sarah Lola" at bounding box center [765, 49] width 200 height 53
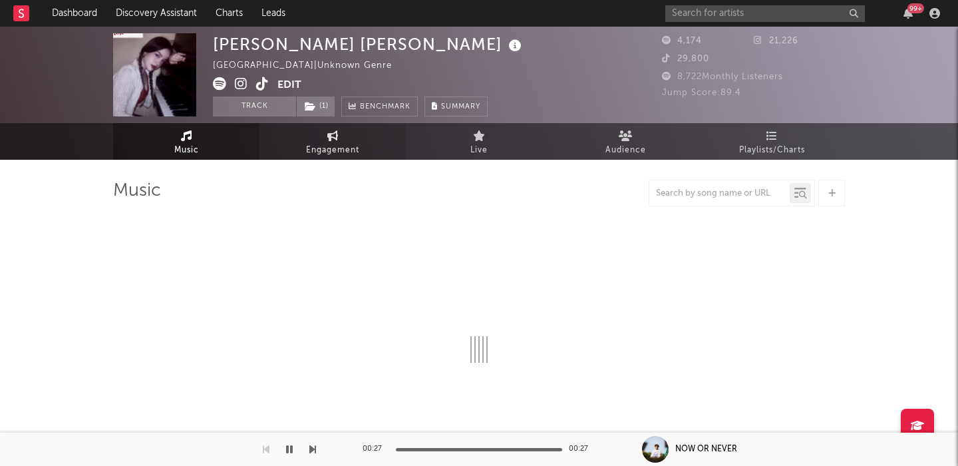
select select "1w"
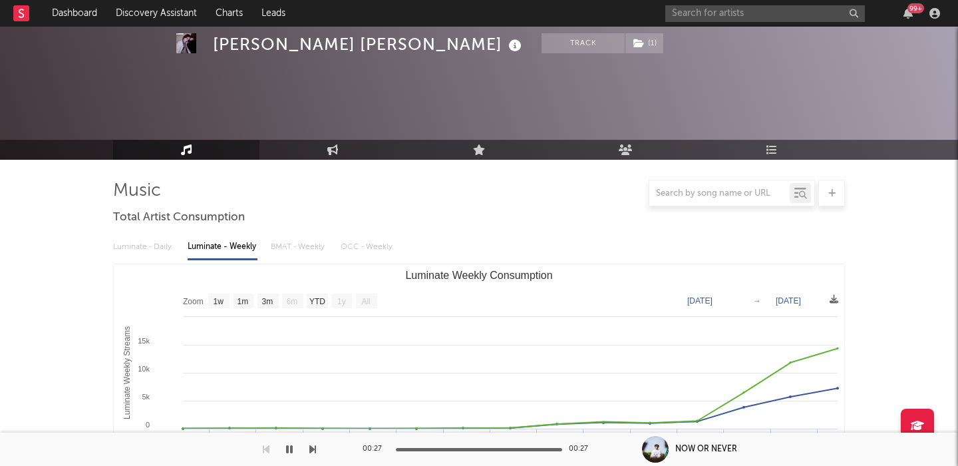
scroll to position [400, 0]
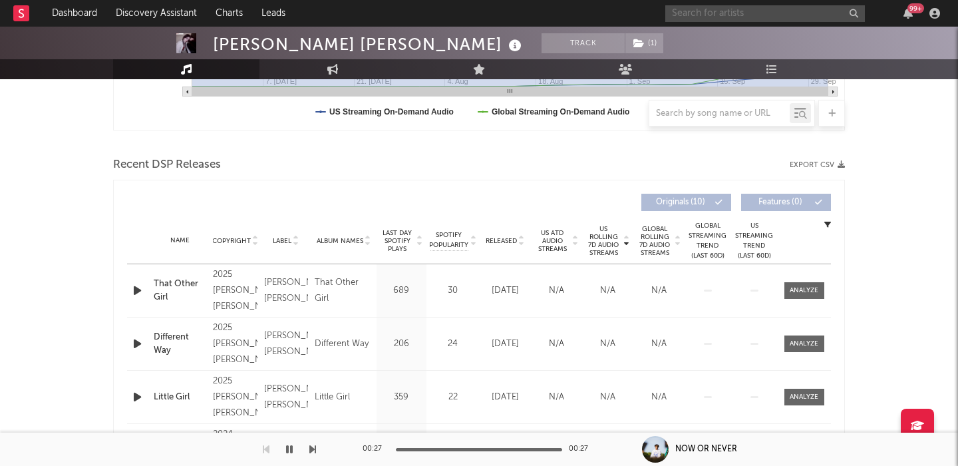
click at [687, 11] on input "text" at bounding box center [765, 13] width 200 height 17
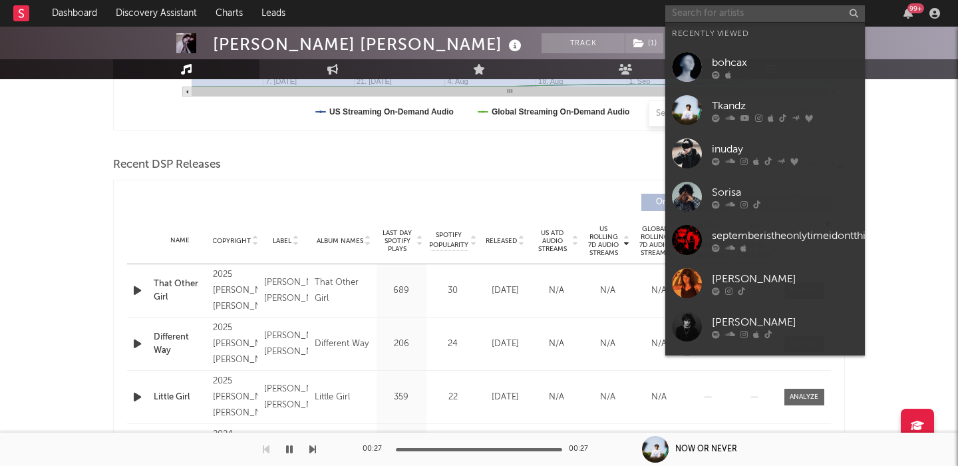
paste input "Cece Natalie"
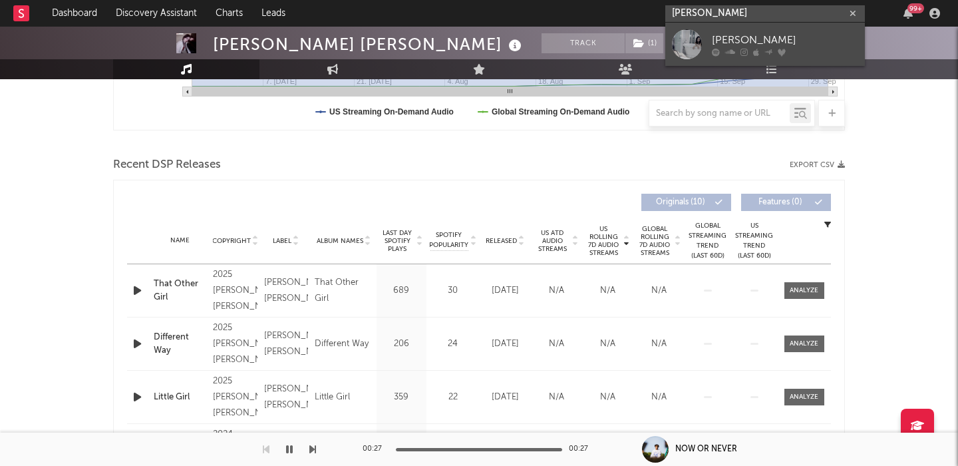
type input "Cece Natalie"
click at [748, 47] on div "Cece Natalie" at bounding box center [785, 40] width 146 height 16
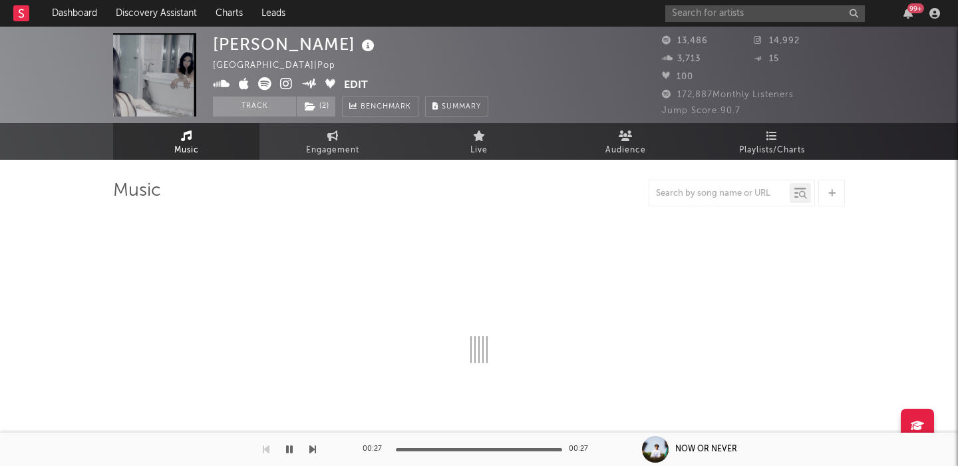
select select "6m"
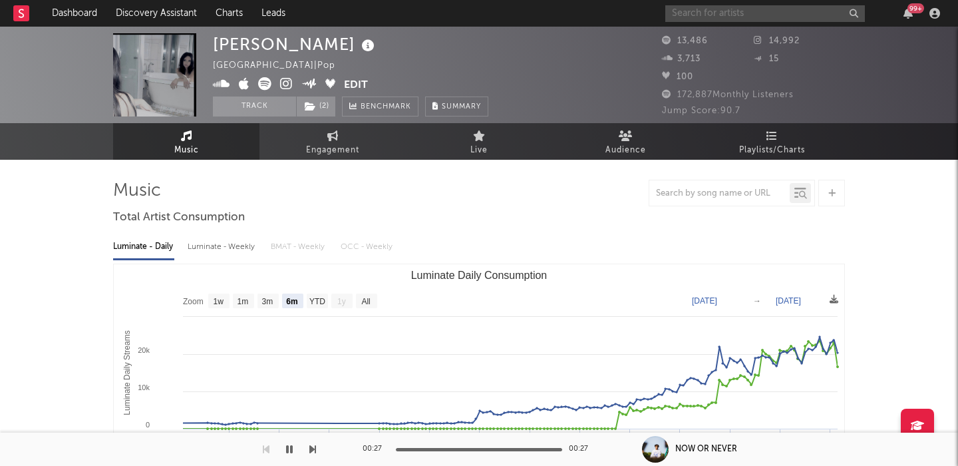
click at [675, 11] on input "text" at bounding box center [765, 13] width 200 height 17
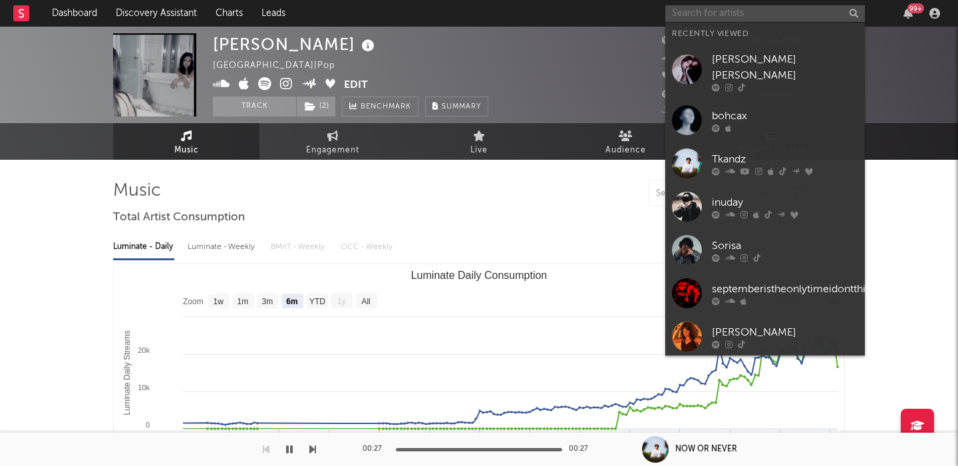
paste input "Isaac Pedersen"
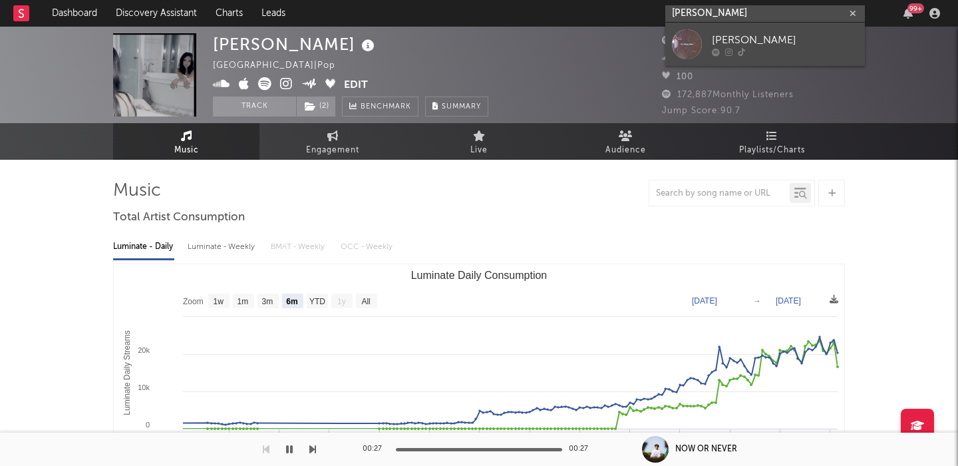
type input "Isaac Pedersen"
click at [777, 37] on div "Isaac Pedersen" at bounding box center [785, 40] width 146 height 16
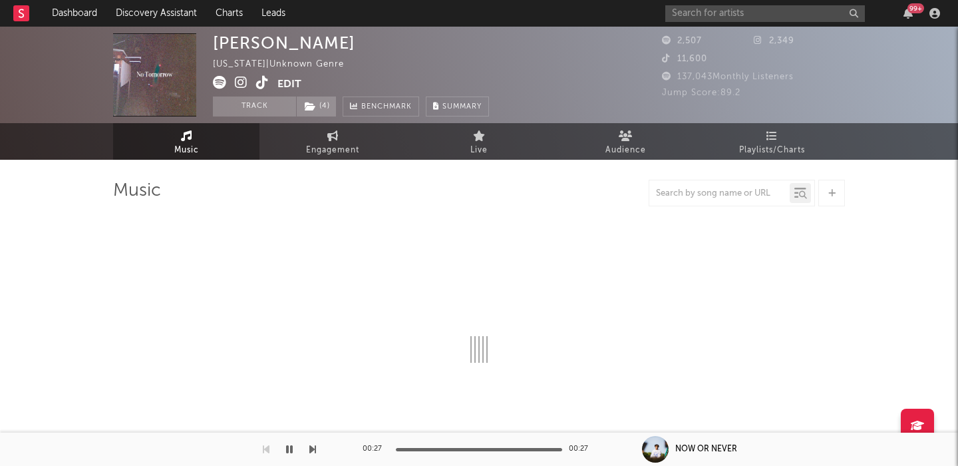
select select "1w"
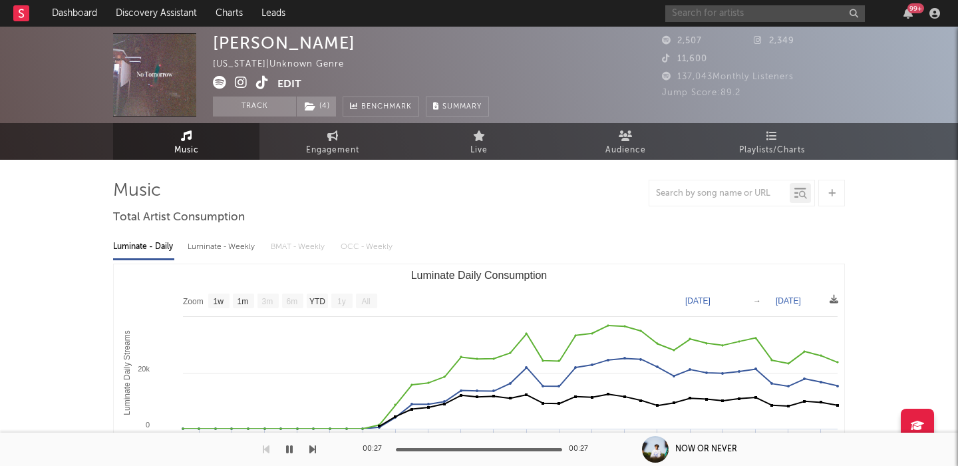
click at [794, 5] on input "text" at bounding box center [765, 13] width 200 height 17
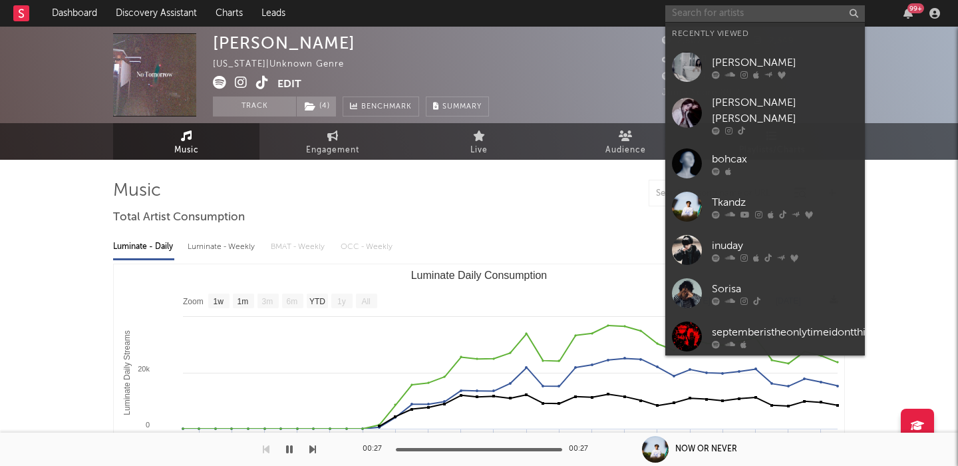
paste input "Cole Gibbs"
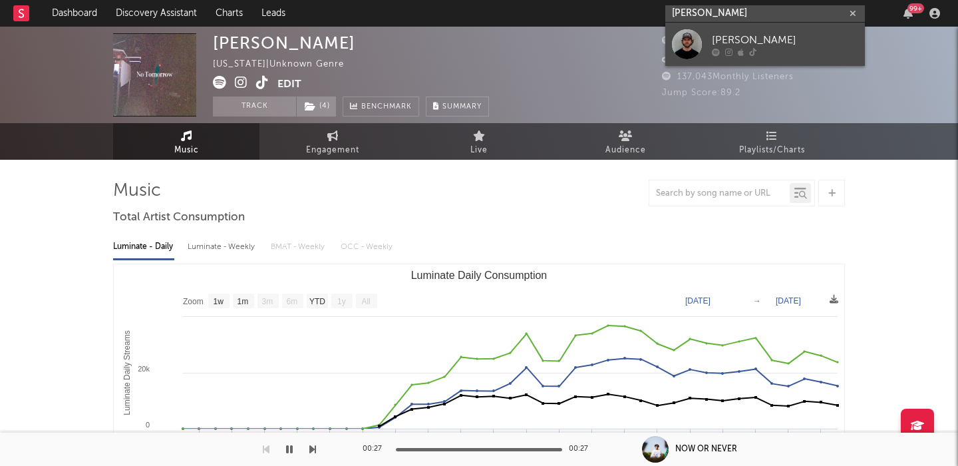
type input "Cole Gibbs"
click at [782, 36] on div "Cole Gibbs" at bounding box center [785, 40] width 146 height 16
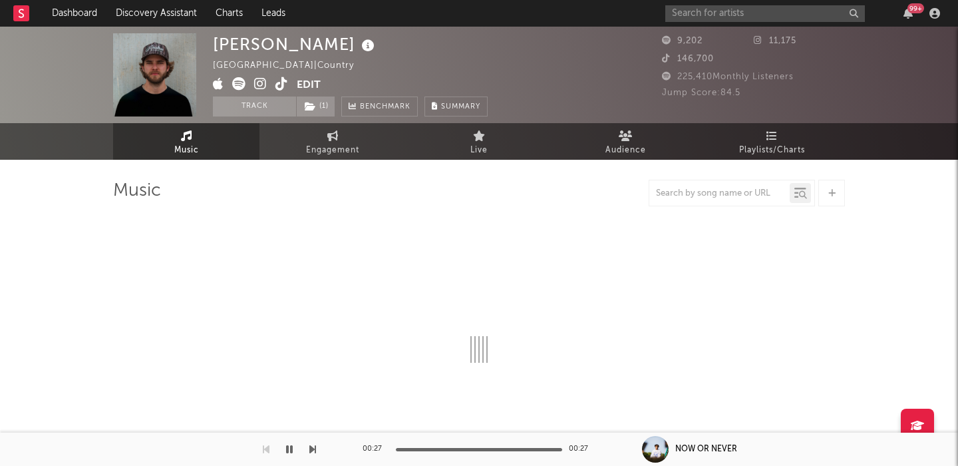
select select "6m"
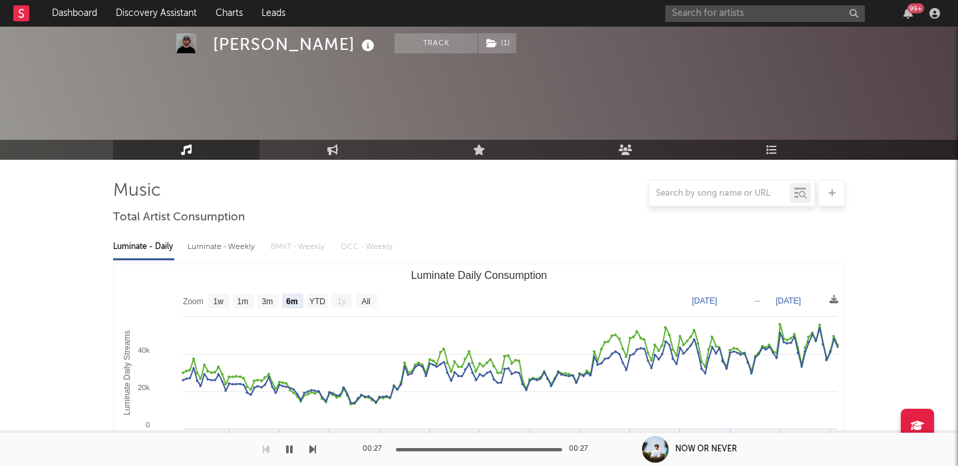
scroll to position [360, 0]
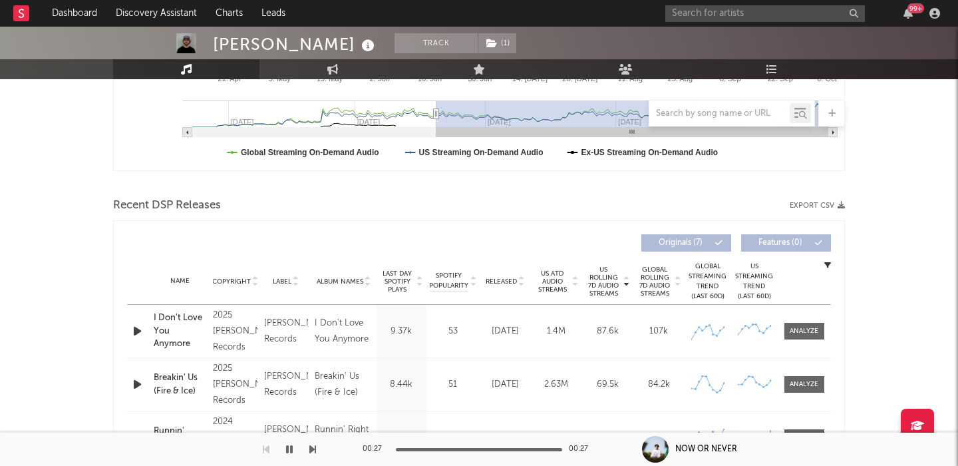
click at [502, 276] on div "Released" at bounding box center [505, 281] width 45 height 10
click at [797, 331] on div at bounding box center [804, 331] width 29 height 10
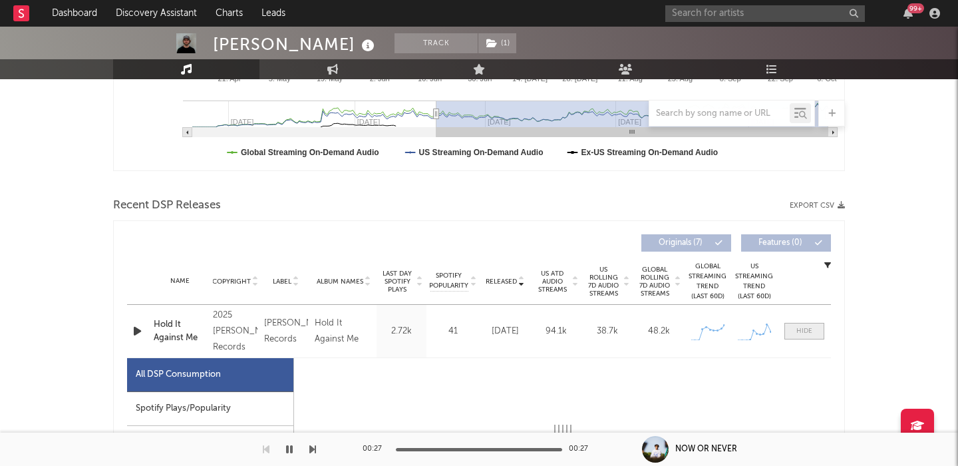
select select "1w"
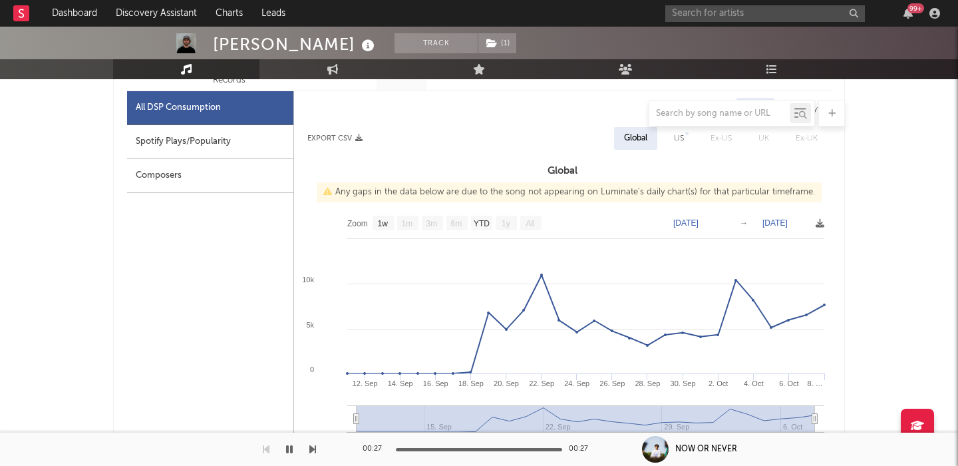
scroll to position [629, 0]
click at [693, 15] on input "text" at bounding box center [765, 13] width 200 height 17
paste input "[PERSON_NAME]"
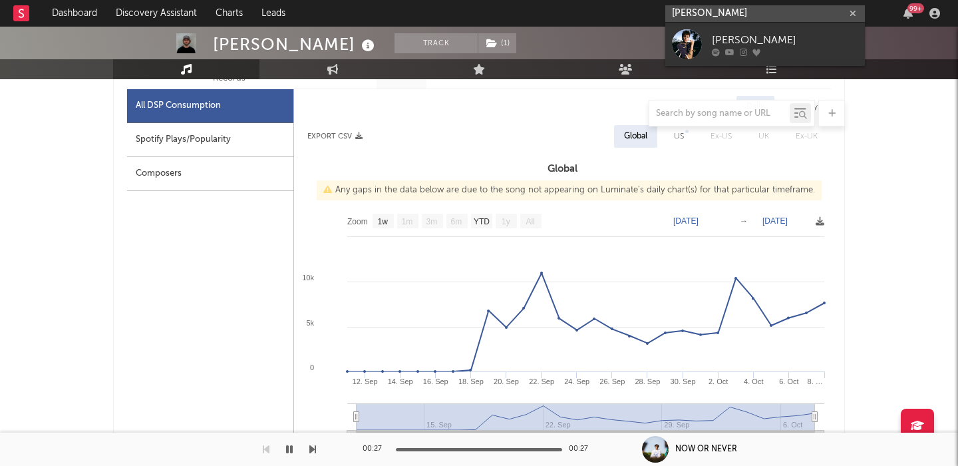
type input "[PERSON_NAME]"
click at [762, 42] on div "[PERSON_NAME]" at bounding box center [785, 40] width 146 height 16
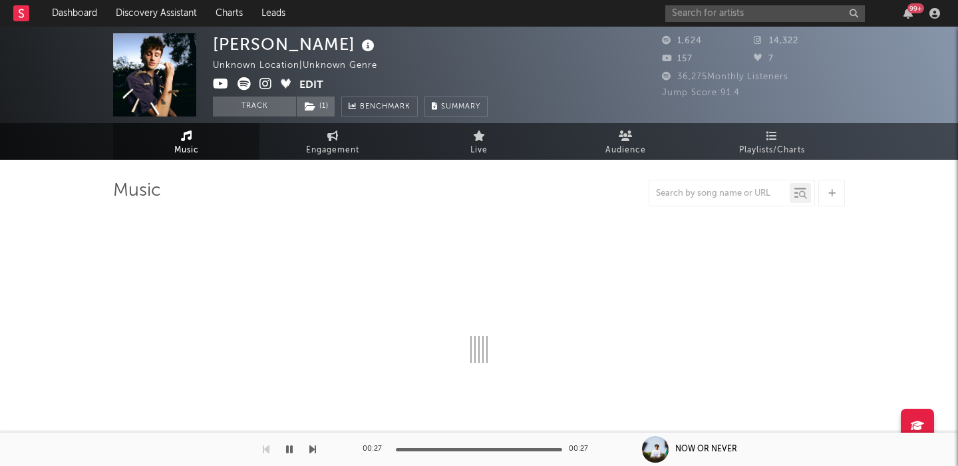
select select "6m"
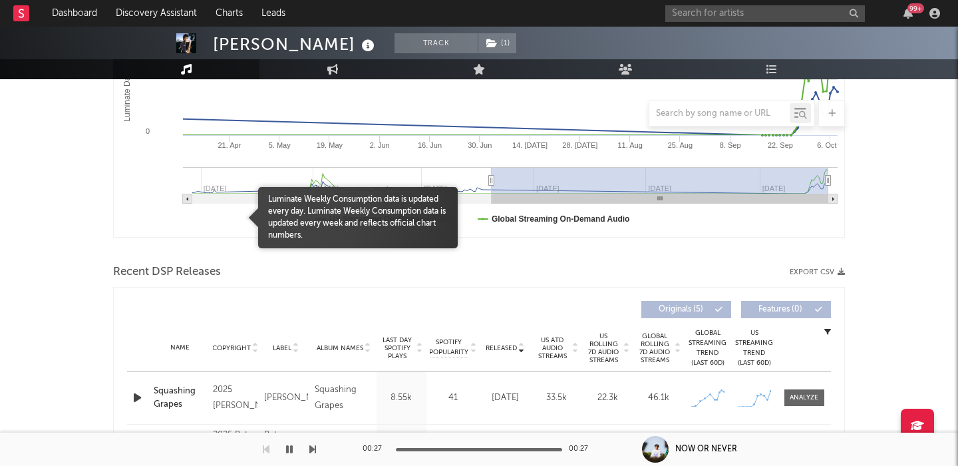
scroll to position [379, 0]
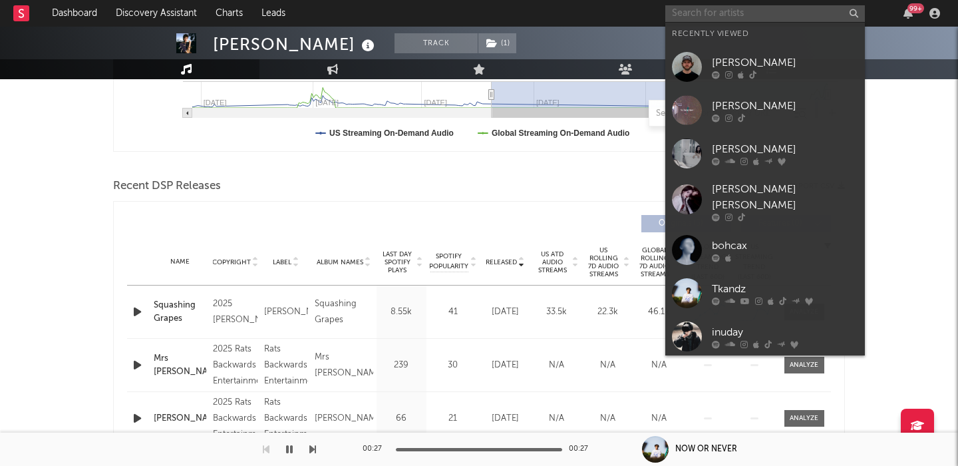
paste input "NightCrawl"
click at [732, 12] on input "text" at bounding box center [765, 13] width 200 height 17
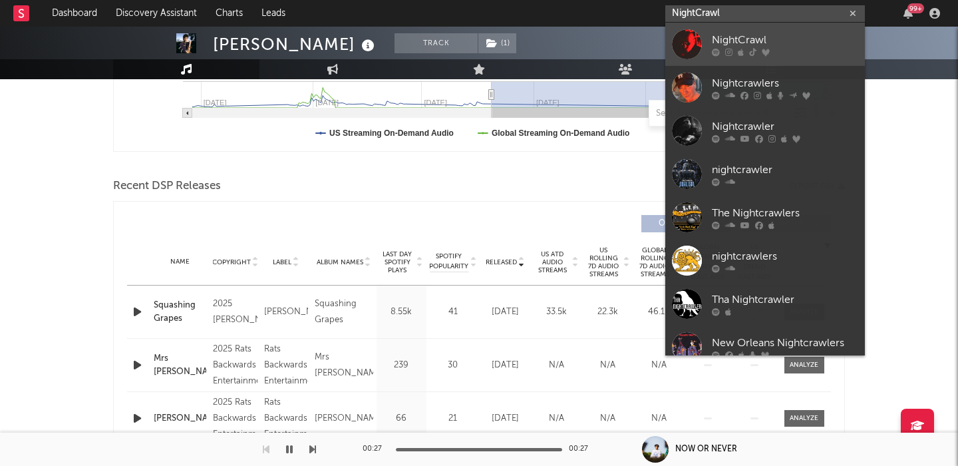
type input "NightCrawl"
click at [771, 37] on div "NightCrawl" at bounding box center [785, 40] width 146 height 16
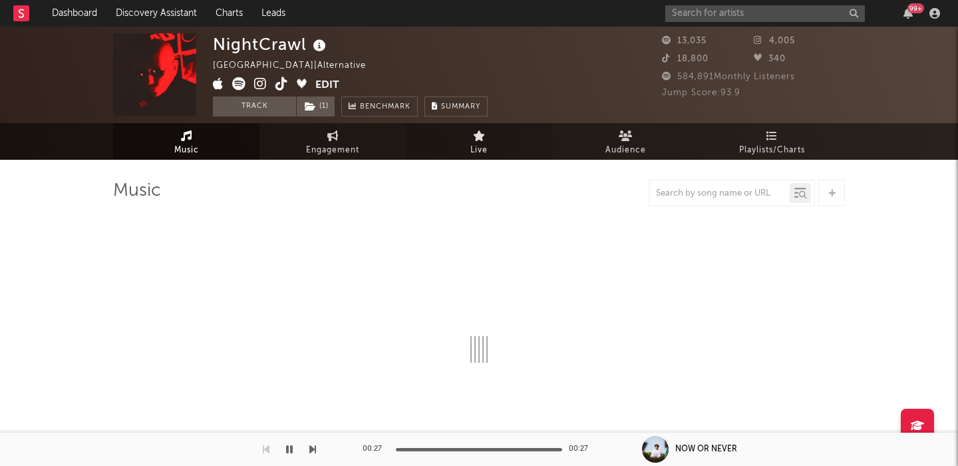
select select "1w"
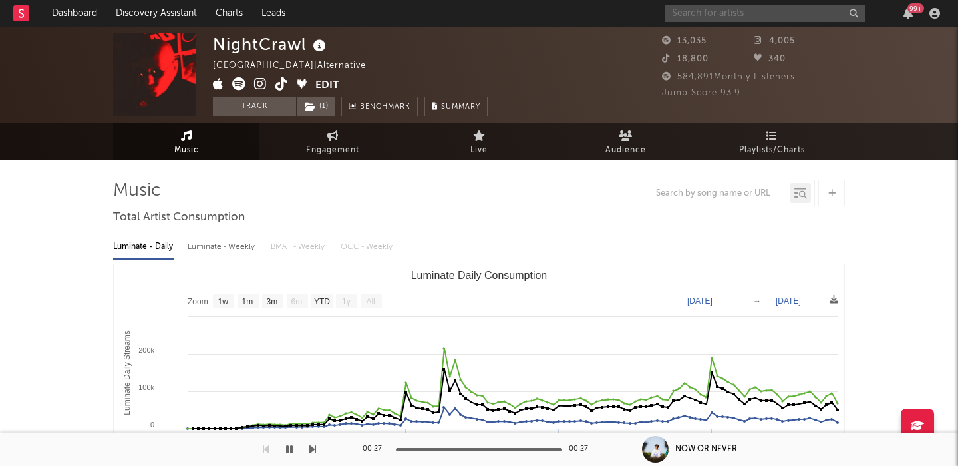
click at [696, 17] on input "text" at bounding box center [765, 13] width 200 height 17
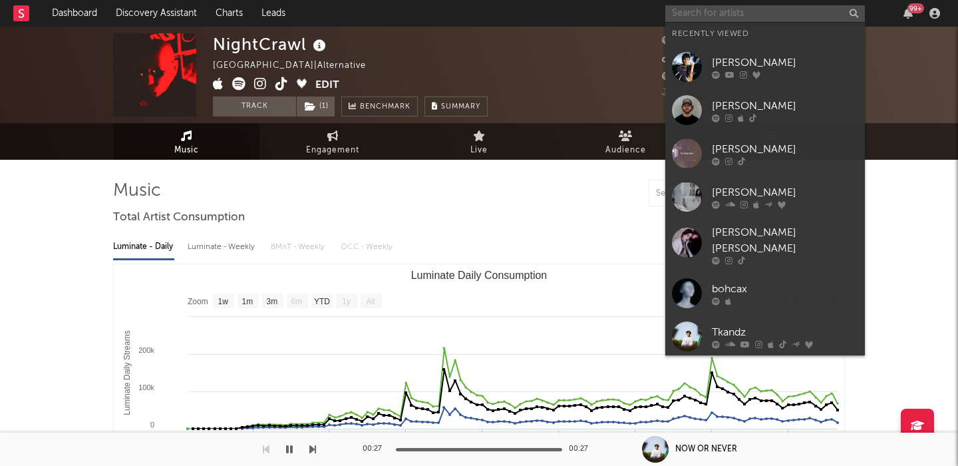
paste input "$wag Nightmare"
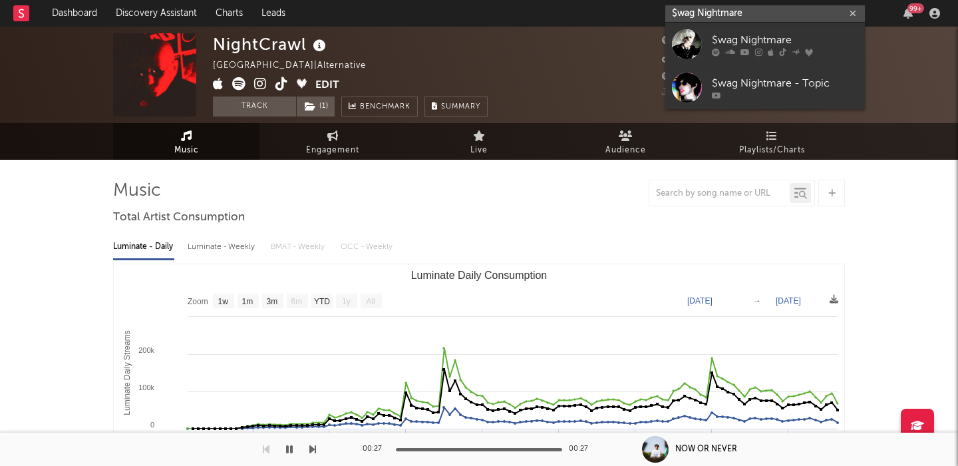
type input "$wag Nightmare"
click at [777, 55] on div at bounding box center [785, 52] width 146 height 8
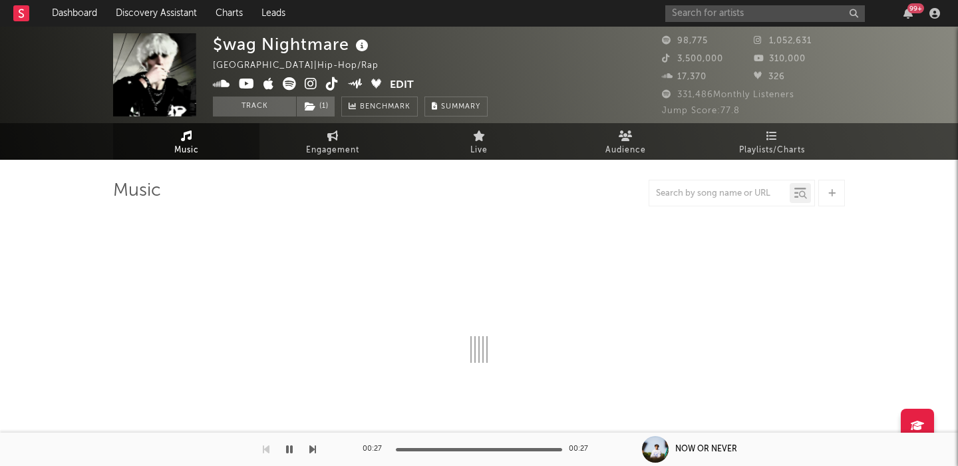
select select "6m"
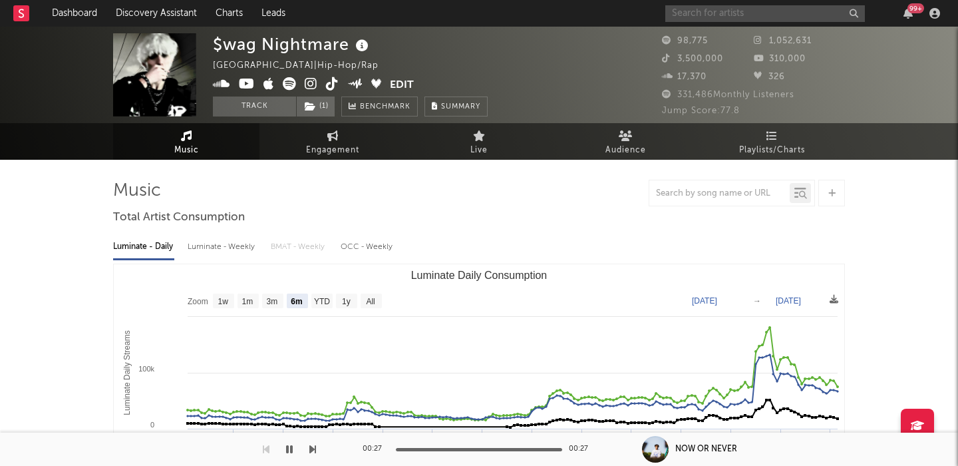
click at [675, 11] on input "text" at bounding box center [765, 13] width 200 height 17
paste input "Willowake"
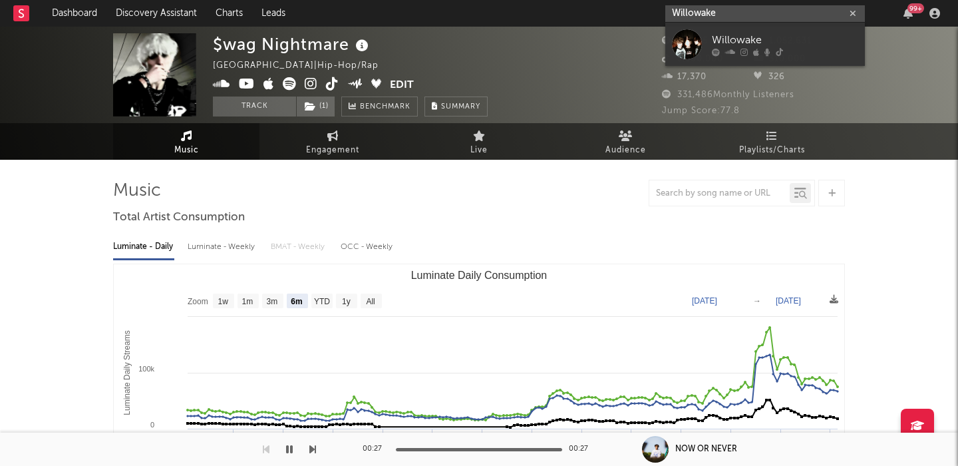
type input "Willowake"
click at [770, 33] on div "Willowake" at bounding box center [785, 40] width 146 height 16
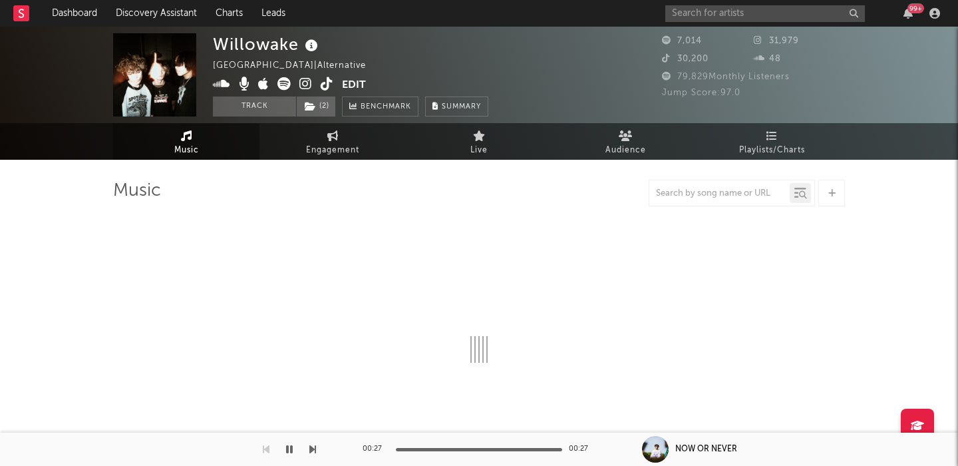
select select "1w"
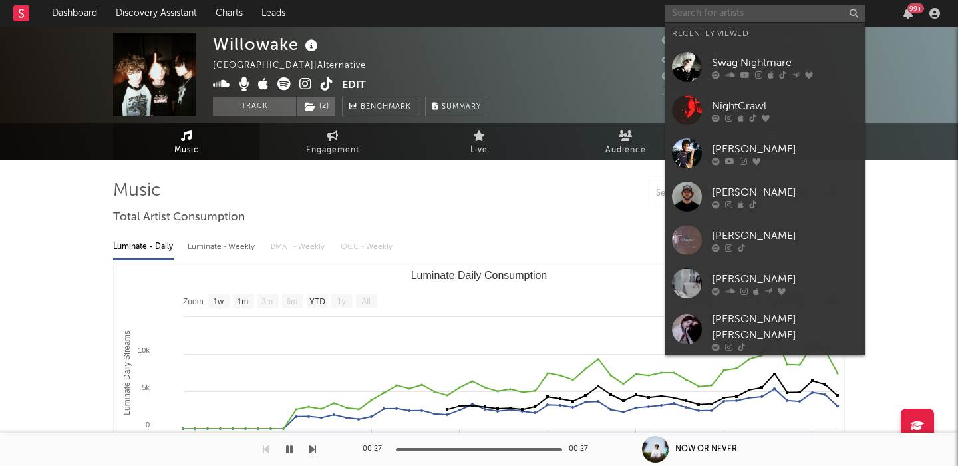
click at [713, 7] on input "text" at bounding box center [765, 13] width 200 height 17
paste input "wiv"
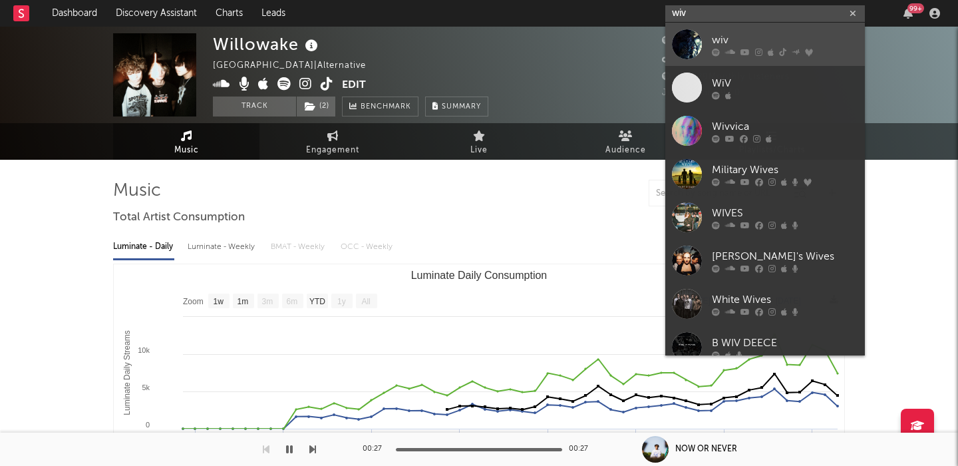
type input "wiv"
click at [723, 49] on div at bounding box center [785, 52] width 146 height 8
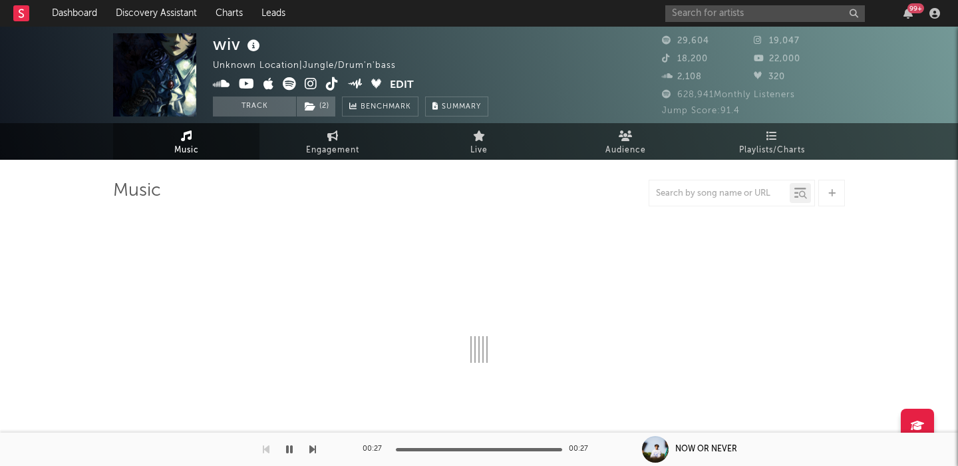
select select "6m"
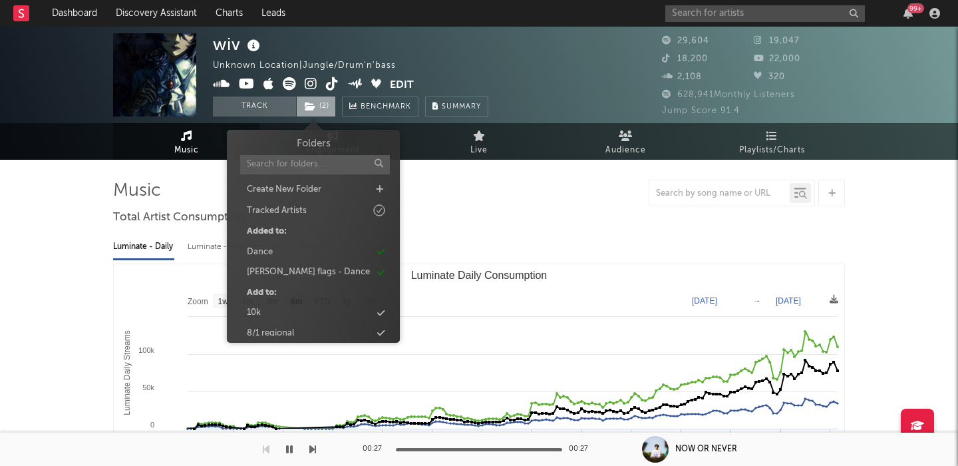
click at [317, 112] on span "( 2 )" at bounding box center [316, 106] width 40 height 20
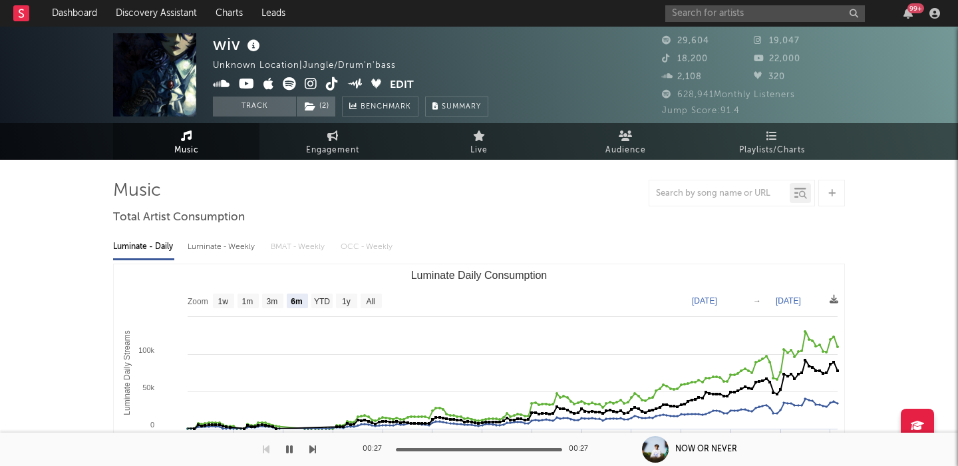
click at [689, 22] on div "99 +" at bounding box center [804, 13] width 279 height 27
paste input "ear"
click at [689, 16] on input "ear" at bounding box center [765, 13] width 200 height 17
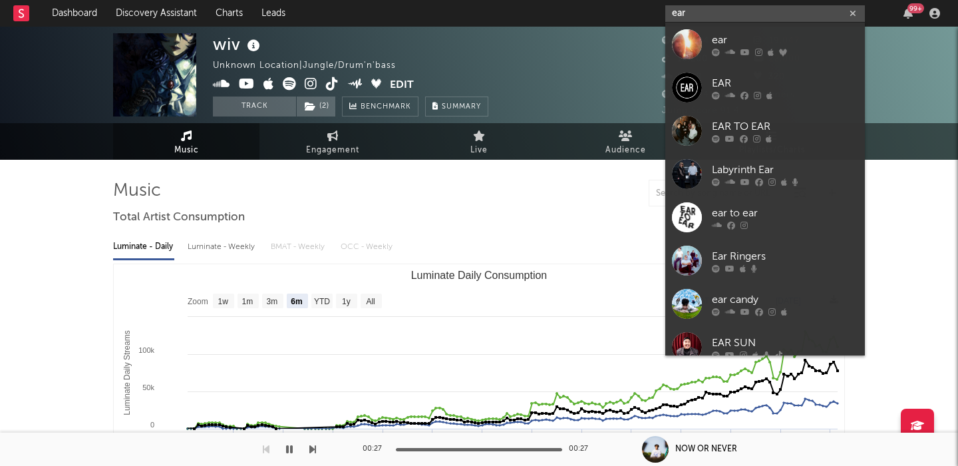
type input "ear"
click at [759, 48] on icon at bounding box center [758, 52] width 7 height 8
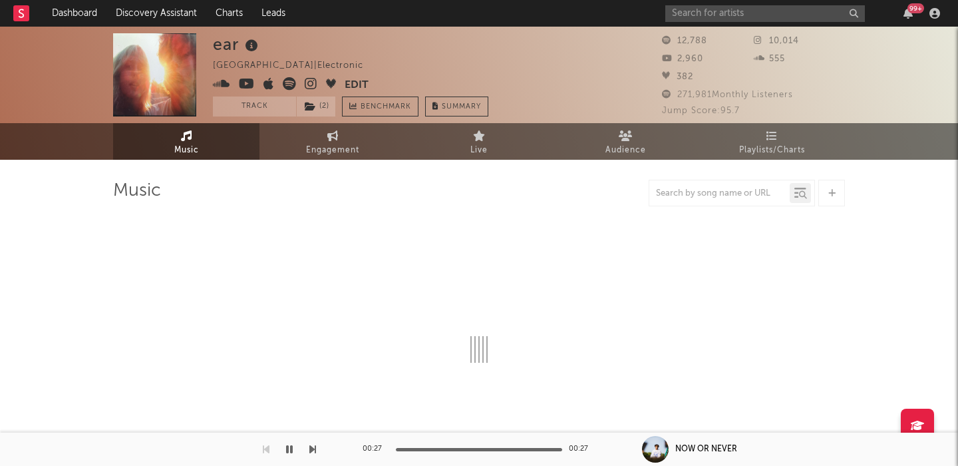
select select "1w"
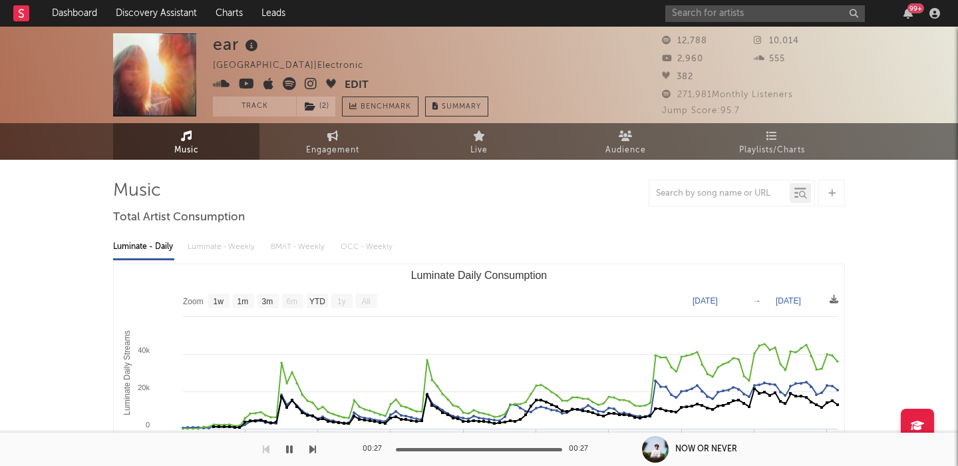
scroll to position [6, 0]
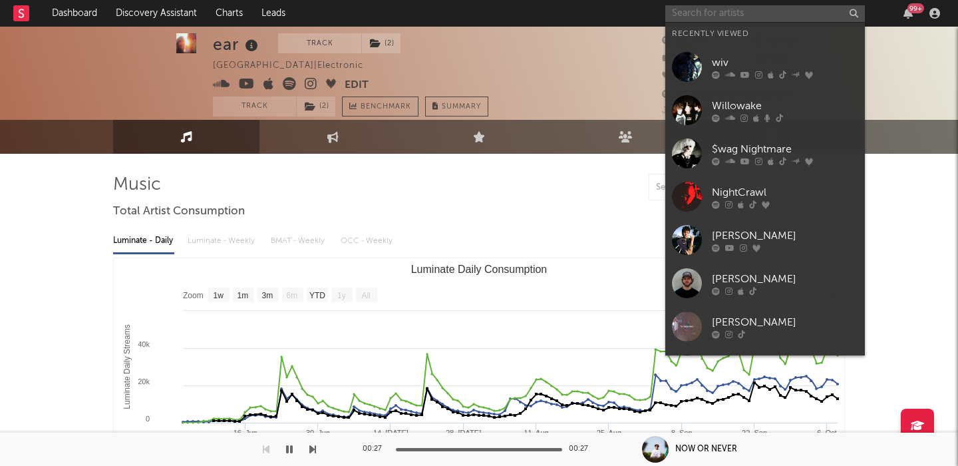
click at [697, 7] on input "text" at bounding box center [765, 13] width 200 height 17
paste input "Yana"
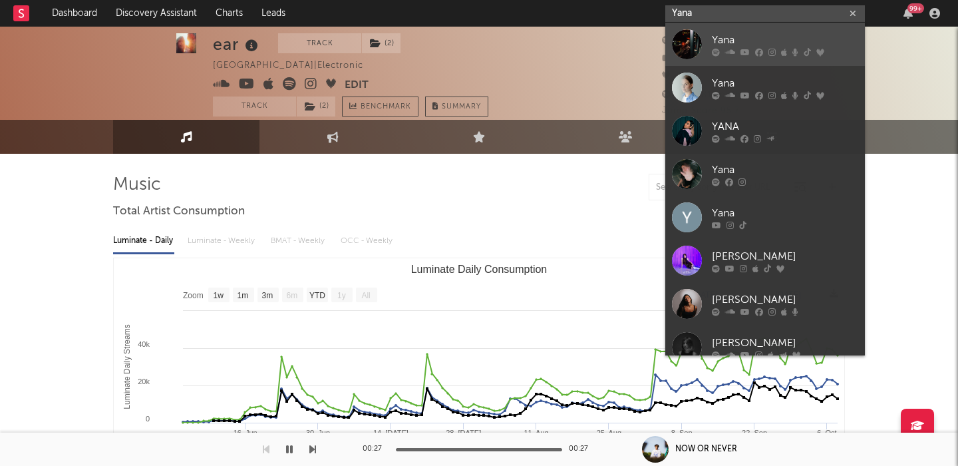
type input "Yana"
click at [778, 42] on div "Yana" at bounding box center [785, 40] width 146 height 16
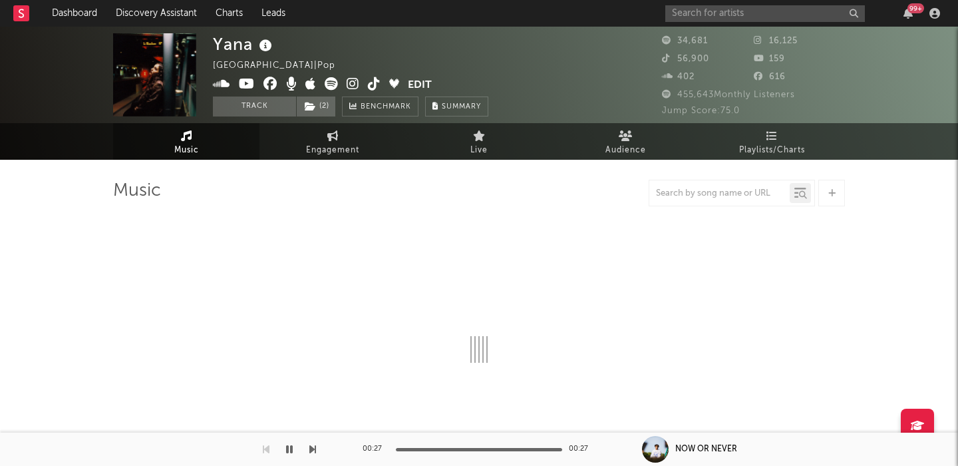
select select "6m"
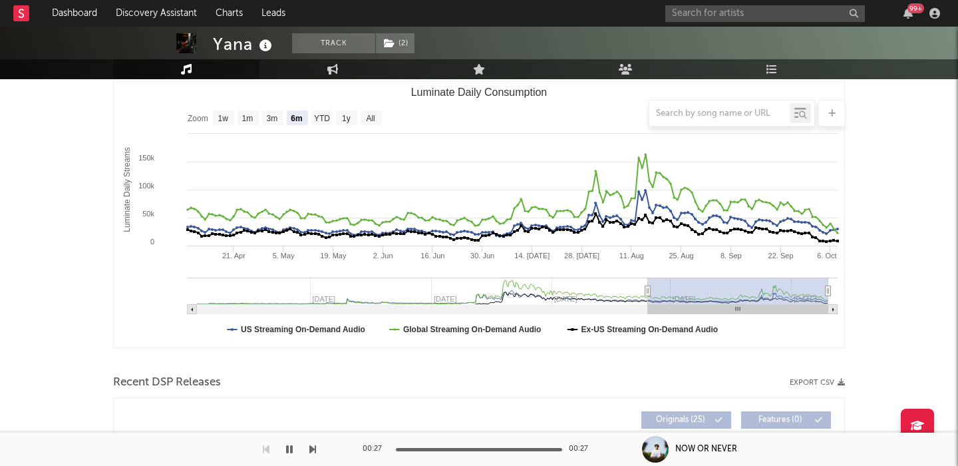
scroll to position [186, 0]
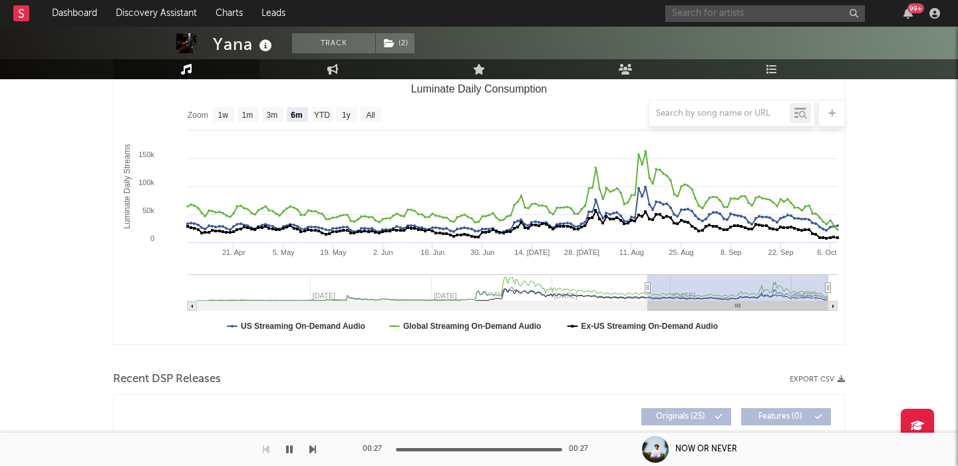
paste input "Ryael"
click at [695, 9] on input "text" at bounding box center [765, 13] width 200 height 17
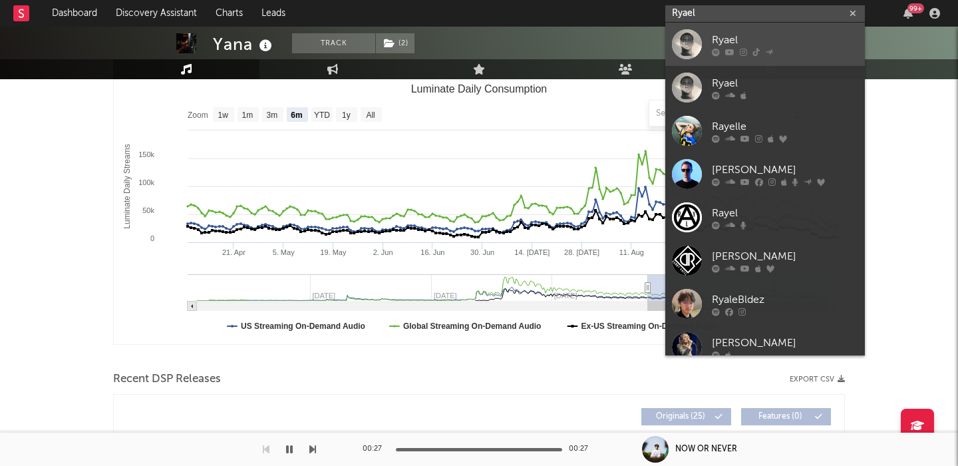
type input "Ryael"
click at [735, 31] on link "Ryael" at bounding box center [765, 44] width 200 height 43
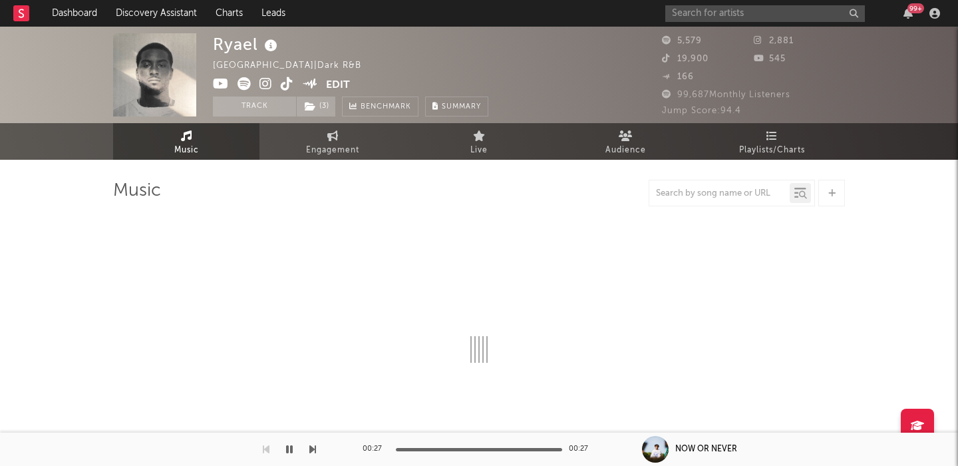
select select "1w"
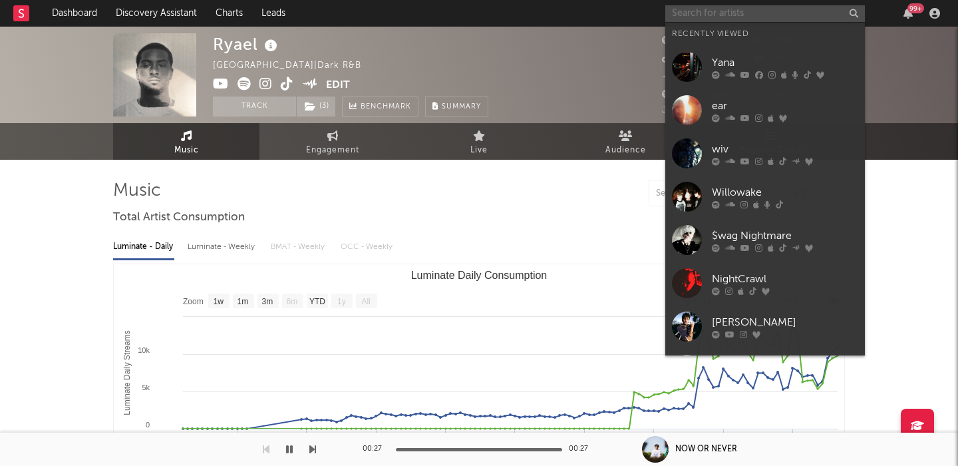
click at [733, 7] on input "text" at bounding box center [765, 13] width 200 height 17
paste input "jacal"
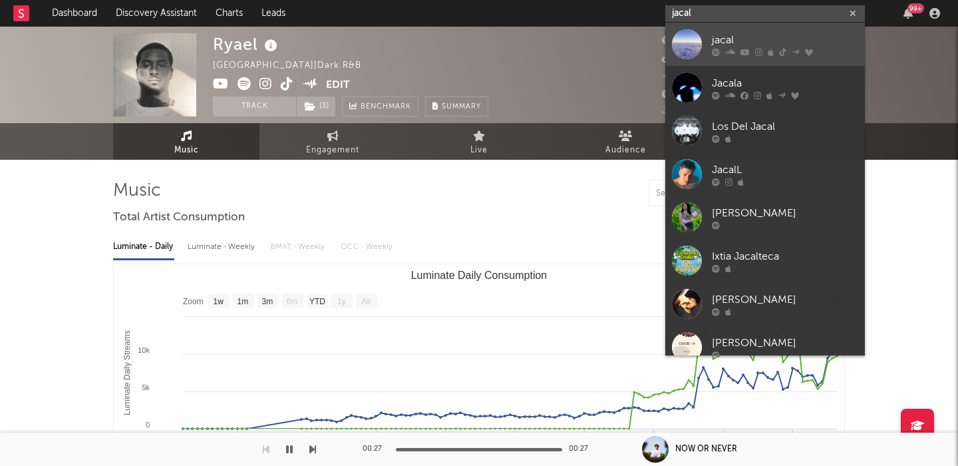
type input "jacal"
click at [738, 27] on link "jacal" at bounding box center [765, 44] width 200 height 43
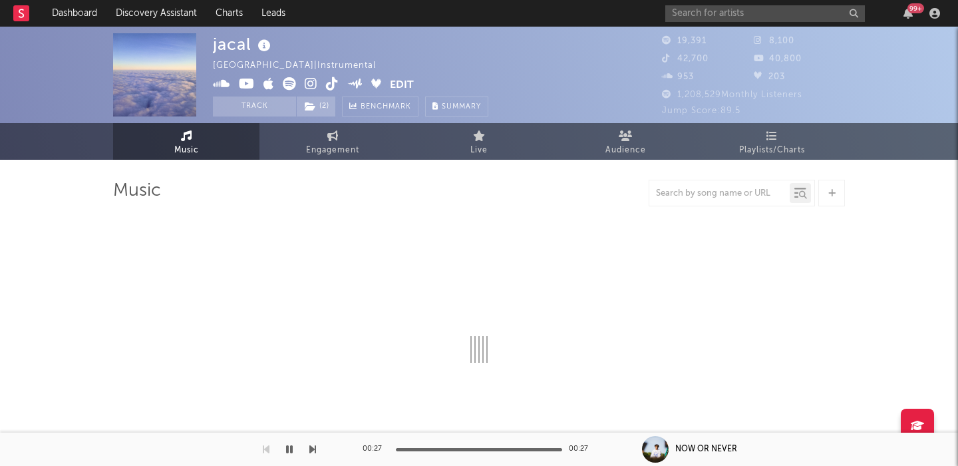
select select "6m"
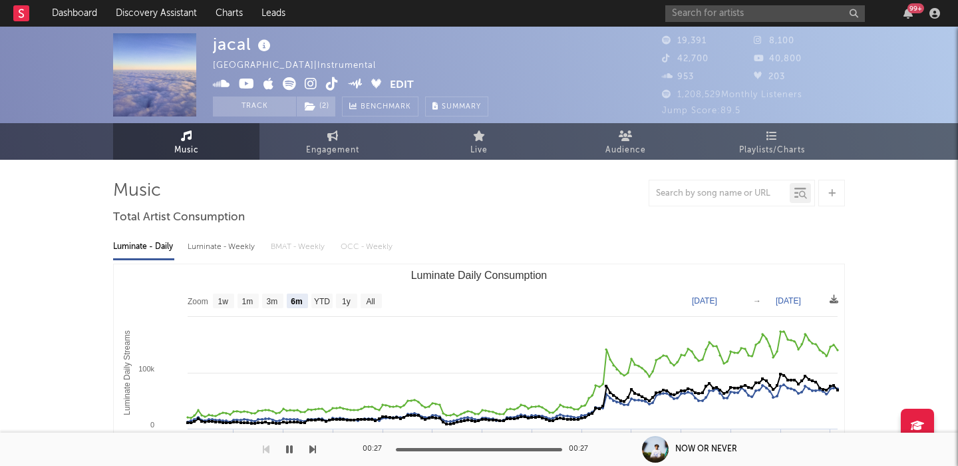
click at [243, 251] on div "Luminate - Weekly" at bounding box center [223, 246] width 70 height 23
select select "6m"
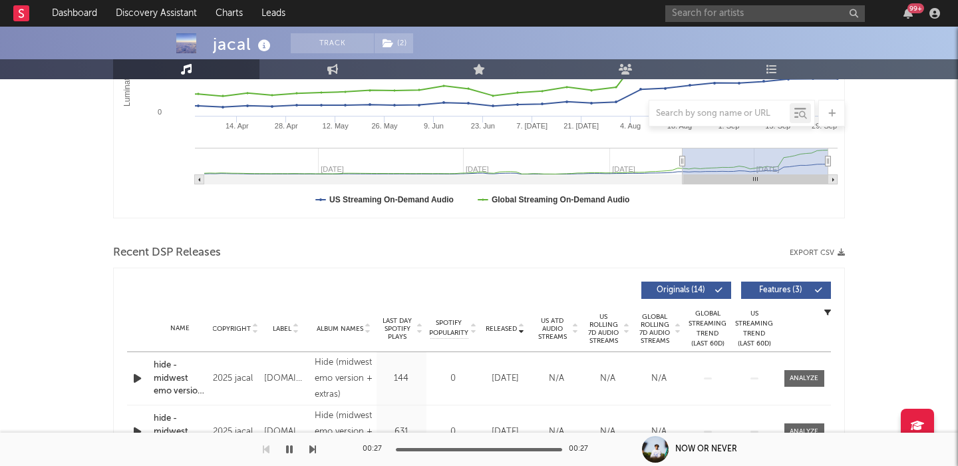
scroll to position [339, 0]
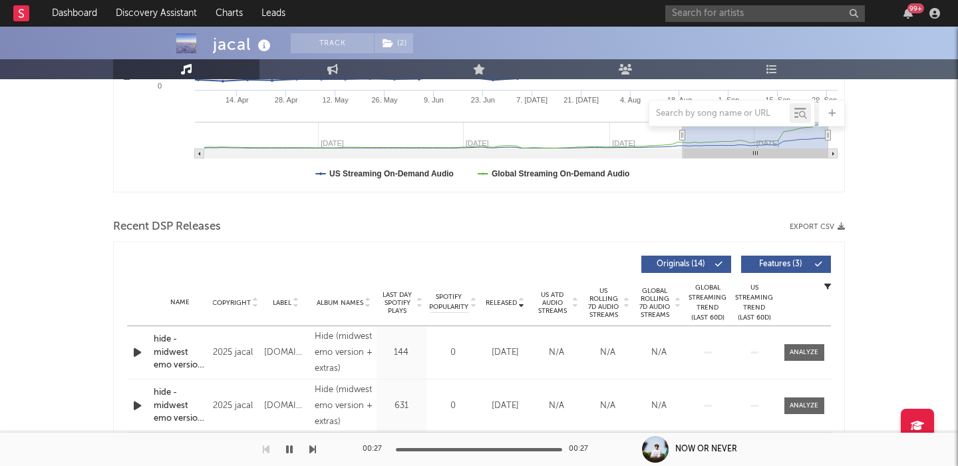
click at [702, 1] on div "99 +" at bounding box center [804, 13] width 279 height 27
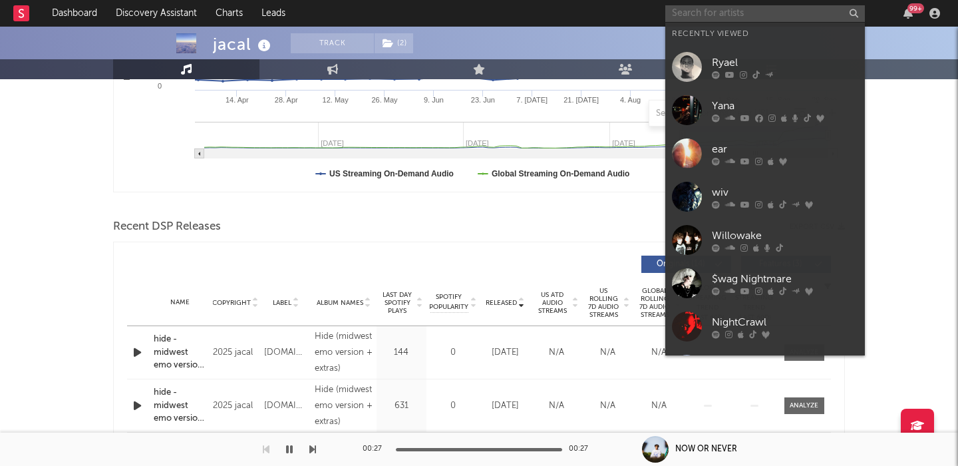
paste input "lots of hands"
click at [709, 13] on input "lots of hands" at bounding box center [765, 13] width 200 height 17
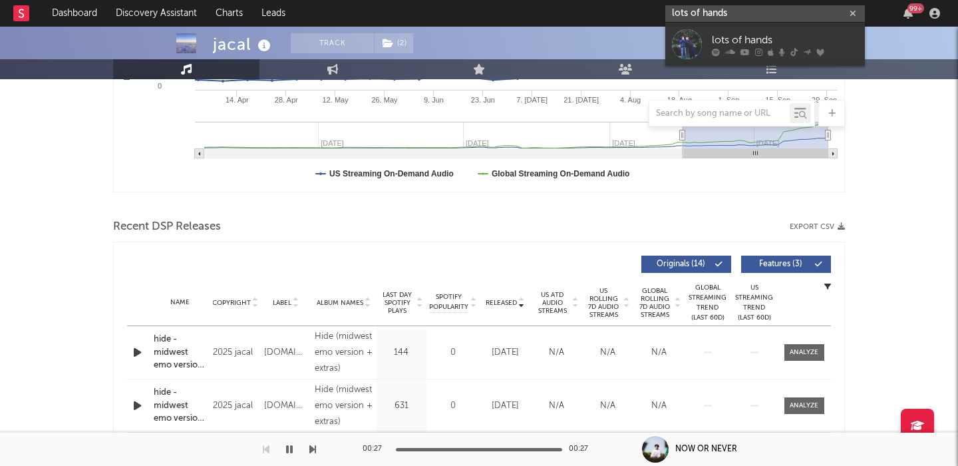
type input "lots of hands"
click at [746, 49] on icon at bounding box center [744, 52] width 9 height 8
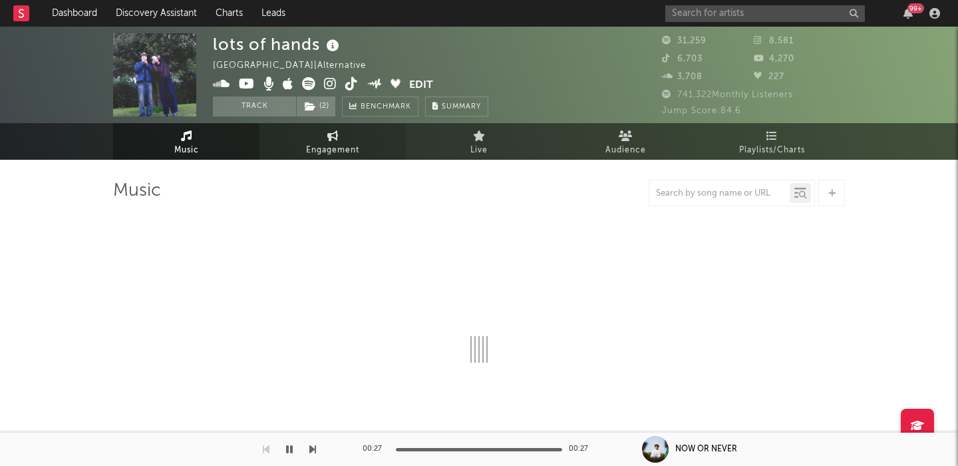
select select "6m"
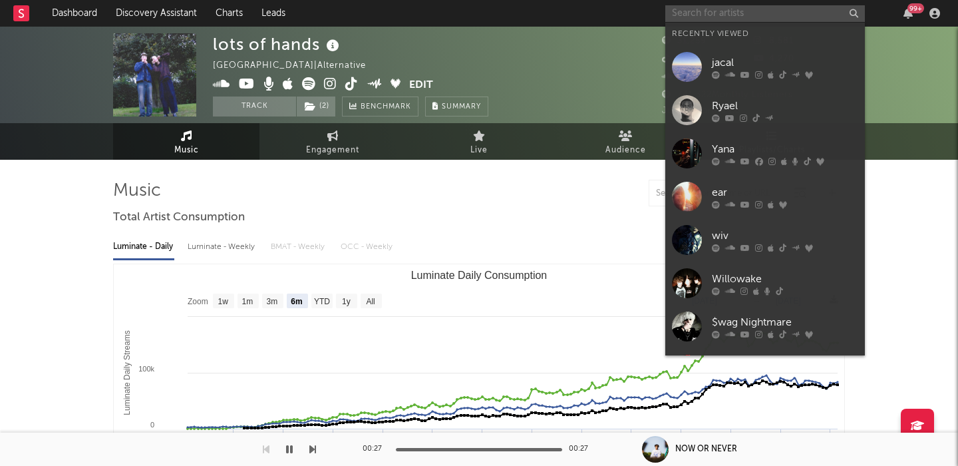
click at [741, 8] on input "text" at bounding box center [765, 13] width 200 height 17
paste input "[PERSON_NAME]"
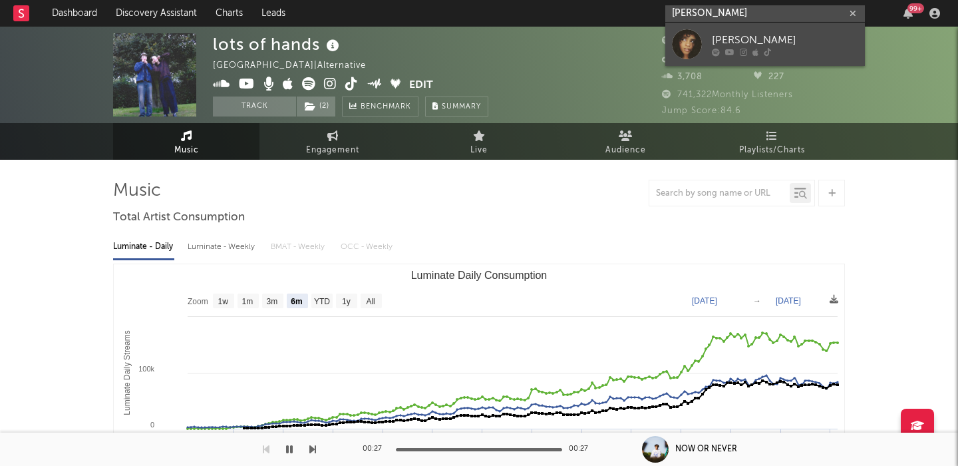
type input "[PERSON_NAME]"
click at [768, 43] on div "[PERSON_NAME]" at bounding box center [785, 40] width 146 height 16
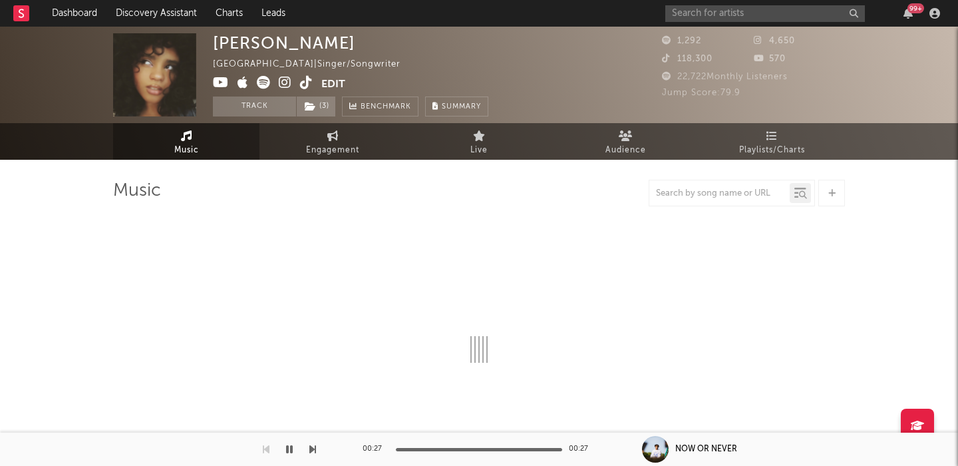
select select "1w"
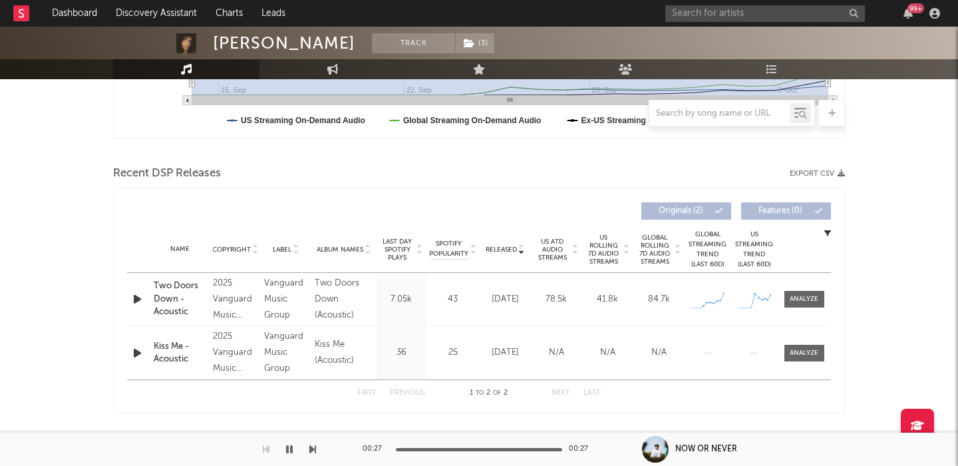
scroll to position [394, 0]
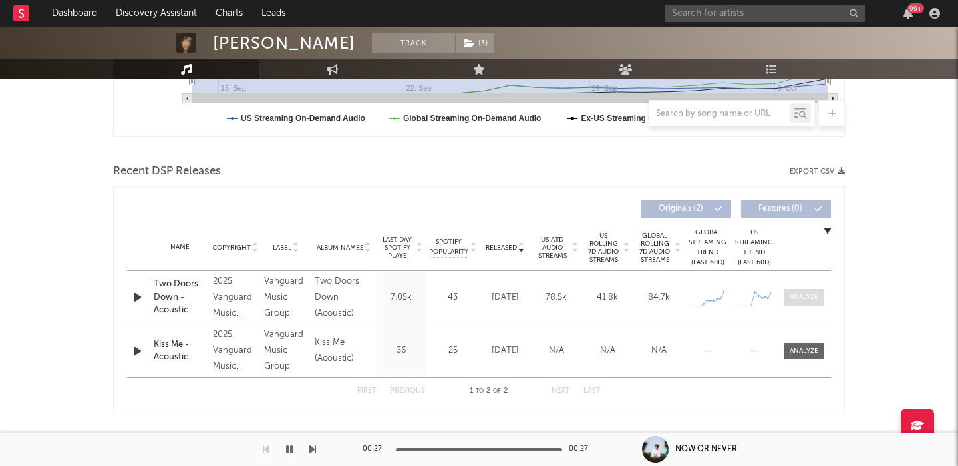
click at [803, 303] on span at bounding box center [804, 297] width 40 height 17
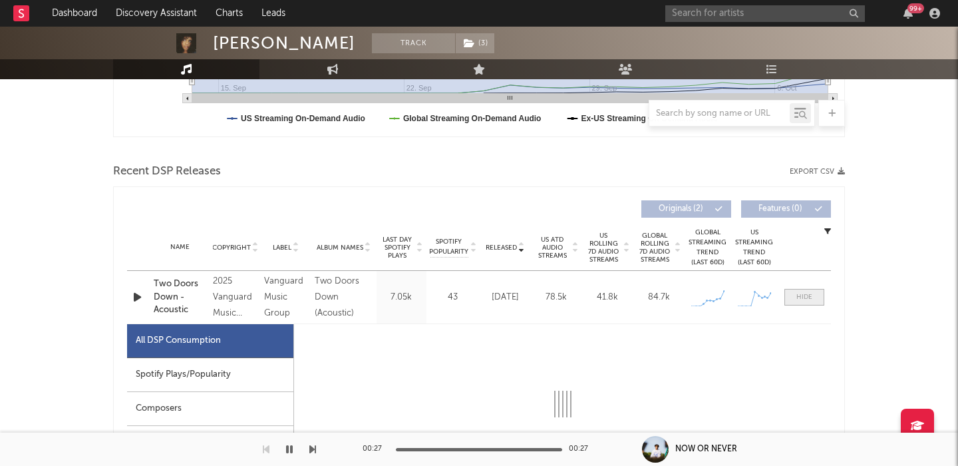
select select "1w"
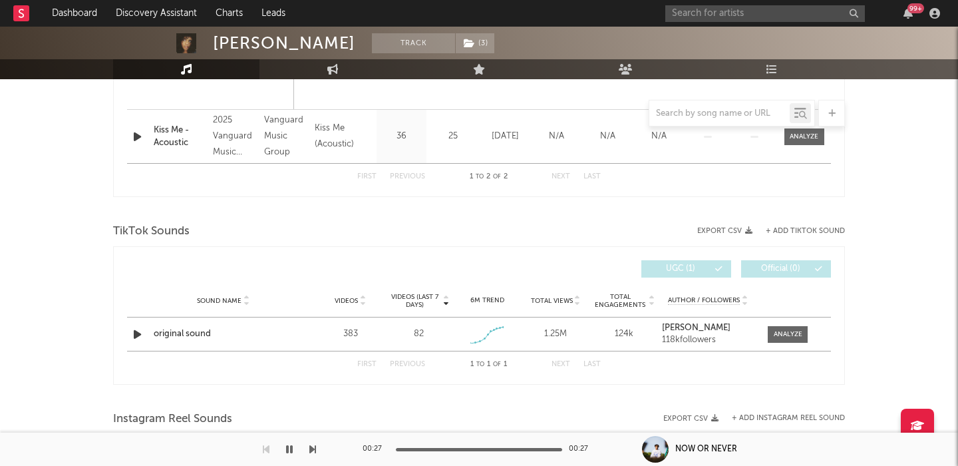
scroll to position [1298, 0]
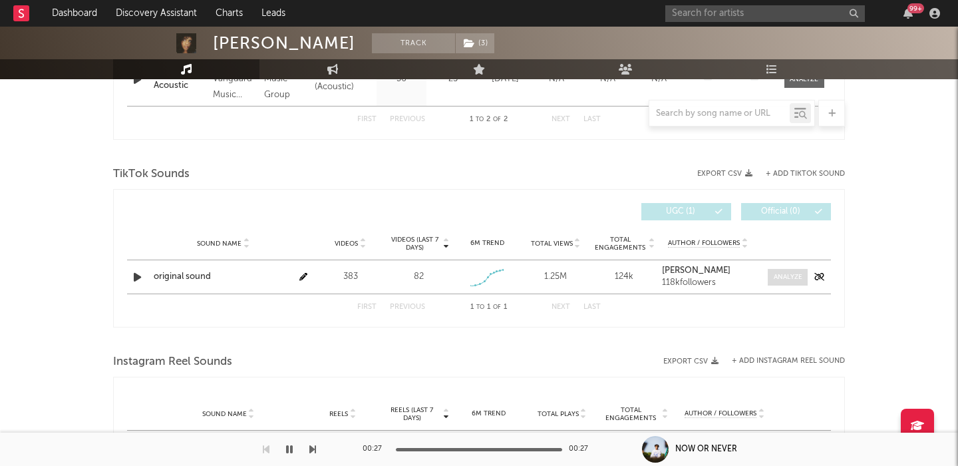
click at [787, 283] on span at bounding box center [788, 277] width 40 height 17
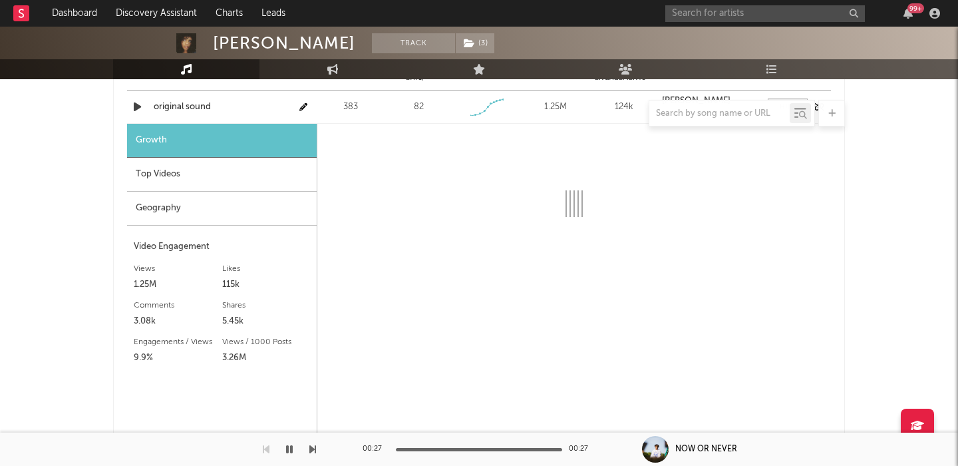
select select "1w"
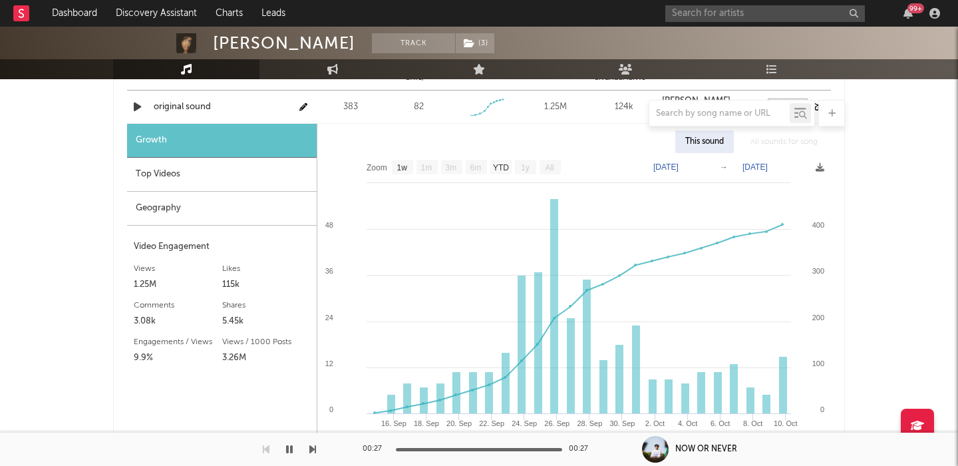
scroll to position [1473, 0]
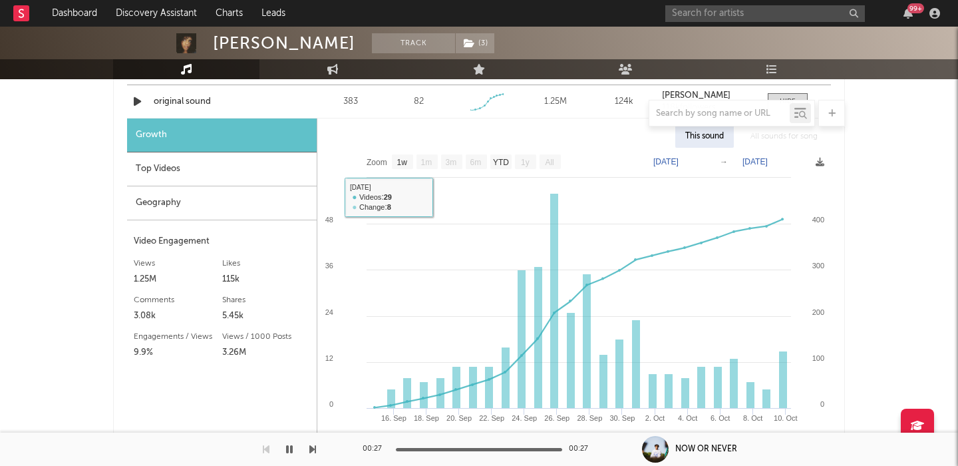
click at [243, 164] on div "Top Videos" at bounding box center [222, 169] width 190 height 34
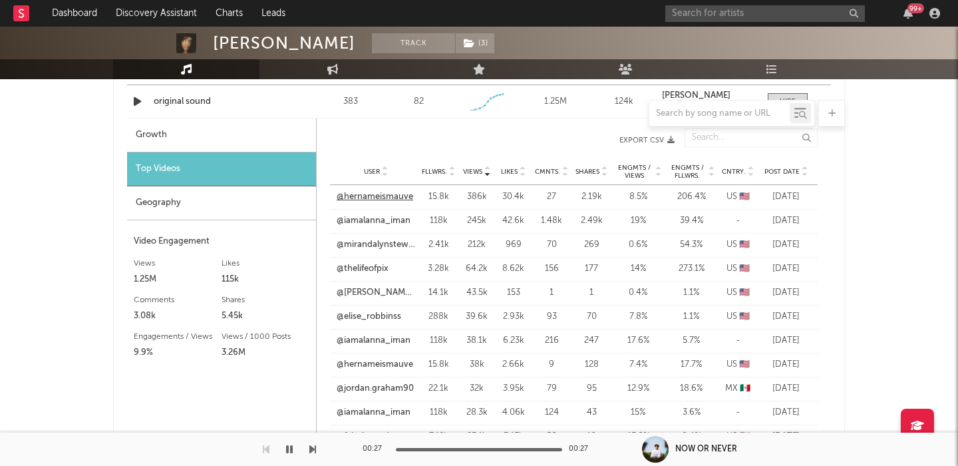
click at [356, 197] on link "@hernameismauve" at bounding box center [375, 196] width 77 height 13
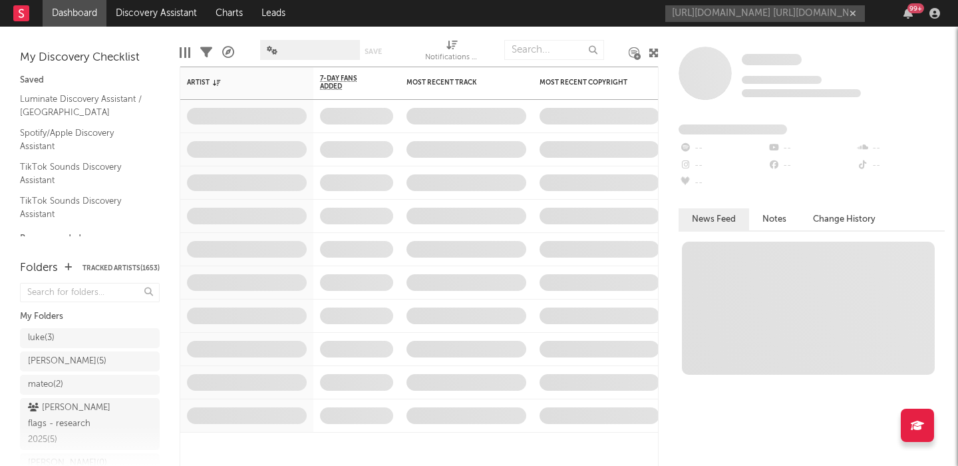
scroll to position [0, 327]
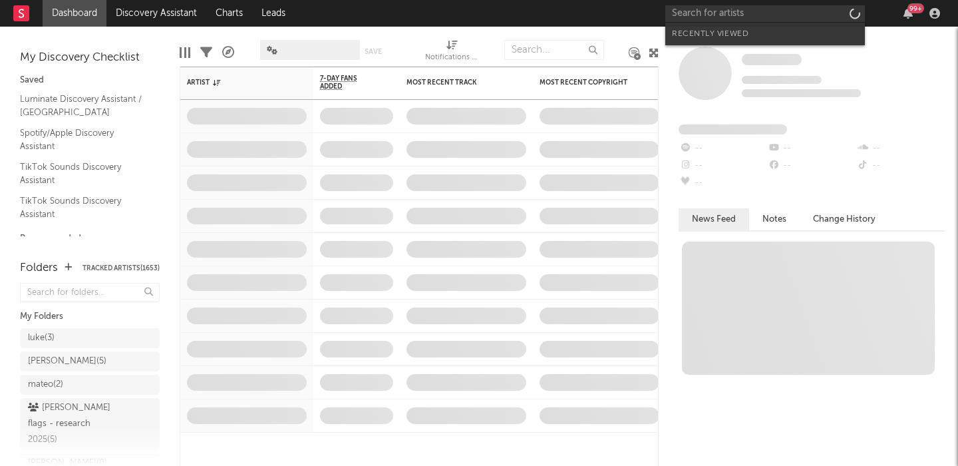
click at [749, 14] on input "text" at bounding box center [765, 13] width 200 height 17
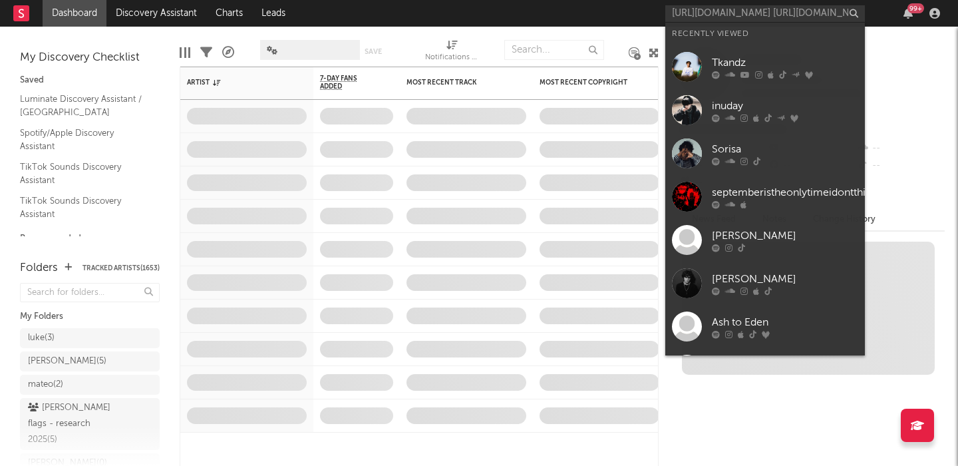
scroll to position [0, 327]
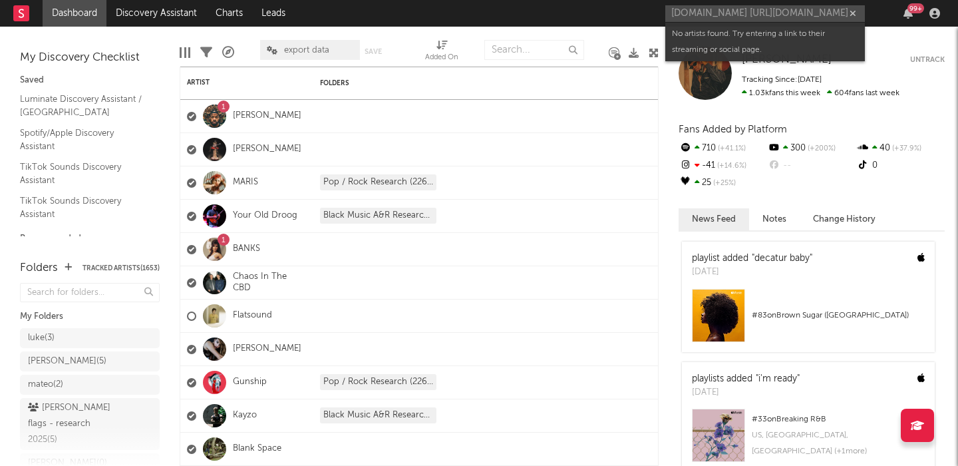
type input "[URL][DOMAIN_NAME] [URL][DOMAIN_NAME]"
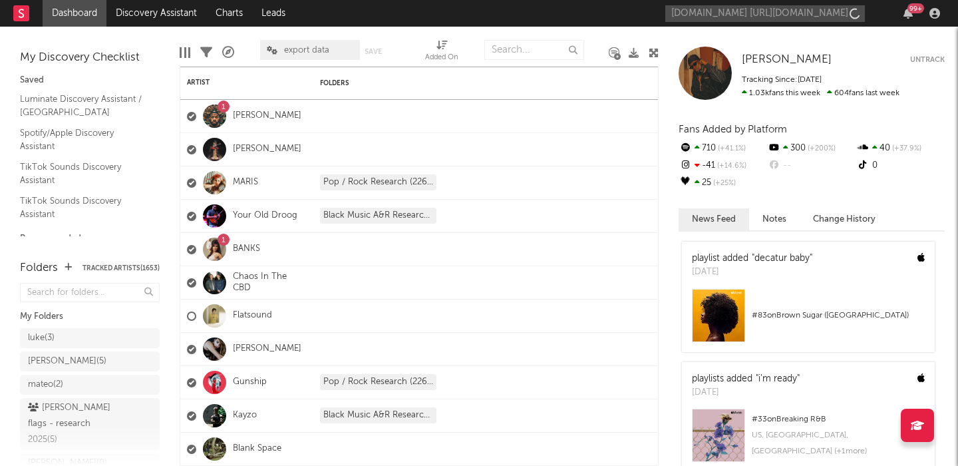
scroll to position [0, 361]
click at [719, 12] on input "[URL][DOMAIN_NAME] [URL][DOMAIN_NAME]" at bounding box center [765, 13] width 200 height 17
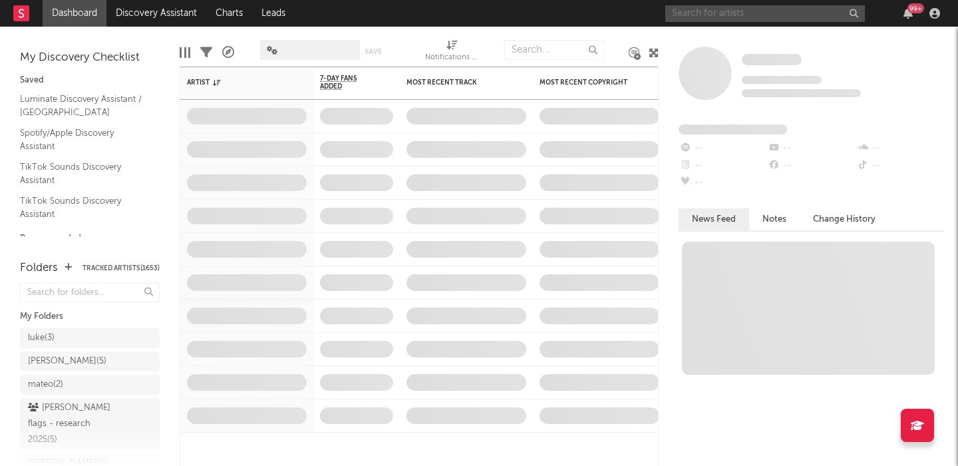
click at [705, 6] on input "text" at bounding box center [765, 13] width 200 height 17
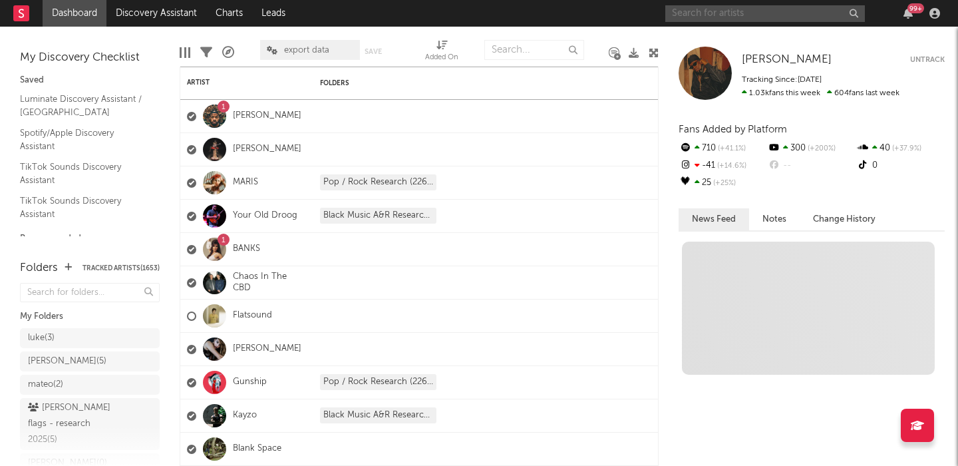
paste input "[URL][DOMAIN_NAME] [URL][DOMAIN_NAME]"
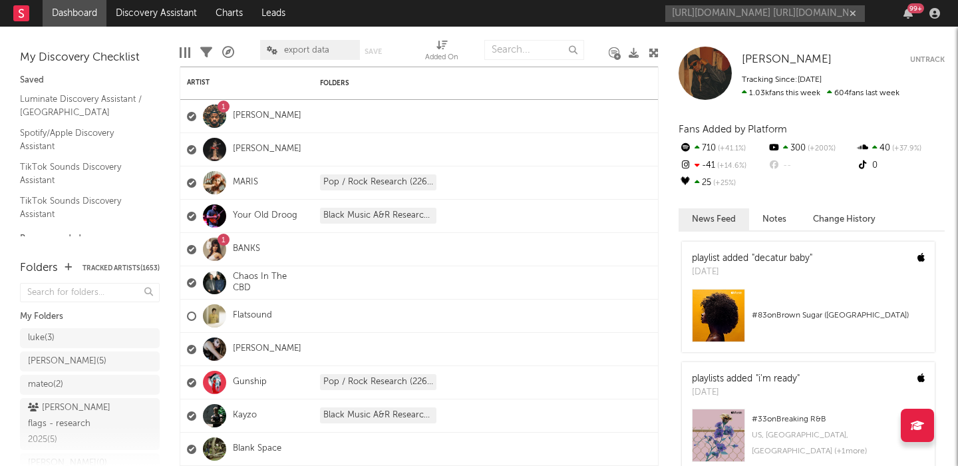
click at [807, 2] on div "[URL][DOMAIN_NAME] [URL][DOMAIN_NAME] 99 +" at bounding box center [804, 13] width 279 height 27
click at [806, 17] on input "[URL][DOMAIN_NAME] [URL][DOMAIN_NAME]" at bounding box center [765, 13] width 200 height 17
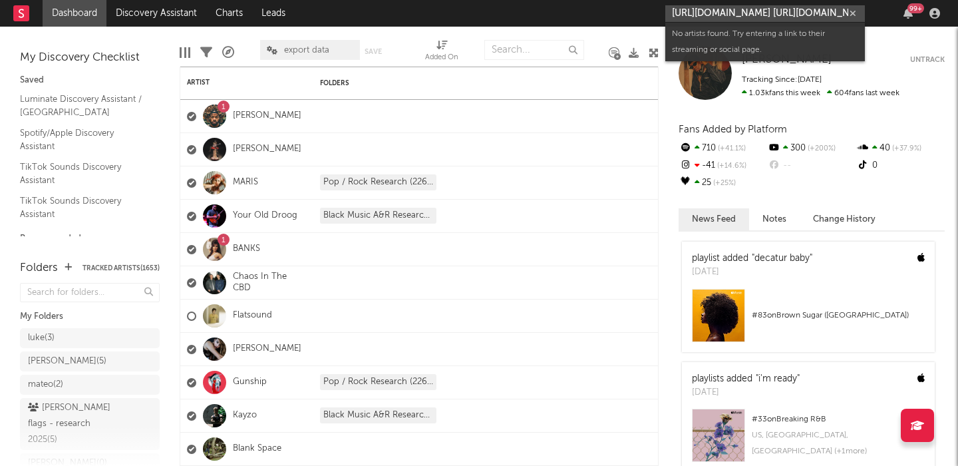
click at [806, 17] on input "[URL][DOMAIN_NAME] [URL][DOMAIN_NAME]" at bounding box center [765, 13] width 200 height 17
paste input "text"
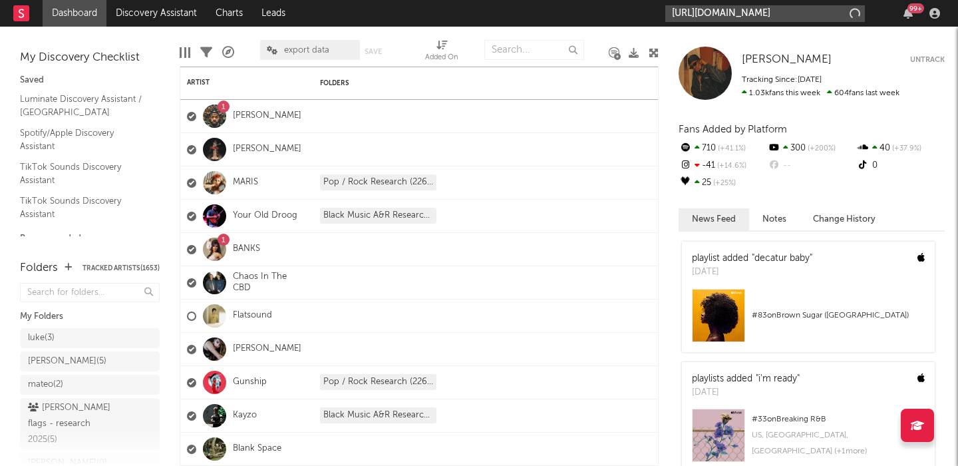
type input "[URL][DOMAIN_NAME]"
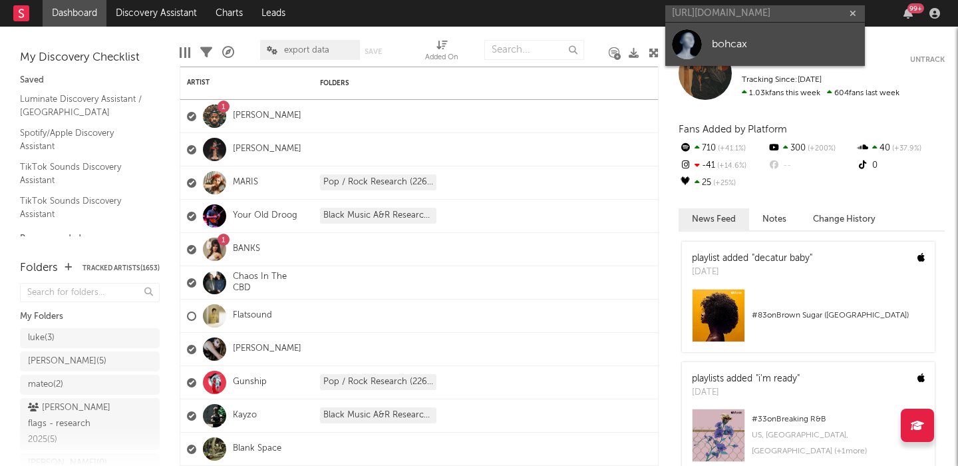
click at [724, 38] on div "bohcax" at bounding box center [785, 44] width 146 height 16
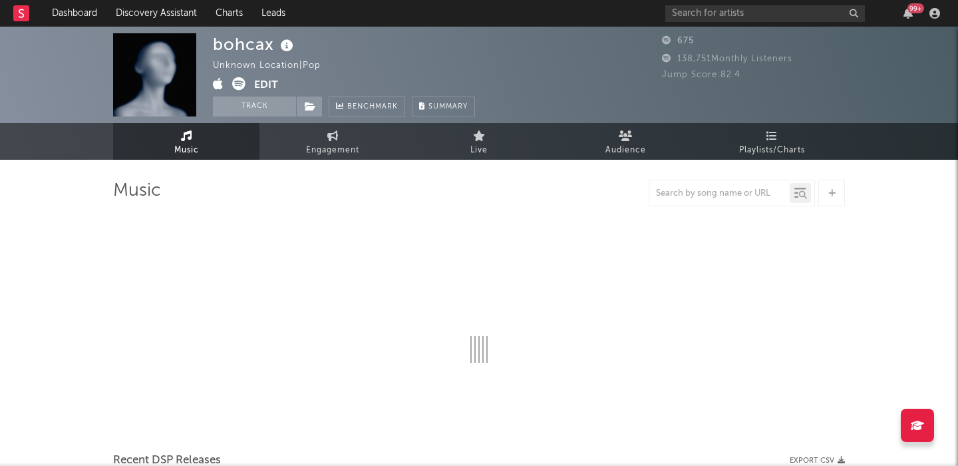
select select "1w"
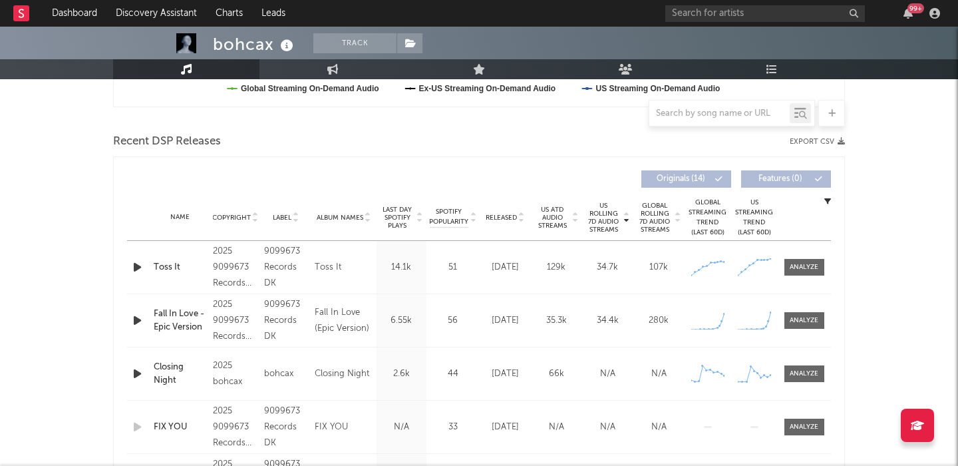
scroll to position [424, 0]
click at [801, 322] on div at bounding box center [804, 320] width 29 height 10
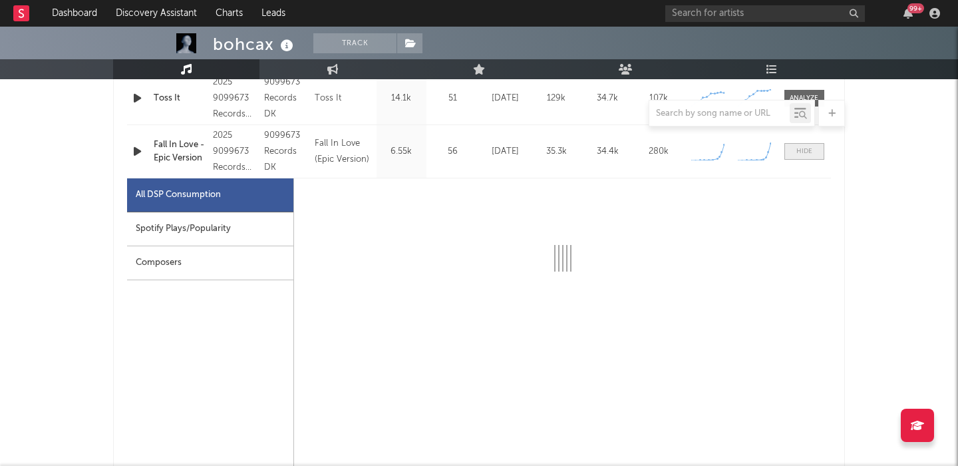
select select "1w"
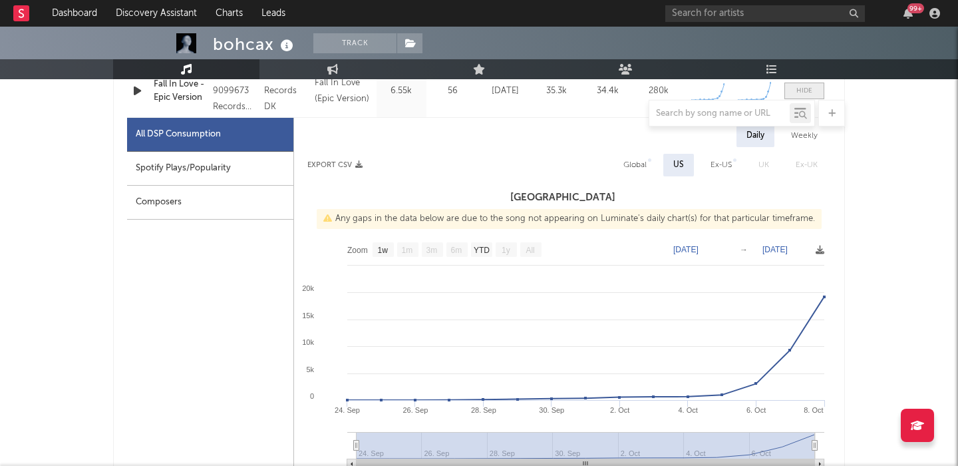
scroll to position [659, 0]
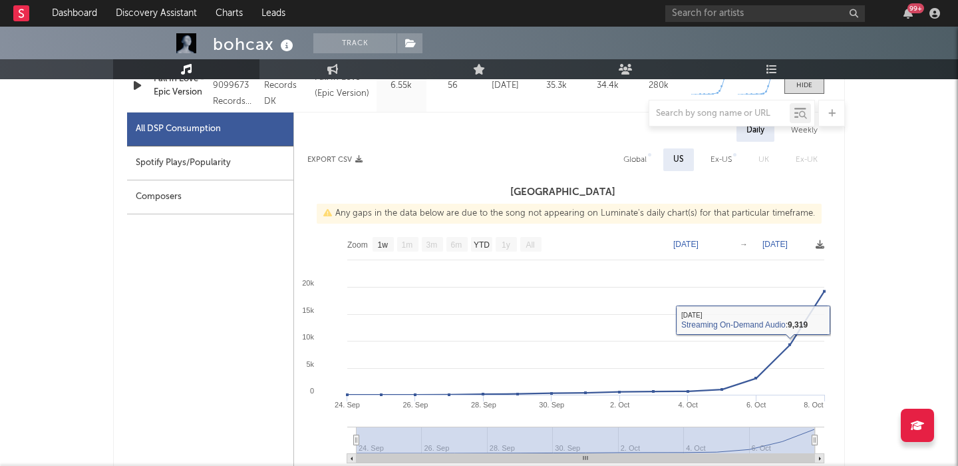
click at [628, 156] on div "Global" at bounding box center [634, 160] width 23 height 16
select select "1w"
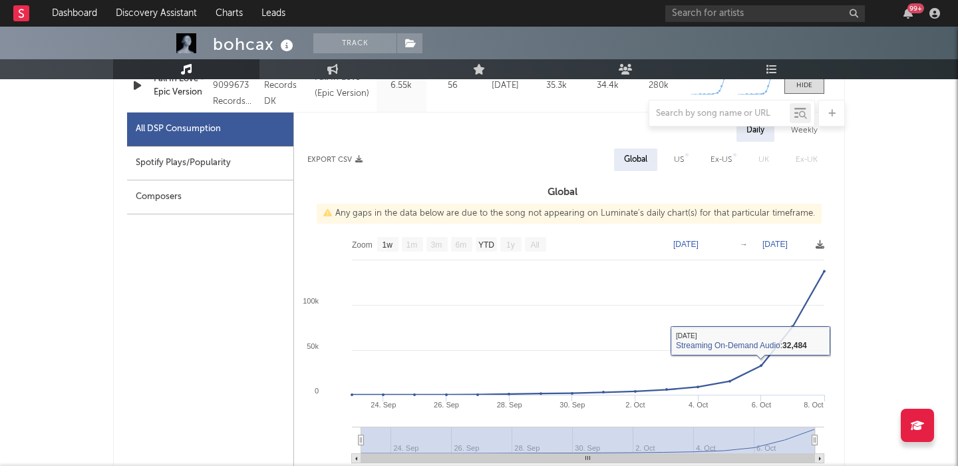
click at [676, 158] on div "US" at bounding box center [679, 160] width 10 height 16
select select "1w"
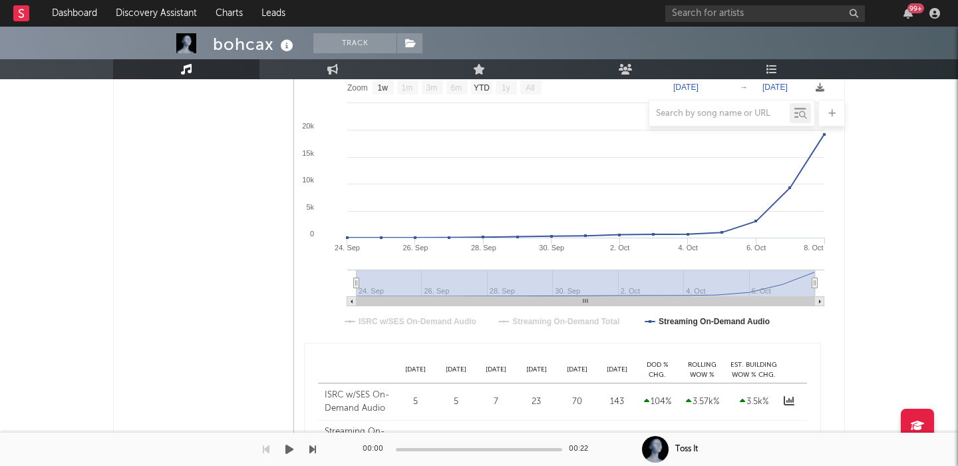
scroll to position [531, 0]
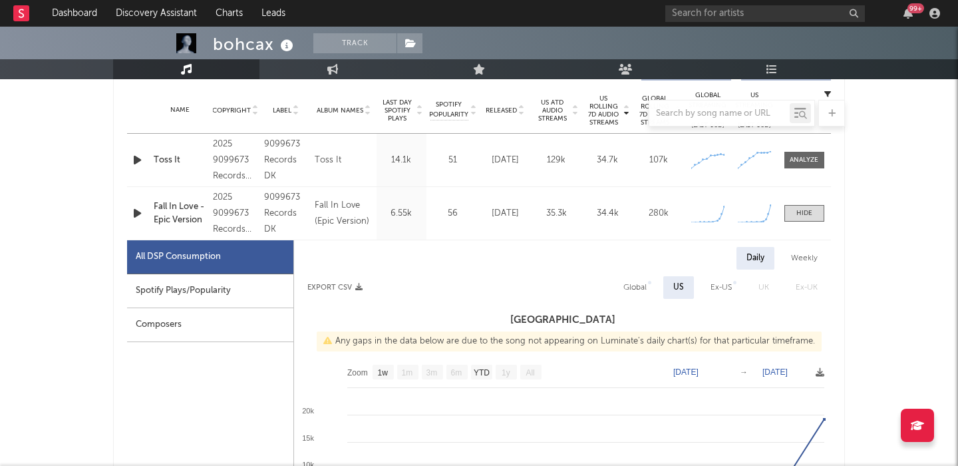
click at [637, 292] on div "Global" at bounding box center [634, 287] width 23 height 16
select select "1w"
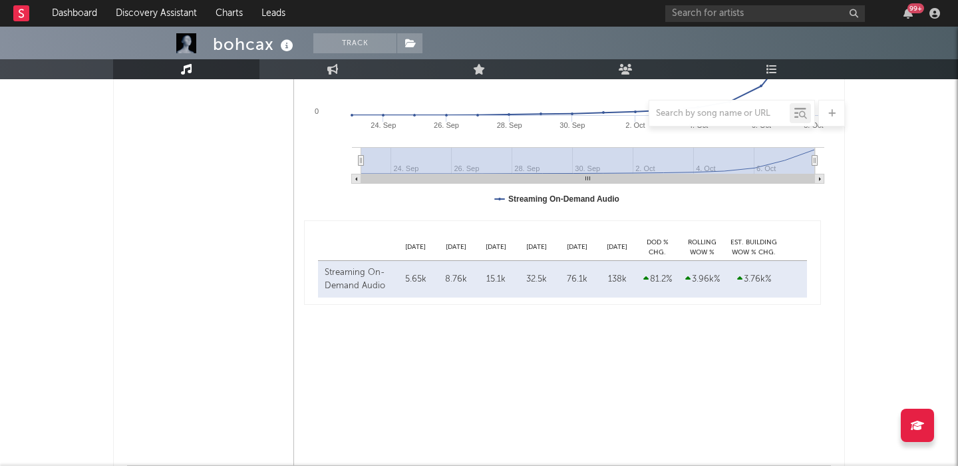
scroll to position [543, 0]
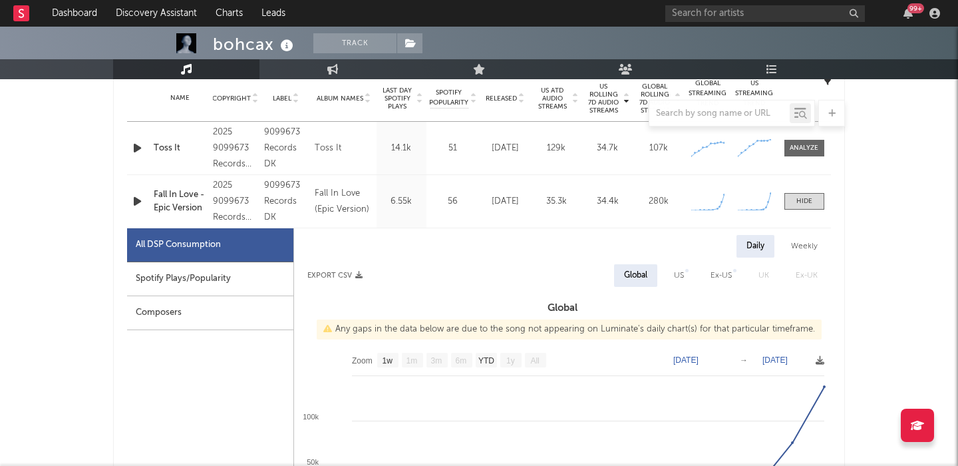
click at [201, 281] on div "Spotify Plays/Popularity" at bounding box center [210, 279] width 166 height 34
select select "1w"
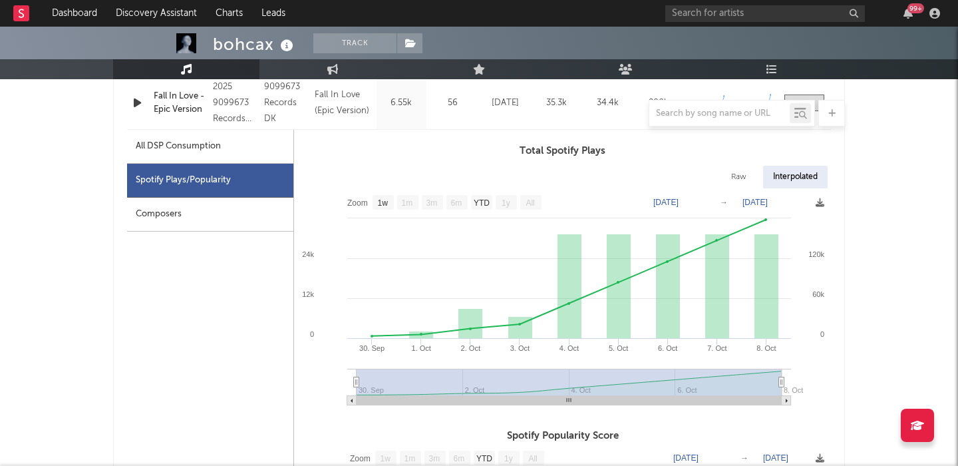
scroll to position [653, 0]
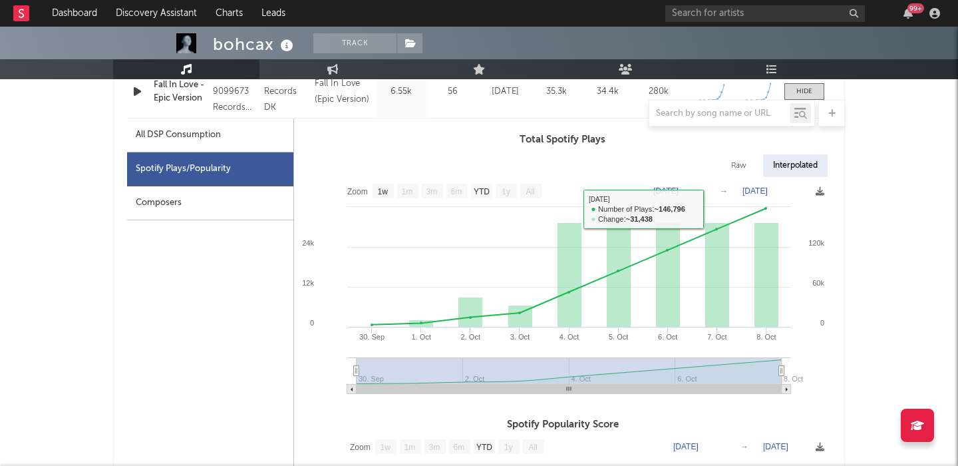
click at [738, 167] on div "Raw" at bounding box center [738, 165] width 35 height 23
select select "1w"
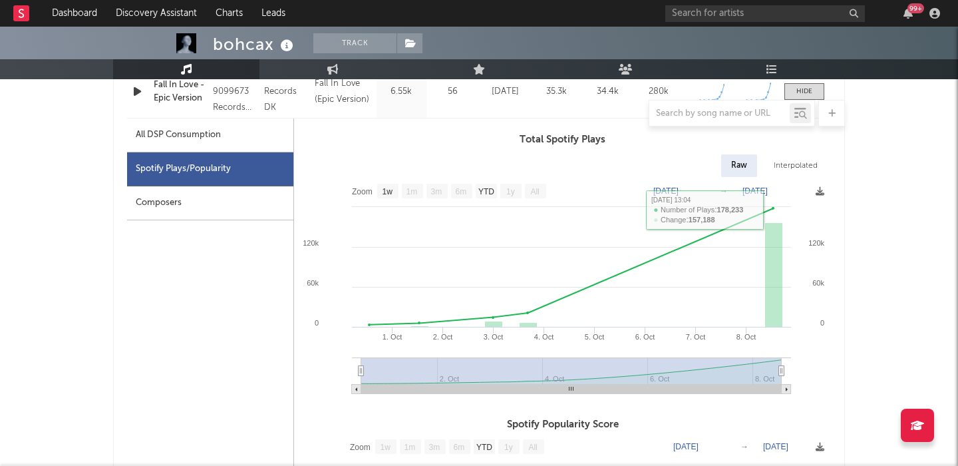
click at [175, 98] on div "Fall In Love - Epic Version" at bounding box center [180, 91] width 53 height 26
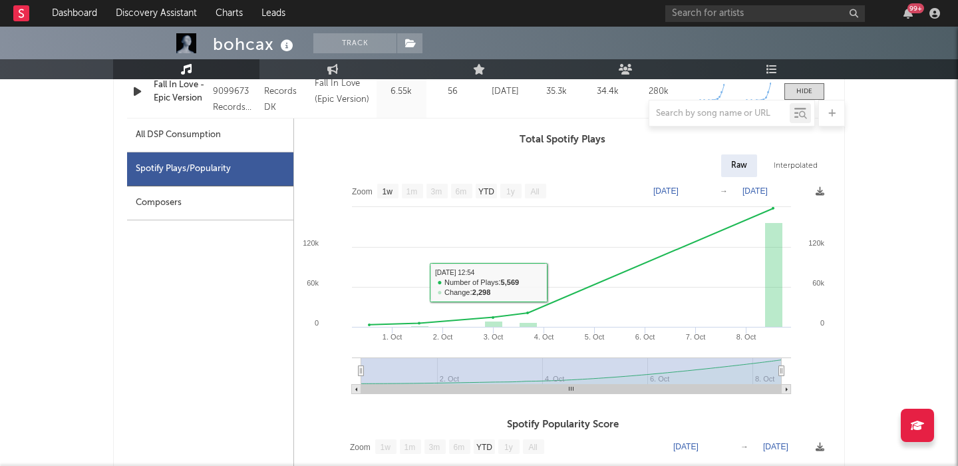
click at [218, 134] on div "All DSP Consumption" at bounding box center [178, 135] width 85 height 16
select select "1w"
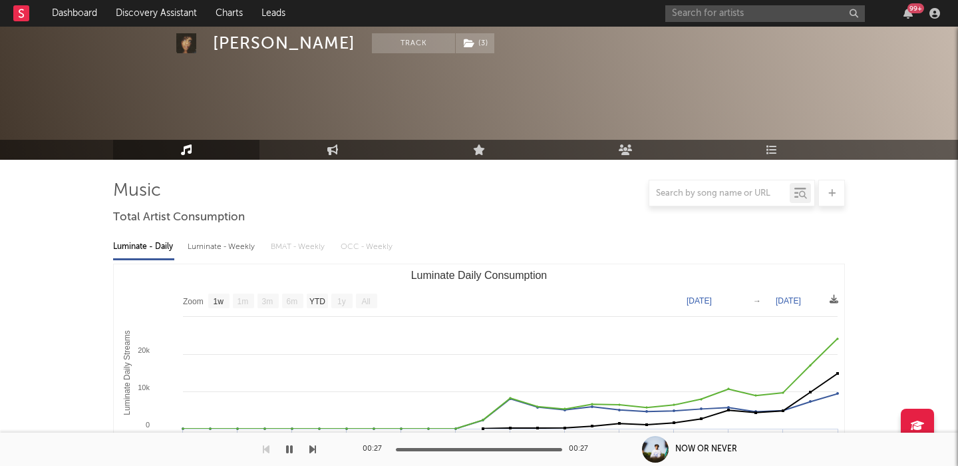
select select "1w"
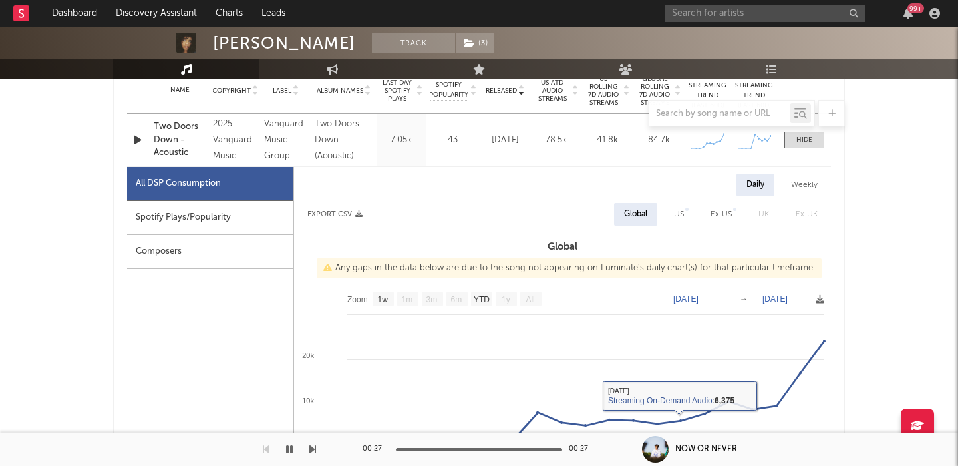
scroll to position [548, 0]
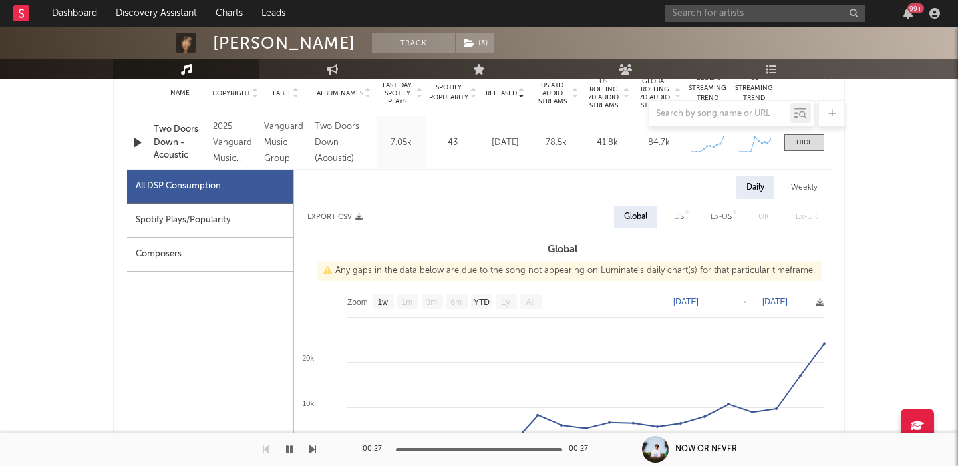
click at [689, 212] on div at bounding box center [686, 211] width 3 height 3
select select "1w"
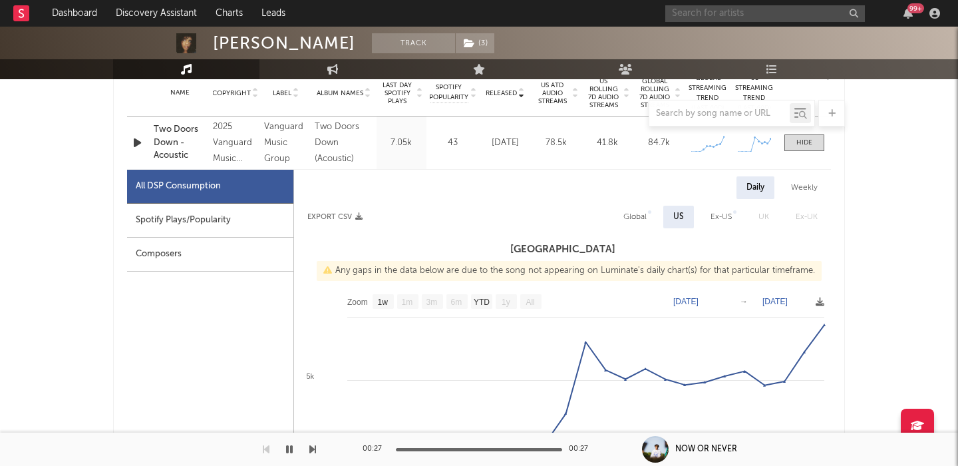
click at [693, 21] on input "text" at bounding box center [765, 13] width 200 height 17
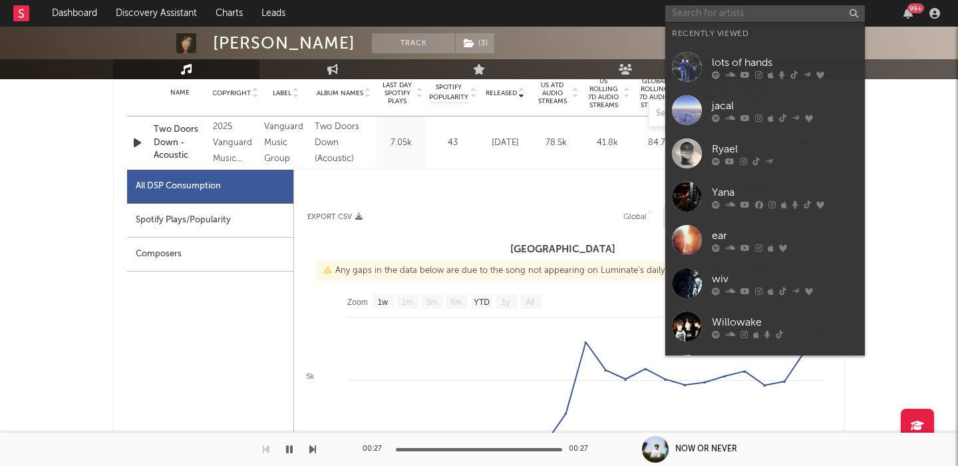
paste input "Vincemp3"
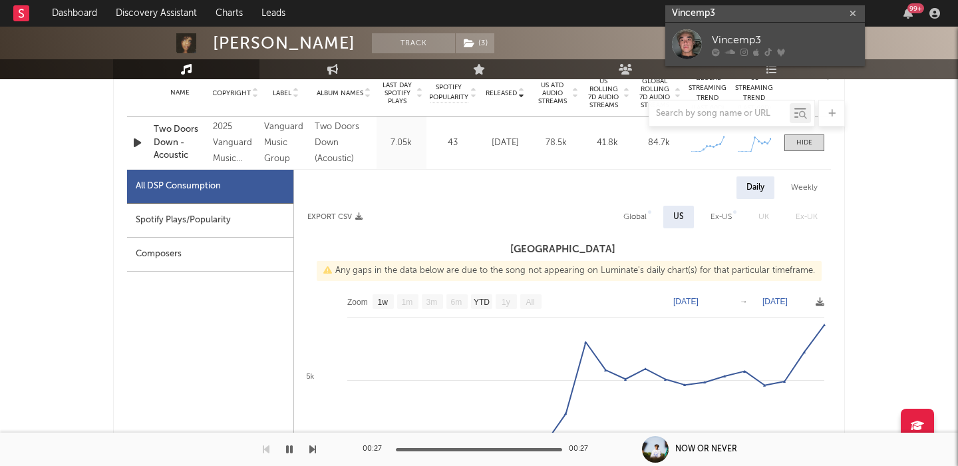
type input "Vincemp3"
click at [773, 23] on link "Vincemp3" at bounding box center [765, 44] width 200 height 43
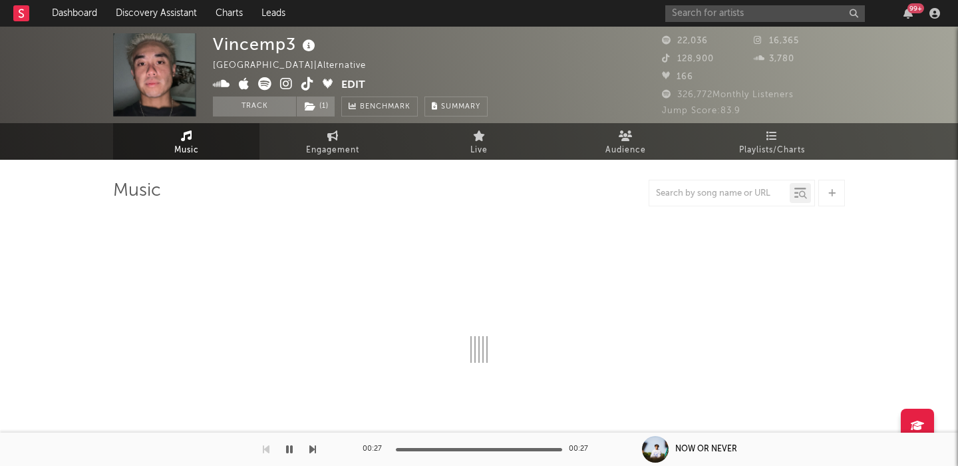
select select "6m"
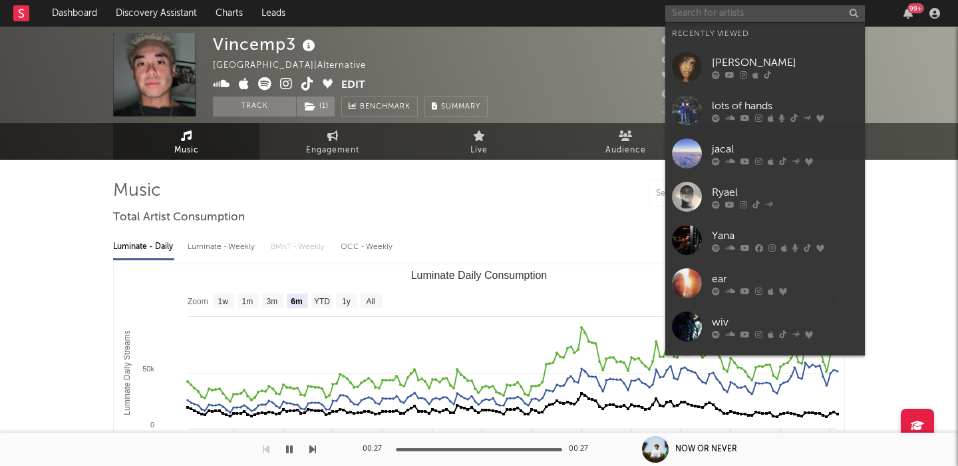
click at [691, 11] on input "text" at bounding box center [765, 13] width 200 height 17
paste input "Nico Play"
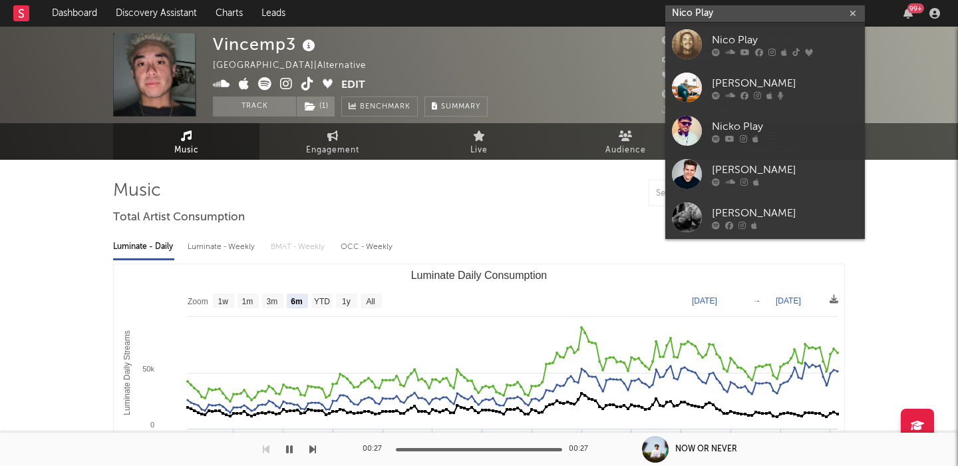
type input "Nico Play"
click at [812, 45] on div "Nico Play" at bounding box center [785, 40] width 146 height 16
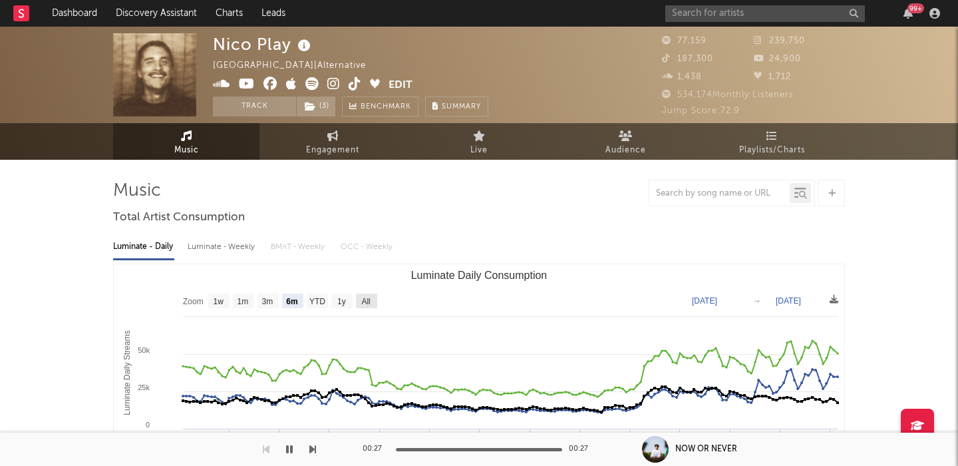
click at [369, 299] on text "All" at bounding box center [365, 301] width 9 height 9
select select "All"
type input "[DATE]"
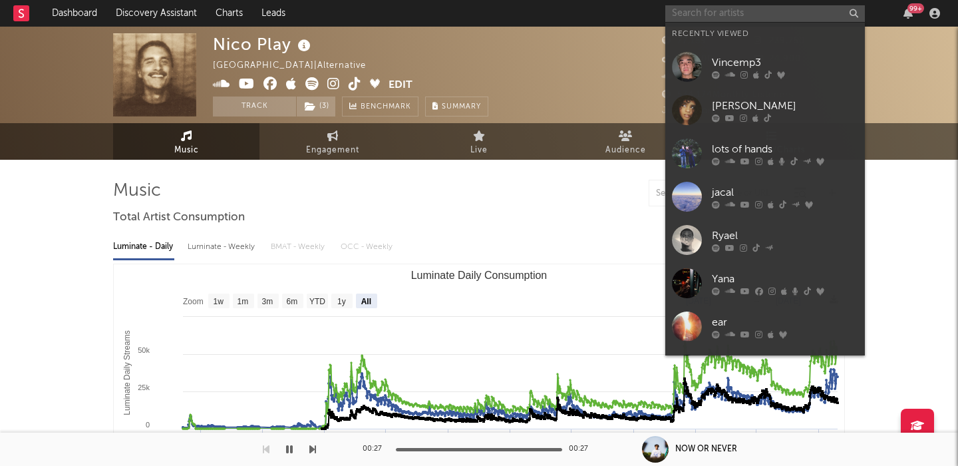
click at [765, 12] on input "text" at bounding box center [765, 13] width 200 height 17
paste input "voi"
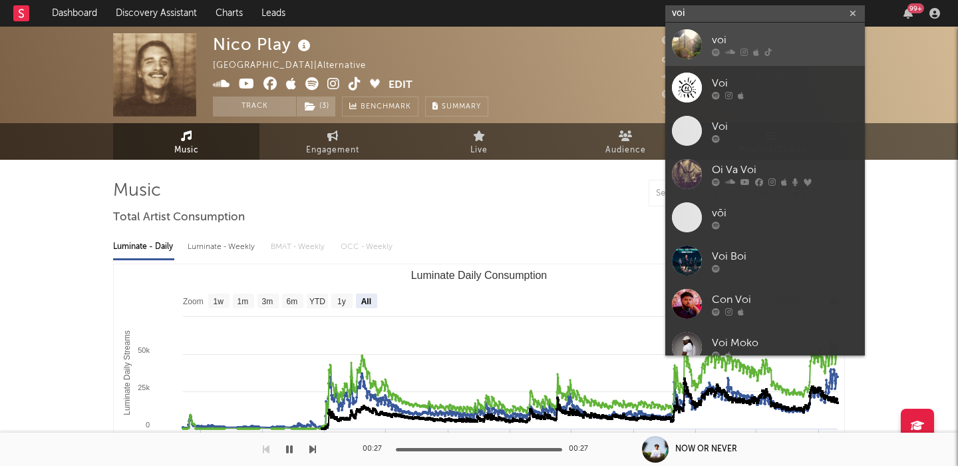
type input "voi"
click at [780, 29] on link "voi" at bounding box center [765, 44] width 200 height 43
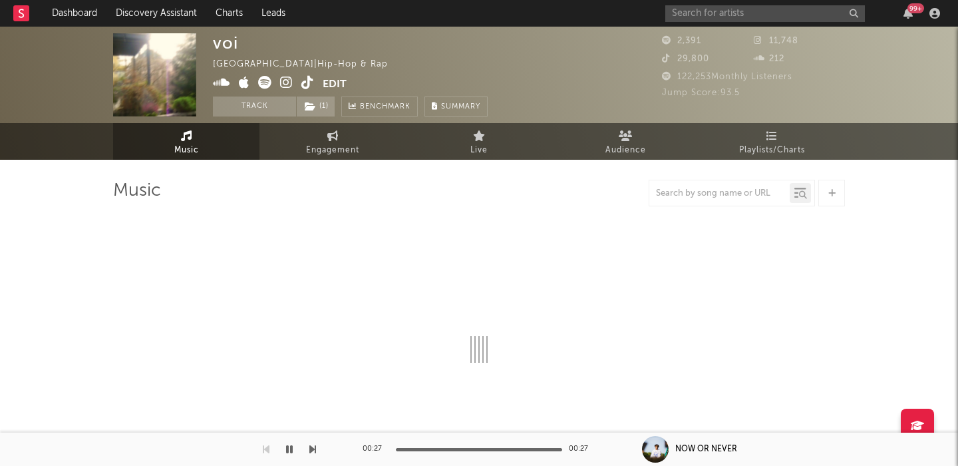
select select "1w"
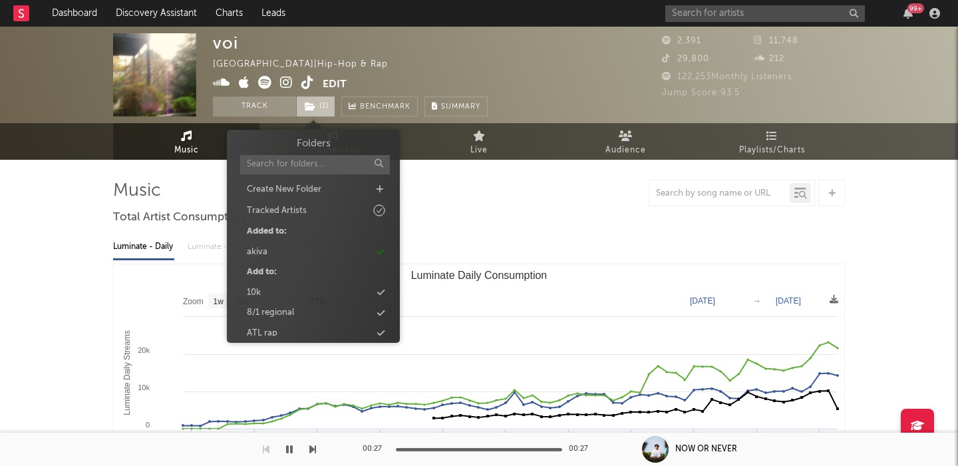
click at [313, 98] on span "( 1 )" at bounding box center [315, 106] width 39 height 20
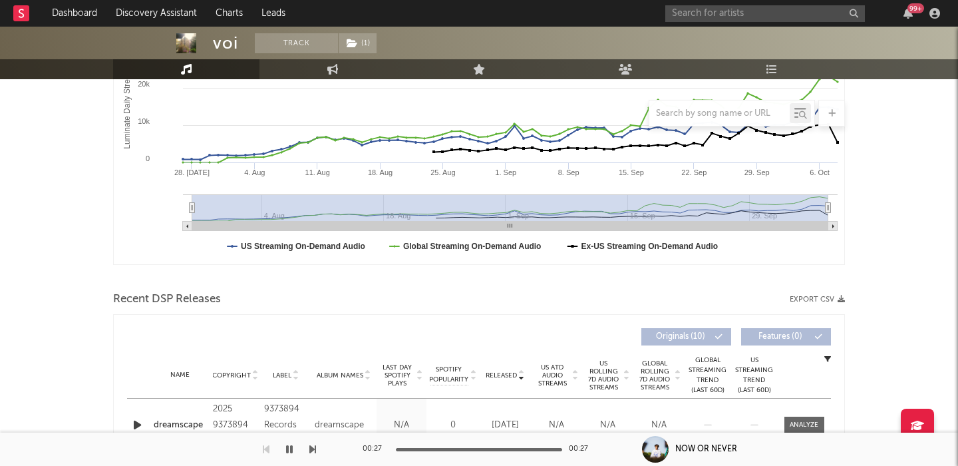
scroll to position [475, 0]
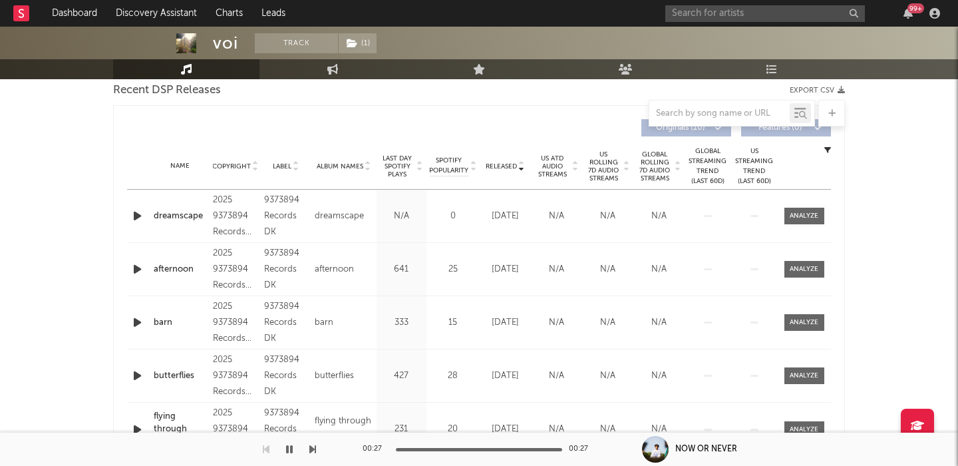
click at [612, 170] on span "US Rolling 7D Audio Streams" at bounding box center [603, 166] width 37 height 32
click at [798, 217] on div at bounding box center [804, 216] width 29 height 10
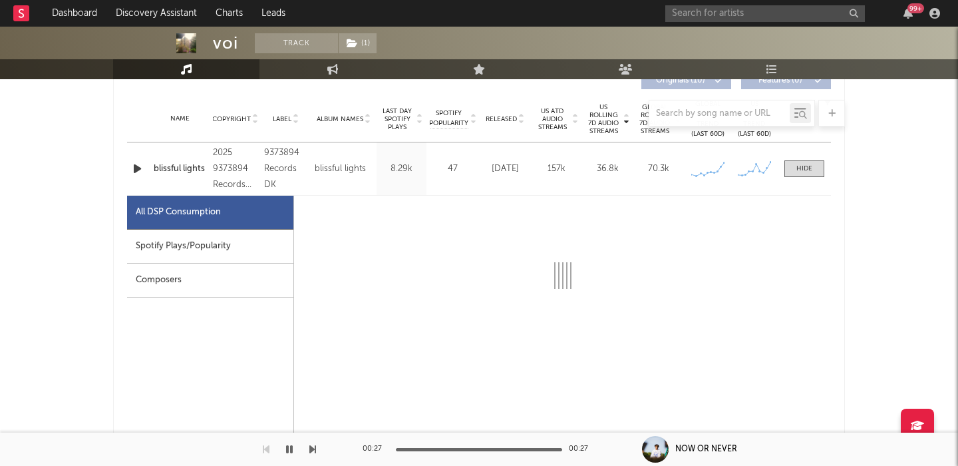
select select "1w"
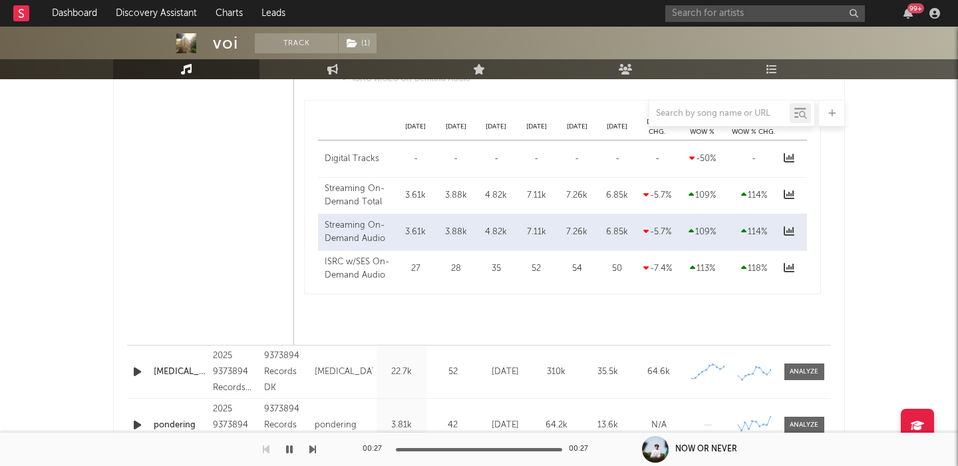
scroll to position [1134, 0]
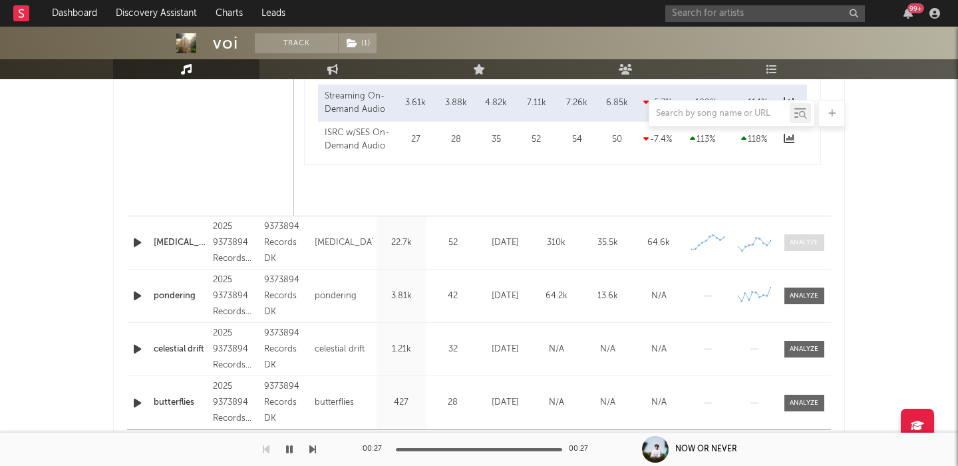
click at [794, 246] on div at bounding box center [804, 242] width 29 height 10
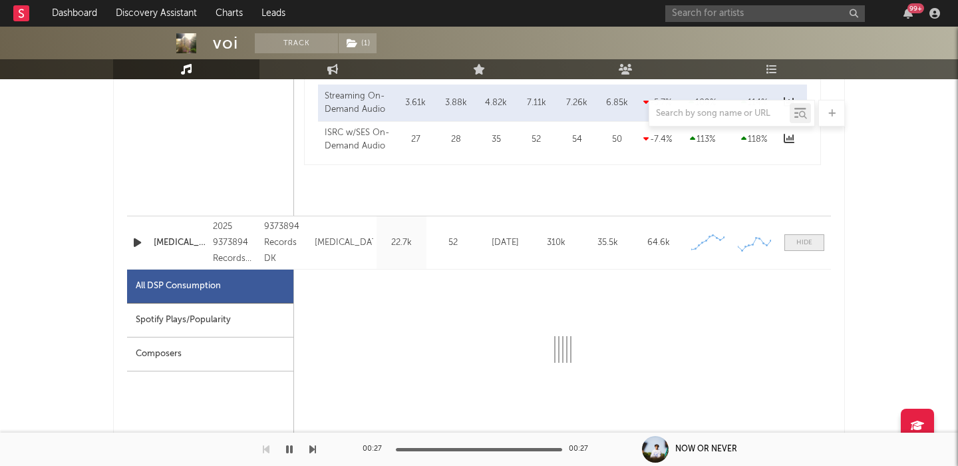
select select "1w"
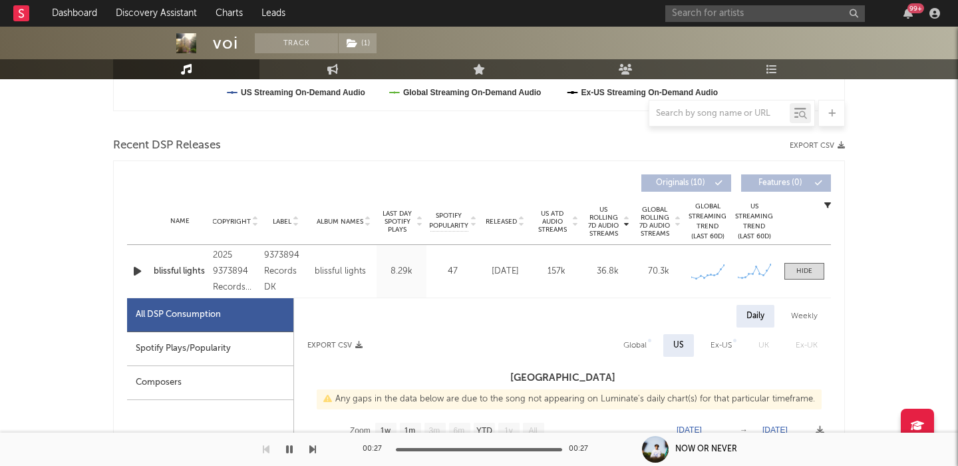
scroll to position [0, 0]
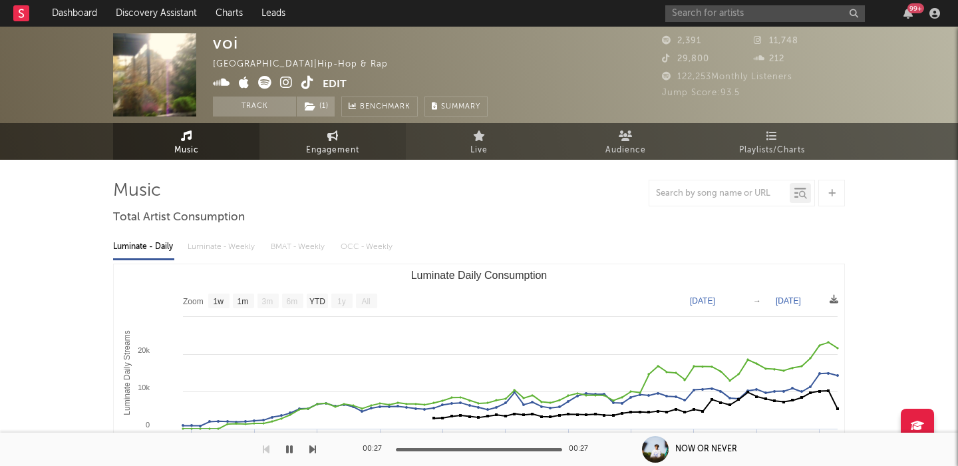
click at [331, 149] on span "Engagement" at bounding box center [332, 150] width 53 height 16
select select "1w"
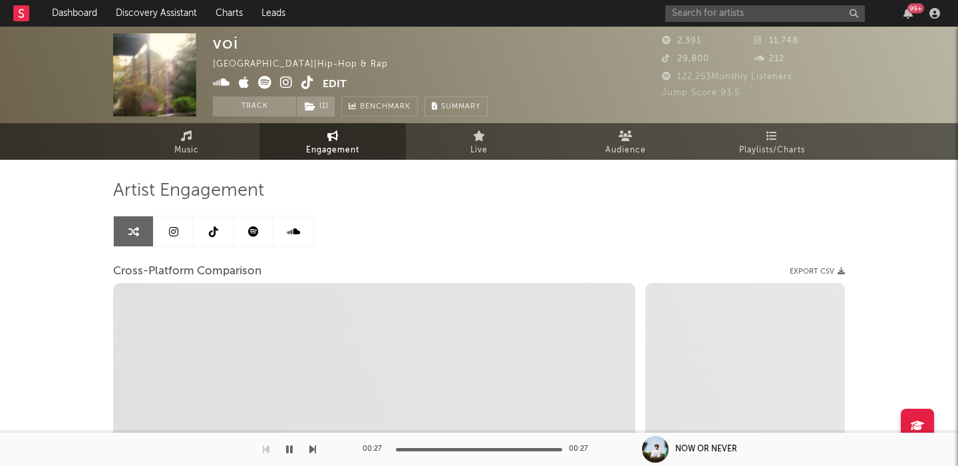
select select "1m"
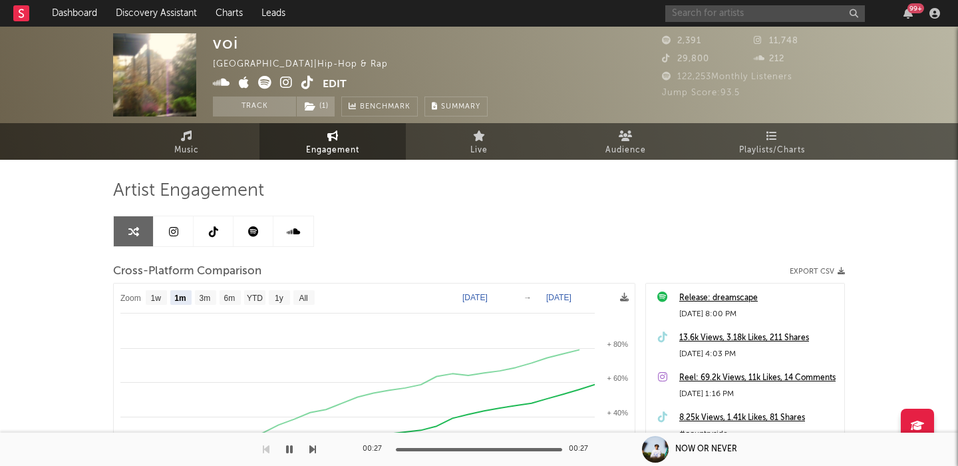
click at [738, 21] on input "text" at bounding box center [765, 13] width 200 height 17
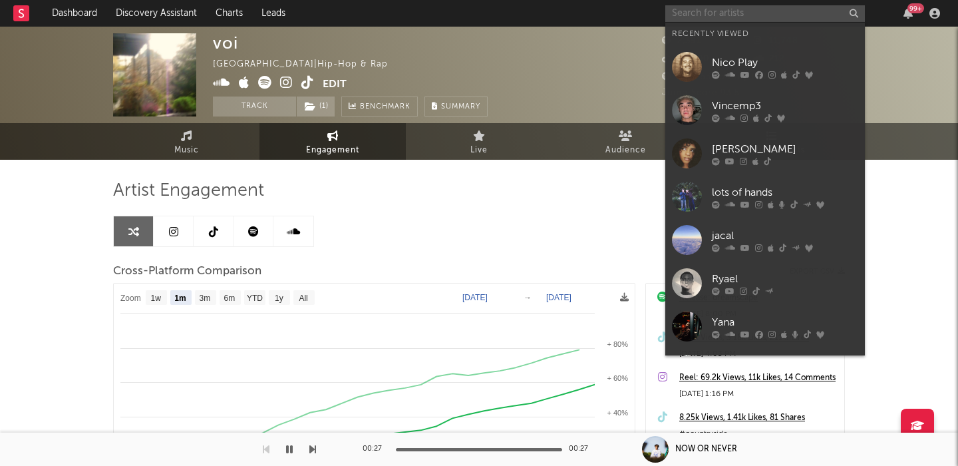
paste input "Druidess"
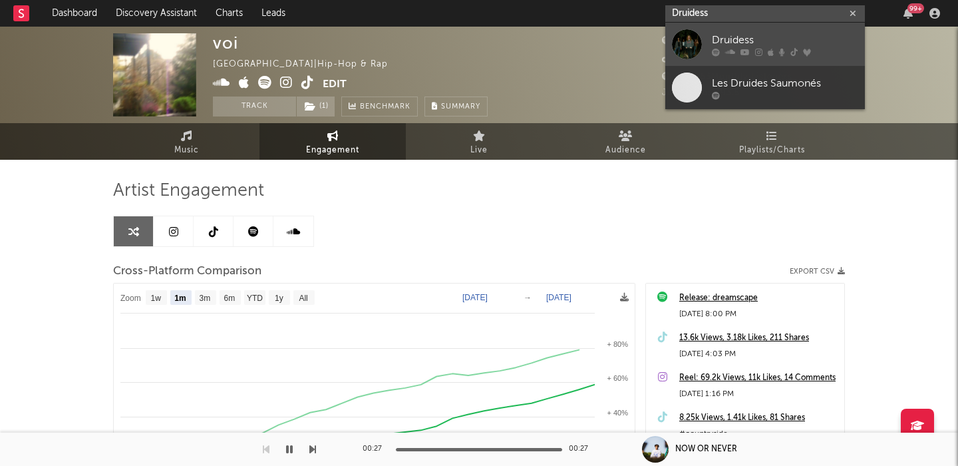
type input "Druidess"
click at [744, 29] on link "Druidess" at bounding box center [765, 44] width 200 height 43
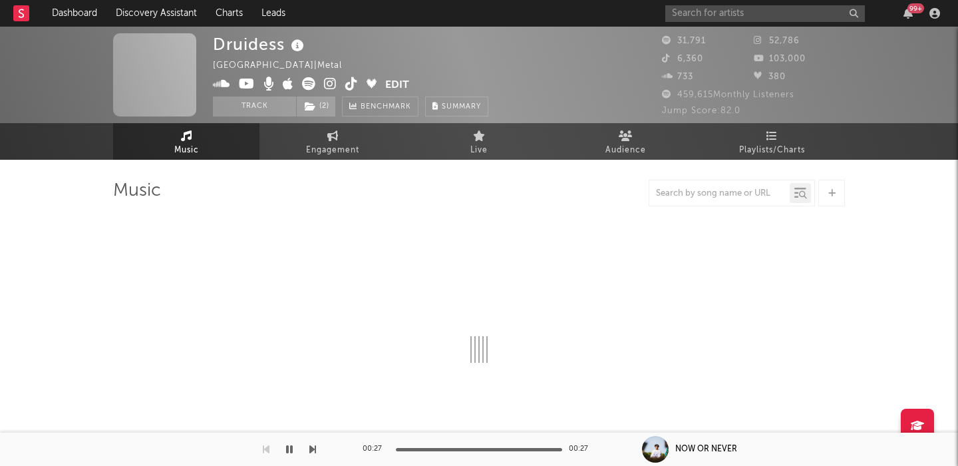
select select "6m"
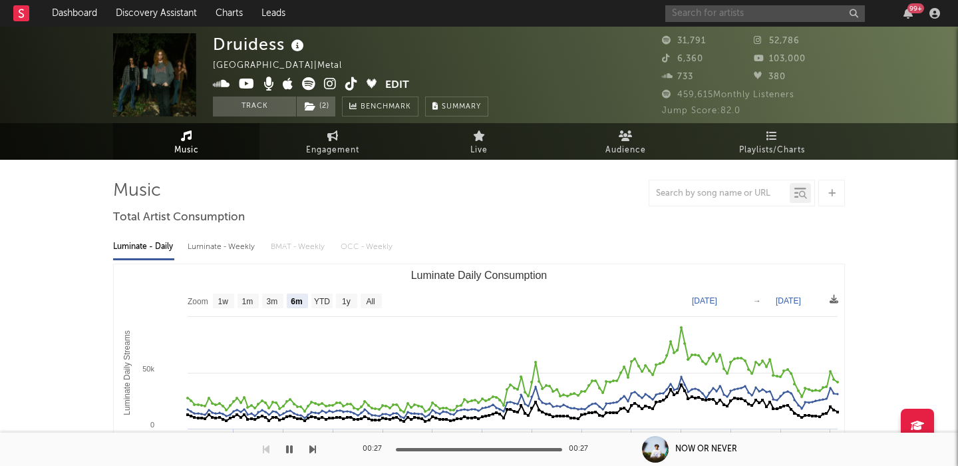
click at [691, 11] on input "text" at bounding box center [765, 13] width 200 height 17
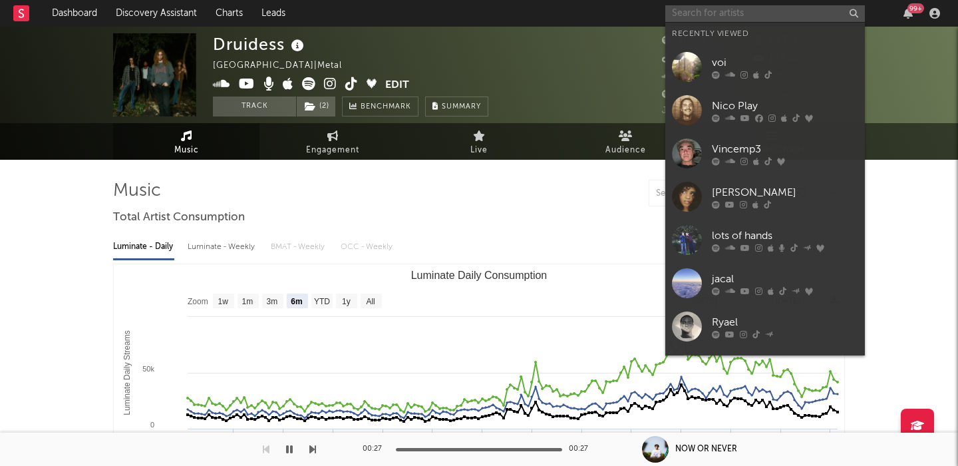
paste input "[PERSON_NAME] Band"
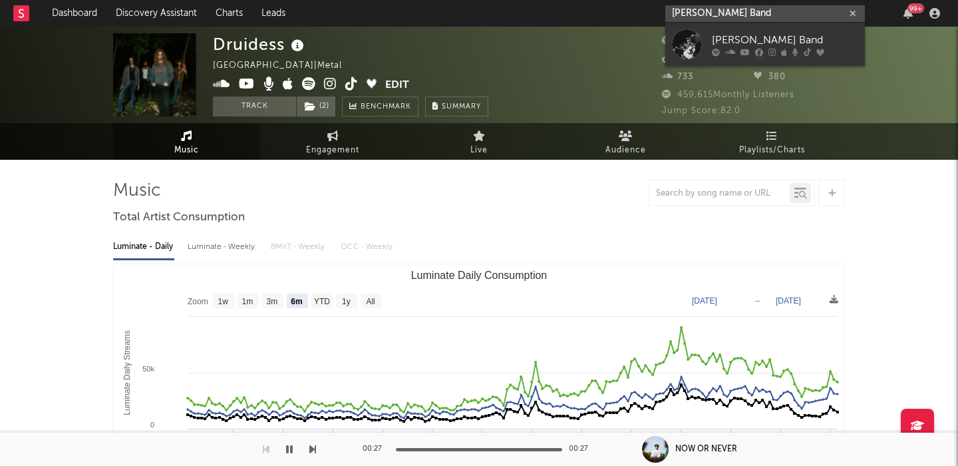
type input "[PERSON_NAME] Band"
click at [757, 54] on icon at bounding box center [759, 52] width 8 height 8
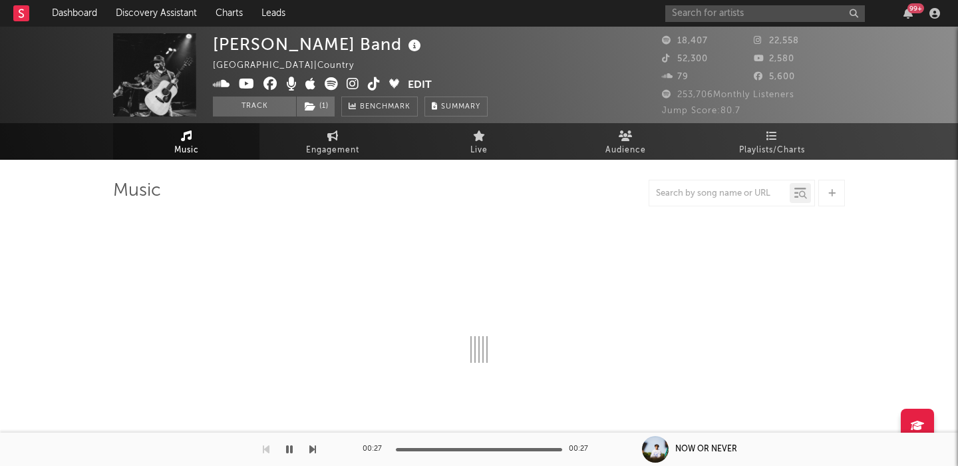
select select "6m"
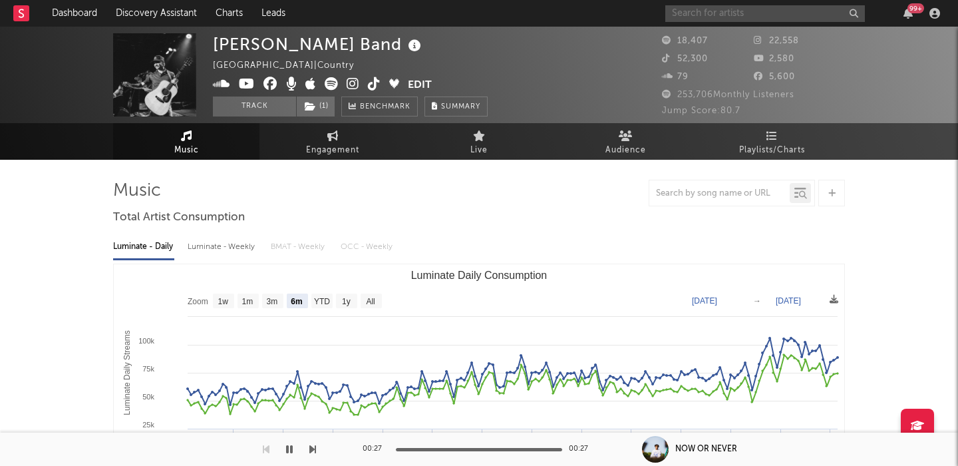
paste input "Druidess"
click at [715, 17] on input "Druidess" at bounding box center [765, 13] width 200 height 17
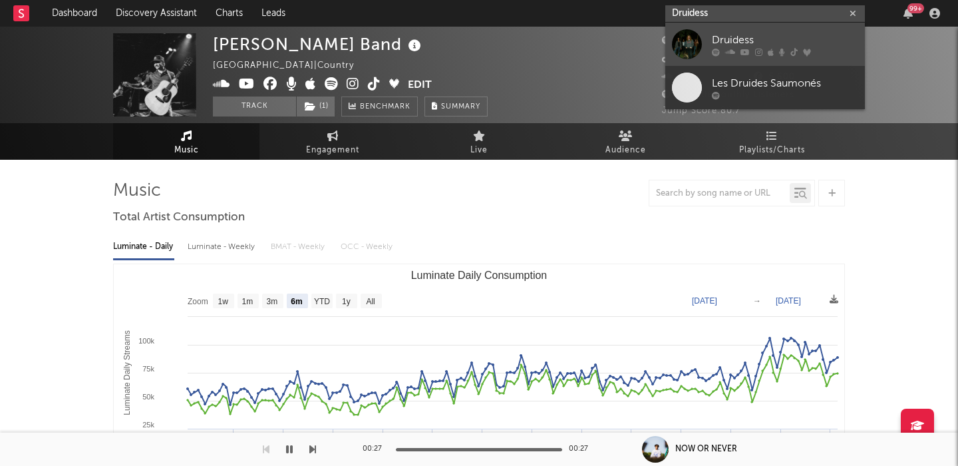
type input "Druidess"
click at [800, 49] on div at bounding box center [785, 52] width 146 height 8
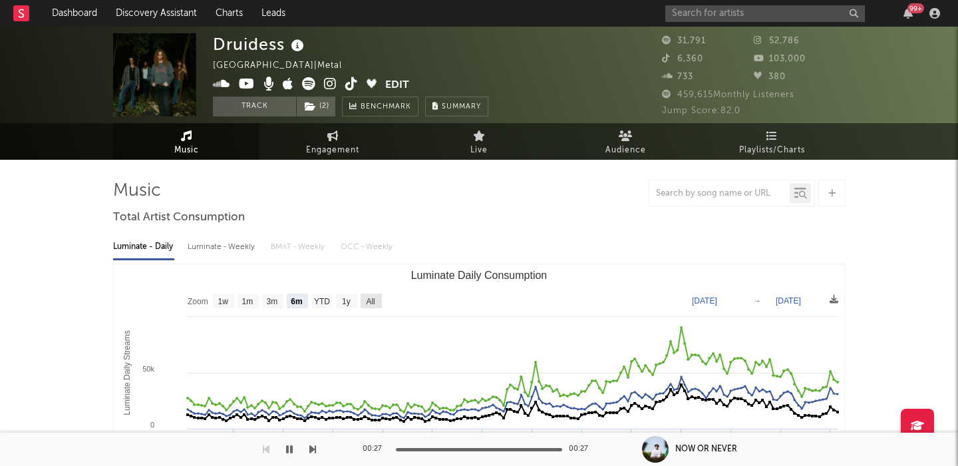
click at [367, 300] on text "All" at bounding box center [370, 301] width 9 height 9
select select "All"
type input "[DATE]"
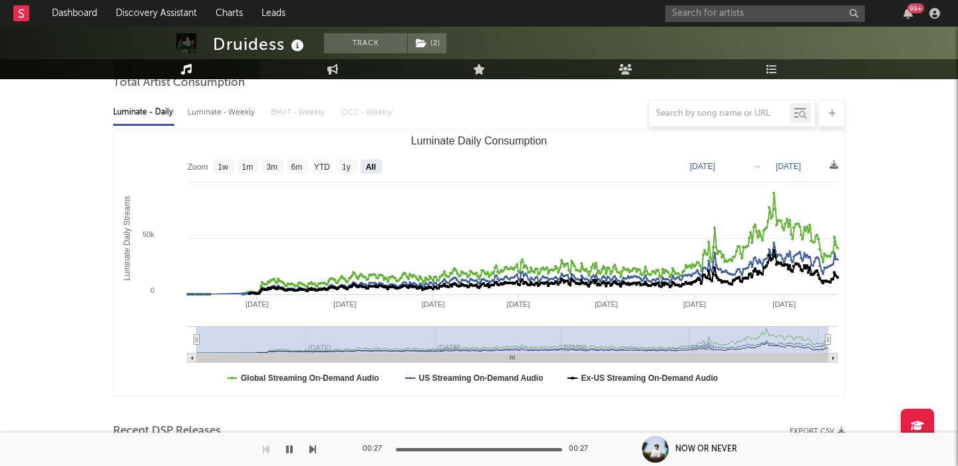
scroll to position [407, 0]
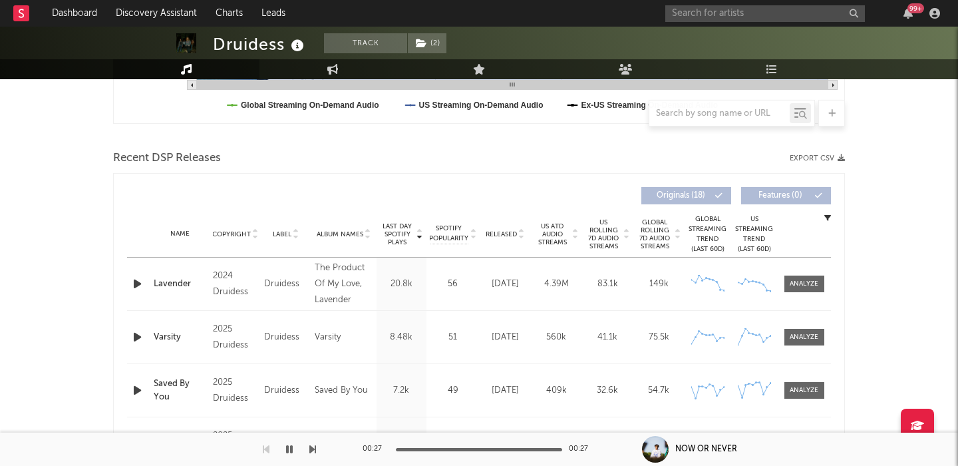
click at [520, 235] on icon at bounding box center [521, 236] width 7 height 5
click at [600, 231] on span "US Rolling 7D Audio Streams" at bounding box center [603, 234] width 37 height 32
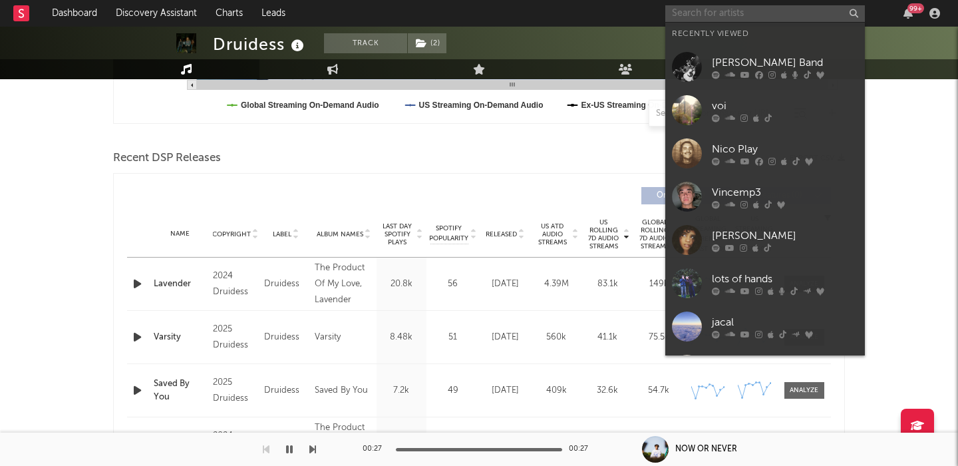
click at [756, 11] on input "text" at bounding box center [765, 13] width 200 height 17
click at [733, 12] on input "text" at bounding box center [765, 13] width 200 height 17
paste input "LEAP"
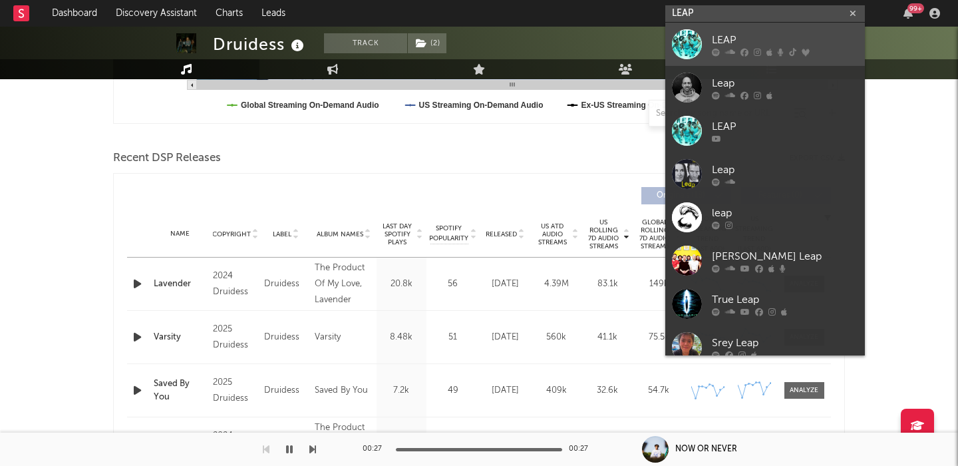
type input "LEAP"
click at [804, 46] on div "LEAP" at bounding box center [785, 40] width 146 height 16
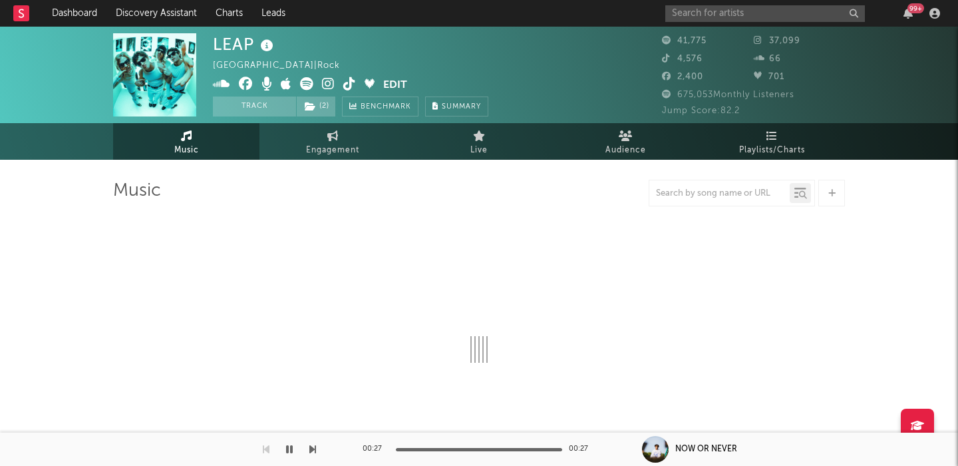
select select "6m"
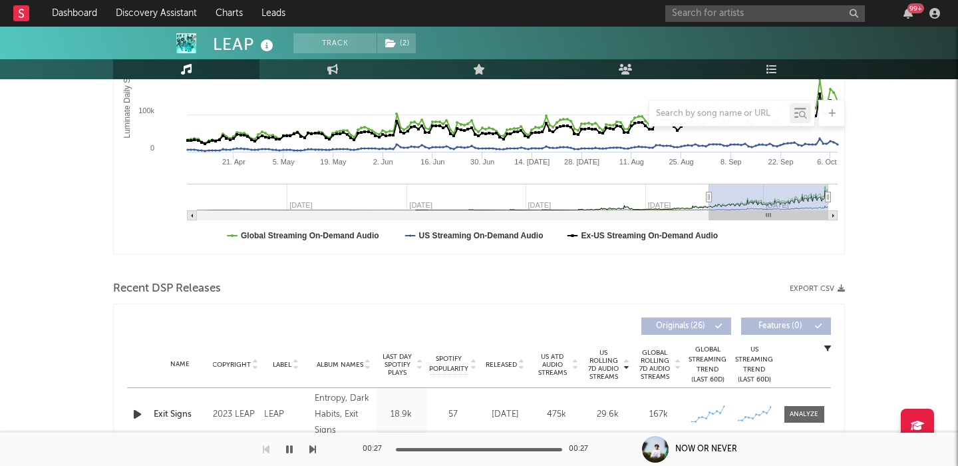
scroll to position [368, 0]
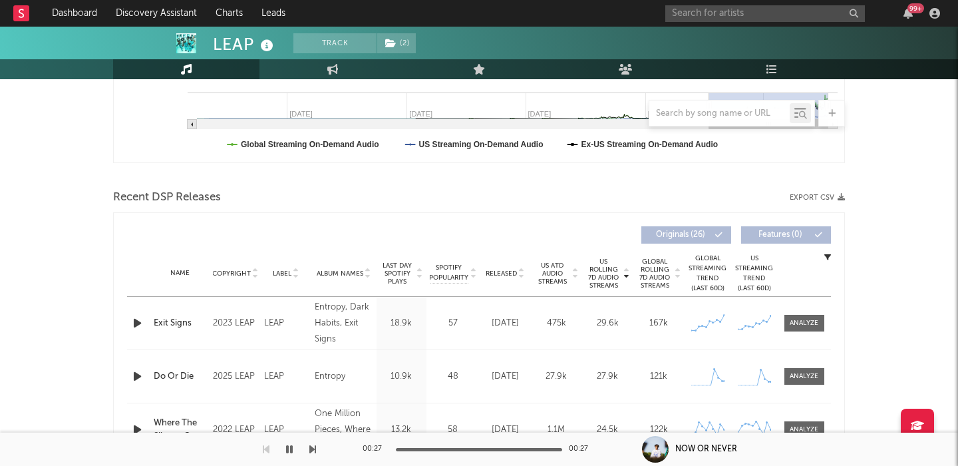
click at [495, 271] on span "Released" at bounding box center [501, 273] width 31 height 8
click at [810, 321] on div at bounding box center [804, 323] width 29 height 10
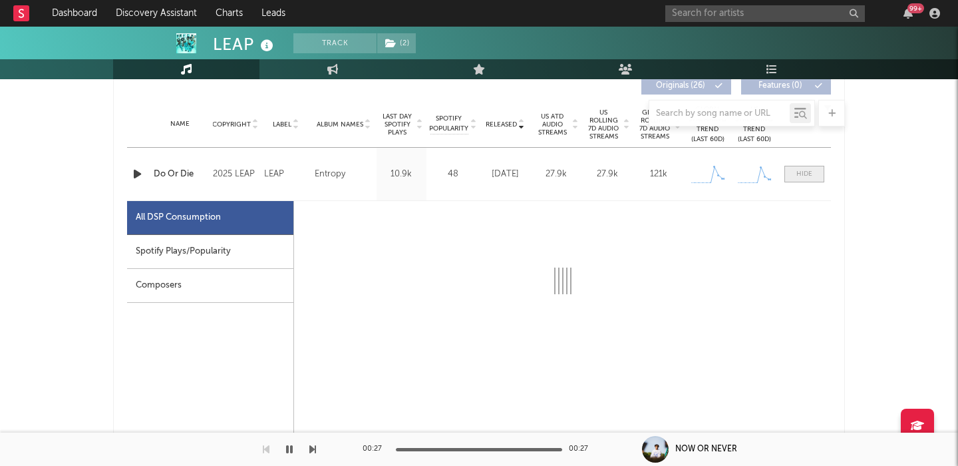
select select "1w"
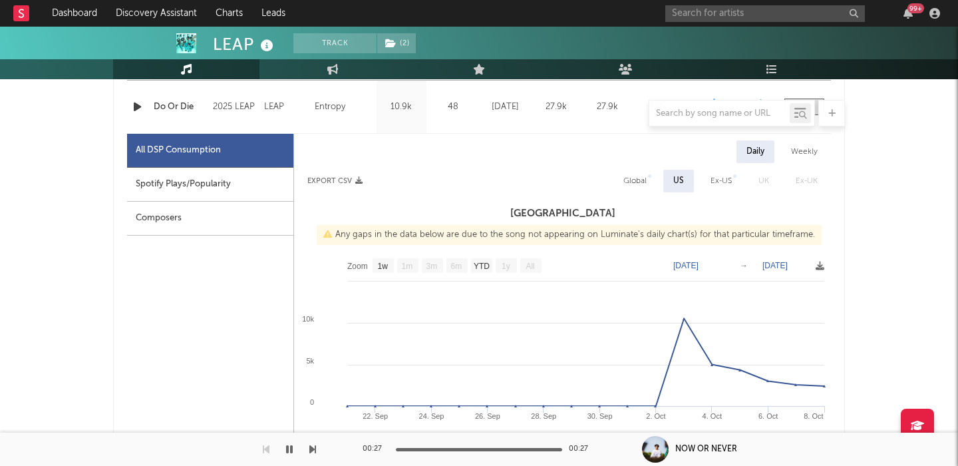
scroll to position [587, 0]
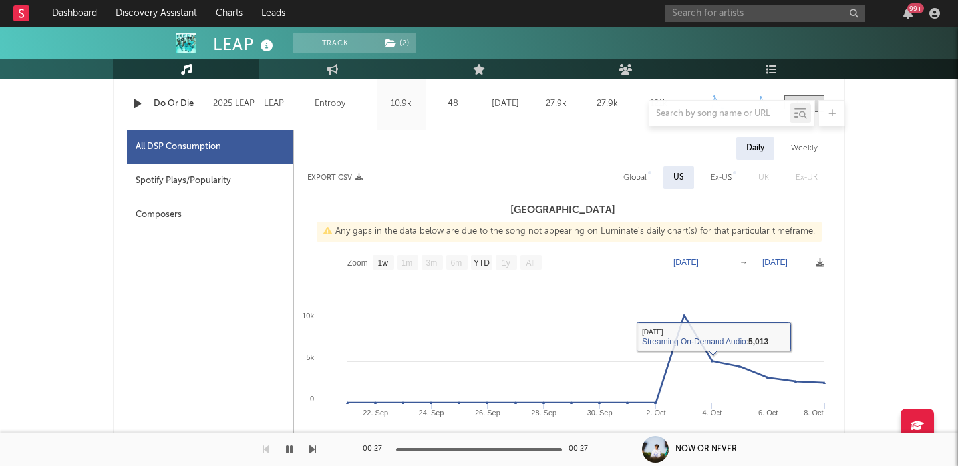
click at [639, 176] on div "Global" at bounding box center [634, 178] width 23 height 16
select select "1w"
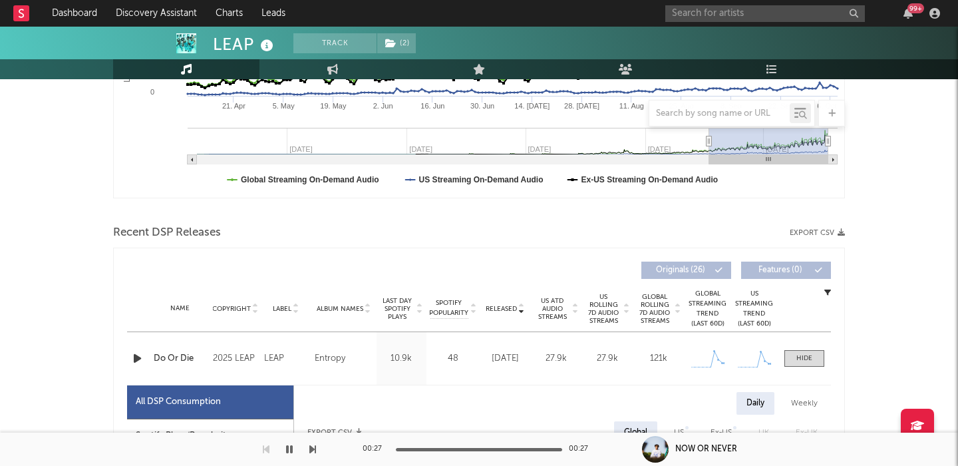
scroll to position [325, 0]
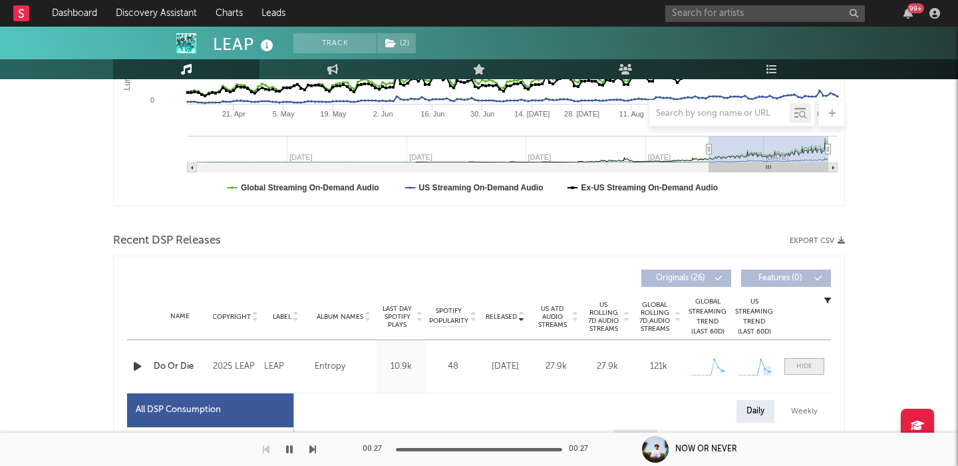
click at [803, 362] on div at bounding box center [804, 366] width 16 height 10
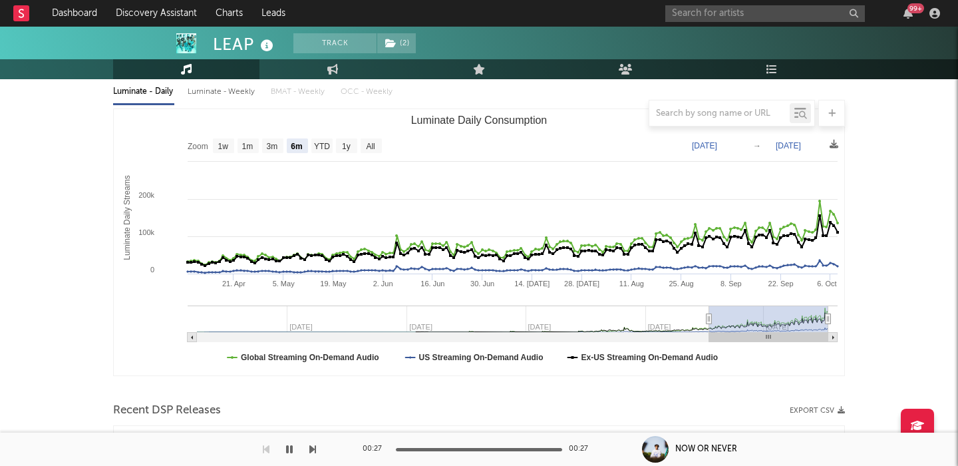
scroll to position [29, 0]
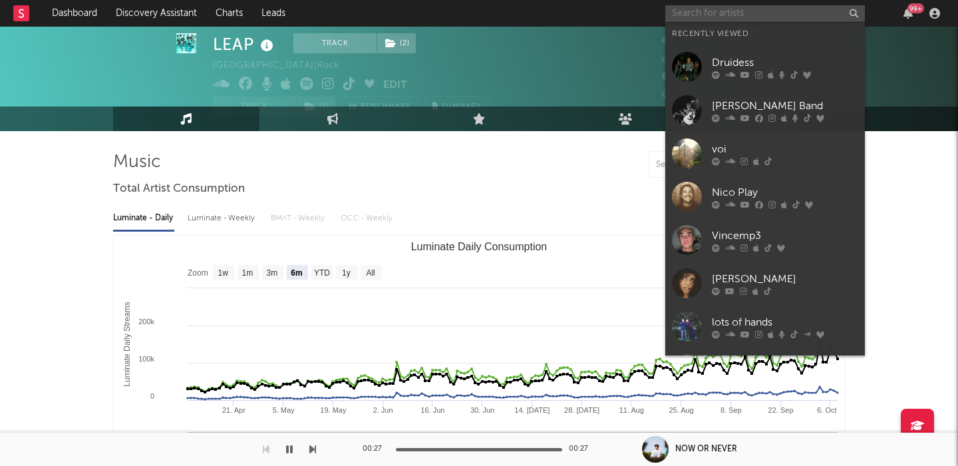
click at [695, 11] on input "text" at bounding box center [765, 13] width 200 height 17
paste input "[PERSON_NAME]"
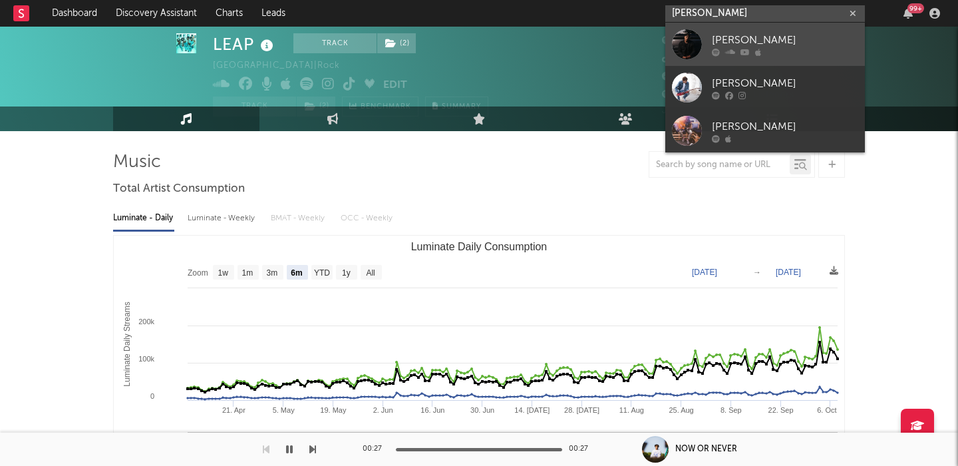
type input "[PERSON_NAME]"
click at [763, 38] on div "[PERSON_NAME]" at bounding box center [785, 40] width 146 height 16
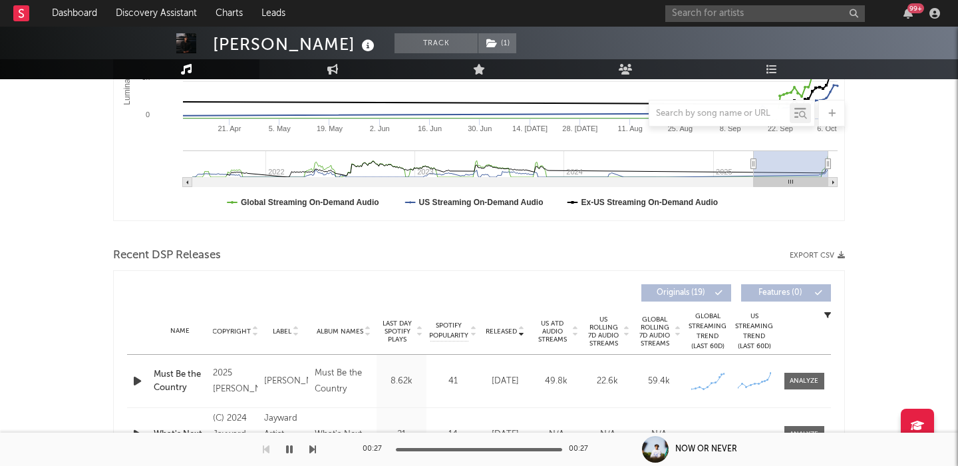
scroll to position [422, 0]
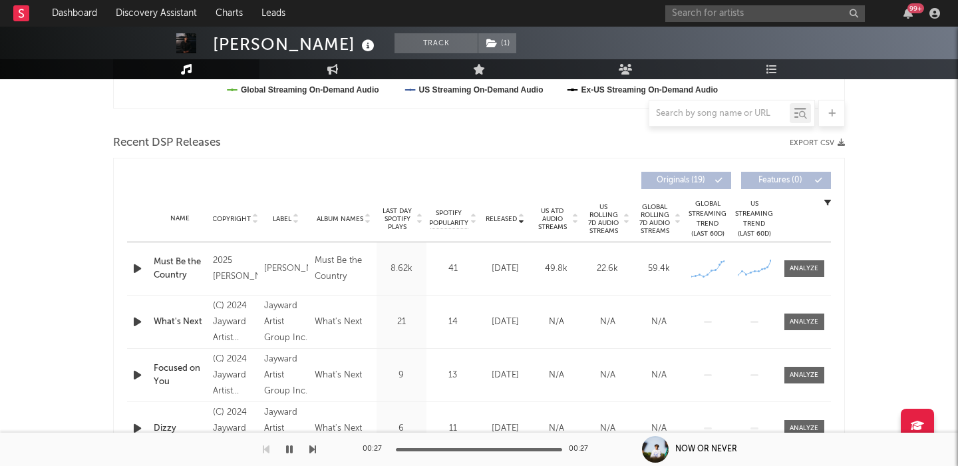
click at [142, 269] on icon "button" at bounding box center [137, 268] width 14 height 17
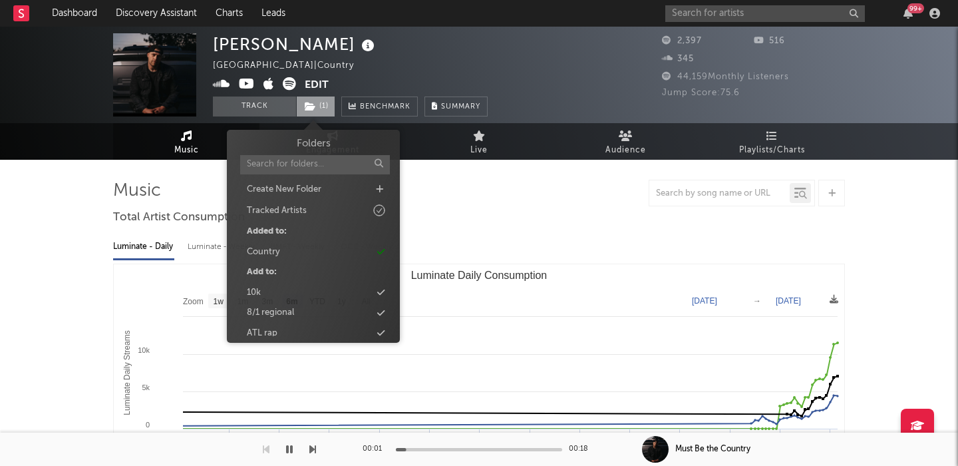
click at [326, 106] on span "( 1 )" at bounding box center [315, 106] width 39 height 20
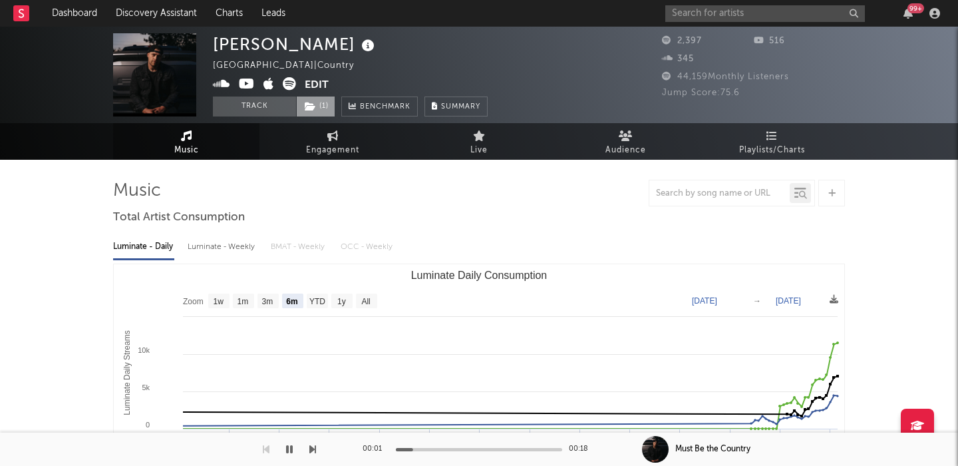
click at [326, 106] on span "( 1 )" at bounding box center [315, 106] width 39 height 20
click at [369, 305] on text "All" at bounding box center [365, 301] width 9 height 9
select select "All"
type input "[DATE]"
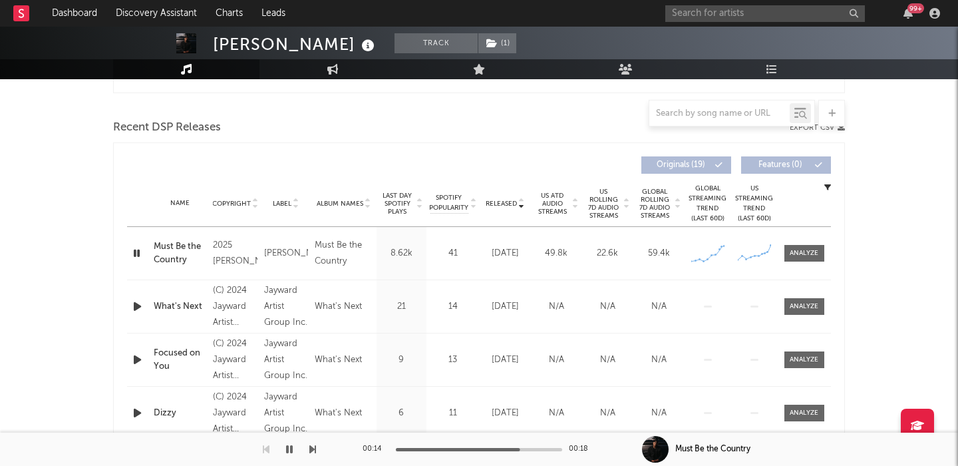
scroll to position [435, 0]
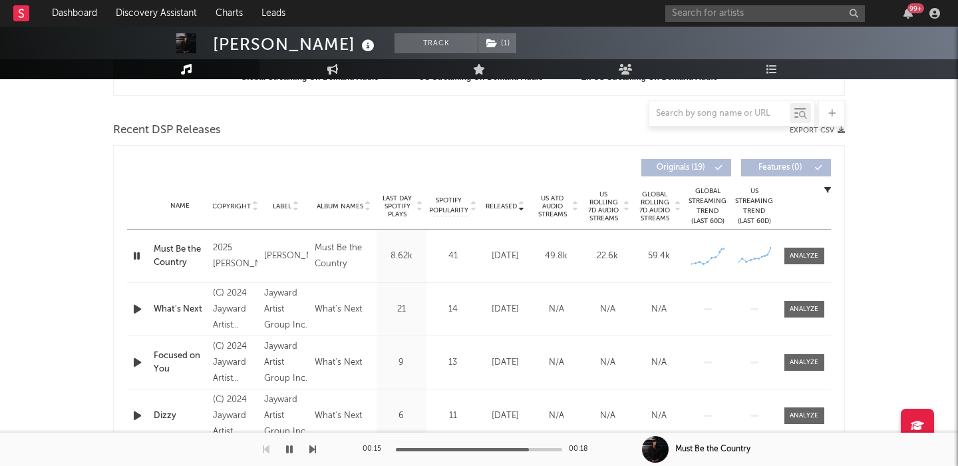
click at [602, 205] on span "US Rolling 7D Audio Streams" at bounding box center [603, 206] width 37 height 32
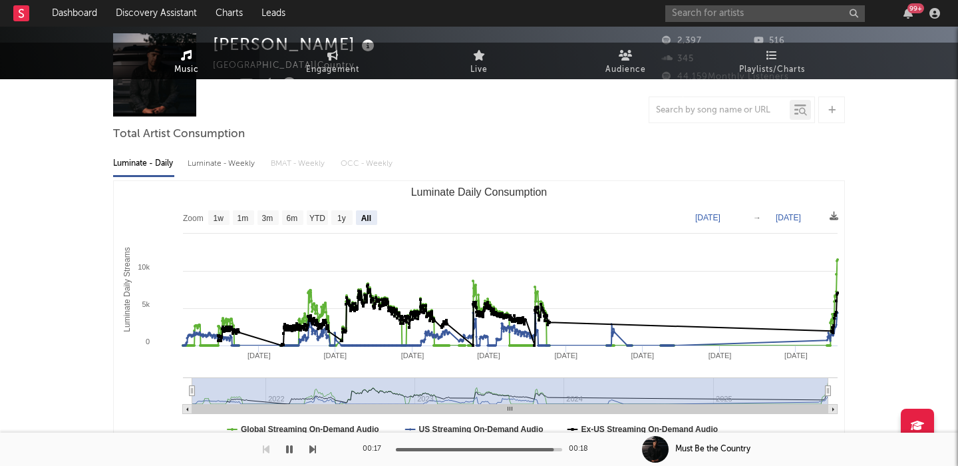
scroll to position [0, 0]
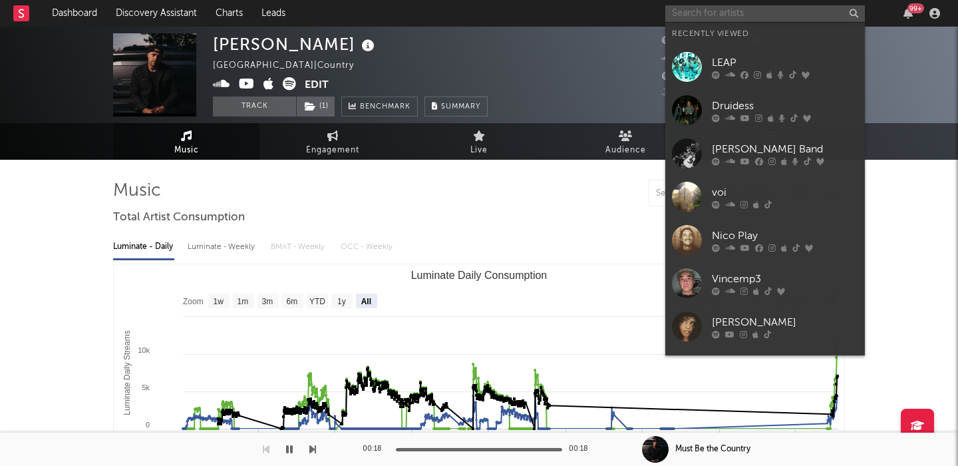
click at [694, 13] on input "text" at bounding box center [765, 13] width 200 height 17
paste input "Winyah"
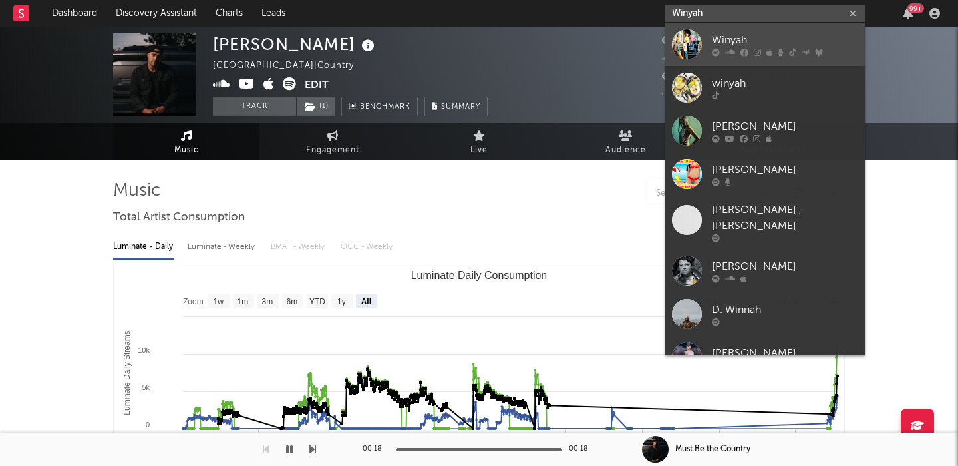
type input "Winyah"
click at [792, 32] on div "Winyah" at bounding box center [785, 40] width 146 height 16
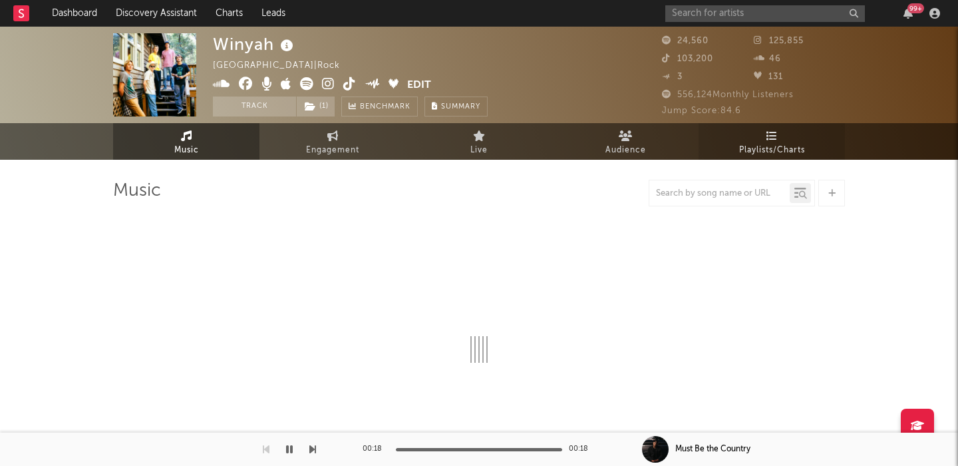
select select "6m"
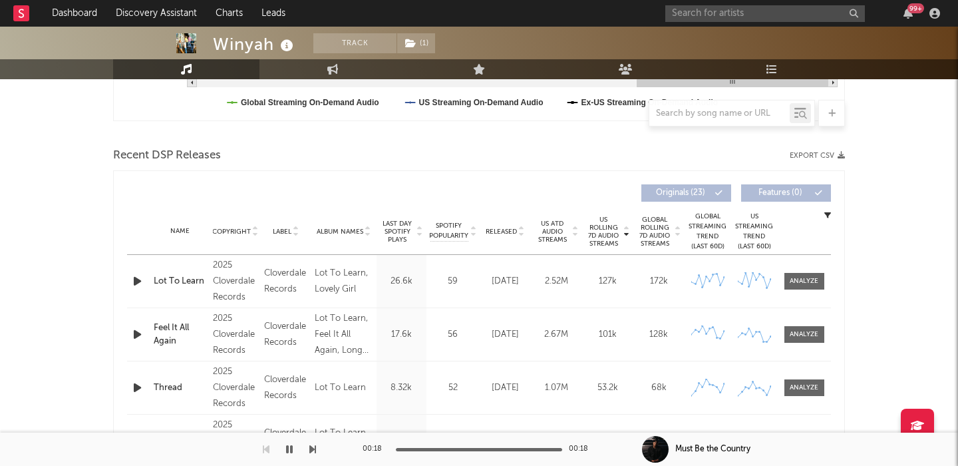
scroll to position [474, 0]
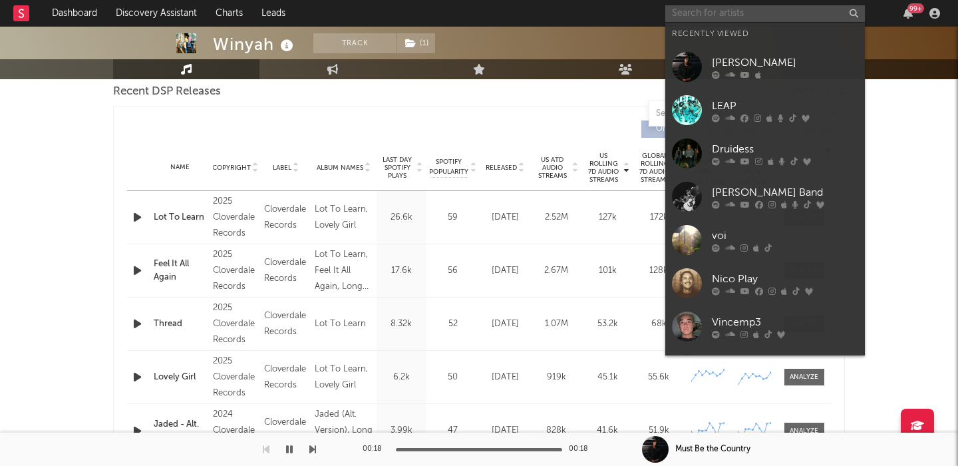
click at [738, 15] on input "text" at bounding box center [765, 13] width 200 height 17
paste input "Makeout Reef -"
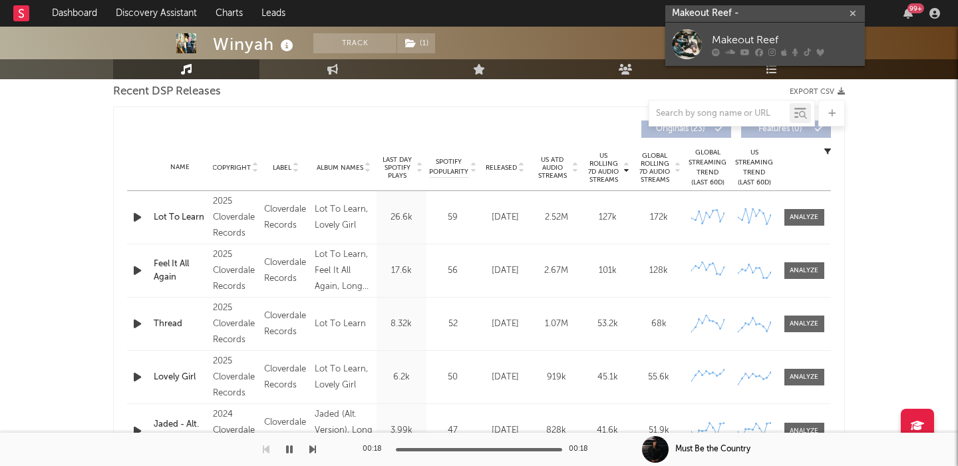
type input "Makeout Reef -"
click at [768, 34] on div "Makeout Reef" at bounding box center [785, 40] width 146 height 16
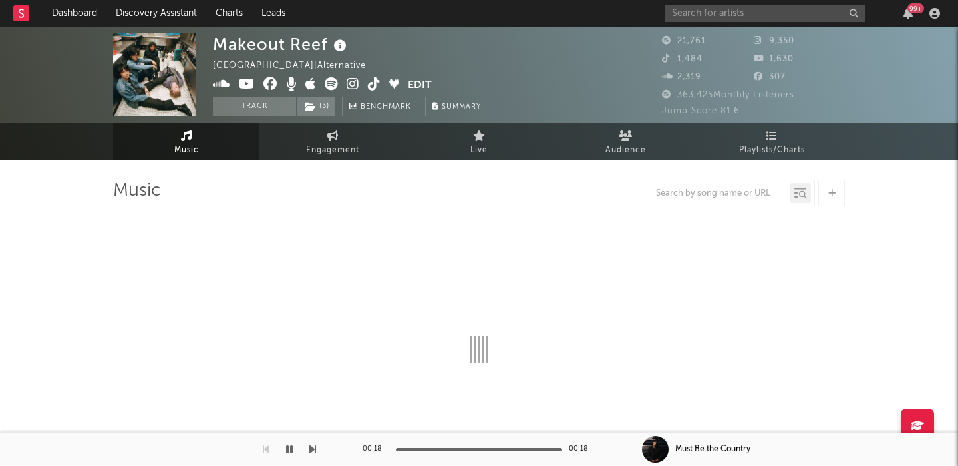
select select "6m"
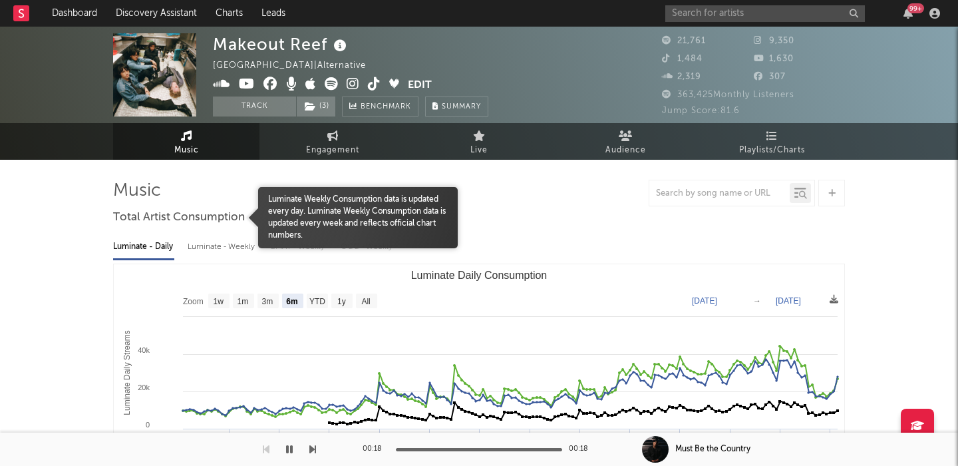
click at [219, 244] on div "Luminate - Weekly" at bounding box center [223, 246] width 70 height 23
select select "6m"
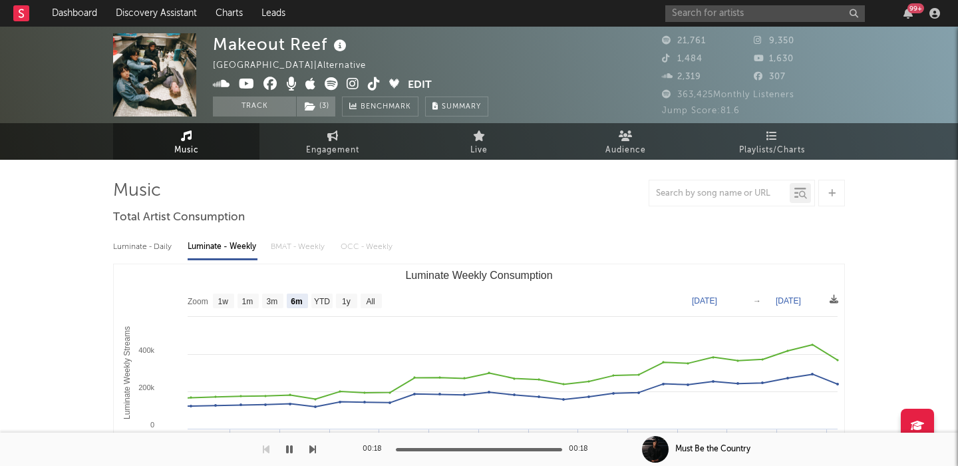
click at [142, 246] on div "Luminate - Daily" at bounding box center [143, 246] width 61 height 23
select select "6m"
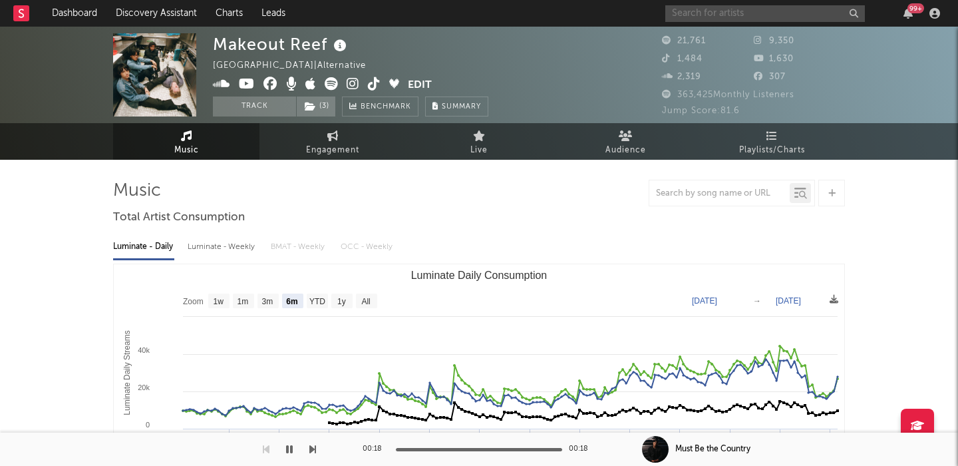
click at [734, 13] on input "text" at bounding box center [765, 13] width 200 height 17
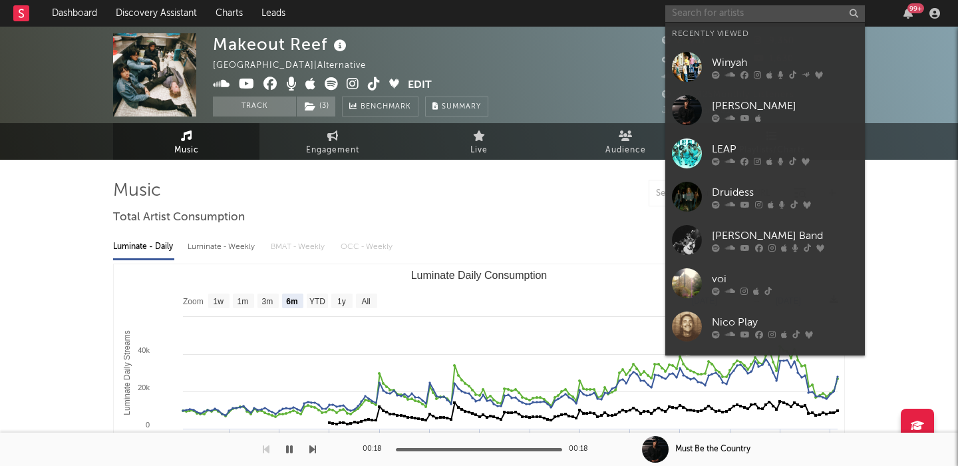
paste input "[PERSON_NAME]"
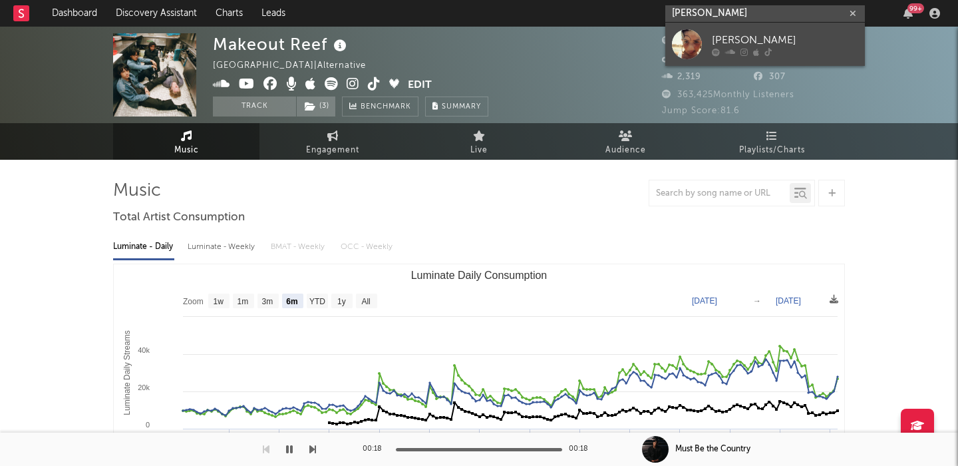
type input "[PERSON_NAME]"
click at [744, 31] on link "[PERSON_NAME]" at bounding box center [765, 44] width 200 height 43
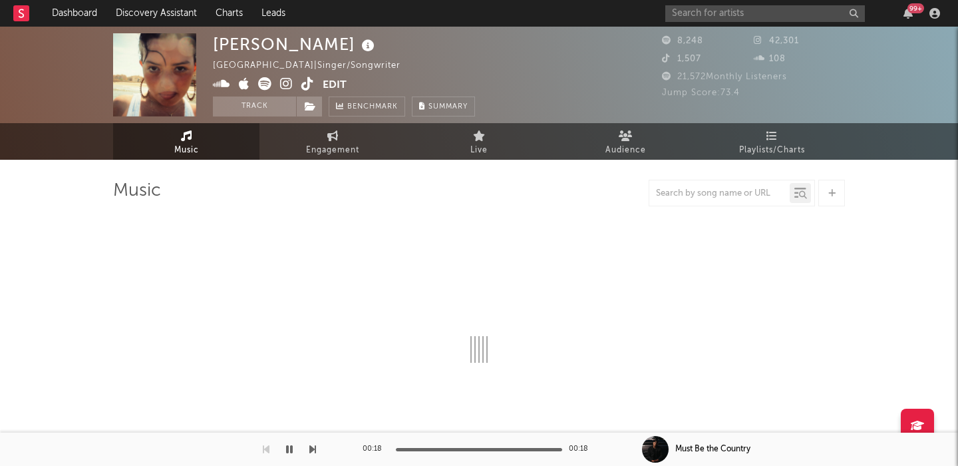
select select "1w"
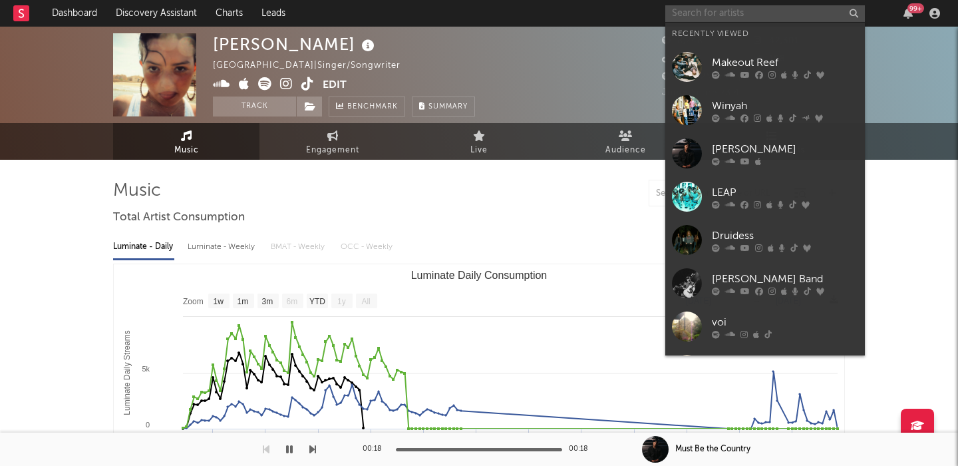
click at [697, 13] on input "text" at bounding box center [765, 13] width 200 height 17
paste input "[PERSON_NAME]"
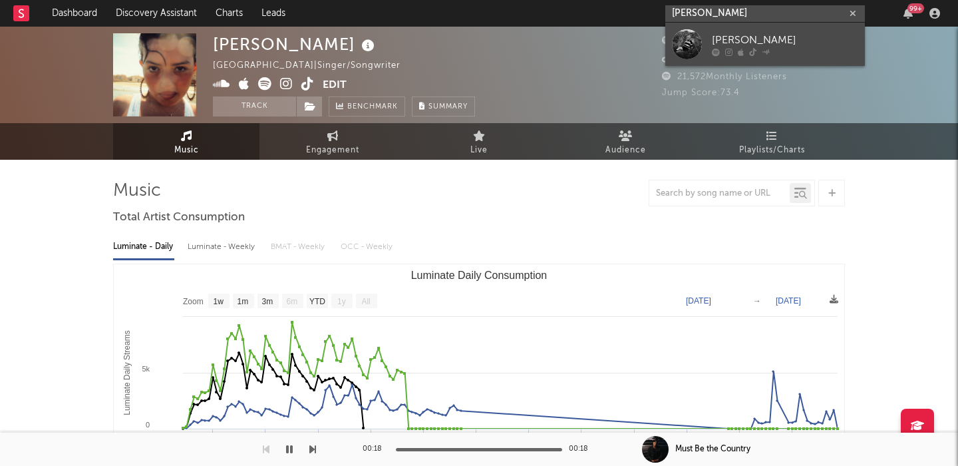
type input "[PERSON_NAME]"
click at [716, 33] on div "[PERSON_NAME]" at bounding box center [785, 40] width 146 height 16
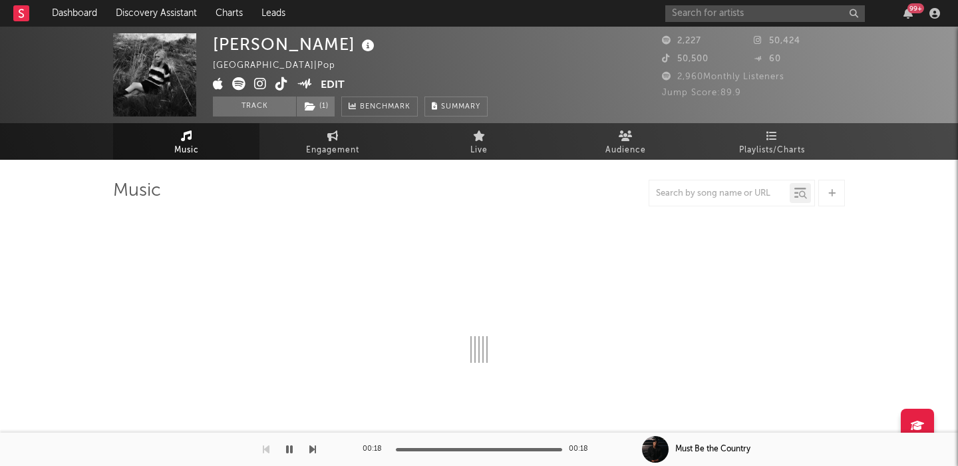
select select "6m"
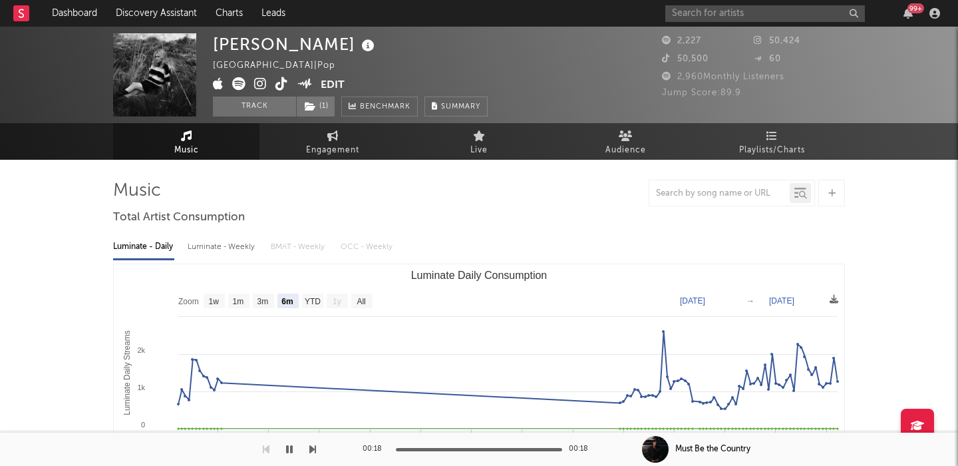
click at [207, 249] on div "Luminate - Weekly" at bounding box center [223, 246] width 70 height 23
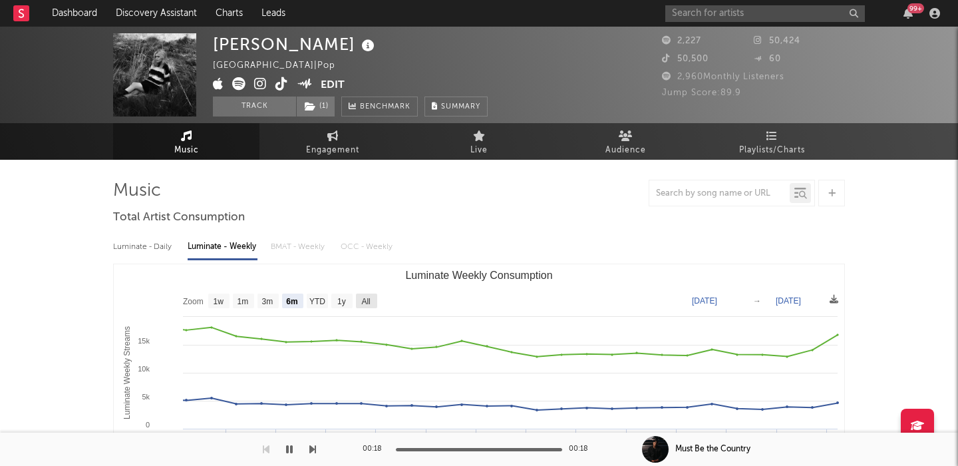
click at [365, 297] on text "All" at bounding box center [365, 301] width 9 height 9
select select "All"
type input "[DATE]"
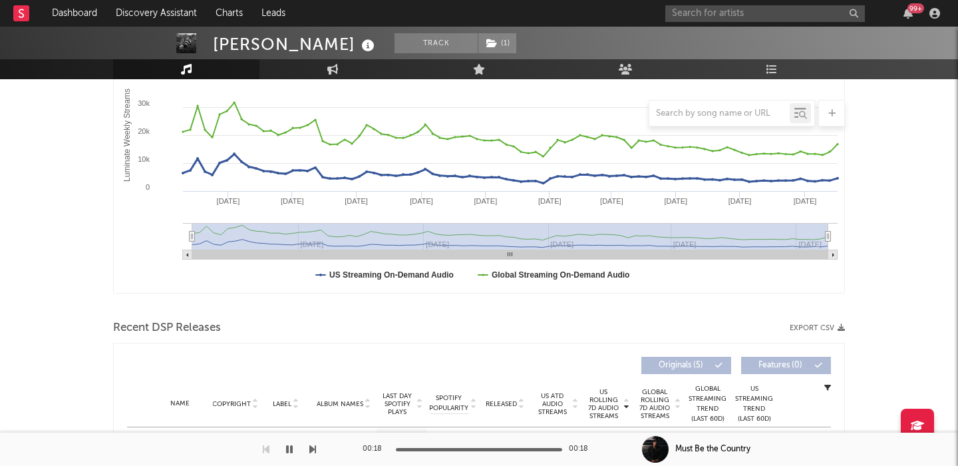
scroll to position [425, 0]
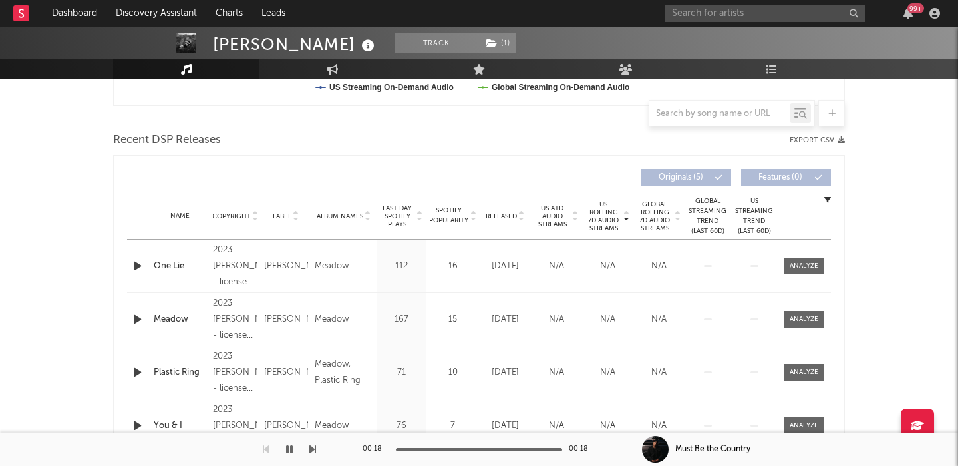
click at [497, 212] on span "Released" at bounding box center [501, 216] width 31 height 8
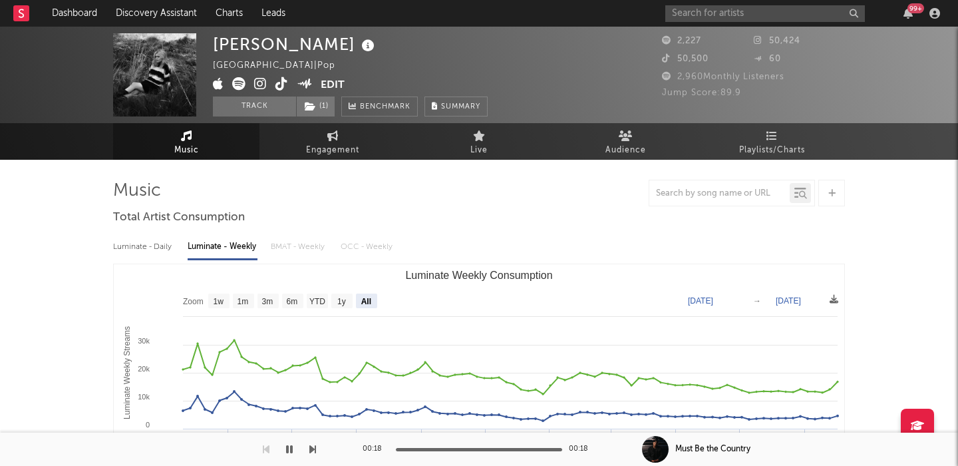
click at [280, 84] on icon at bounding box center [281, 83] width 13 height 13
click at [237, 77] on icon at bounding box center [238, 83] width 13 height 13
click at [677, 14] on input "text" at bounding box center [765, 13] width 200 height 17
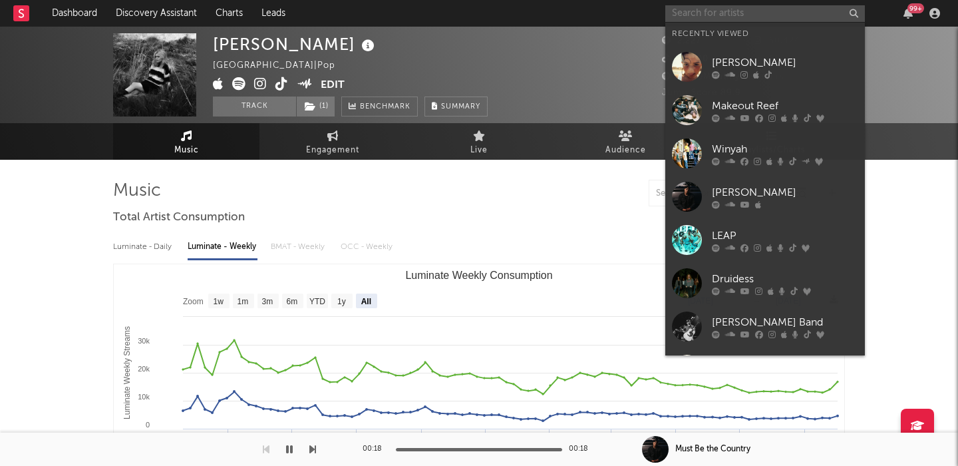
paste input "[PERSON_NAME]"
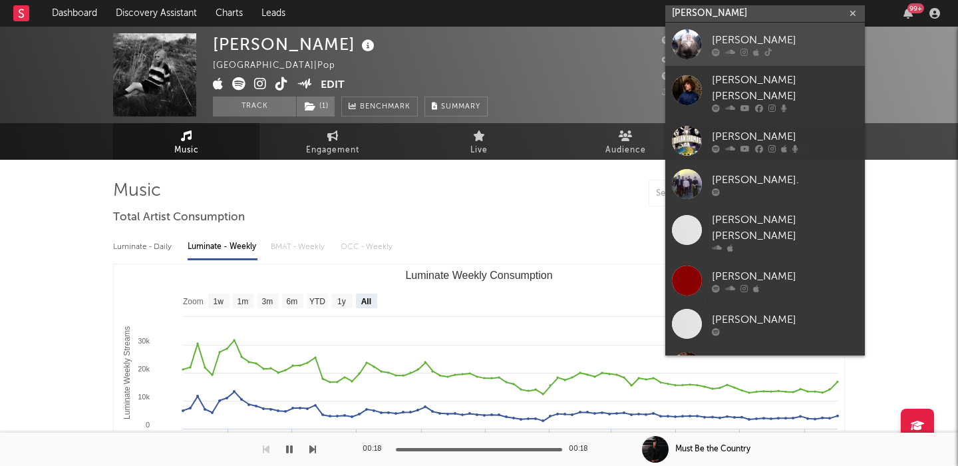
type input "[PERSON_NAME]"
click at [691, 31] on div at bounding box center [687, 44] width 30 height 30
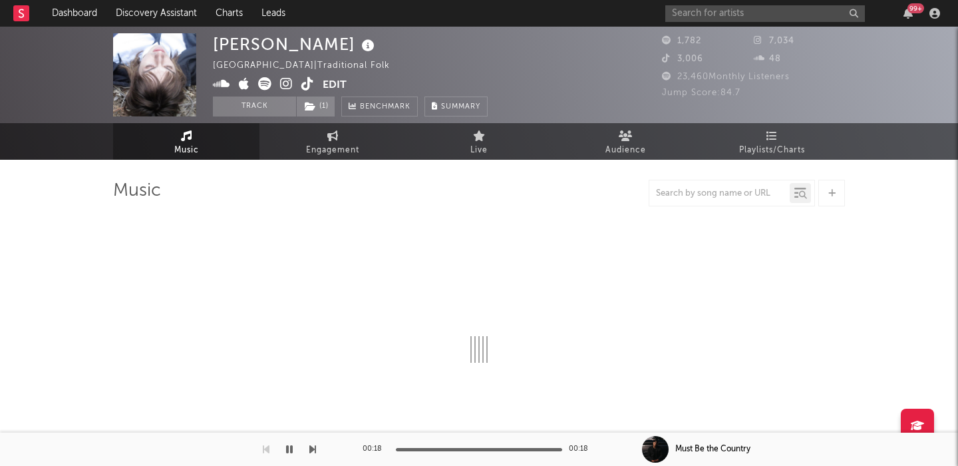
select select "1w"
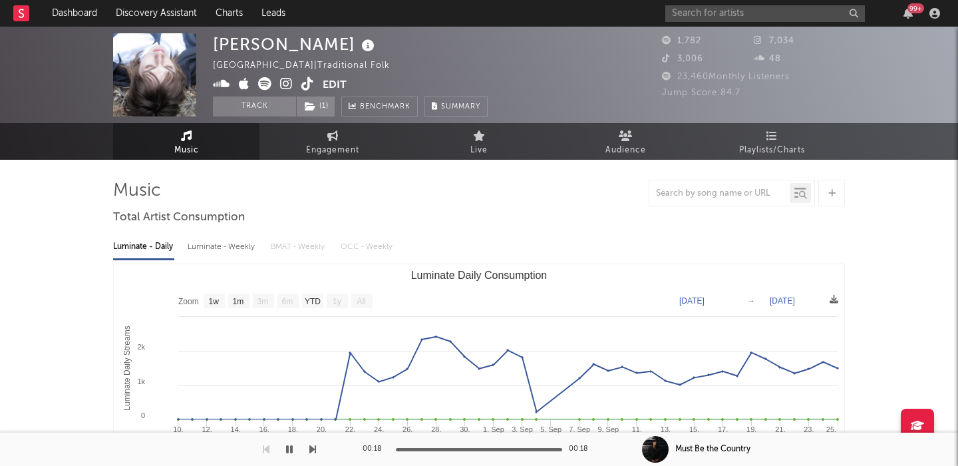
click at [232, 243] on div "Luminate - Weekly" at bounding box center [223, 246] width 70 height 23
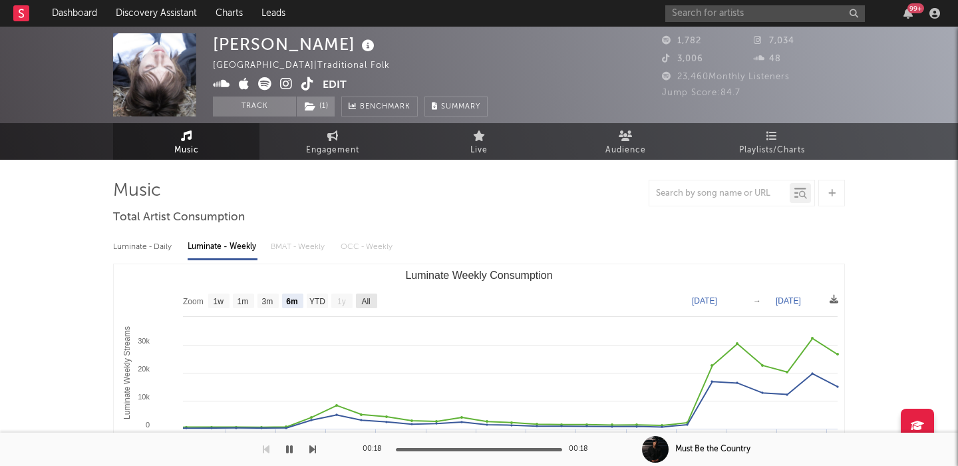
click at [364, 297] on text "All" at bounding box center [365, 301] width 9 height 9
select select "All"
type input "[DATE]"
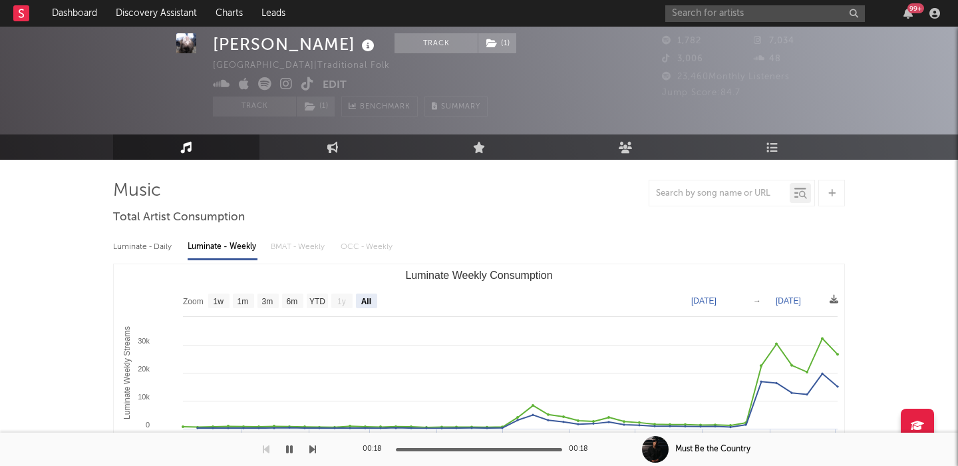
scroll to position [448, 0]
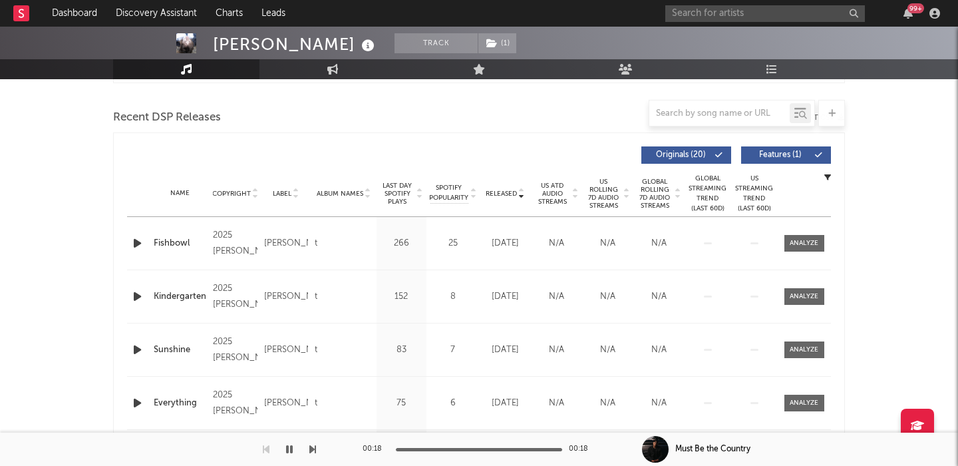
click at [599, 185] on span "US Rolling 7D Audio Streams" at bounding box center [603, 194] width 37 height 32
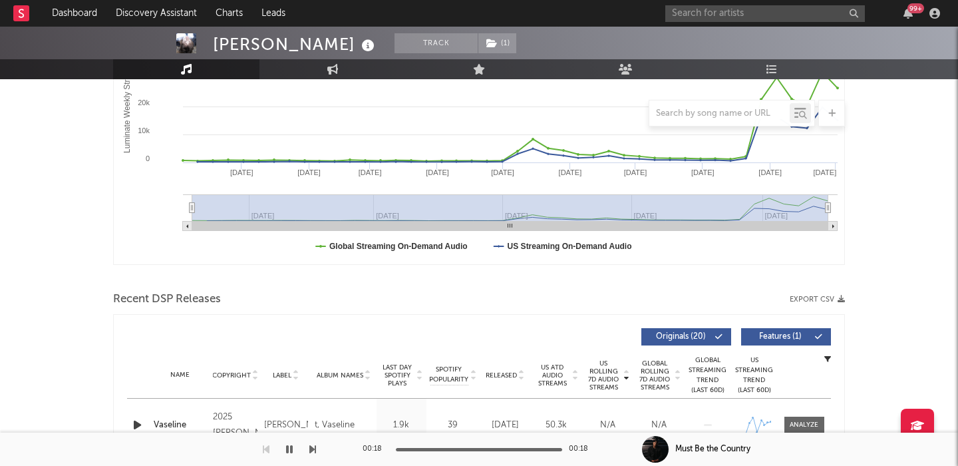
scroll to position [0, 0]
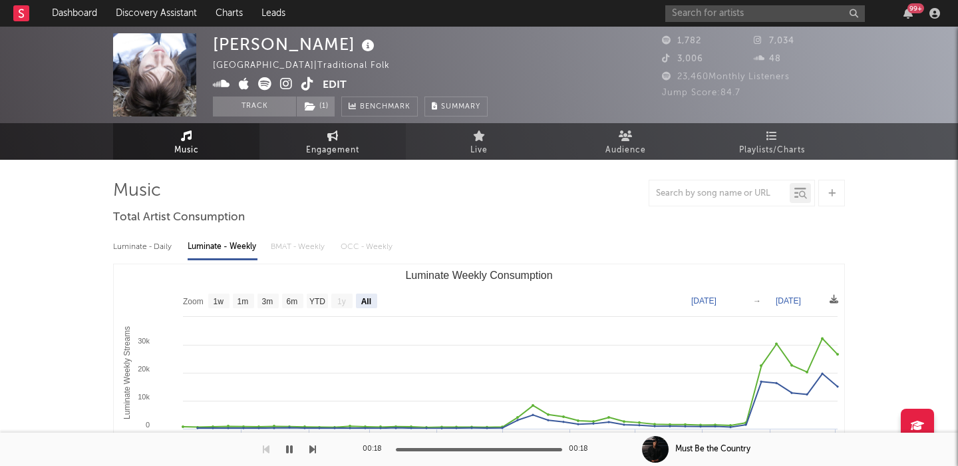
click at [329, 134] on icon at bounding box center [332, 135] width 11 height 11
select select "1w"
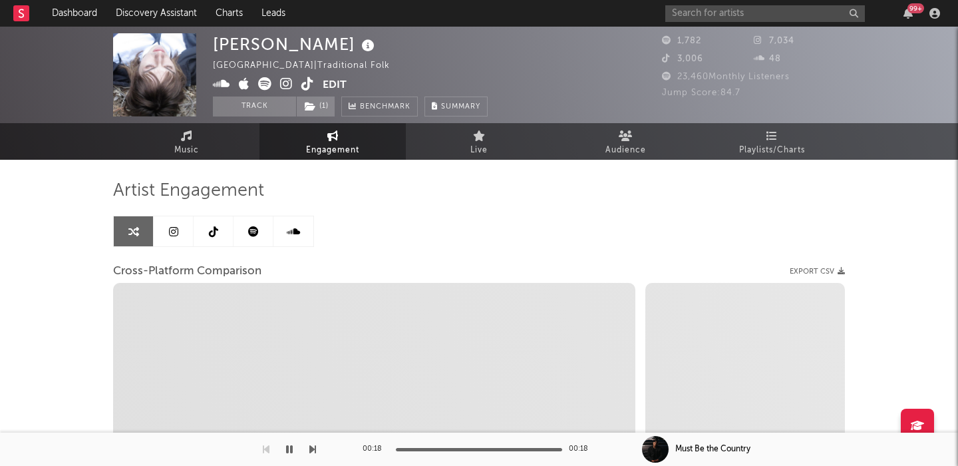
select select "1m"
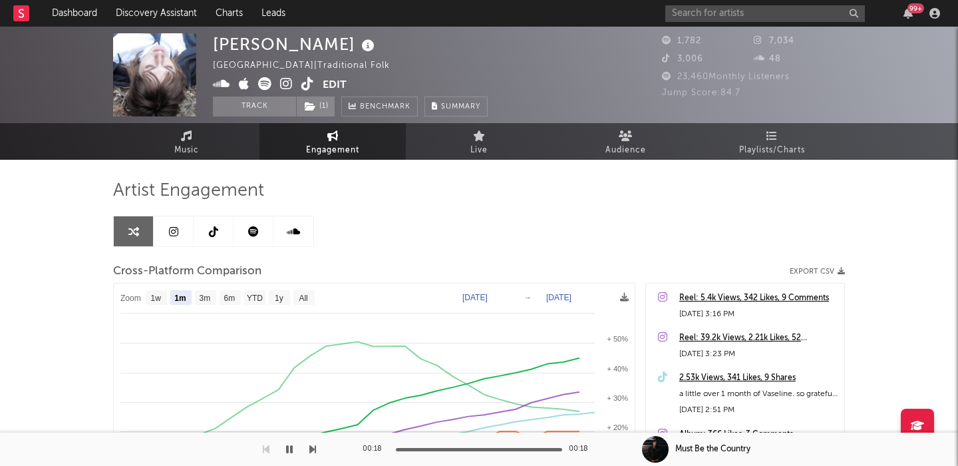
click at [265, 78] on icon at bounding box center [264, 83] width 13 height 13
click at [756, 21] on input "text" at bounding box center [765, 13] width 200 height 17
paste input "[PERSON_NAME]"
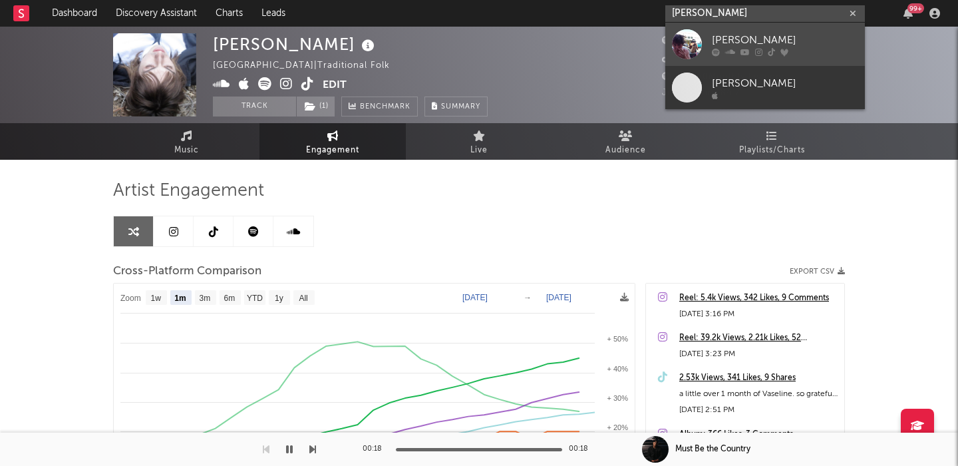
type input "[PERSON_NAME]"
click at [785, 35] on div "[PERSON_NAME]" at bounding box center [785, 40] width 146 height 16
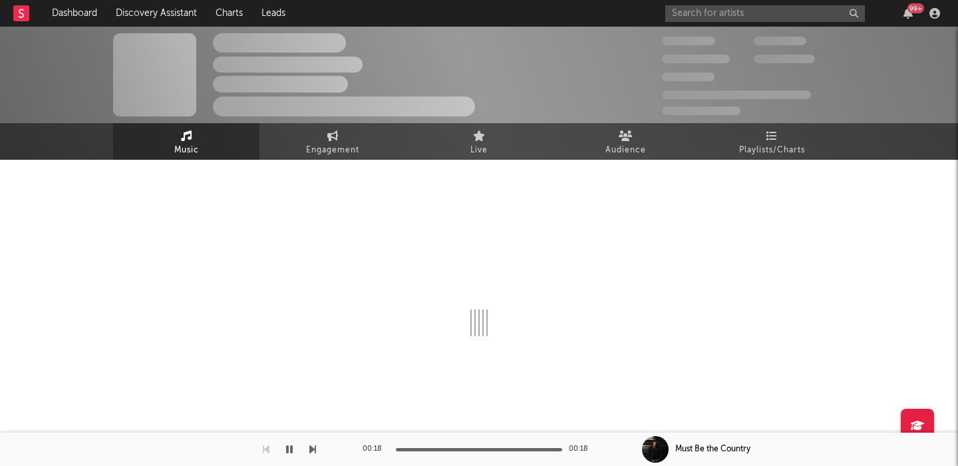
select select "6m"
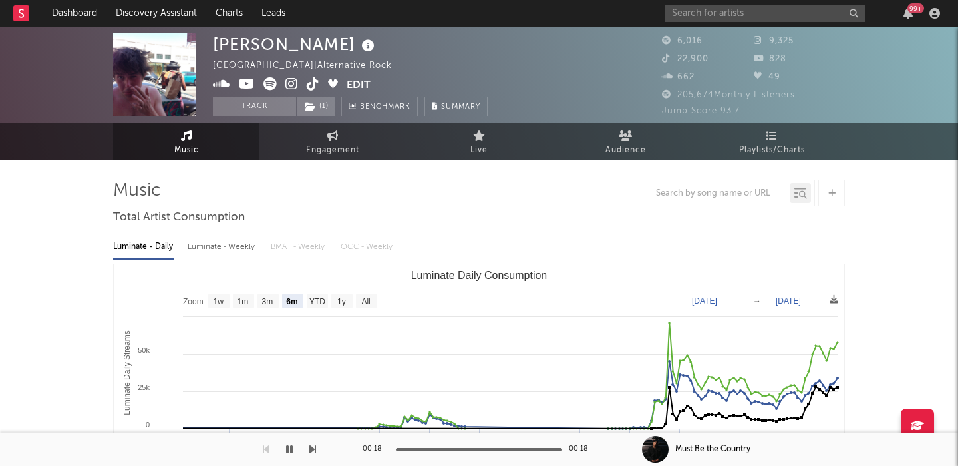
click at [268, 84] on icon at bounding box center [269, 83] width 13 height 13
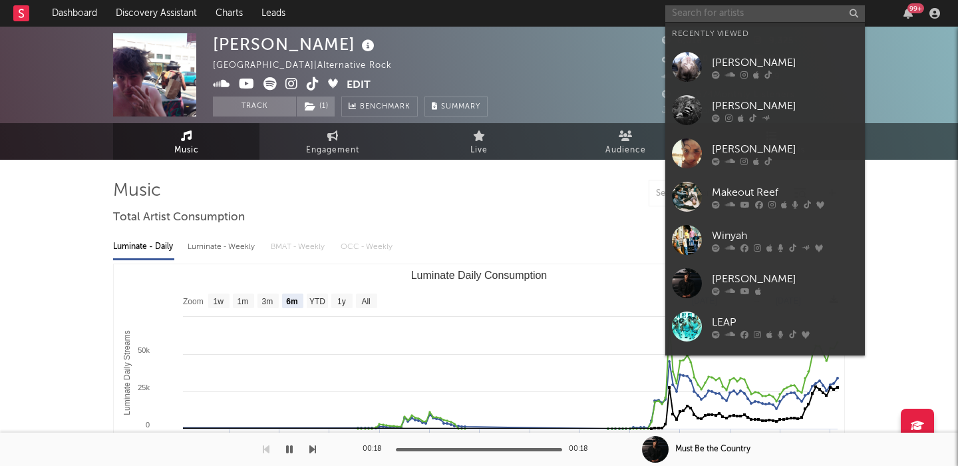
click at [701, 9] on input "text" at bounding box center [765, 13] width 200 height 17
paste input "[PERSON_NAME]"
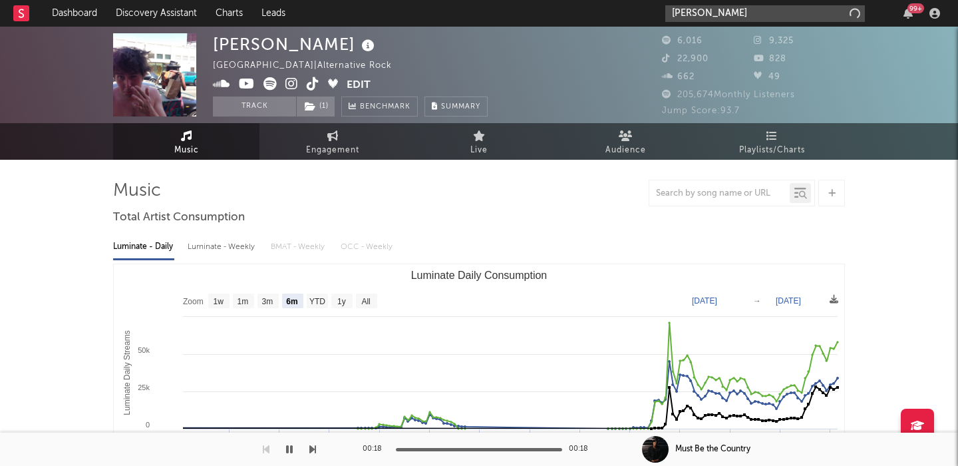
type input "[PERSON_NAME]"
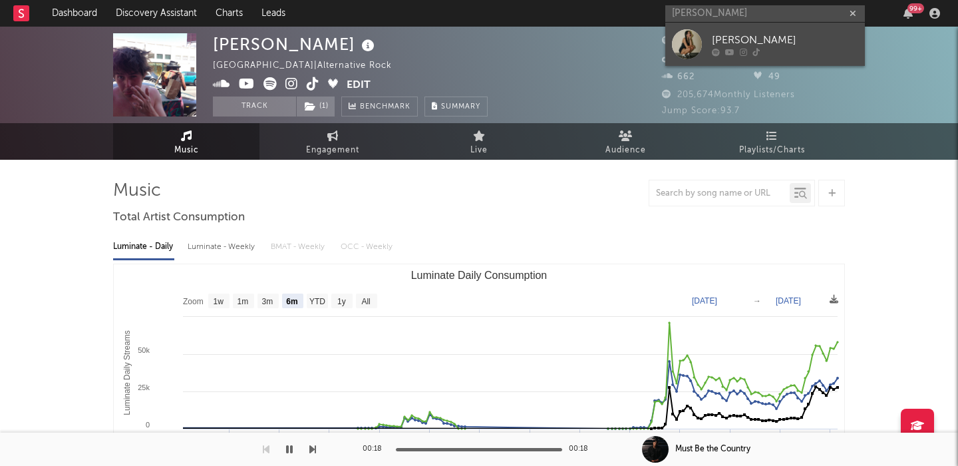
click at [758, 52] on icon at bounding box center [755, 52] width 7 height 8
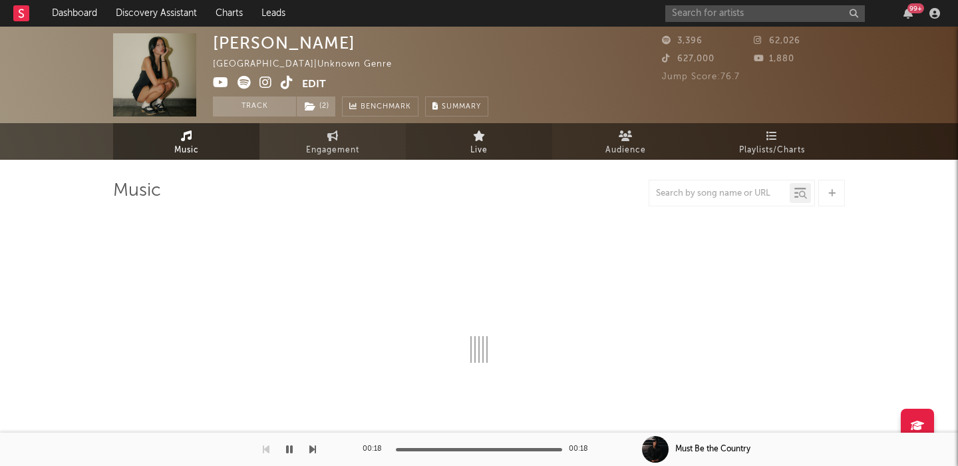
select select "1w"
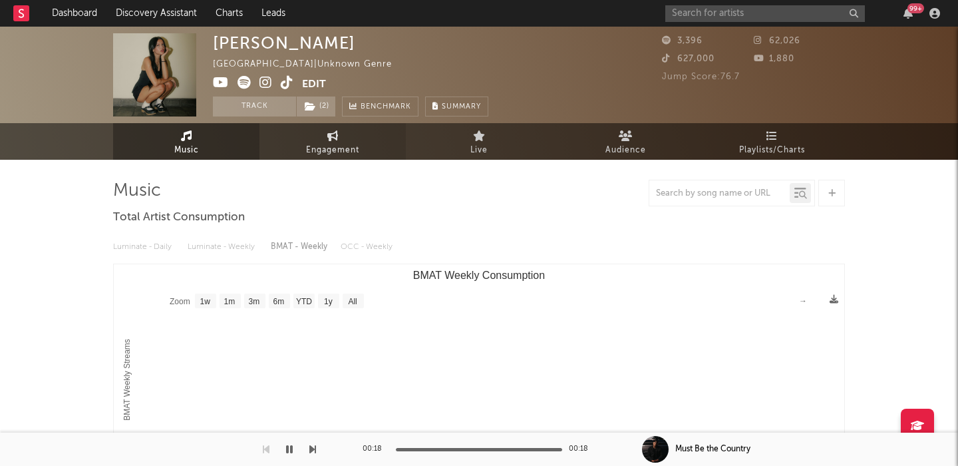
click at [326, 142] on span "Engagement" at bounding box center [332, 150] width 53 height 16
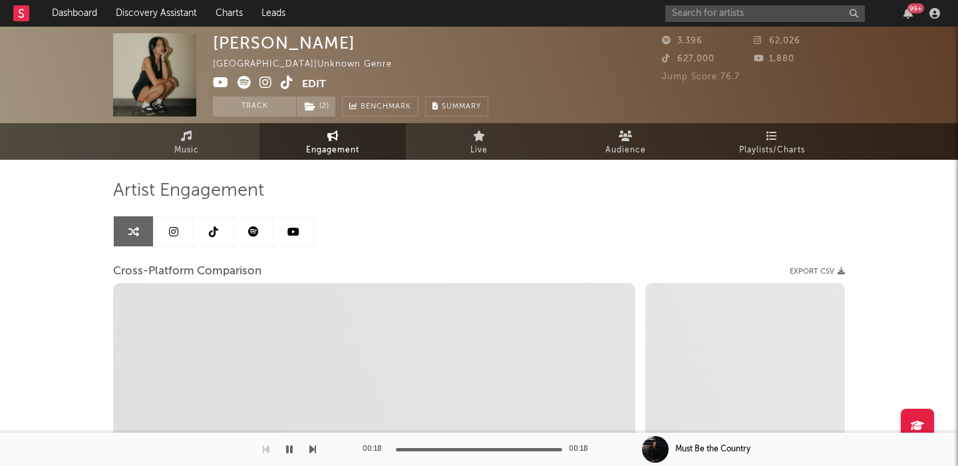
select select "1w"
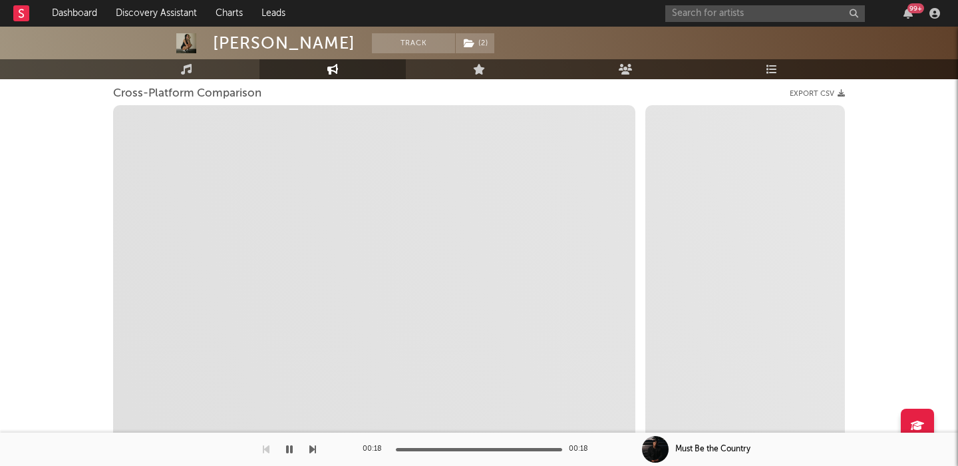
scroll to position [182, 0]
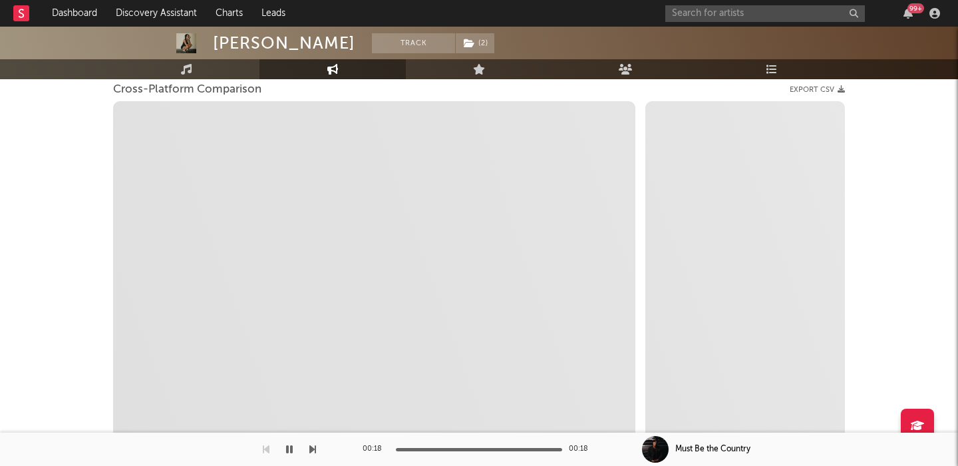
select select "1m"
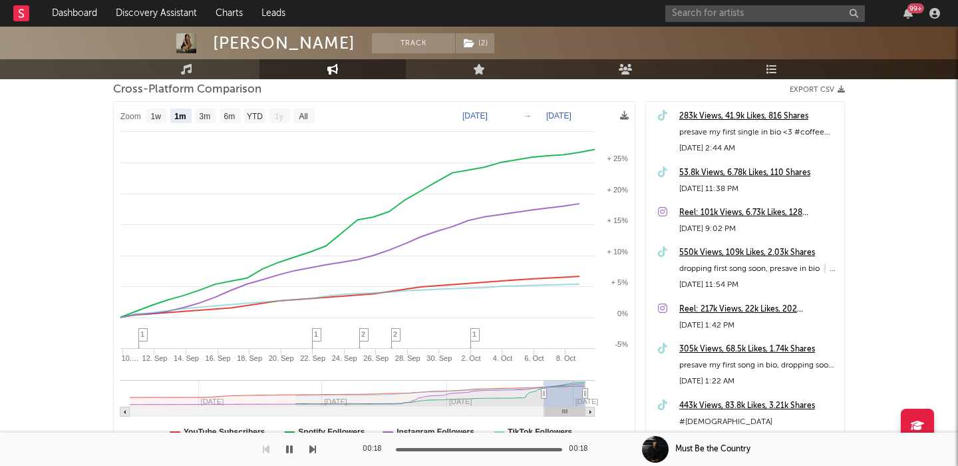
scroll to position [176, 0]
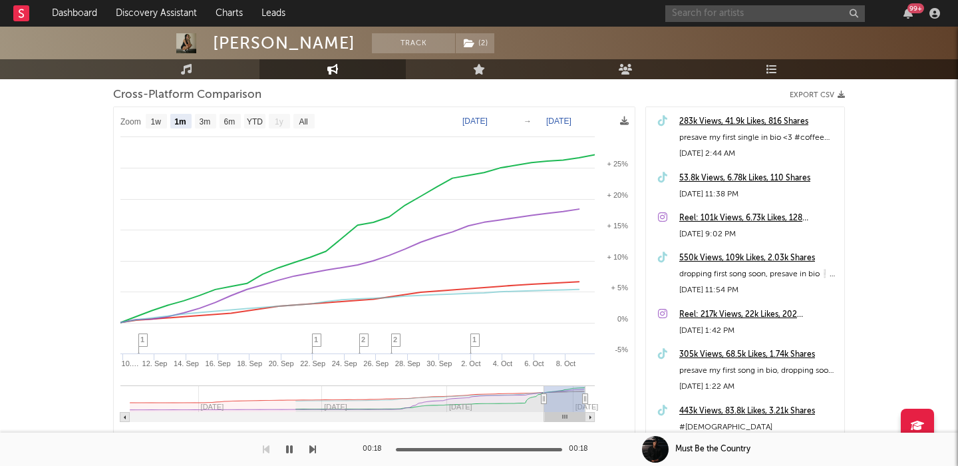
click at [788, 9] on input "text" at bounding box center [765, 13] width 200 height 17
paste input "Passengerprinces"
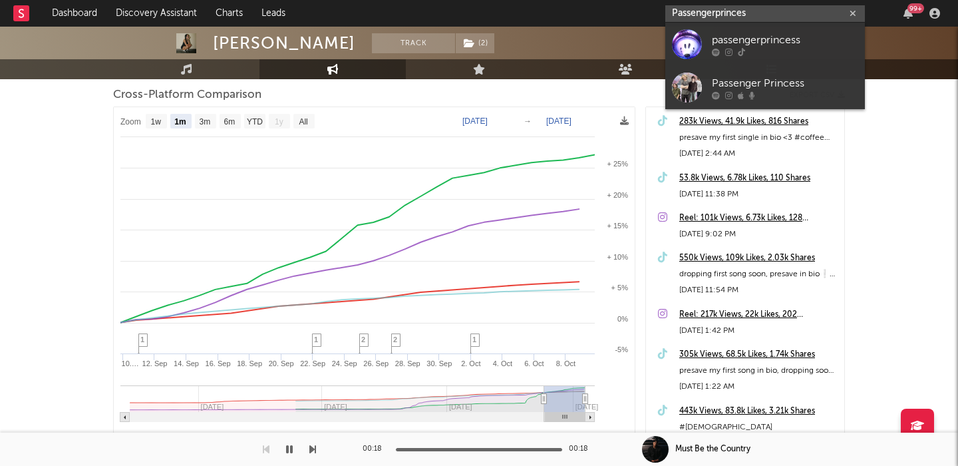
type input "Passengerprinces"
click at [791, 32] on div "passengerprincess" at bounding box center [785, 40] width 146 height 16
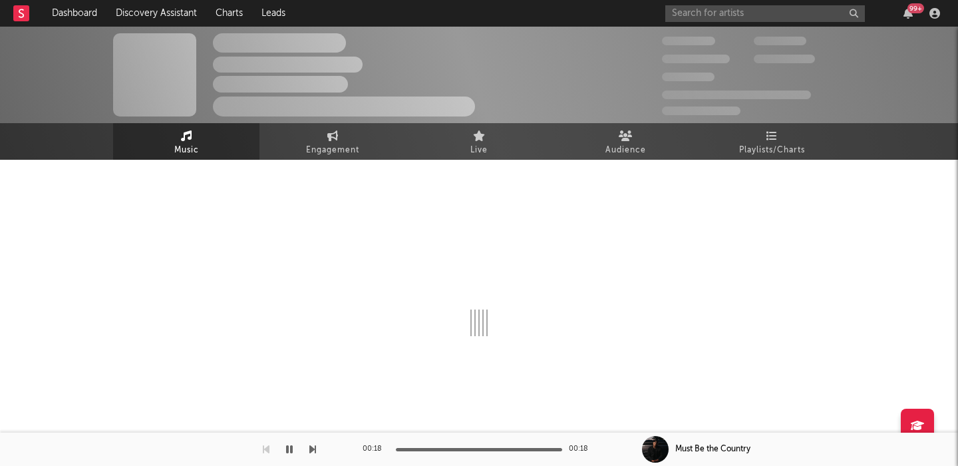
select select "1w"
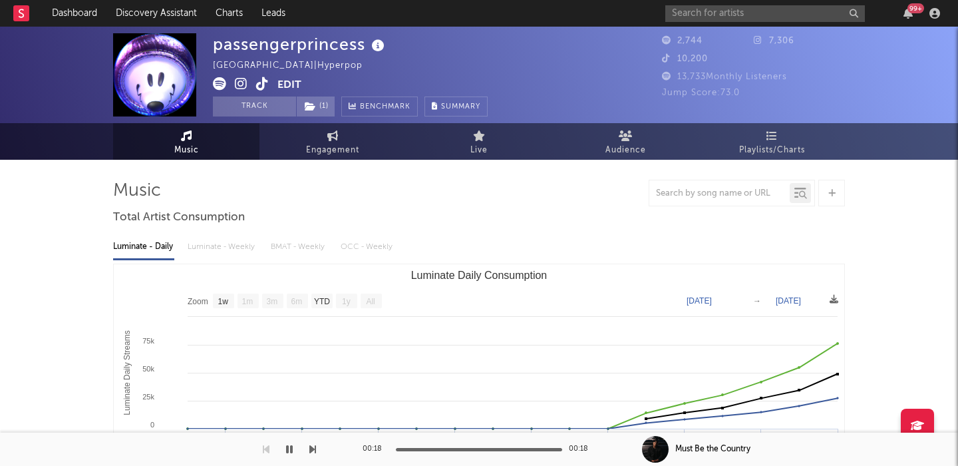
click at [221, 82] on icon at bounding box center [219, 83] width 13 height 13
